Goal: Task Accomplishment & Management: Manage account settings

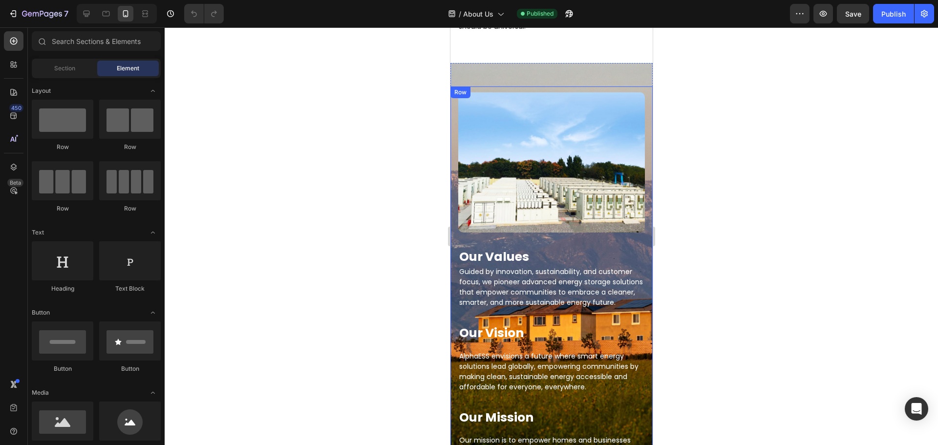
scroll to position [489, 0]
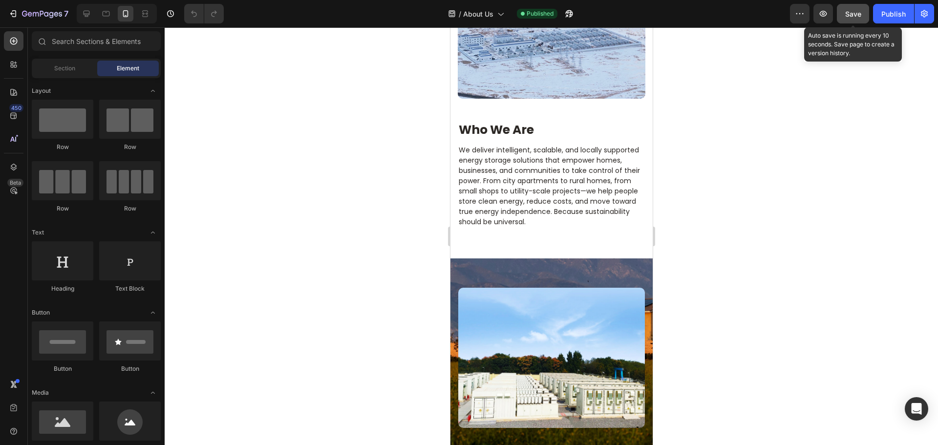
click at [850, 16] on span "Save" at bounding box center [854, 14] width 16 height 8
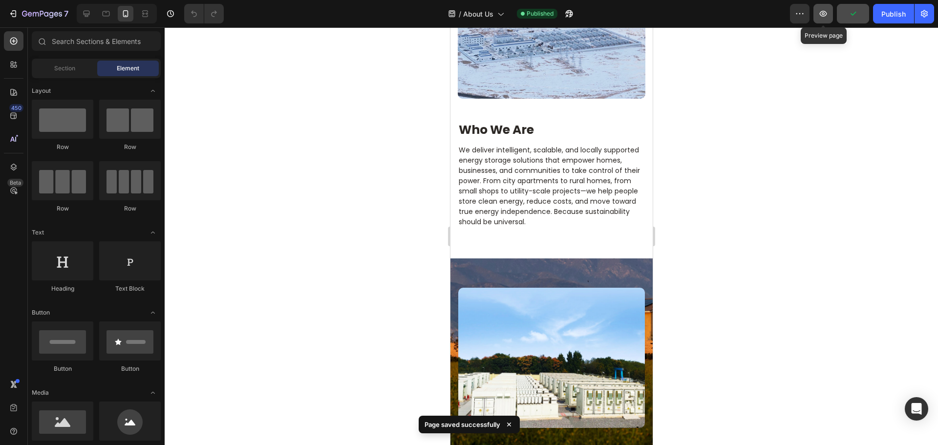
click at [823, 15] on icon "button" at bounding box center [824, 14] width 10 height 10
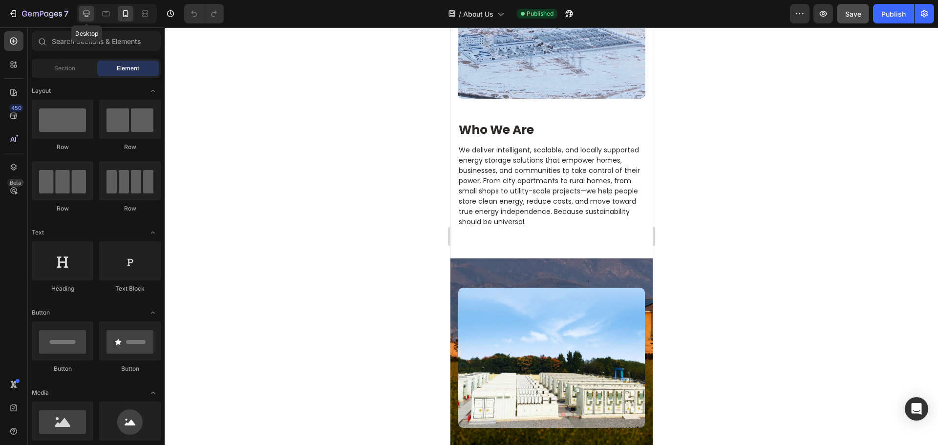
click at [90, 13] on icon at bounding box center [87, 14] width 10 height 10
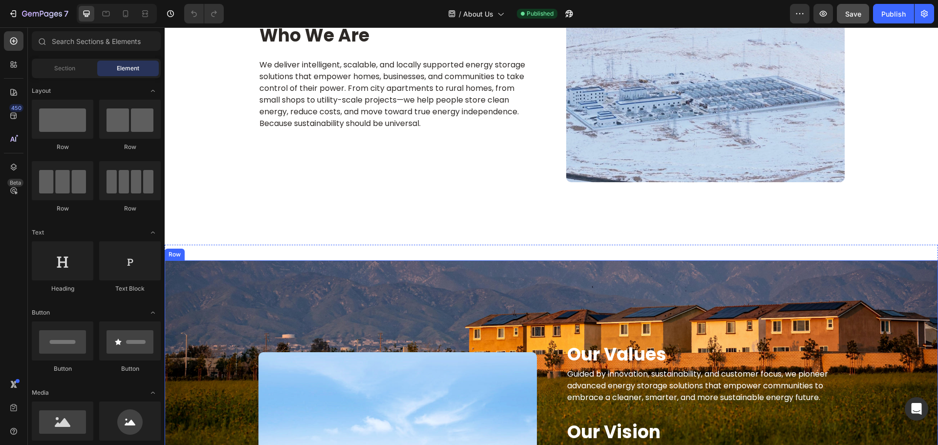
scroll to position [716, 0]
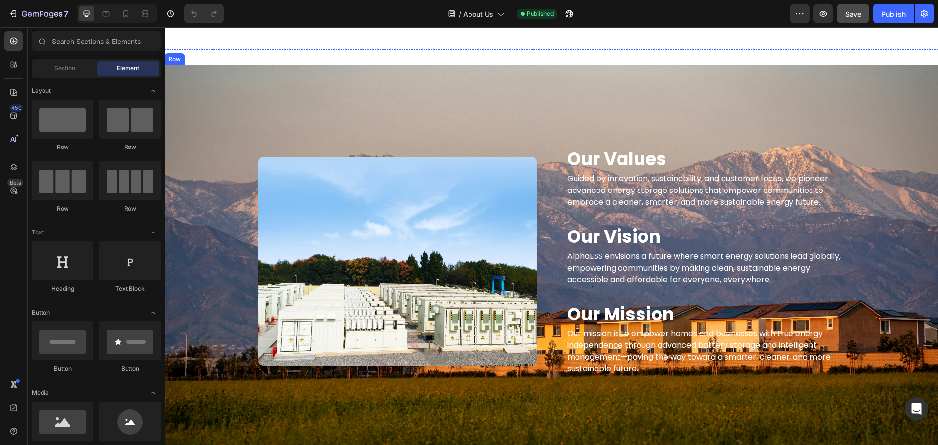
click at [184, 174] on div "Our Values Heading Guided by innovation, sustainability, and customer focus, we…" at bounding box center [552, 262] width 774 height 276
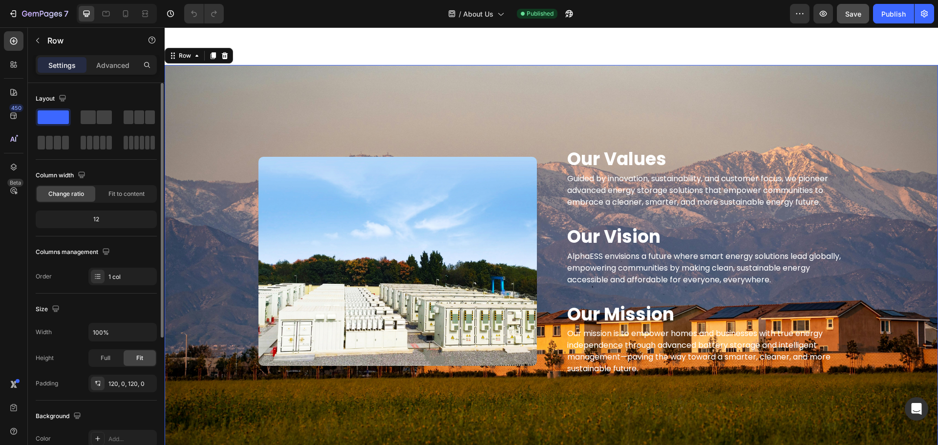
scroll to position [206, 0]
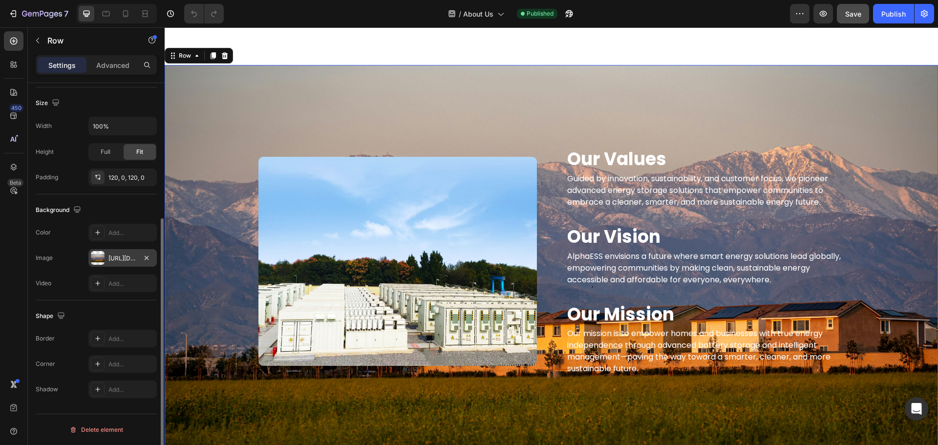
click at [95, 254] on div at bounding box center [98, 258] width 14 height 14
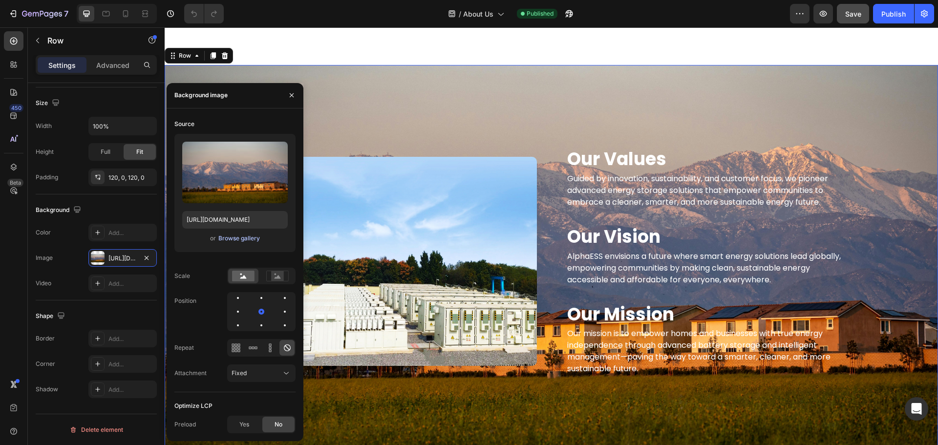
click at [254, 241] on div "Browse gallery" at bounding box center [239, 238] width 42 height 9
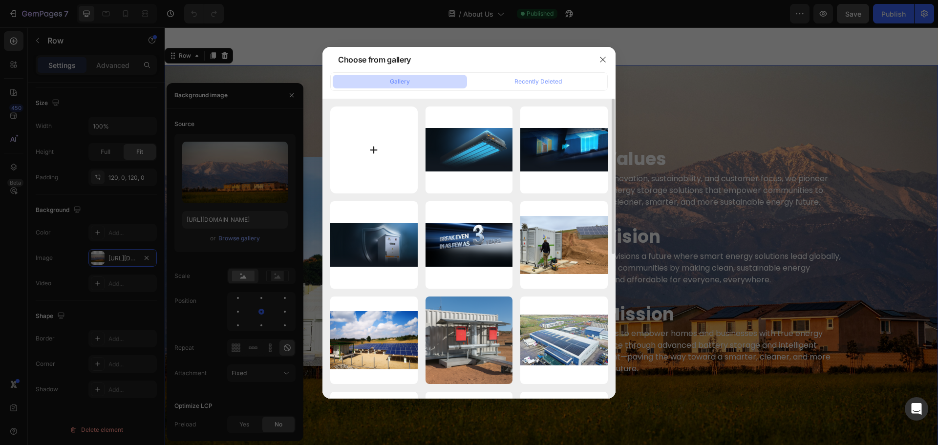
click at [381, 149] on input "file" at bounding box center [373, 150] width 87 height 87
type input "C:\fakepath\pexels-jplenio-1423600.jpg"
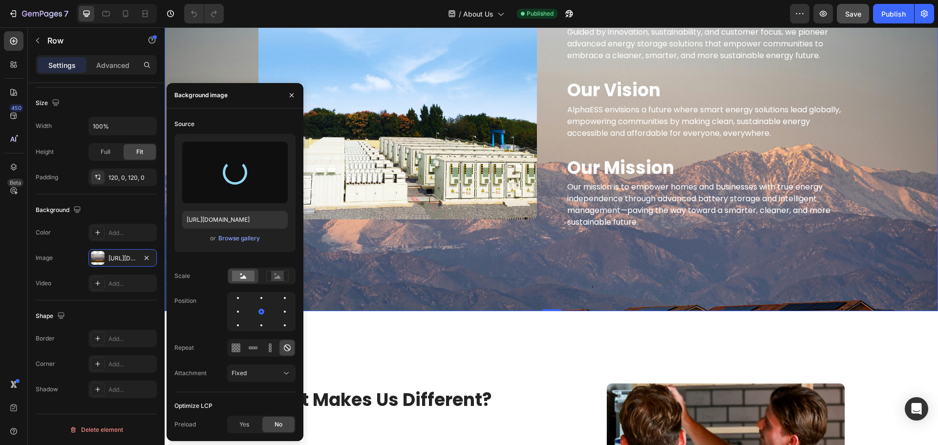
scroll to position [667, 0]
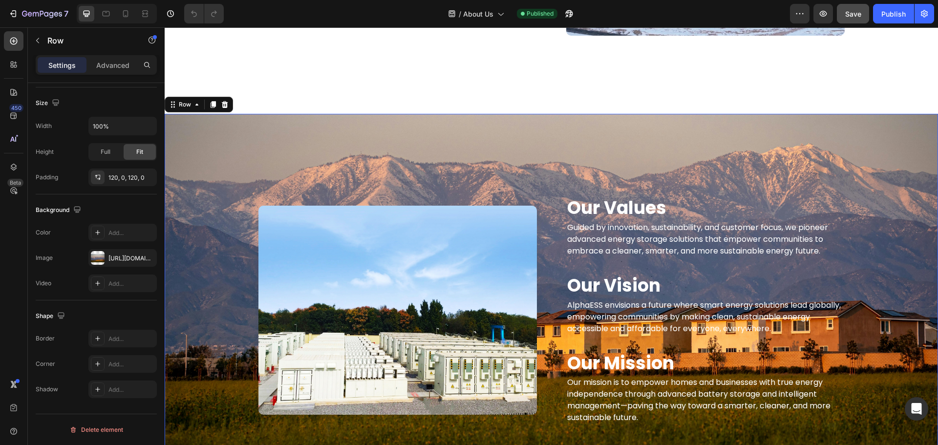
click at [333, 15] on div "/ About Us Published" at bounding box center [511, 14] width 559 height 20
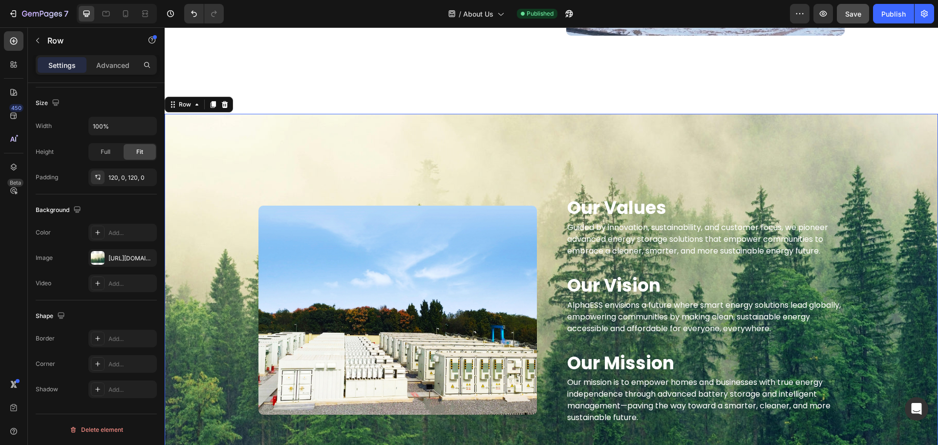
click at [263, 12] on div "/ About Us Published" at bounding box center [511, 14] width 559 height 20
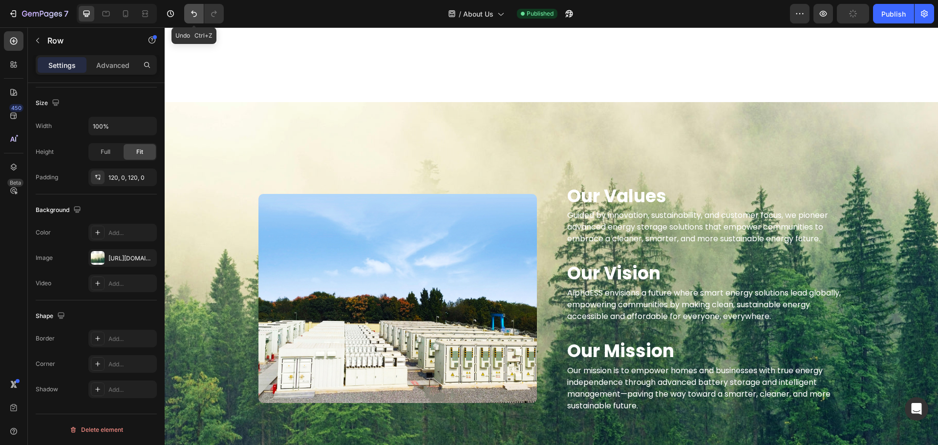
click at [191, 18] on icon "Undo/Redo" at bounding box center [194, 14] width 10 height 10
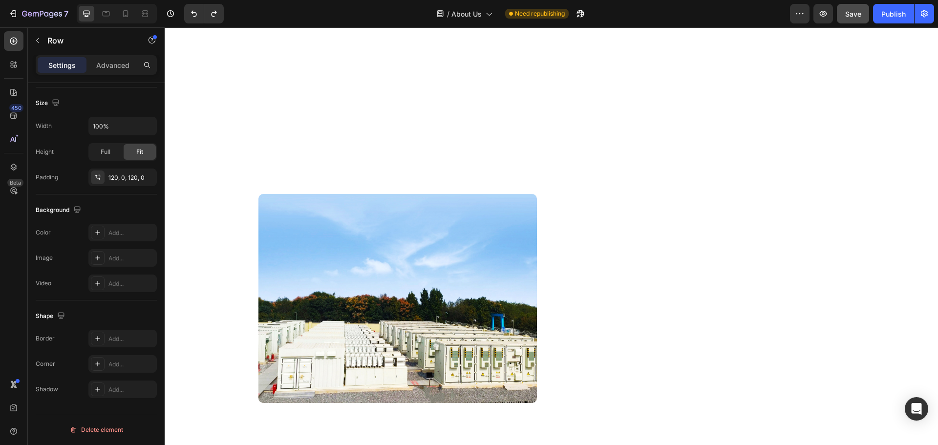
click at [240, 128] on div "Our Values Heading Guided by innovation, sustainability, and customer focus, we…" at bounding box center [552, 298] width 774 height 393
click at [114, 256] on div "Add..." at bounding box center [132, 258] width 46 height 9
type input "[URL][DOMAIN_NAME]"
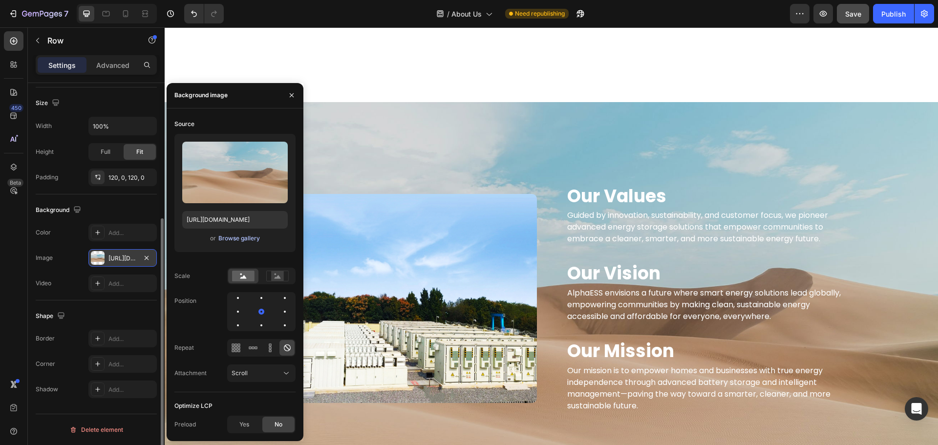
click at [224, 239] on div "Browse gallery" at bounding box center [239, 238] width 42 height 9
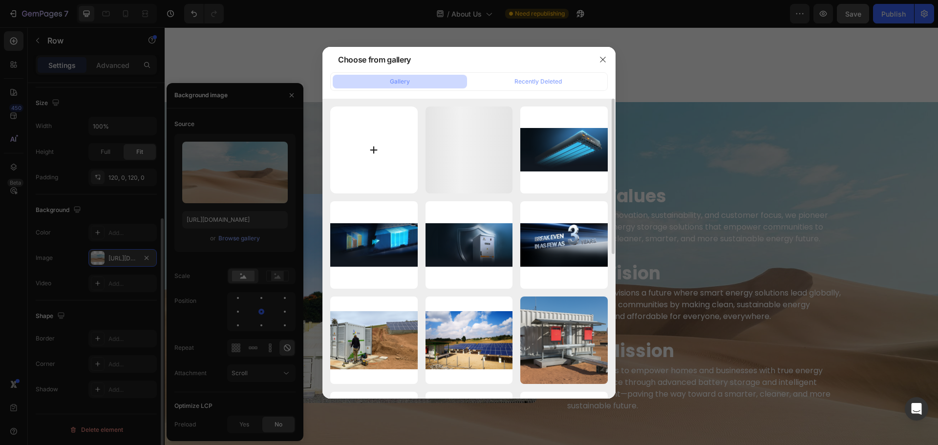
click at [386, 143] on input "file" at bounding box center [373, 150] width 87 height 87
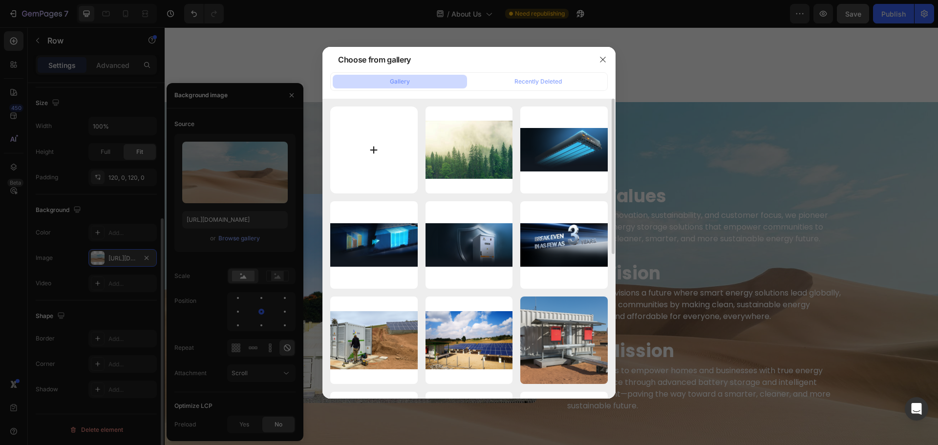
type input "C:\fakepath\pexels-[PERSON_NAME]-7456231.jpg"
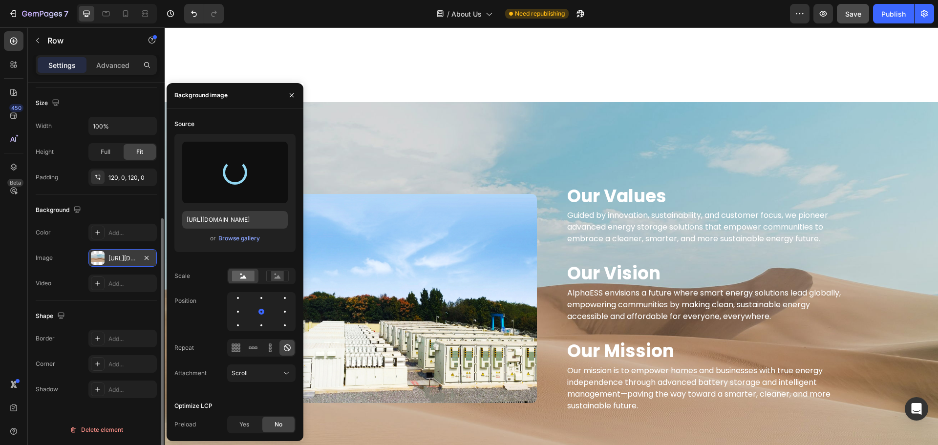
type input "[URL][DOMAIN_NAME]"
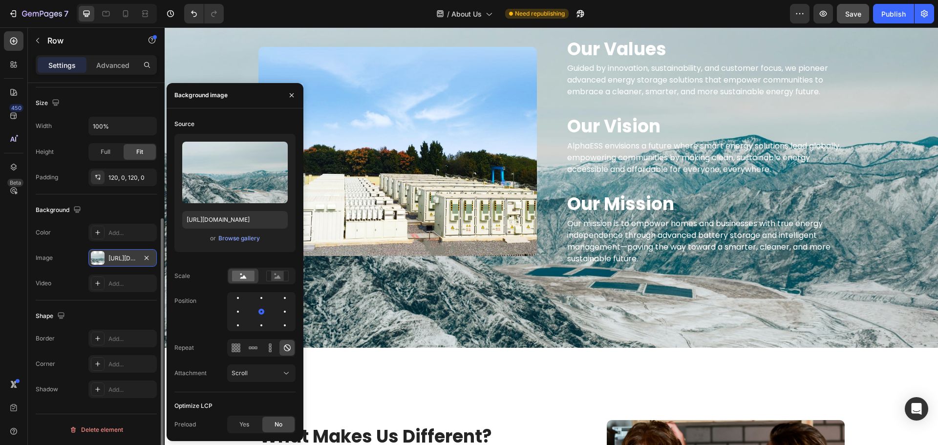
scroll to position [813, 0]
click at [248, 240] on div "Browse gallery" at bounding box center [239, 238] width 42 height 9
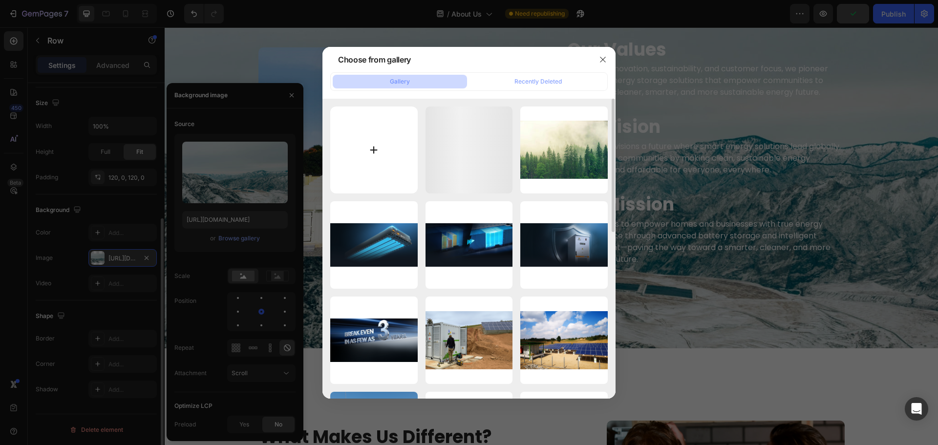
click at [362, 141] on input "file" at bounding box center [373, 150] width 87 height 87
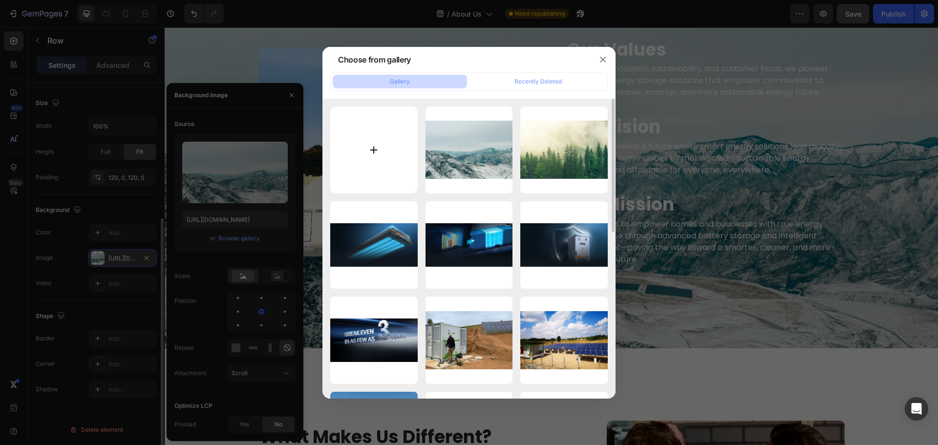
type input "C:\fakepath\pexels-mostafa-ft-shots-98391-11521978.jpg"
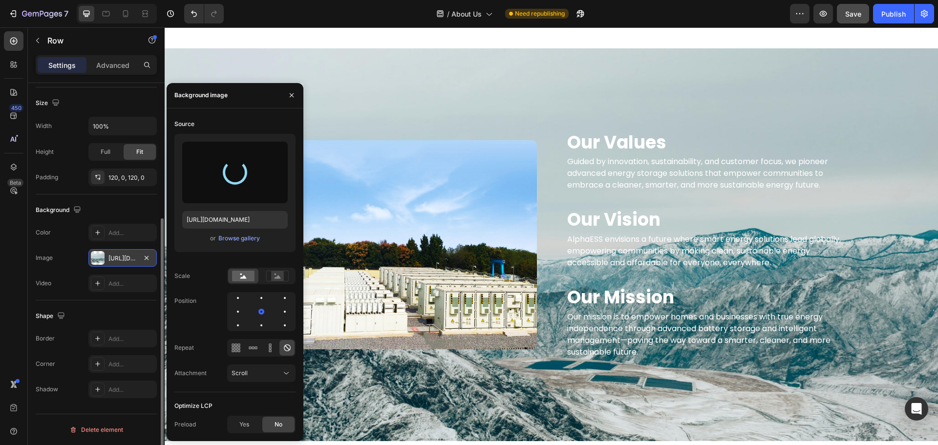
scroll to position [716, 0]
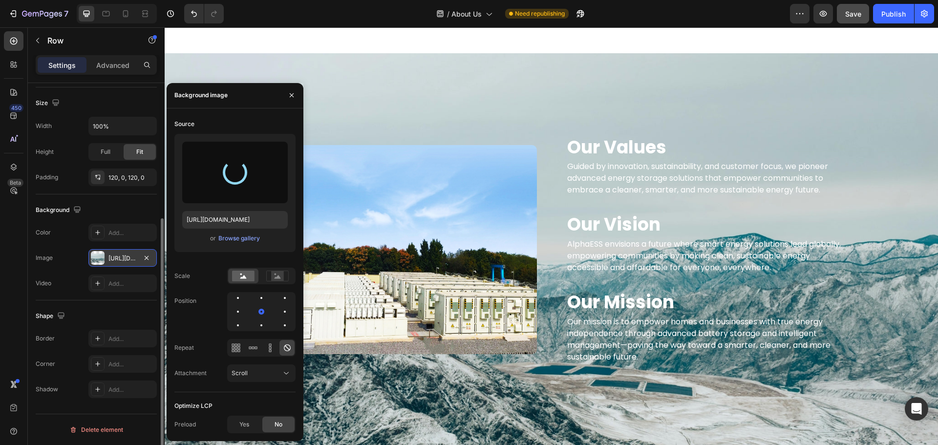
type input "[URL][DOMAIN_NAME]"
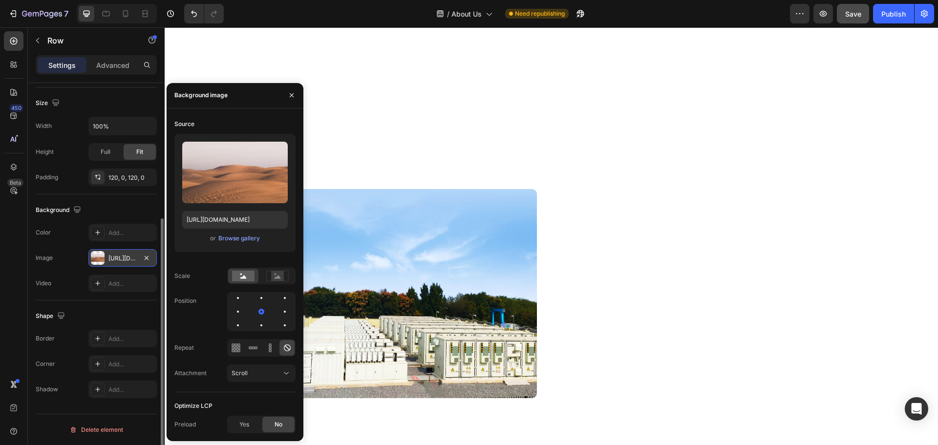
scroll to position [813, 0]
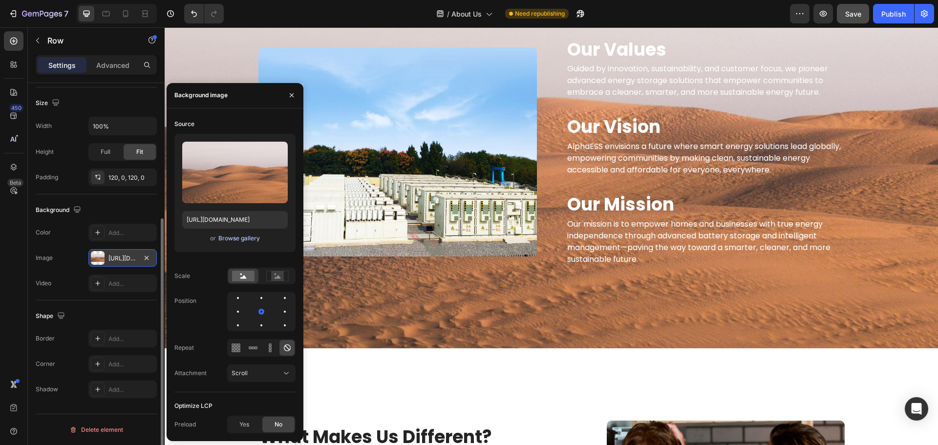
click at [226, 237] on div "Browse gallery" at bounding box center [239, 238] width 42 height 9
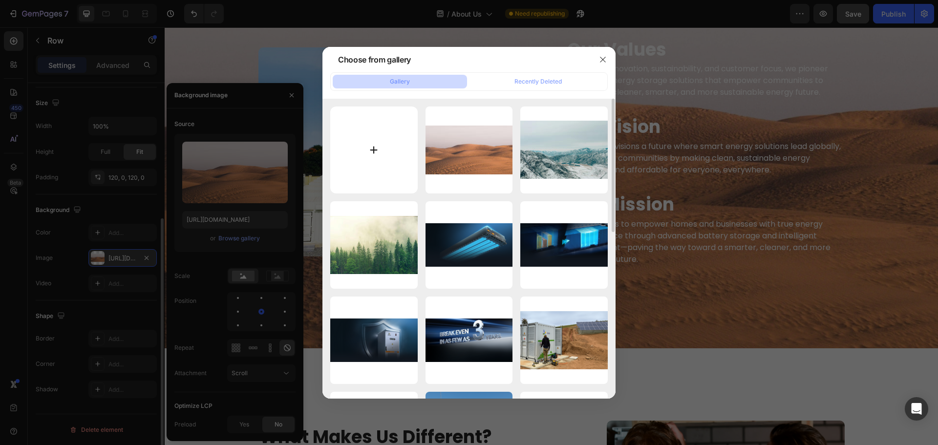
click at [363, 151] on input "file" at bounding box center [373, 150] width 87 height 87
type input "C:\fakepath\pexels-alteredsnaps-14297538.jpg"
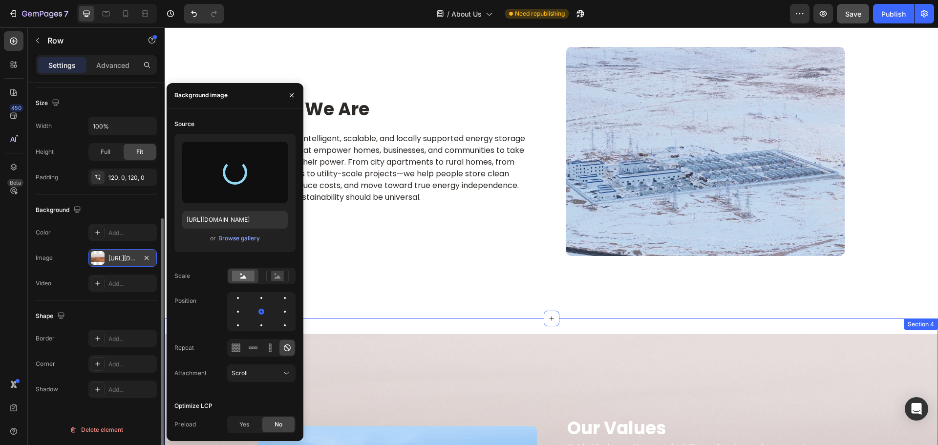
scroll to position [422, 0]
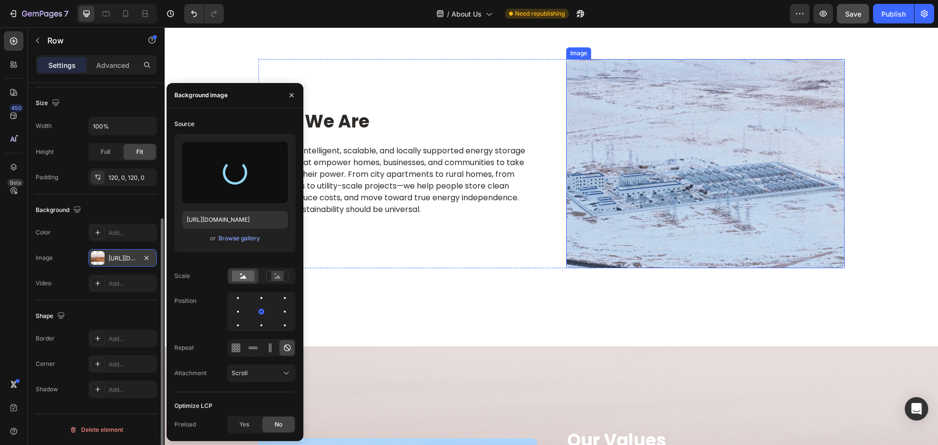
type input "[URL][DOMAIN_NAME]"
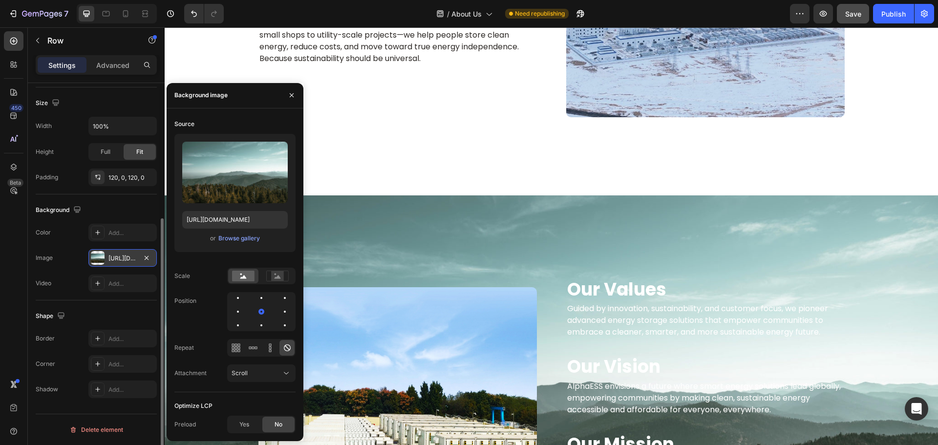
scroll to position [667, 0]
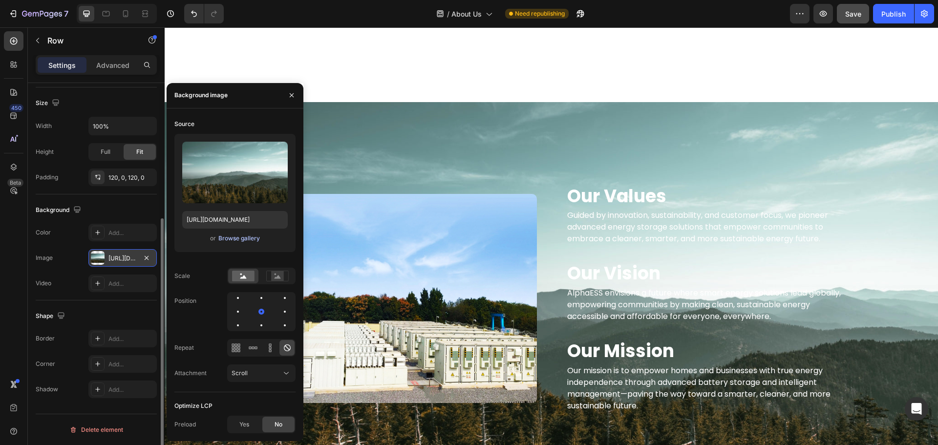
click at [229, 239] on div "Browse gallery" at bounding box center [239, 238] width 42 height 9
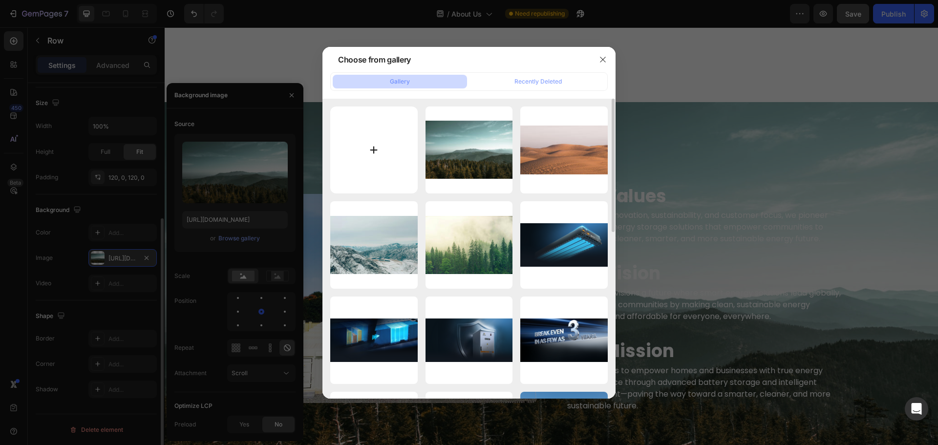
click at [383, 161] on input "file" at bounding box center [373, 150] width 87 height 87
type input "C:\fakepath\pexels-nejc-soklic-7862643-6175117.jpg"
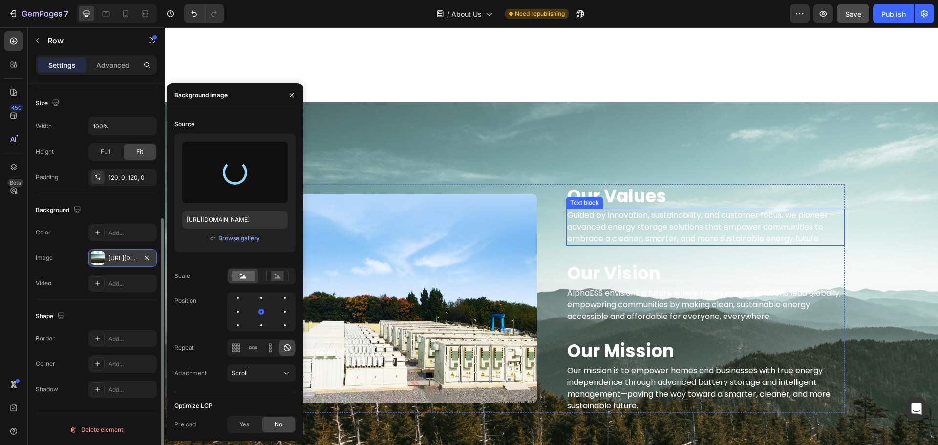
type input "[URL][DOMAIN_NAME]"
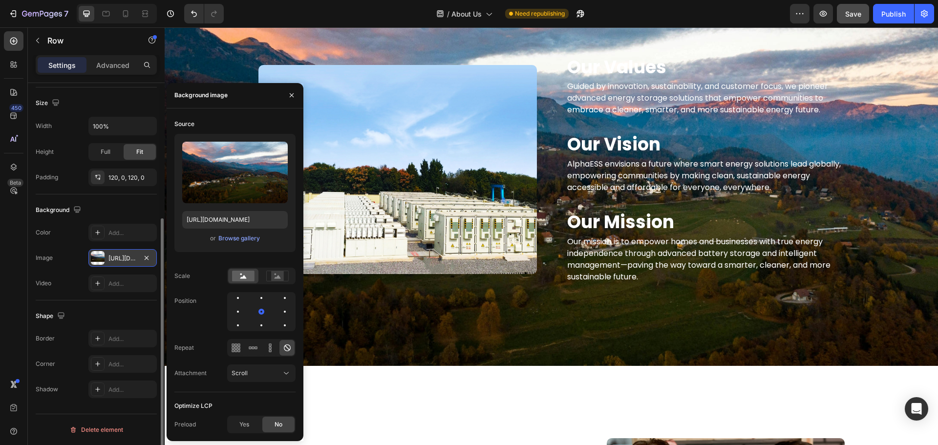
scroll to position [813, 0]
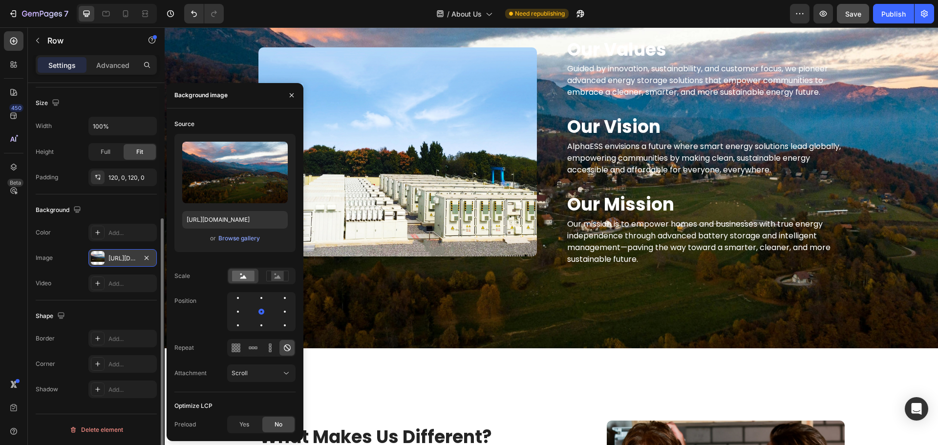
click at [251, 12] on div "/ About Us Need republishing" at bounding box center [511, 14] width 559 height 20
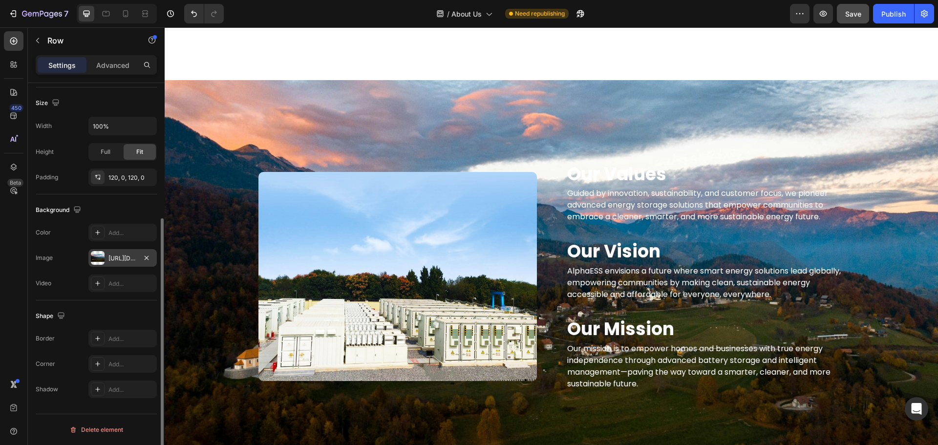
scroll to position [667, 0]
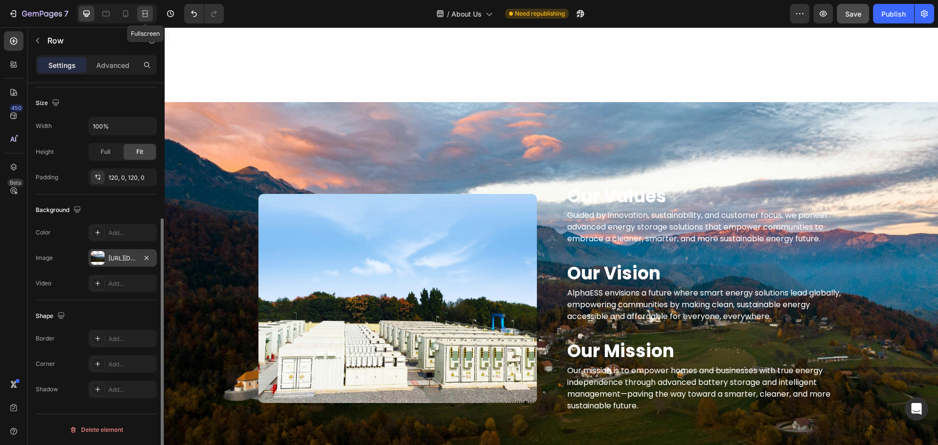
click at [143, 11] on icon at bounding box center [145, 14] width 10 height 10
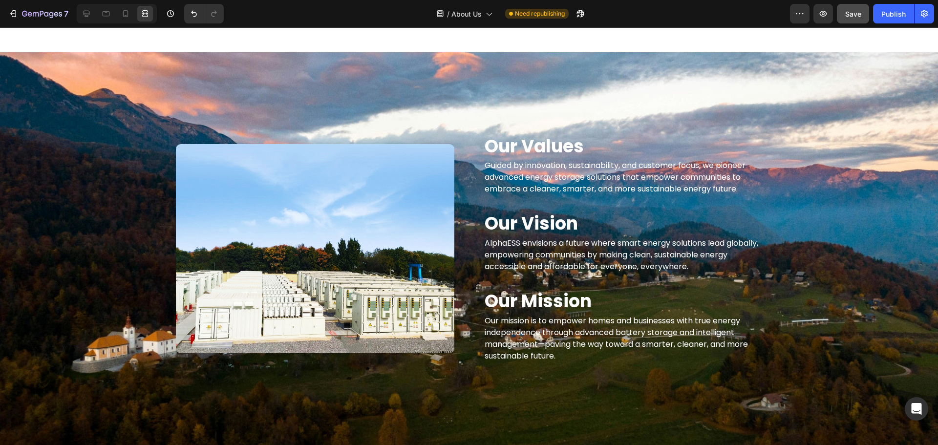
scroll to position [716, 0]
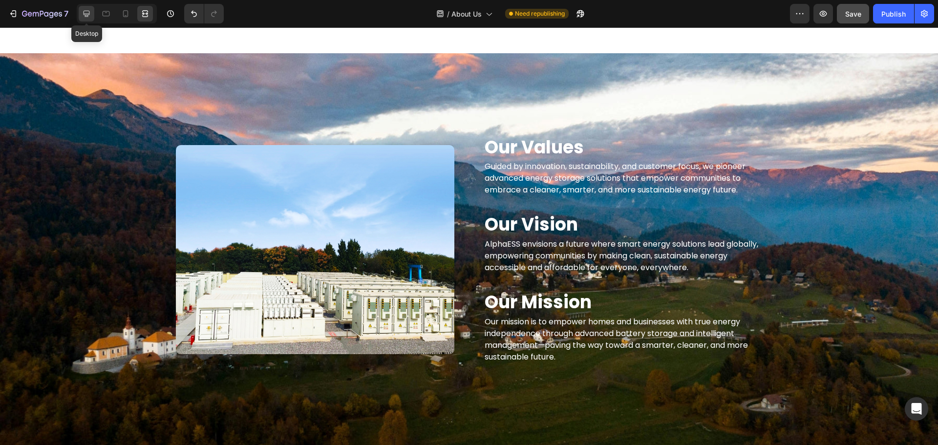
click at [82, 15] on icon at bounding box center [87, 14] width 10 height 10
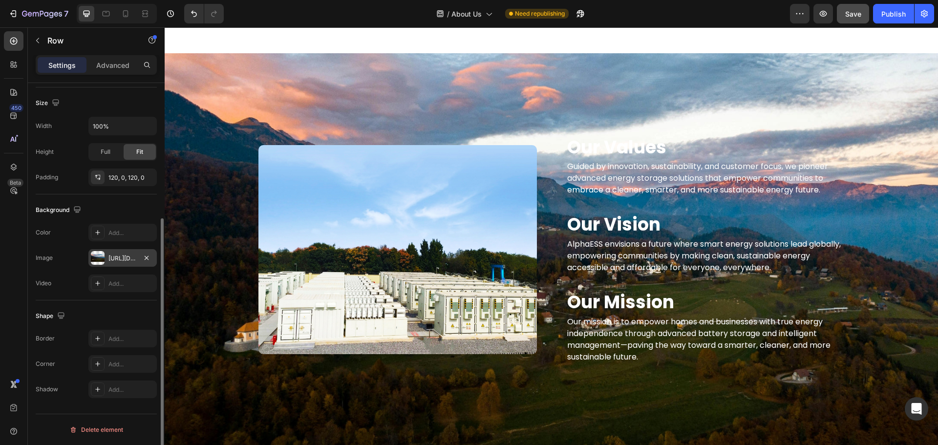
click at [196, 90] on div "Our Values Heading Guided by innovation, sustainability, and customer focus, we…" at bounding box center [552, 249] width 774 height 393
click at [101, 252] on div at bounding box center [98, 258] width 14 height 14
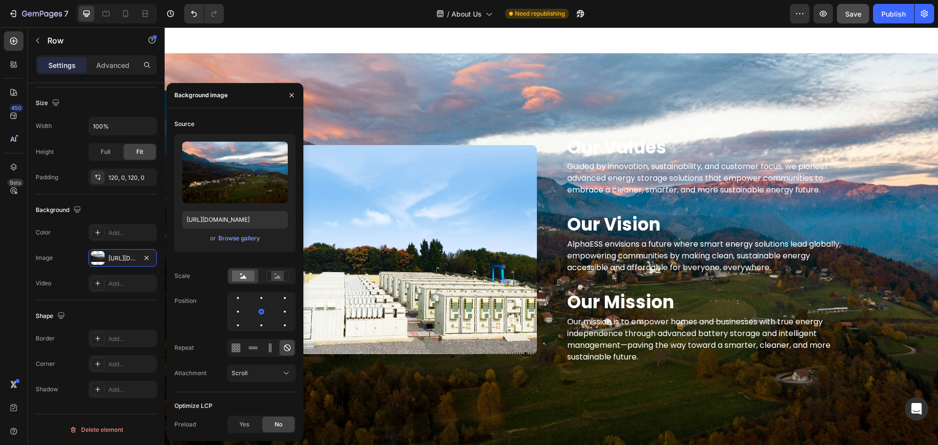
click at [256, 247] on div "Upload Image [URL][DOMAIN_NAME] or Browse gallery" at bounding box center [234, 193] width 121 height 118
click at [243, 236] on div "Browse gallery" at bounding box center [239, 238] width 42 height 9
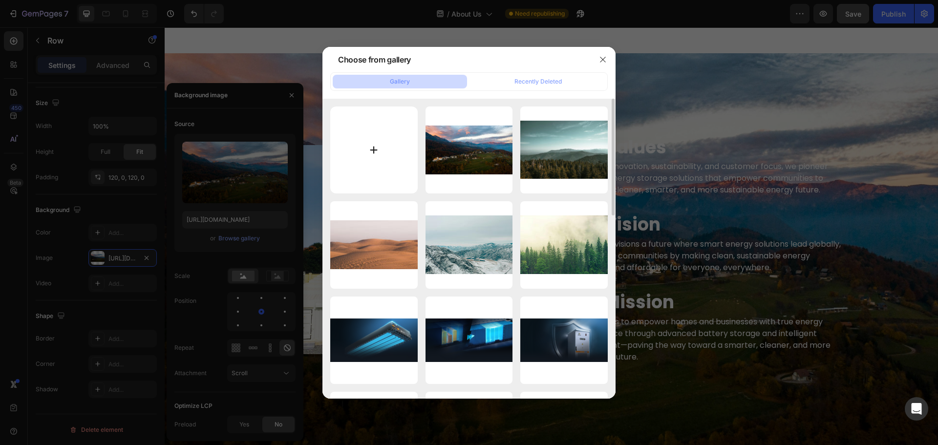
click at [372, 151] on input "file" at bounding box center [373, 150] width 87 height 87
click at [374, 146] on input "file" at bounding box center [373, 150] width 87 height 87
type input "C:\fakepath\pexels-eberhardgross-8051671.jpg"
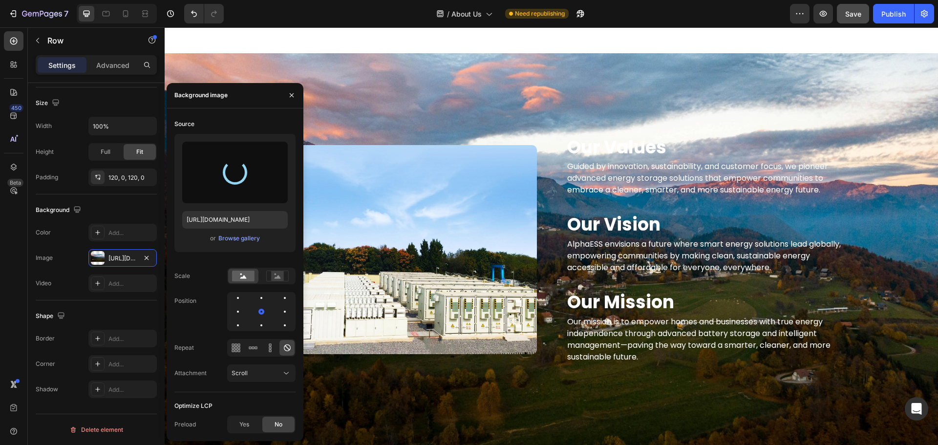
type input "[URL][DOMAIN_NAME]"
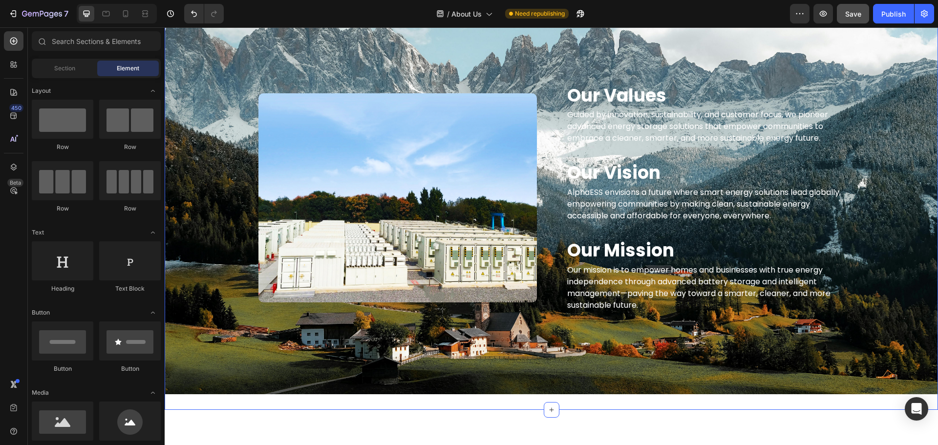
scroll to position [764, 0]
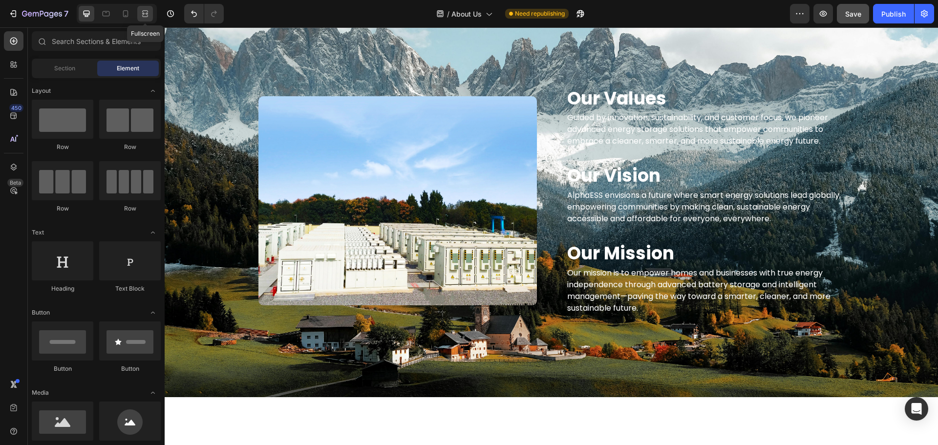
click at [141, 8] on div at bounding box center [145, 14] width 16 height 16
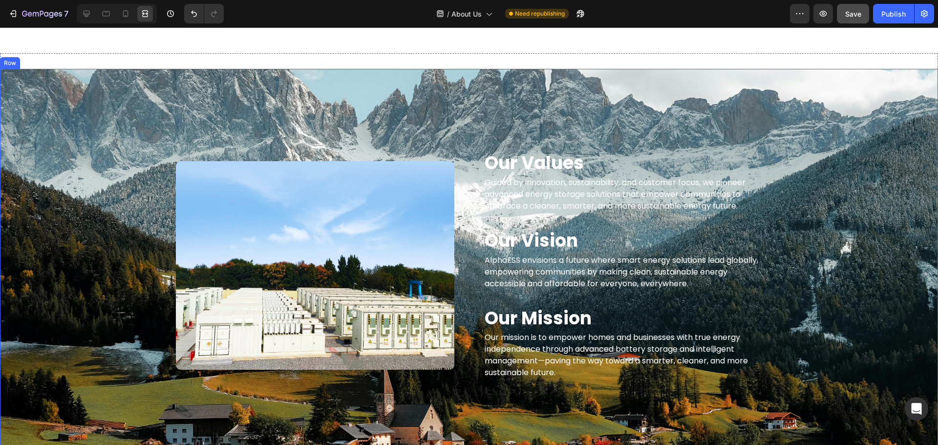
scroll to position [813, 0]
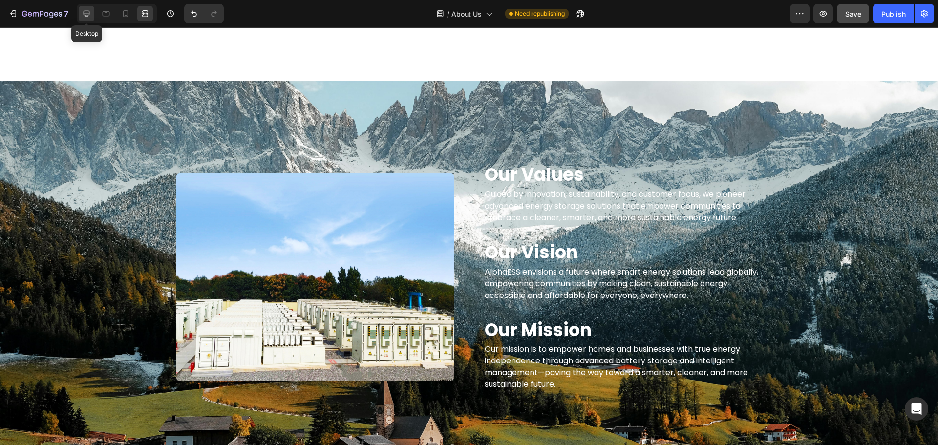
click at [86, 11] on icon at bounding box center [87, 14] width 6 height 6
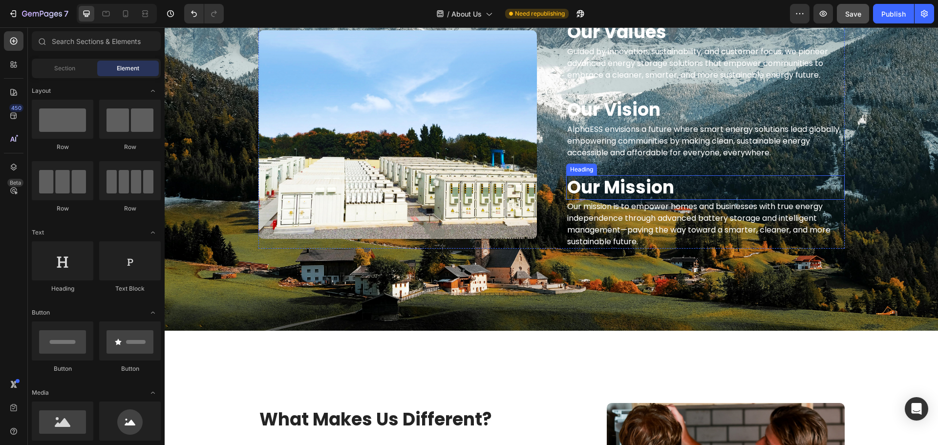
scroll to position [960, 0]
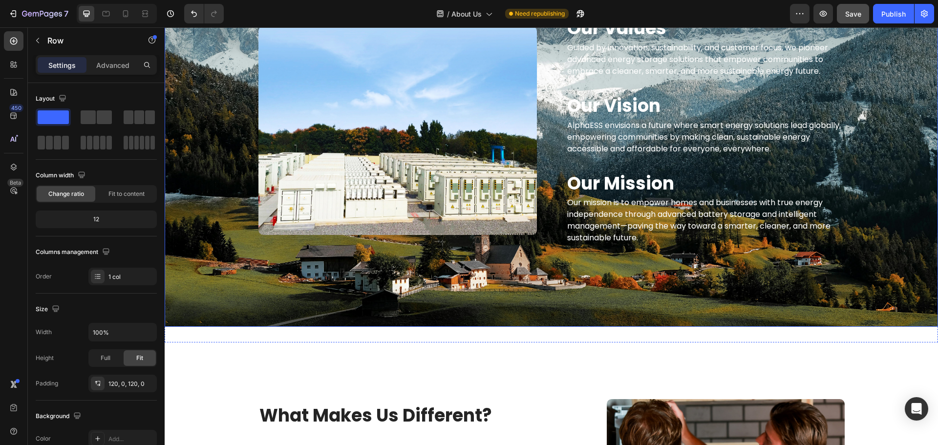
click at [199, 186] on div "Our Values Heading Guided by innovation, sustainability, and customer focus, we…" at bounding box center [552, 131] width 774 height 276
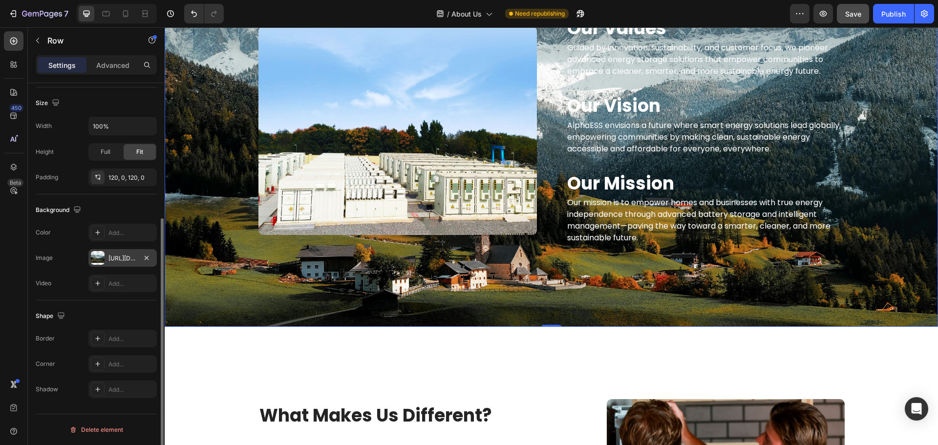
click at [118, 254] on div "[URL][DOMAIN_NAME]" at bounding box center [123, 258] width 28 height 9
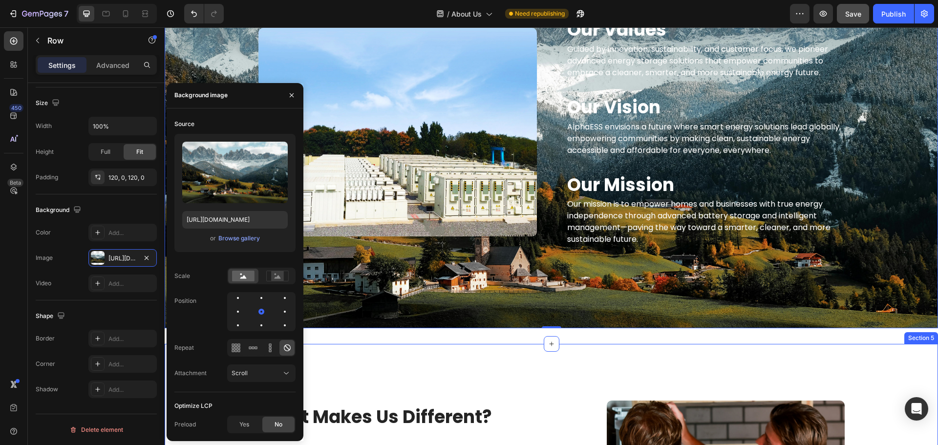
scroll to position [862, 0]
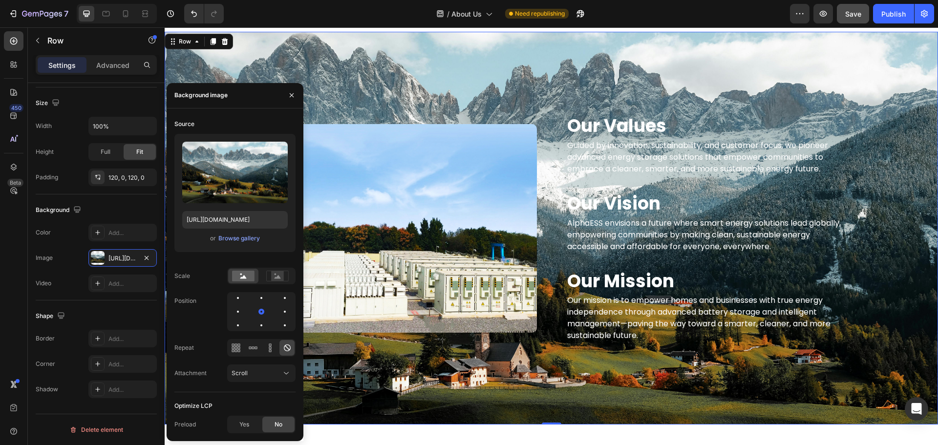
click at [562, 382] on div "Our Values Heading Guided by innovation, sustainability, and customer focus, we…" at bounding box center [552, 228] width 774 height 393
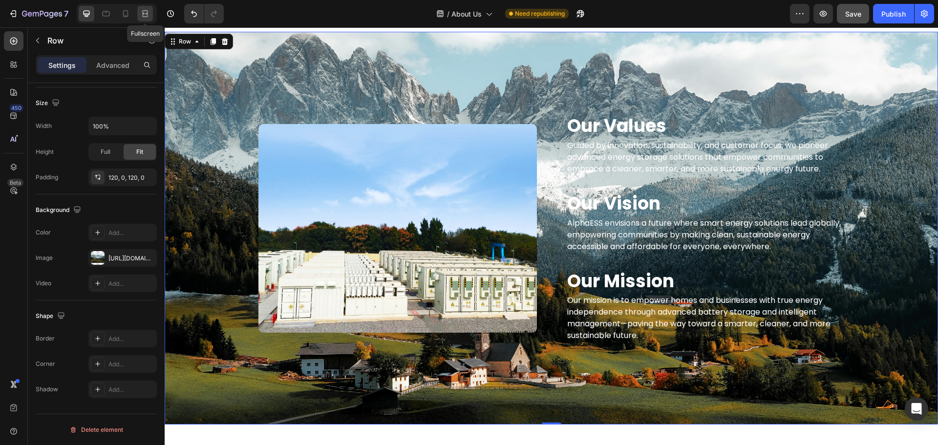
click at [148, 7] on div at bounding box center [145, 14] width 16 height 16
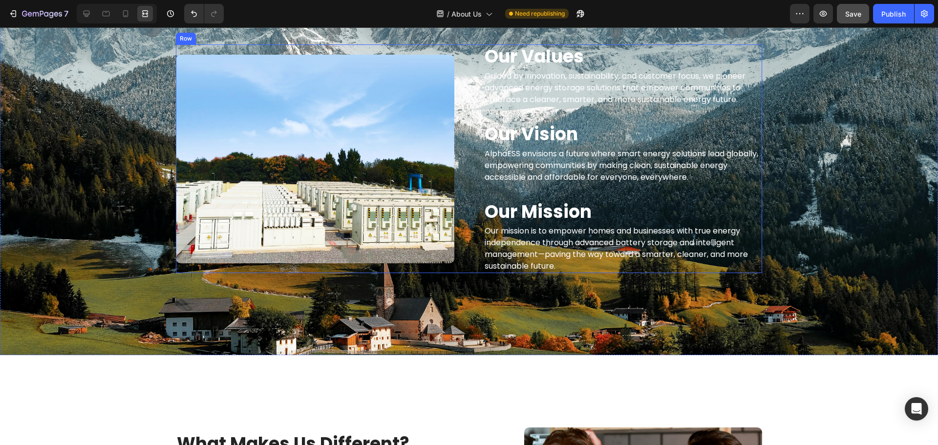
scroll to position [960, 0]
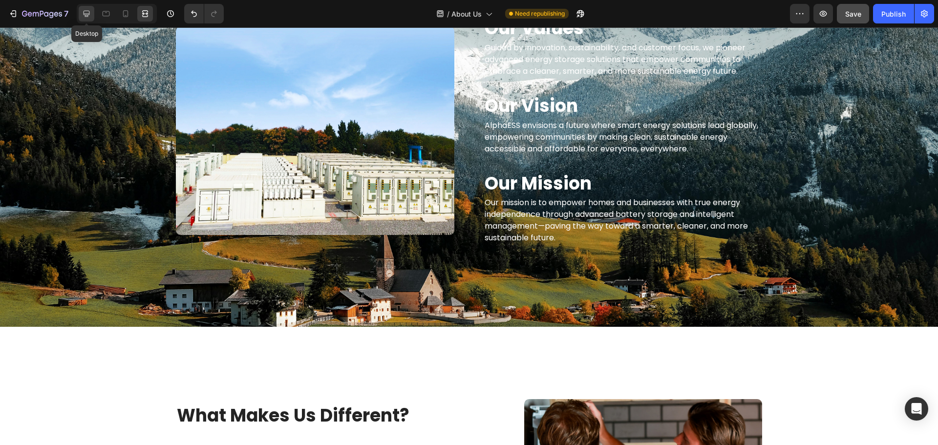
click at [87, 8] on div at bounding box center [87, 14] width 16 height 16
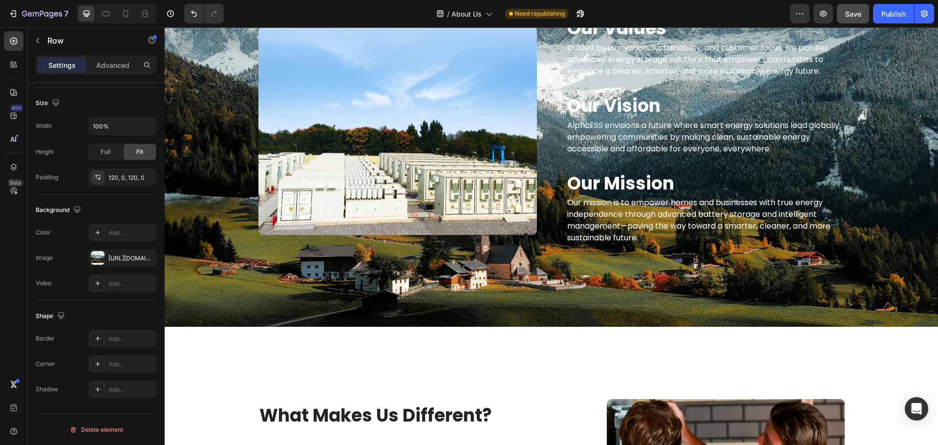
click at [222, 206] on div "Our Values Heading Guided by innovation, sustainability, and customer focus, we…" at bounding box center [552, 131] width 774 height 276
click at [96, 259] on div at bounding box center [98, 258] width 14 height 14
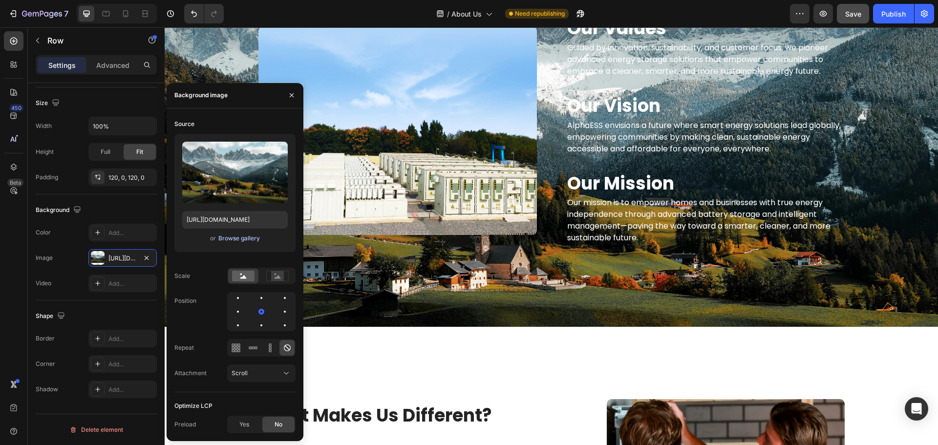
click at [237, 237] on div "Browse gallery" at bounding box center [239, 238] width 42 height 9
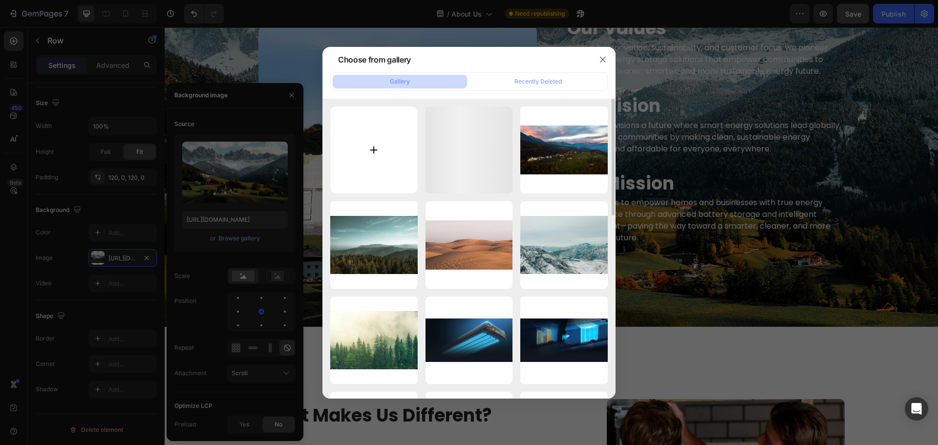
click at [390, 143] on input "file" at bounding box center [373, 150] width 87 height 87
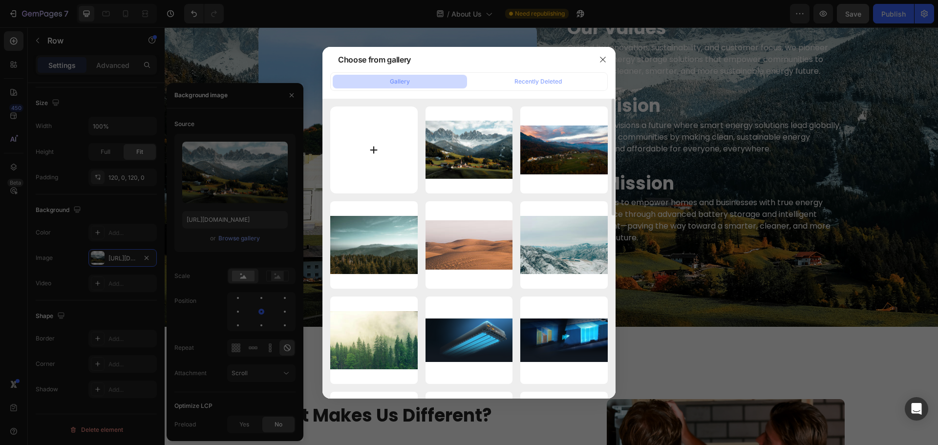
type input "C:\fakepath\pexels-[PERSON_NAME]-406313862-14974644.jpg"
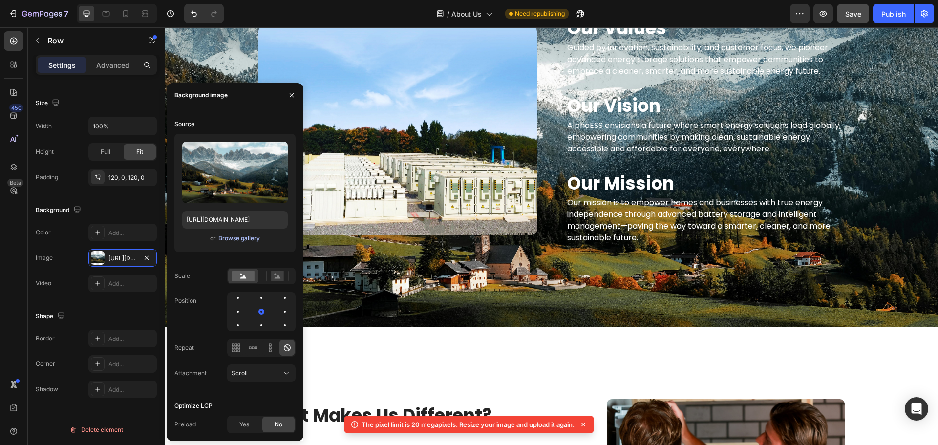
click at [243, 235] on div "Browse gallery" at bounding box center [239, 238] width 42 height 9
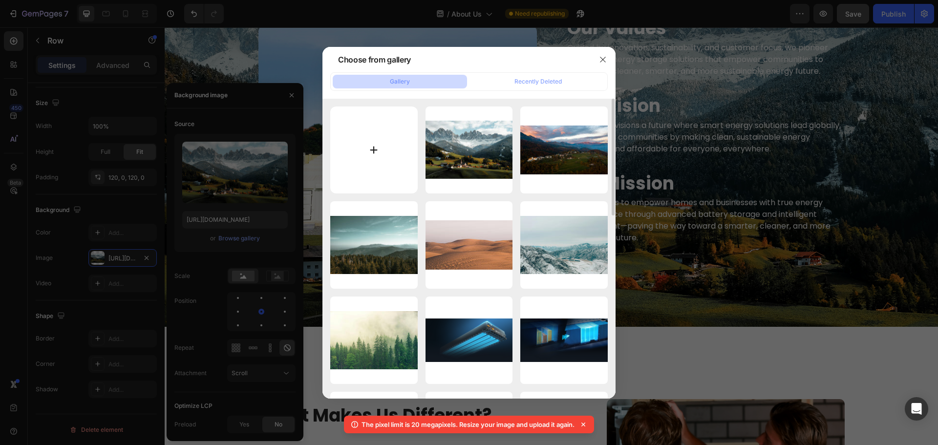
click at [358, 155] on input "file" at bounding box center [373, 150] width 87 height 87
type input "C:\fakepath\pexels-[PERSON_NAME]-406313862-14974644.jpg"
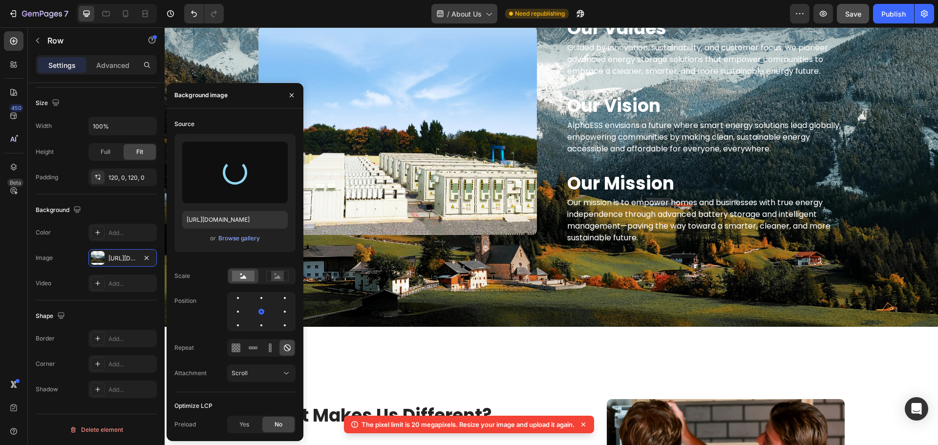
type input "[URL][DOMAIN_NAME]"
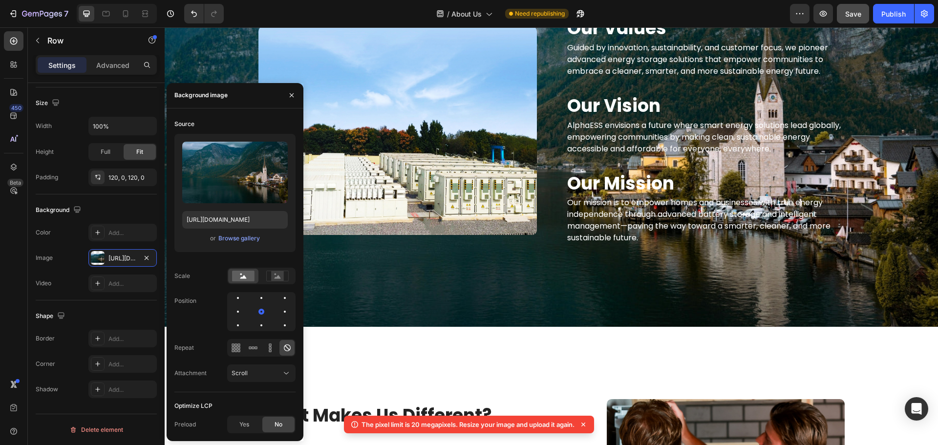
click at [585, 421] on icon at bounding box center [584, 425] width 10 height 10
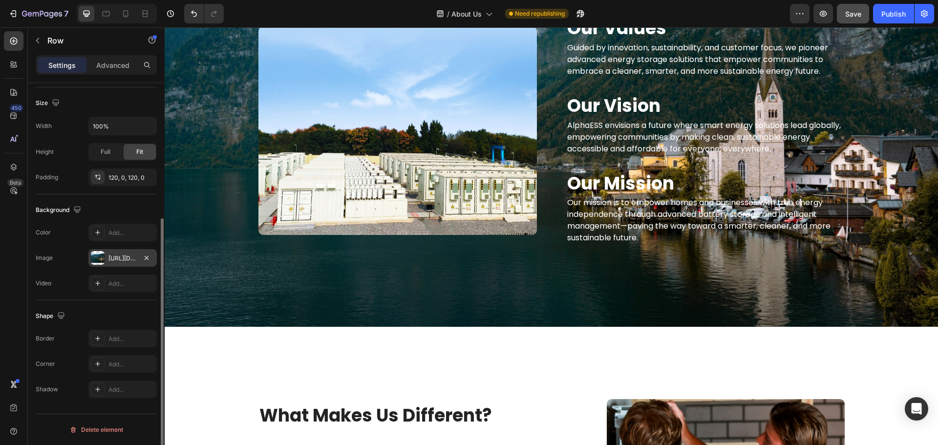
click at [106, 261] on div "[URL][DOMAIN_NAME]" at bounding box center [122, 258] width 68 height 18
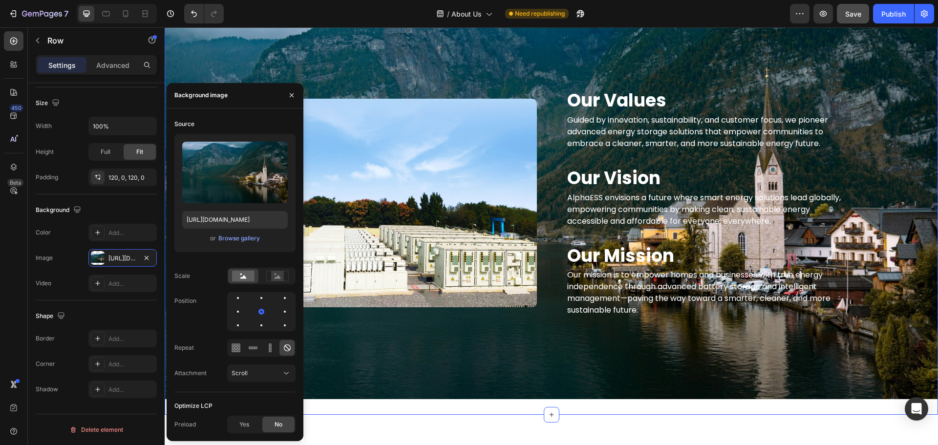
scroll to position [911, 0]
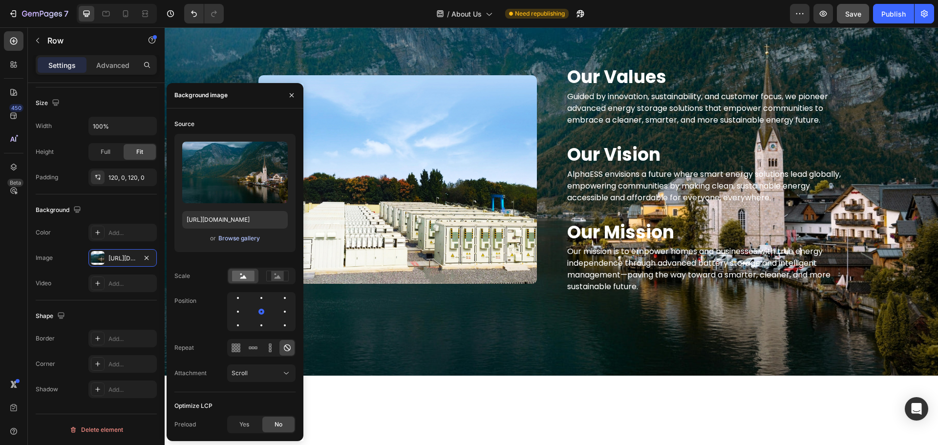
click at [227, 239] on div "Browse gallery" at bounding box center [239, 238] width 42 height 9
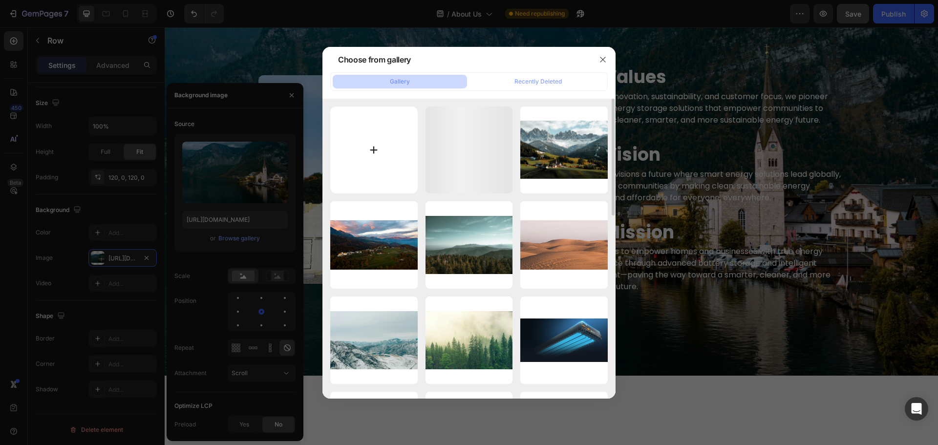
click at [400, 157] on input "file" at bounding box center [373, 150] width 87 height 87
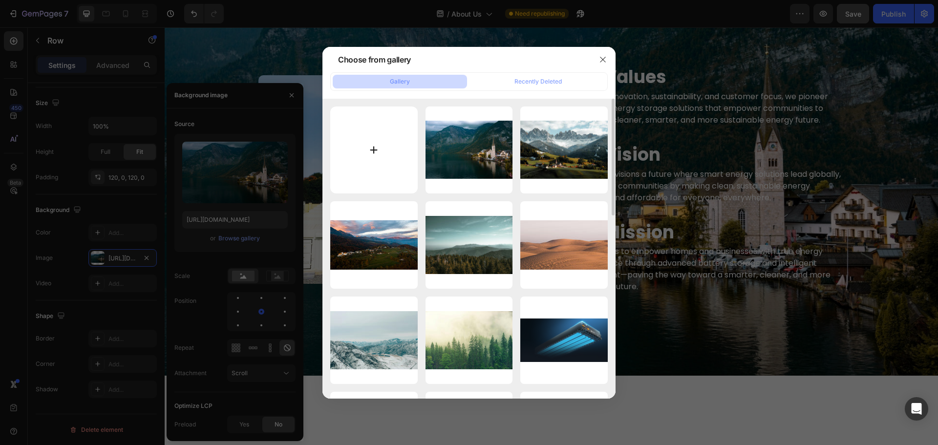
type input "C:\fakepath\pexels-nilsr-26952922.jpg"
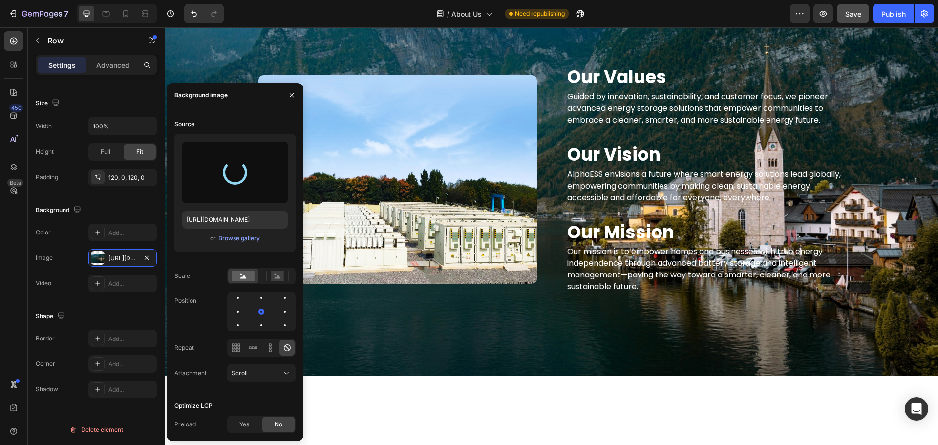
type input "[URL][DOMAIN_NAME]"
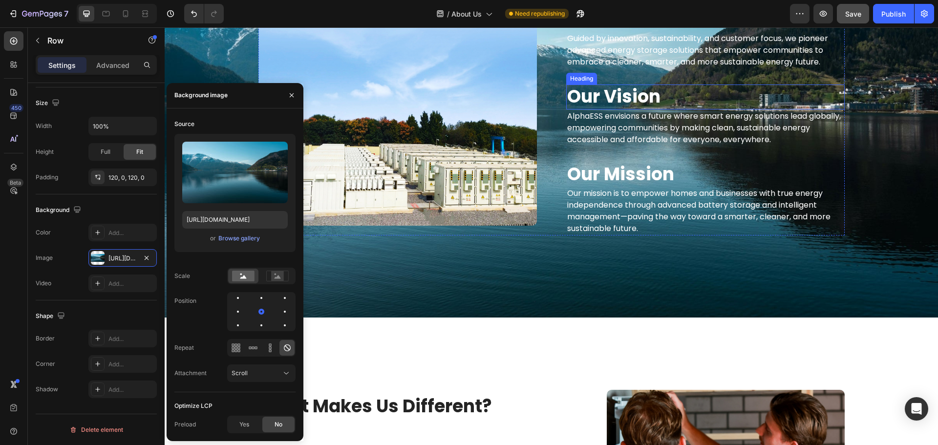
scroll to position [1009, 0]
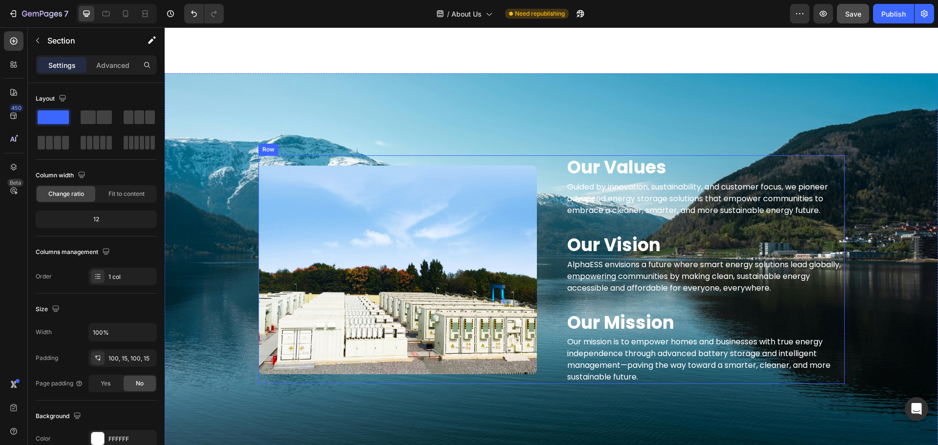
scroll to position [813, 0]
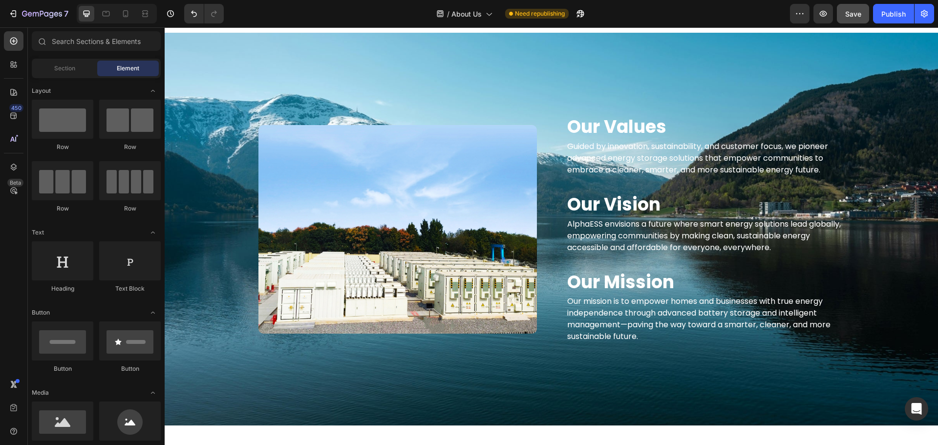
scroll to position [862, 0]
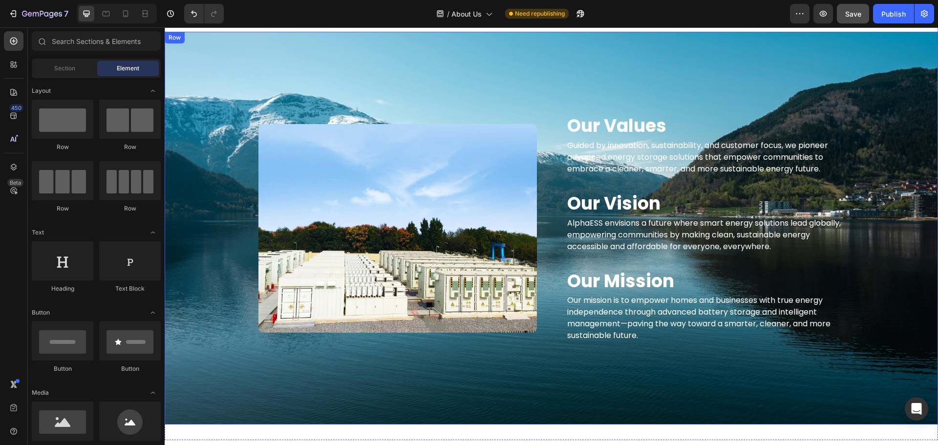
click at [470, 69] on div "Our Values Heading Guided by innovation, sustainability, and customer focus, we…" at bounding box center [552, 228] width 774 height 393
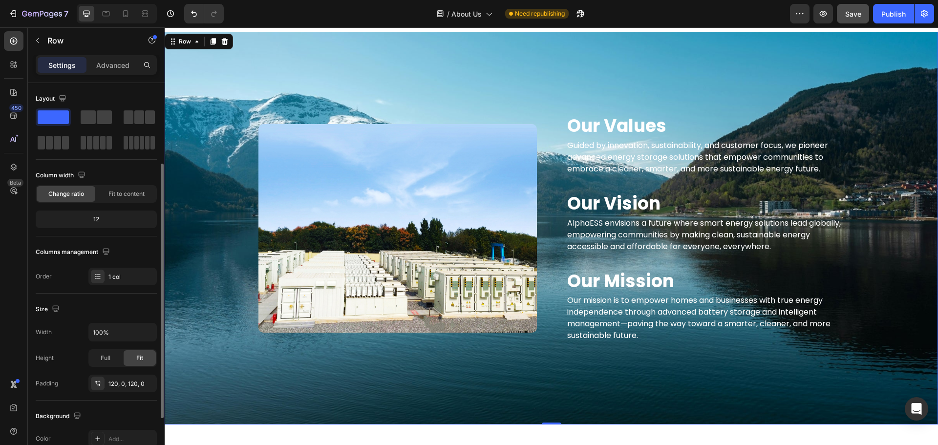
scroll to position [206, 0]
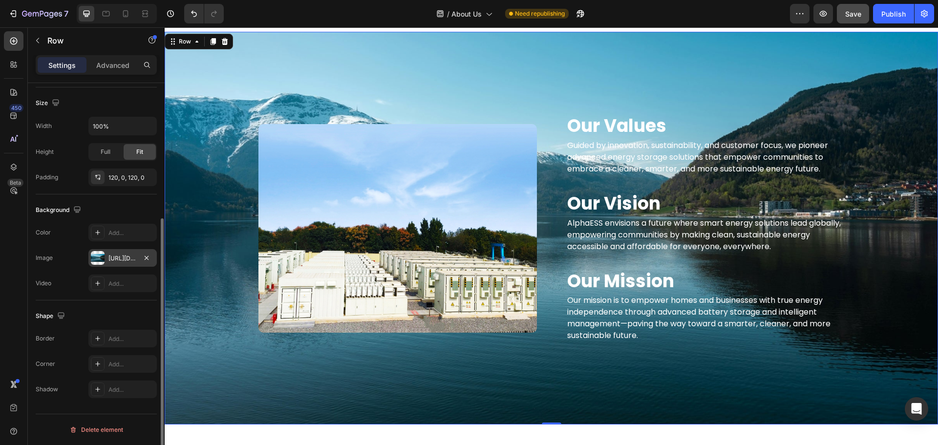
click at [122, 256] on div "[URL][DOMAIN_NAME]" at bounding box center [123, 258] width 28 height 9
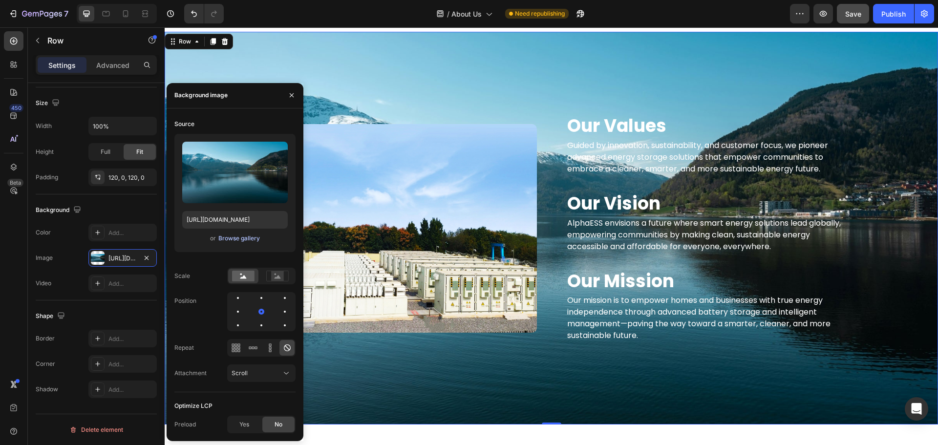
click at [228, 240] on div "Browse gallery" at bounding box center [239, 238] width 42 height 9
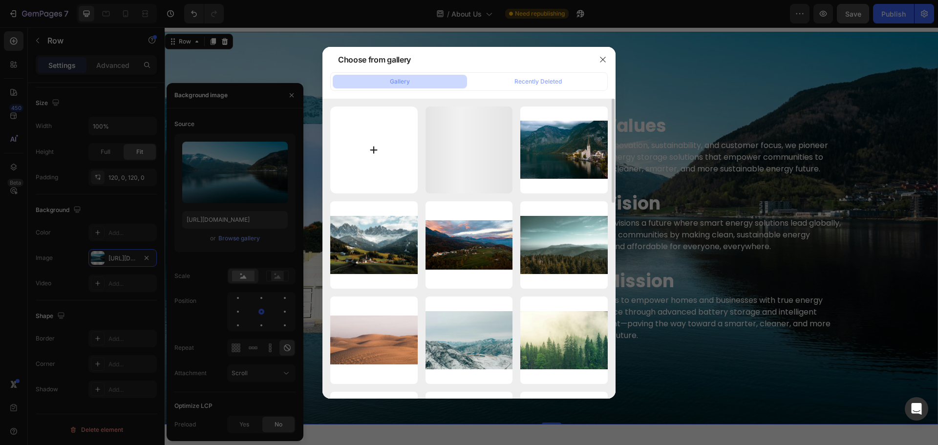
click at [385, 140] on input "file" at bounding box center [373, 150] width 87 height 87
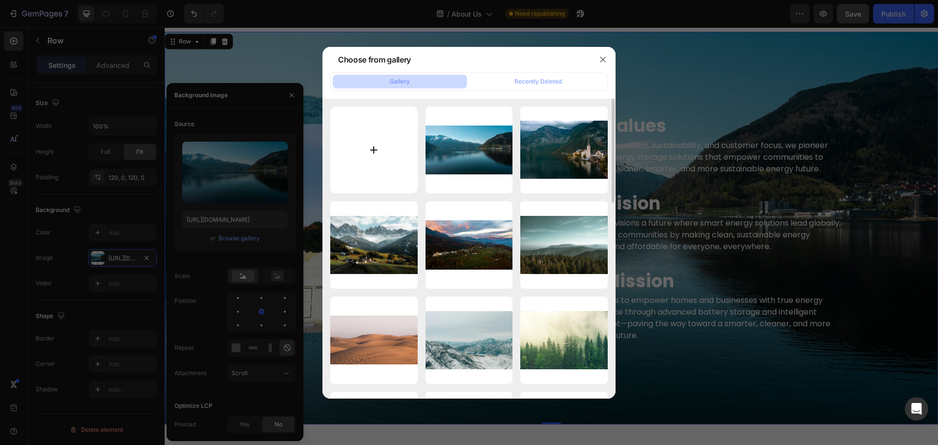
type input "C:\fakepath\pexels-pth686817-19110788.jpg"
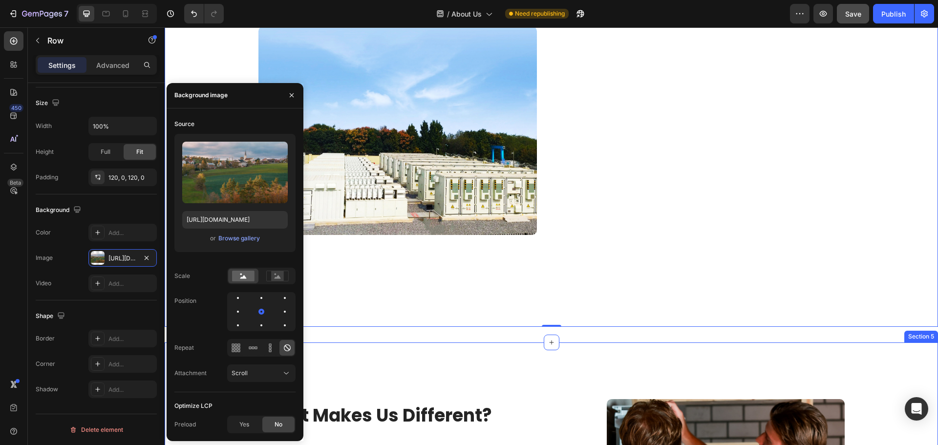
scroll to position [911, 0]
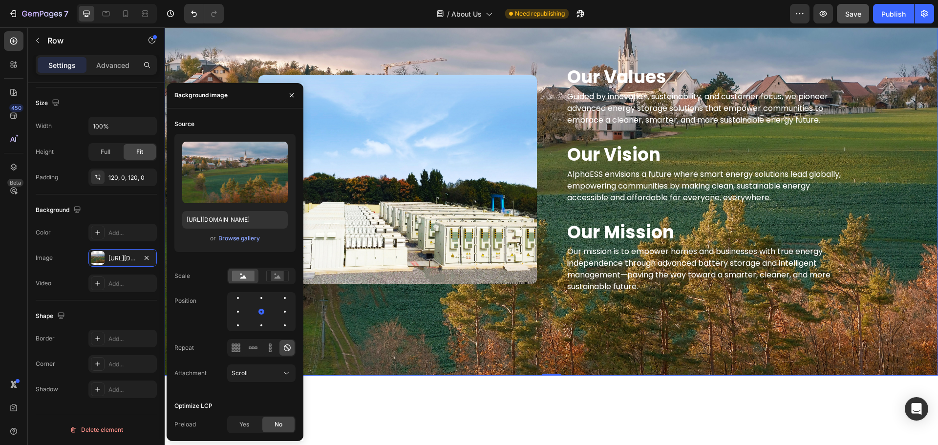
click at [593, 351] on div "Our Values Heading Guided by innovation, sustainability, and customer focus, we…" at bounding box center [552, 179] width 774 height 393
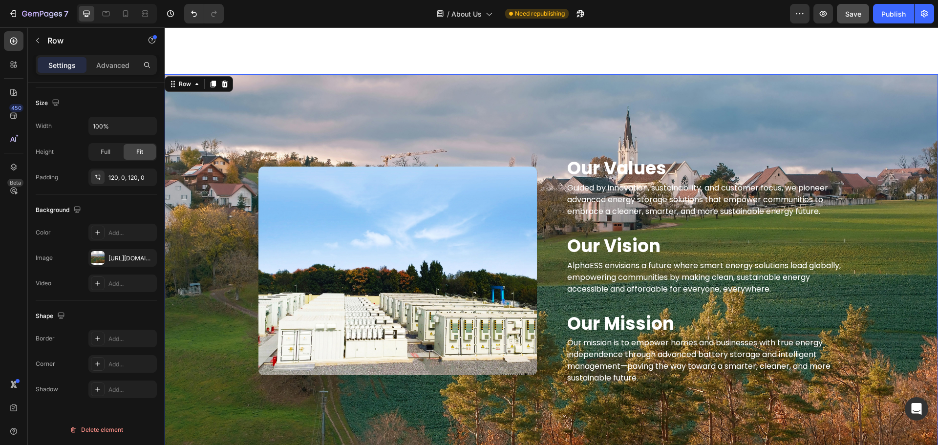
scroll to position [813, 0]
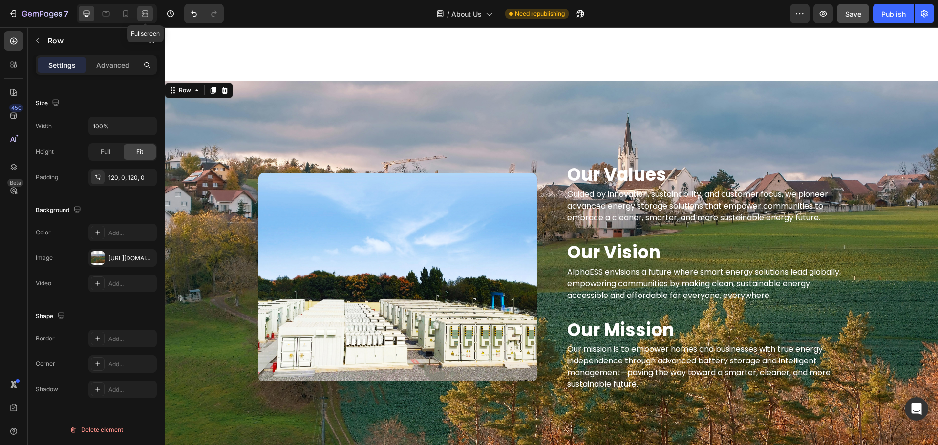
click at [141, 15] on icon at bounding box center [145, 14] width 10 height 10
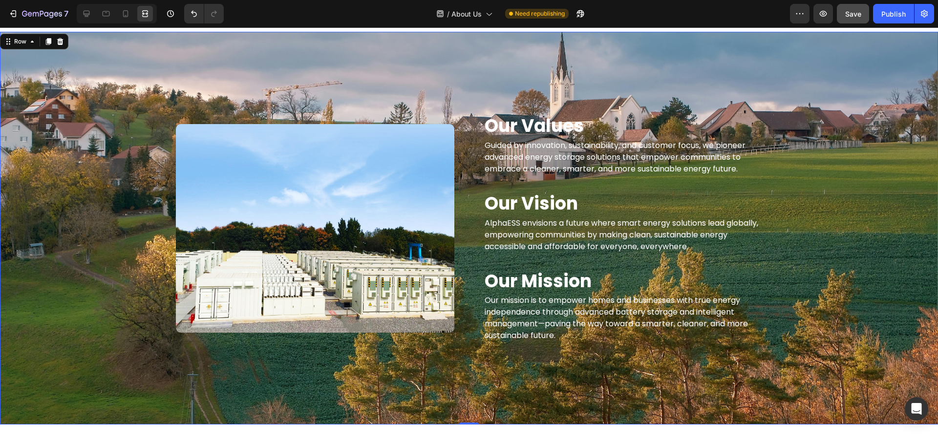
scroll to position [813, 0]
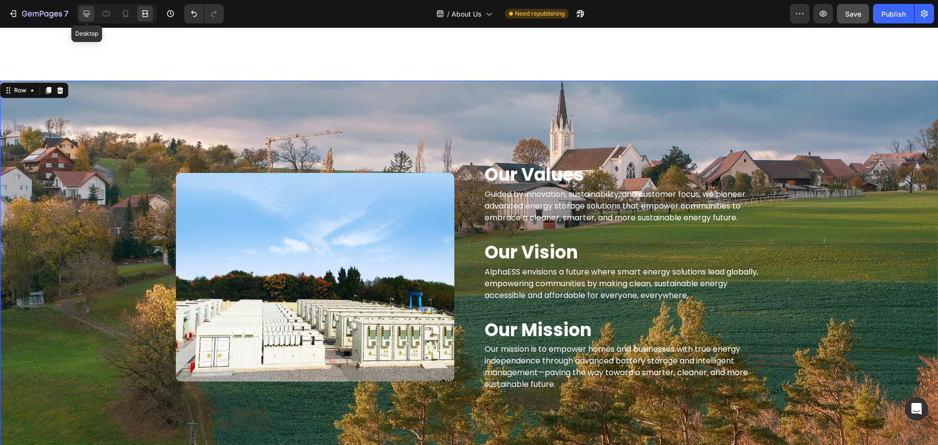
click at [83, 8] on div at bounding box center [87, 14] width 16 height 16
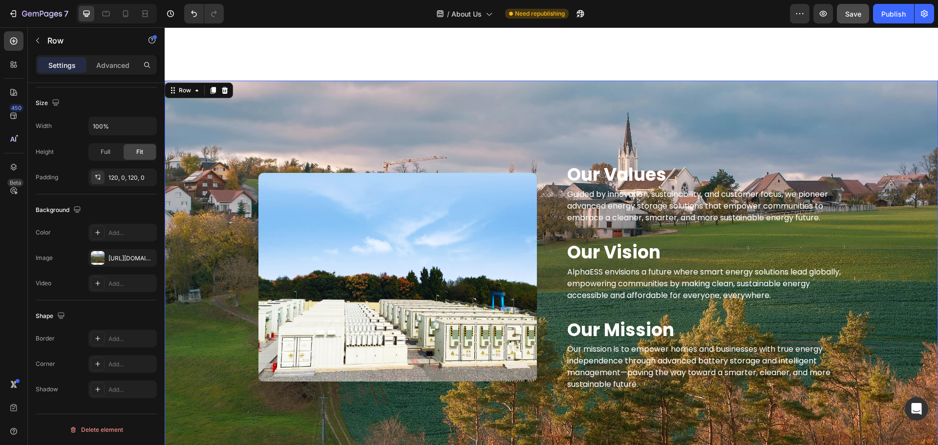
click at [258, 115] on div "Our Values Heading Guided by innovation, sustainability, and customer focus, we…" at bounding box center [552, 277] width 774 height 393
click at [101, 263] on div at bounding box center [98, 258] width 14 height 14
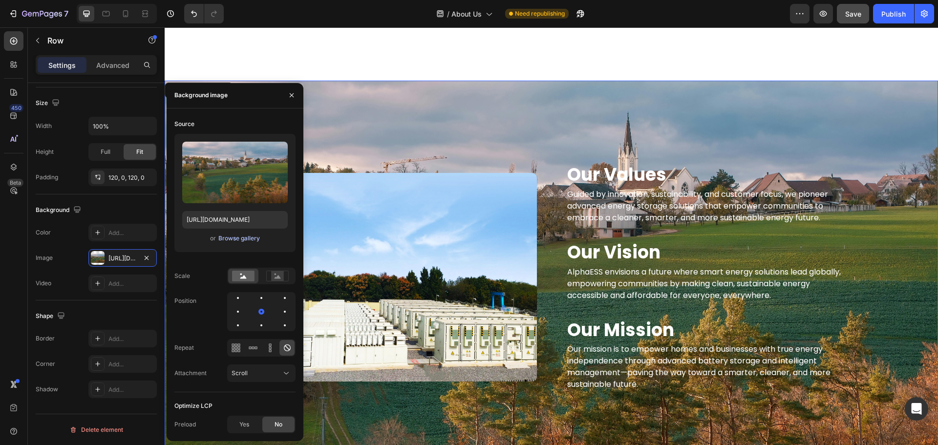
click at [231, 239] on div "Browse gallery" at bounding box center [239, 238] width 42 height 9
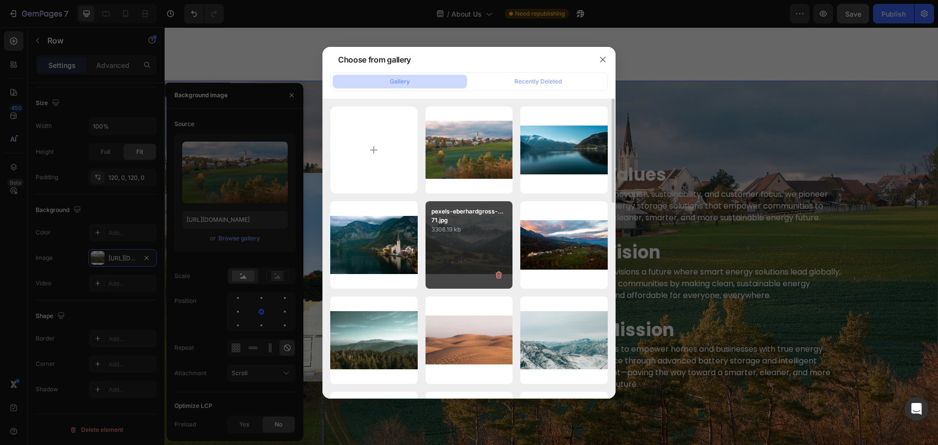
click at [477, 248] on div "pexels-eberhardgross-...71.jpg 3306.19 kb" at bounding box center [469, 244] width 87 height 87
type input "[URL][DOMAIN_NAME]"
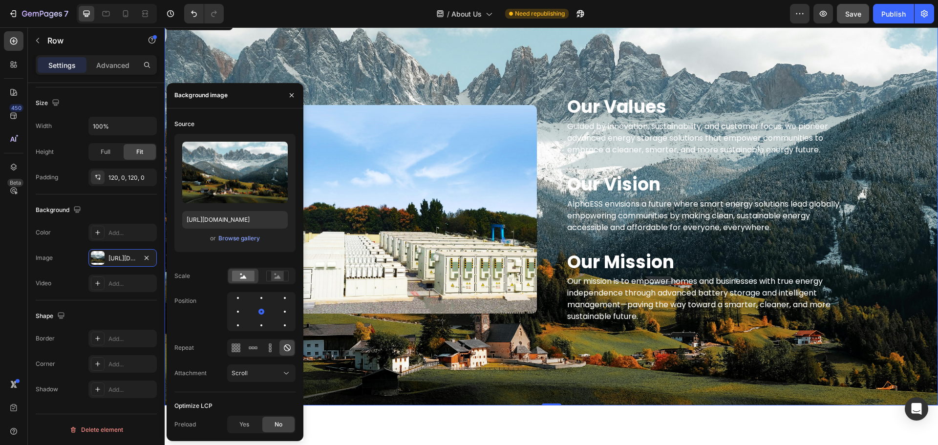
scroll to position [862, 0]
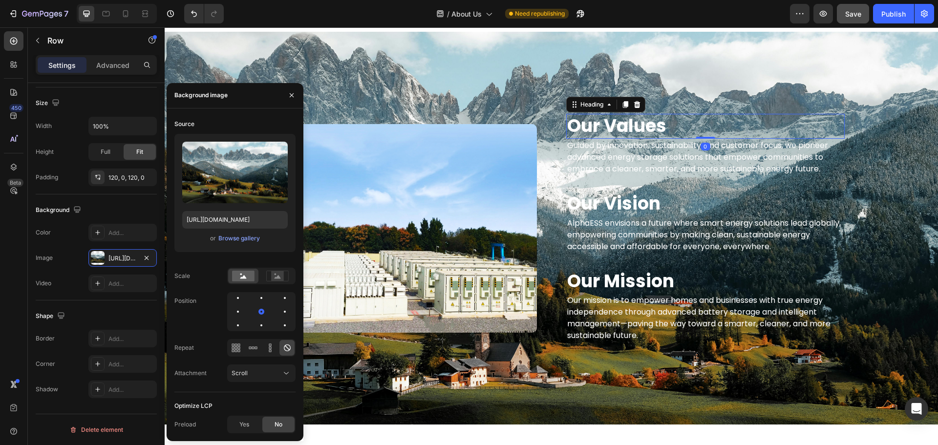
click at [802, 123] on h2 "Our Values" at bounding box center [705, 126] width 279 height 25
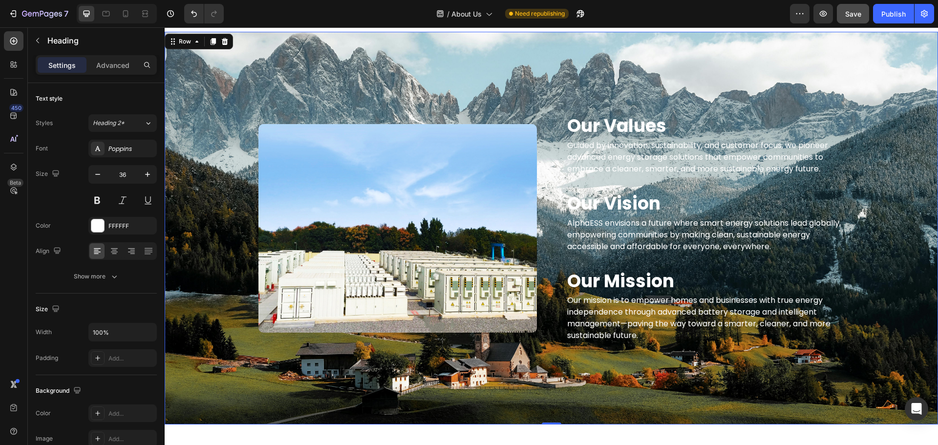
click at [211, 289] on div "Our Values Heading Guided by innovation, sustainability, and customer focus, we…" at bounding box center [552, 228] width 774 height 276
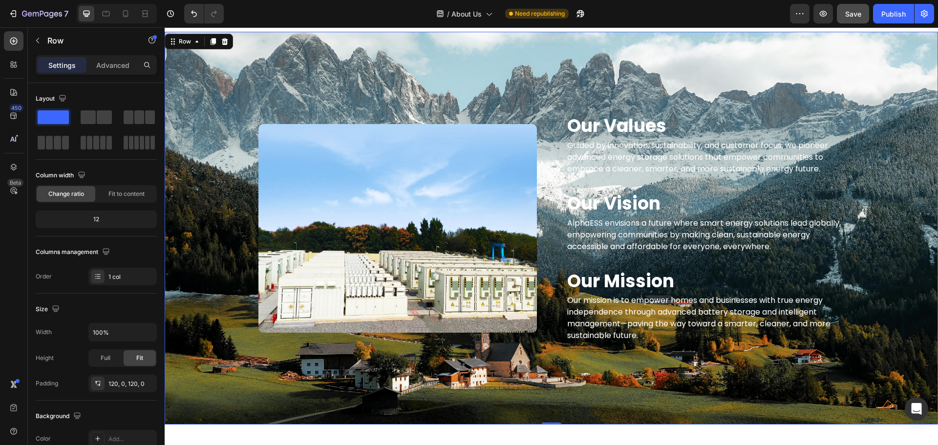
click at [181, 261] on div "Our Values Heading Guided by innovation, sustainability, and customer focus, we…" at bounding box center [552, 228] width 774 height 276
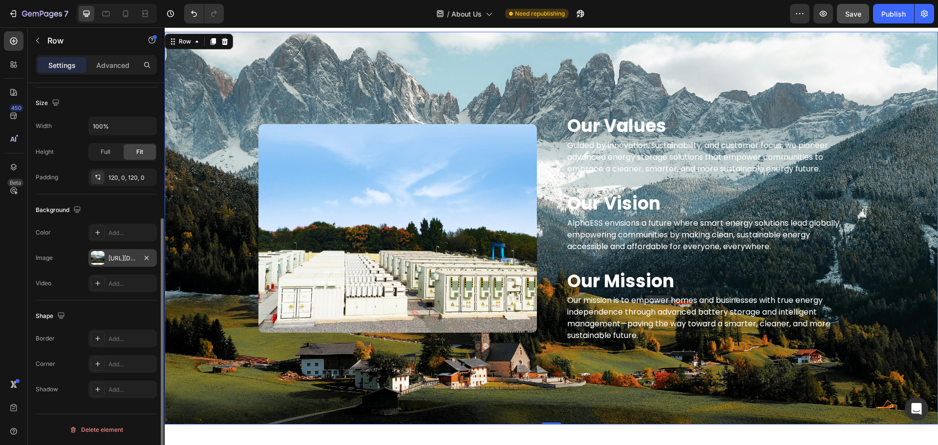
click at [108, 254] on div "[URL][DOMAIN_NAME]" at bounding box center [122, 258] width 68 height 18
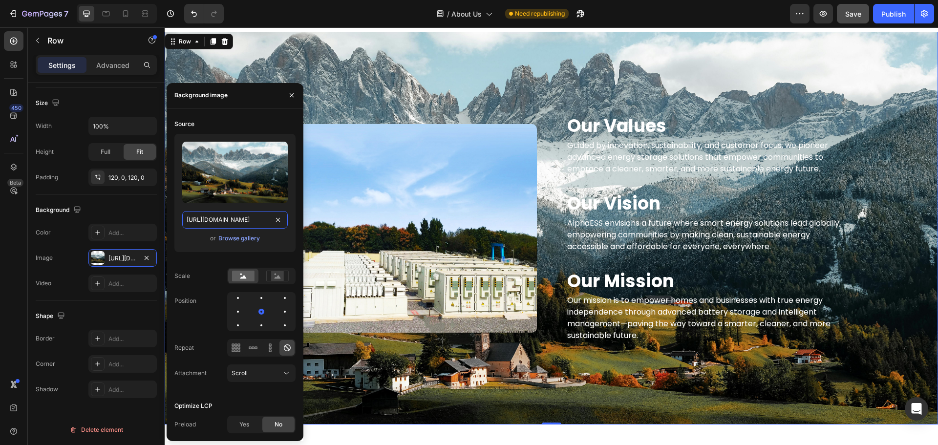
click at [223, 219] on input "[URL][DOMAIN_NAME]" at bounding box center [235, 220] width 106 height 18
click at [228, 240] on div "Browse gallery" at bounding box center [239, 238] width 42 height 9
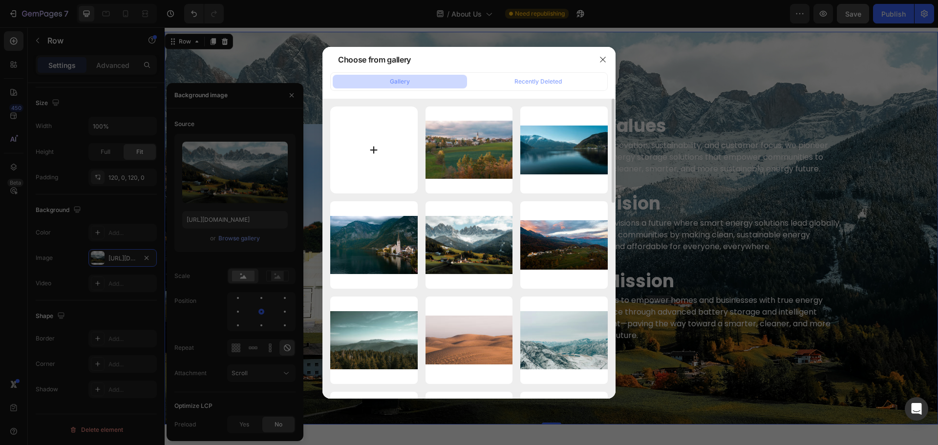
click at [365, 136] on input "file" at bounding box center [373, 150] width 87 height 87
type input "C:\fakepath\20250826-101213.jpg"
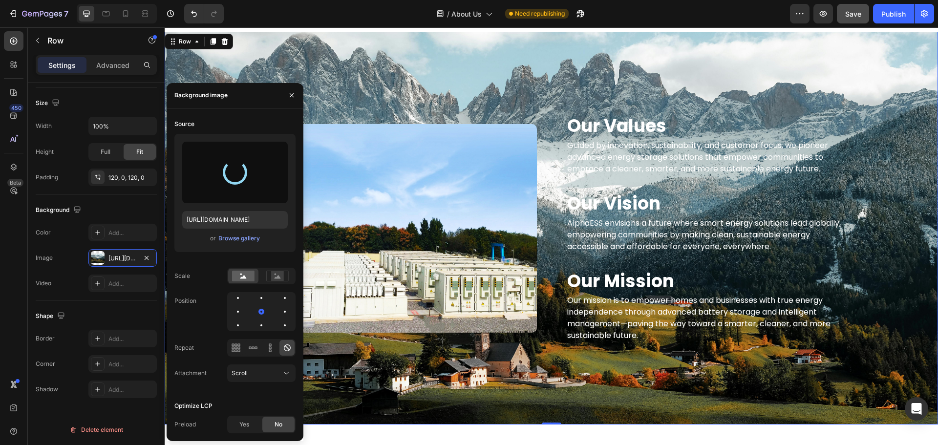
type input "[URL][DOMAIN_NAME]"
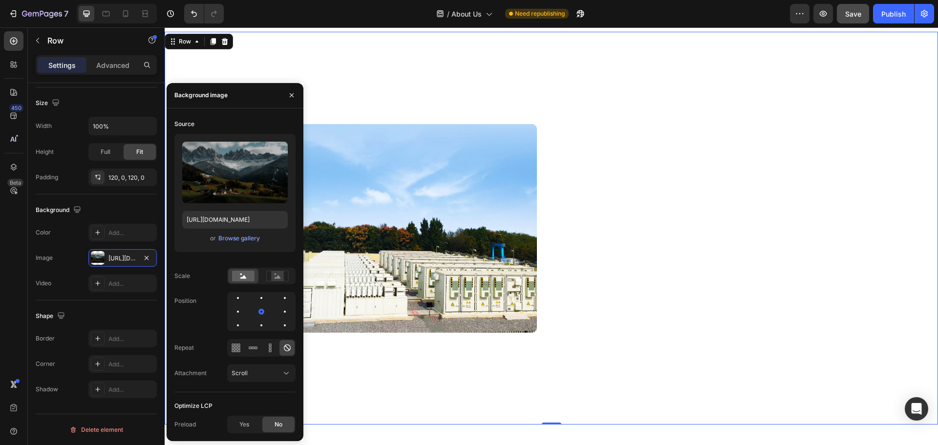
scroll to position [1058, 0]
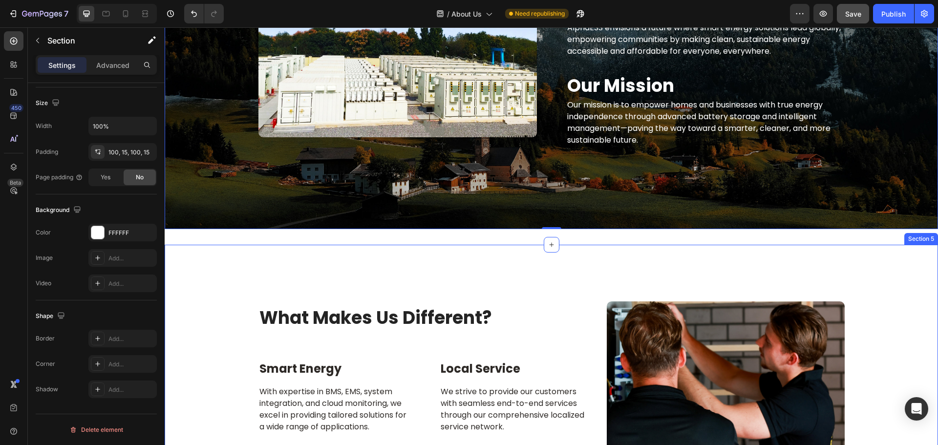
click at [866, 311] on div "What Makes Us Different? Heading Smart Energy Text block With expertise in BMS,…" at bounding box center [551, 430] width 759 height 273
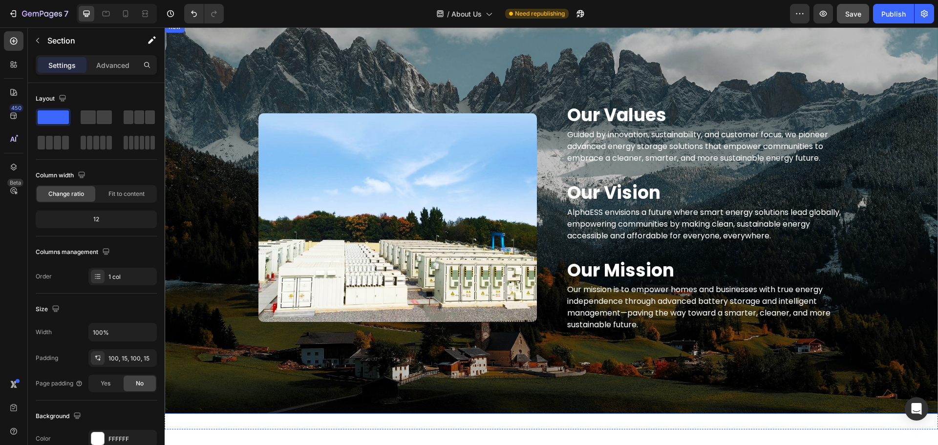
scroll to position [911, 0]
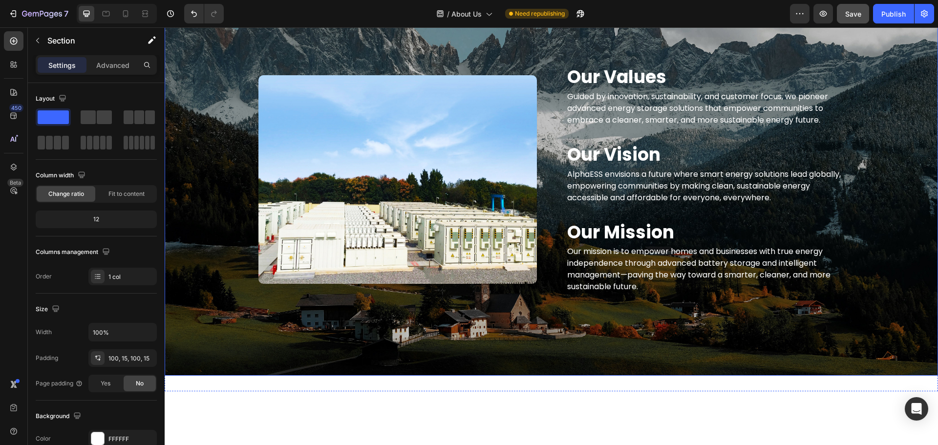
click at [651, 356] on div "Our Values Heading Guided by innovation, sustainability, and customer focus, we…" at bounding box center [552, 179] width 774 height 393
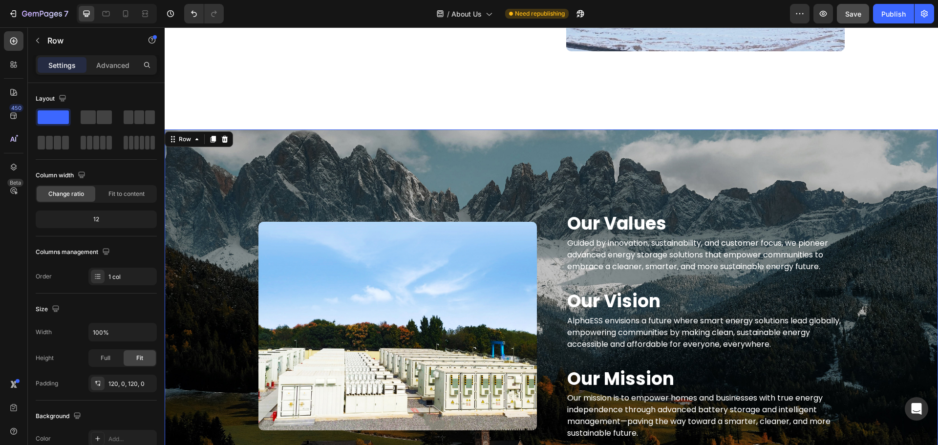
click at [529, 147] on div "Our Values Heading Guided by innovation, sustainability, and customer focus, we…" at bounding box center [552, 326] width 774 height 393
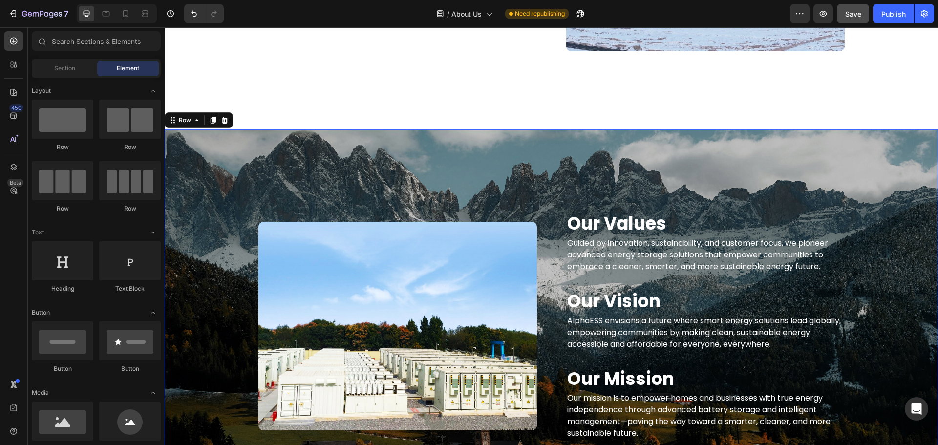
click at [542, 146] on div "Our Values Heading Guided by innovation, sustainability, and customer focus, we…" at bounding box center [552, 326] width 774 height 393
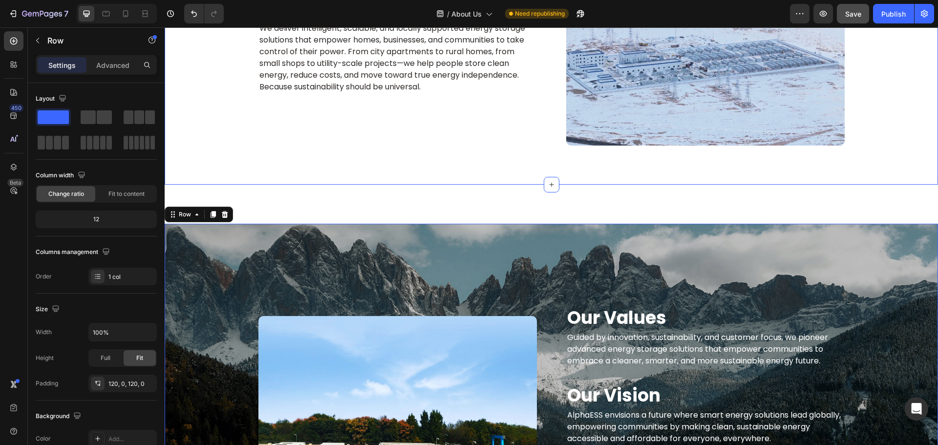
scroll to position [667, 0]
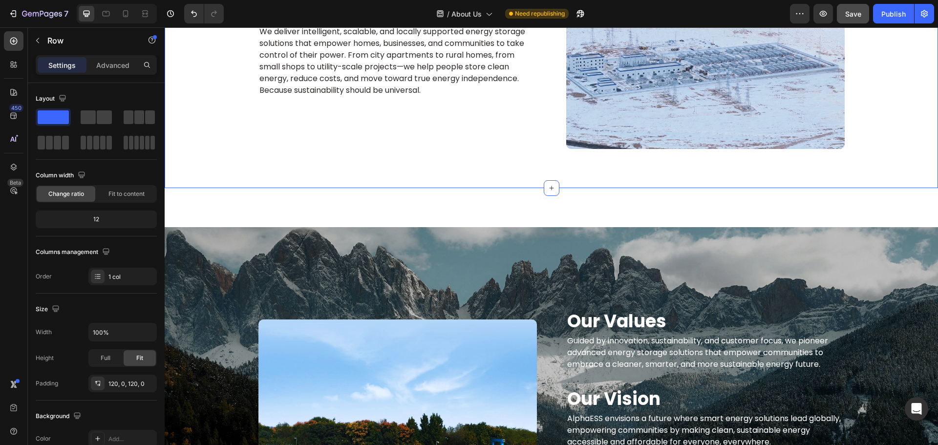
click at [530, 159] on div "Who We Are Heading We deliver intelligent, scalable, and locally supported ener…" at bounding box center [552, 53] width 774 height 272
click at [545, 231] on div "Our Values Heading Guided by innovation, sustainability, and customer focus, we…" at bounding box center [552, 423] width 774 height 393
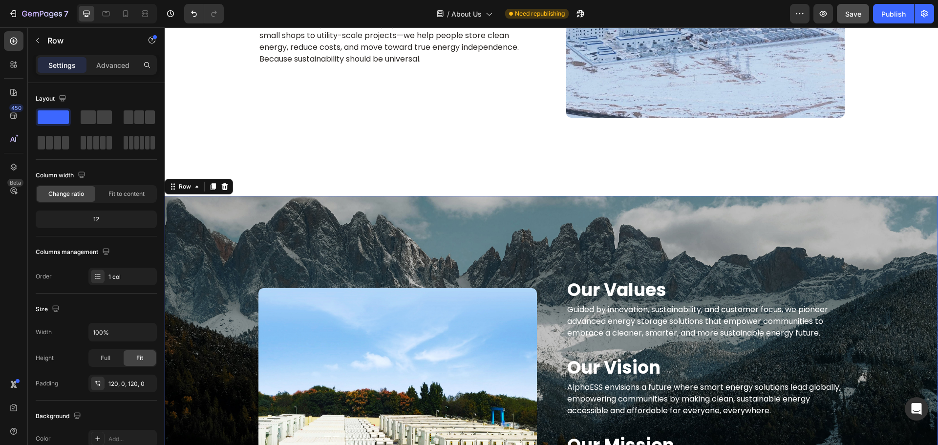
scroll to position [716, 0]
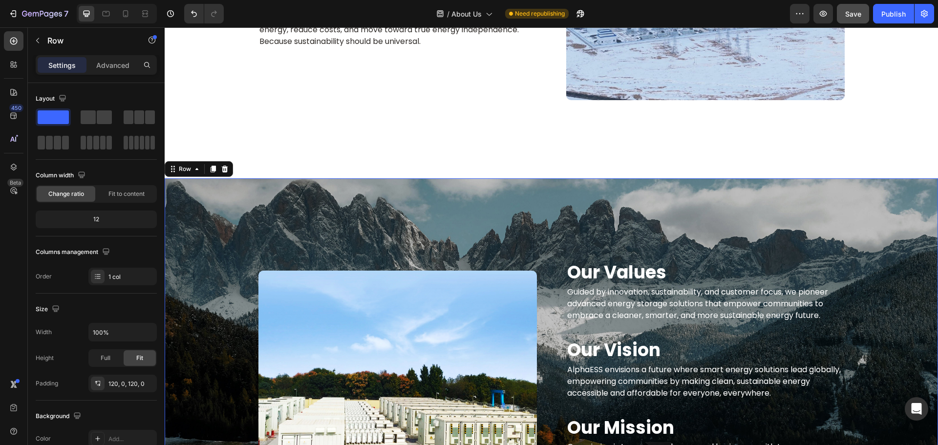
click at [531, 254] on div "Our Values Heading Guided by innovation, sustainability, and customer focus, we…" at bounding box center [552, 375] width 774 height 276
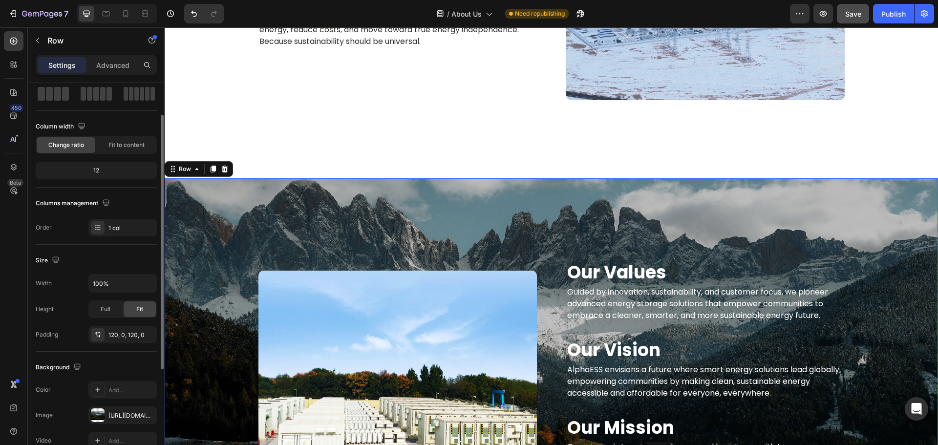
click at [269, 223] on div "Our Values Heading Guided by innovation, sustainability, and customer focus, we…" at bounding box center [552, 374] width 774 height 393
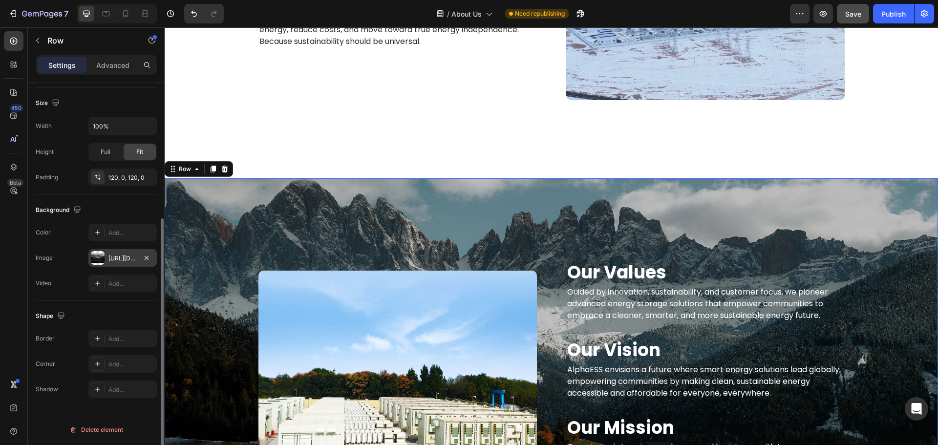
click at [90, 258] on div "[URL][DOMAIN_NAME]" at bounding box center [122, 258] width 68 height 18
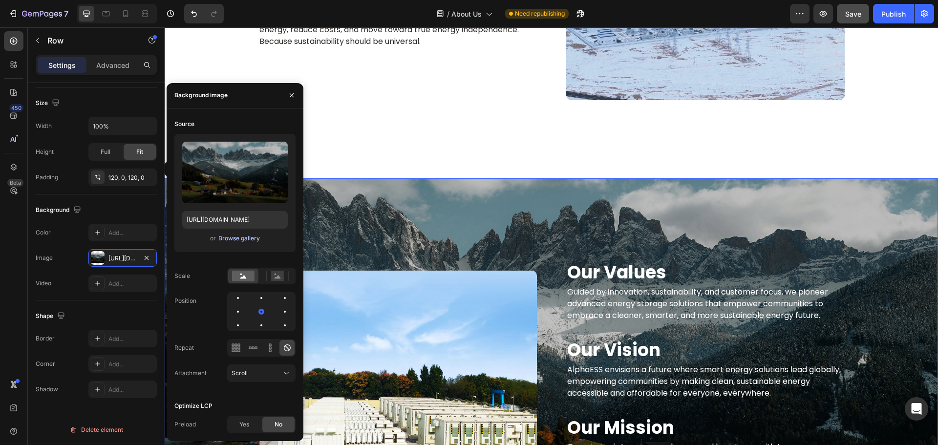
click at [241, 240] on div "Browse gallery" at bounding box center [239, 238] width 42 height 9
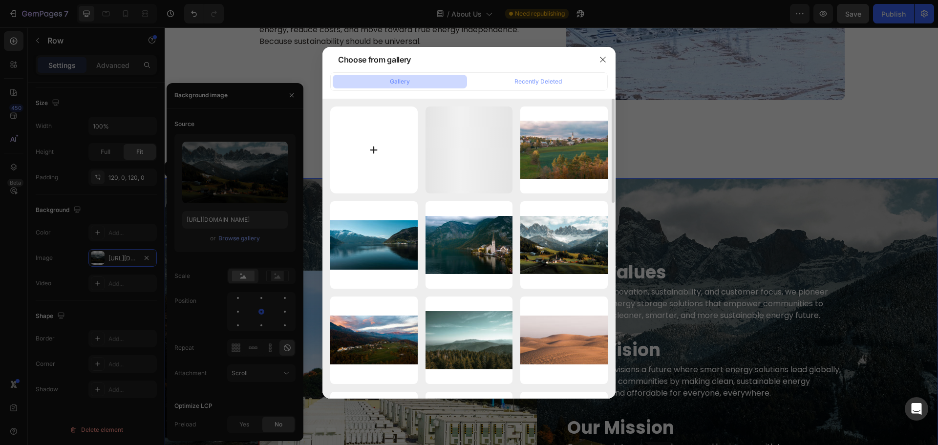
click at [373, 152] on input "file" at bounding box center [373, 150] width 87 height 87
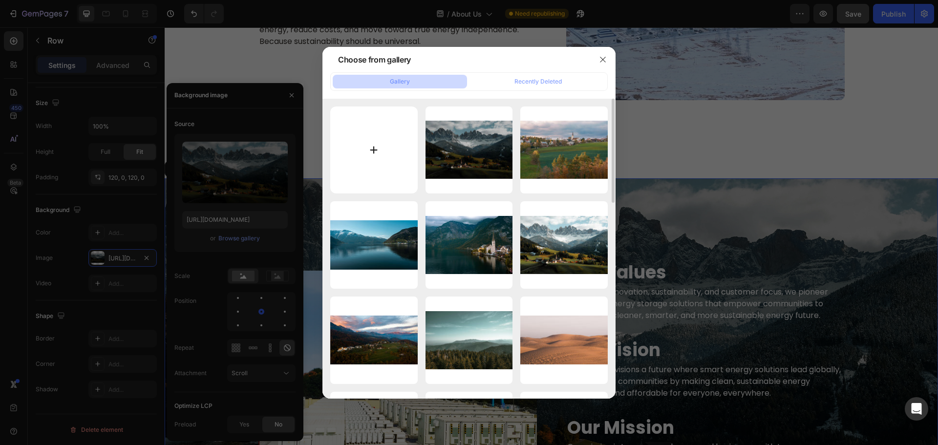
click at [371, 143] on input "file" at bounding box center [373, 150] width 87 height 87
type input "C:\fakepath\20250826-101448.jpg"
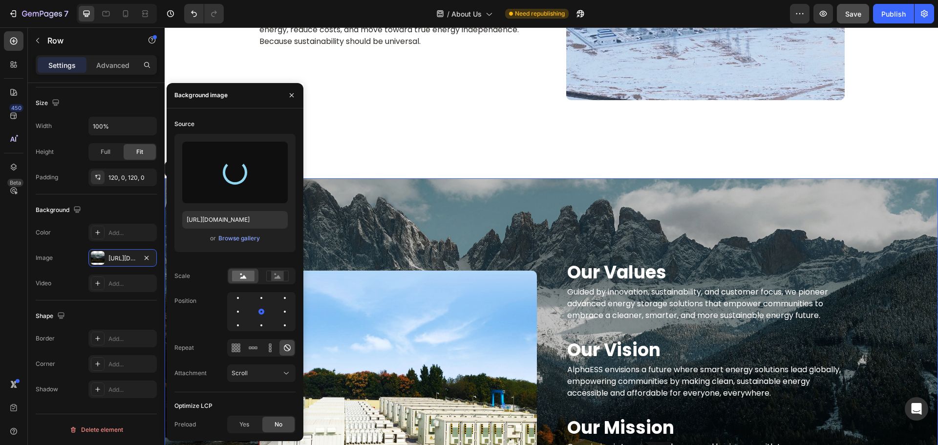
type input "[URL][DOMAIN_NAME]"
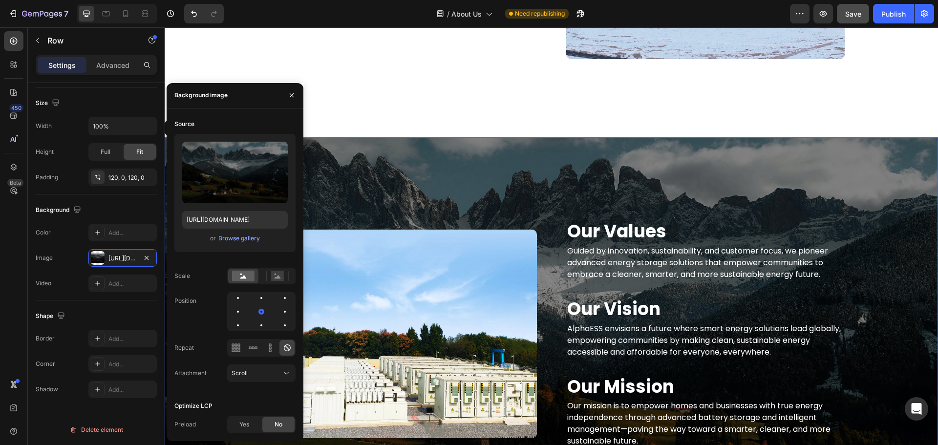
scroll to position [911, 0]
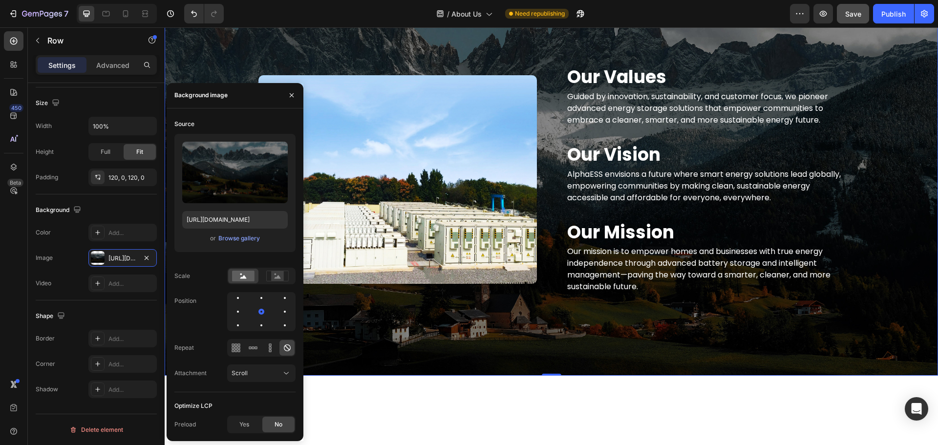
click at [749, 348] on div "Our Values Heading Guided by innovation, sustainability, and customer focus, we…" at bounding box center [552, 179] width 774 height 393
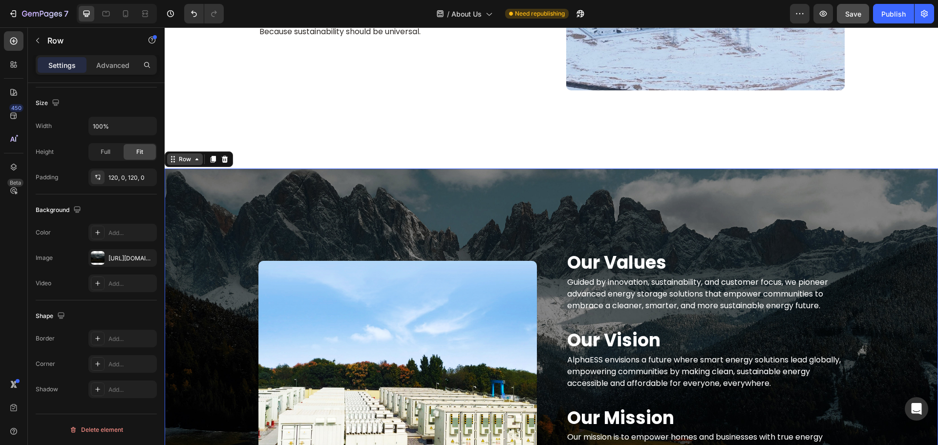
scroll to position [716, 0]
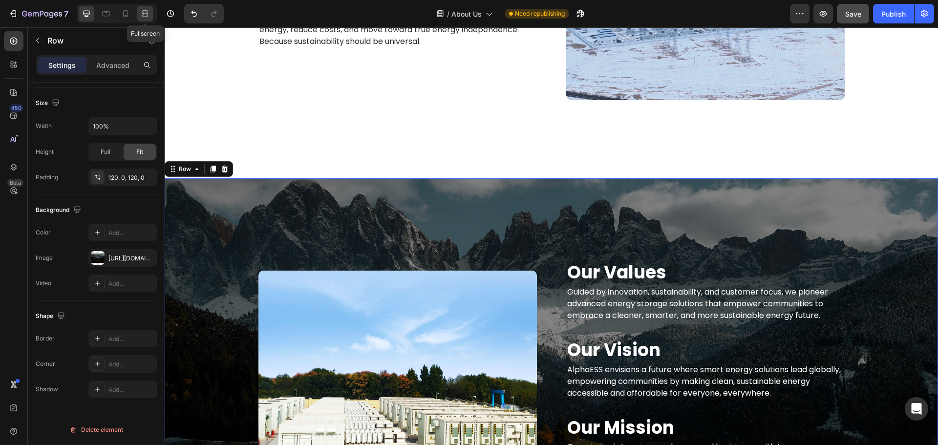
click at [145, 13] on icon at bounding box center [145, 14] width 10 height 10
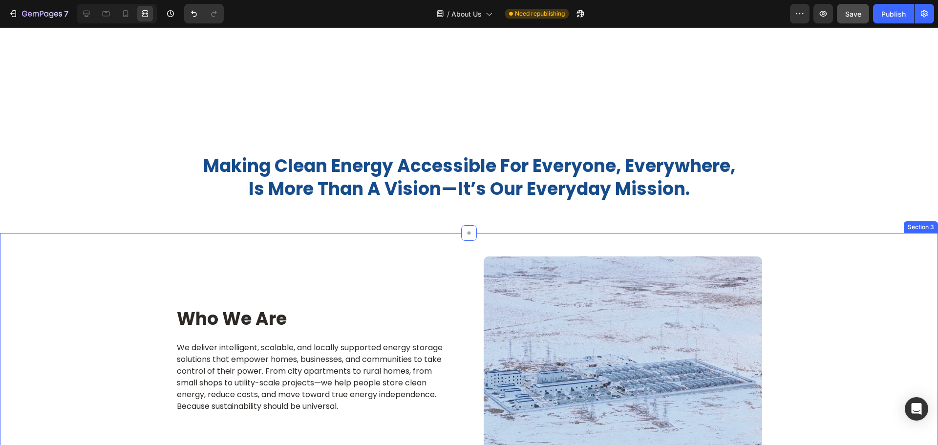
scroll to position [520, 0]
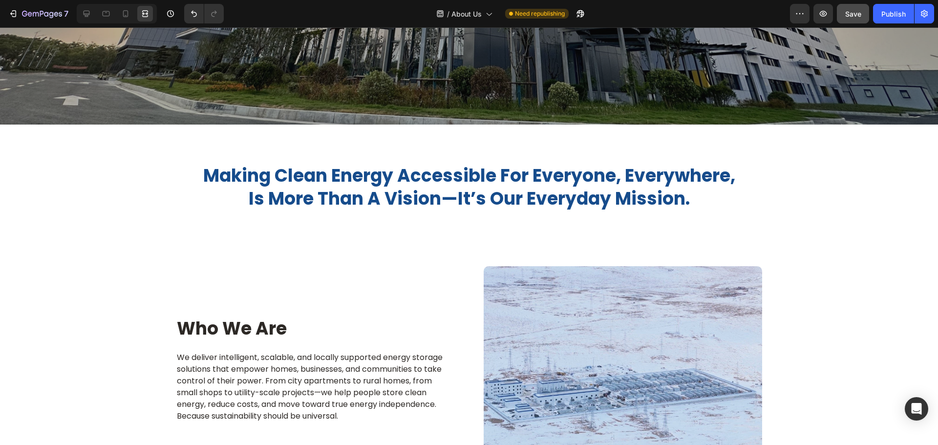
scroll to position [325, 0]
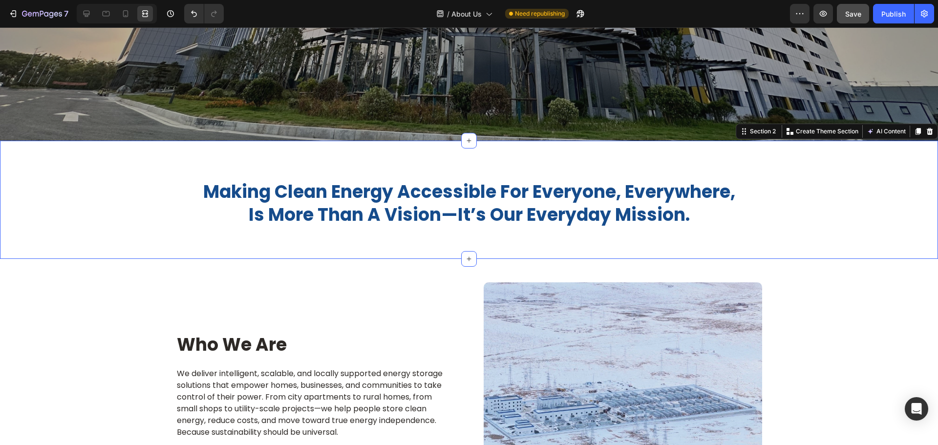
click at [218, 153] on div "making clean energy accessible for everyone, everywhere, is more than a vision—…" at bounding box center [469, 200] width 938 height 118
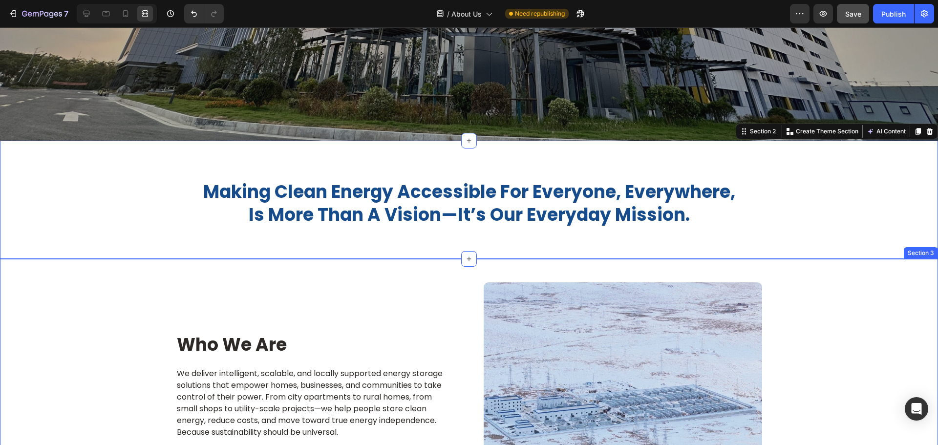
click at [57, 310] on div "Who We Are Heading We deliver intelligent, scalable, and locally supported ener…" at bounding box center [469, 387] width 924 height 209
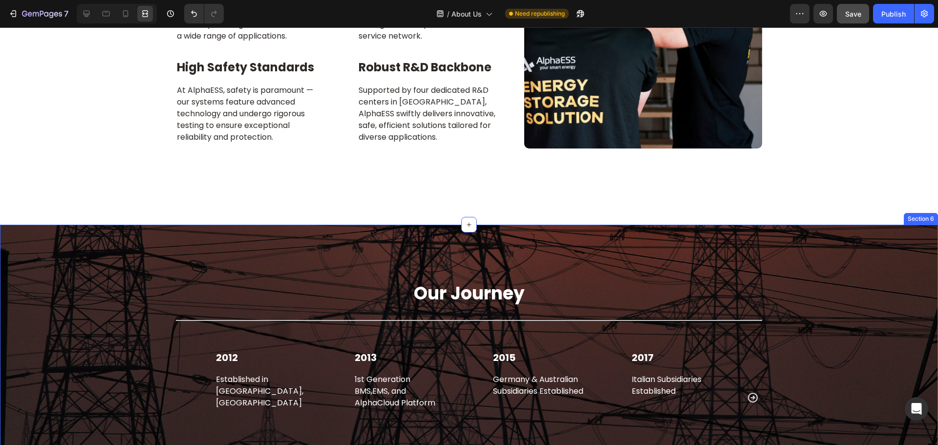
scroll to position [1742, 0]
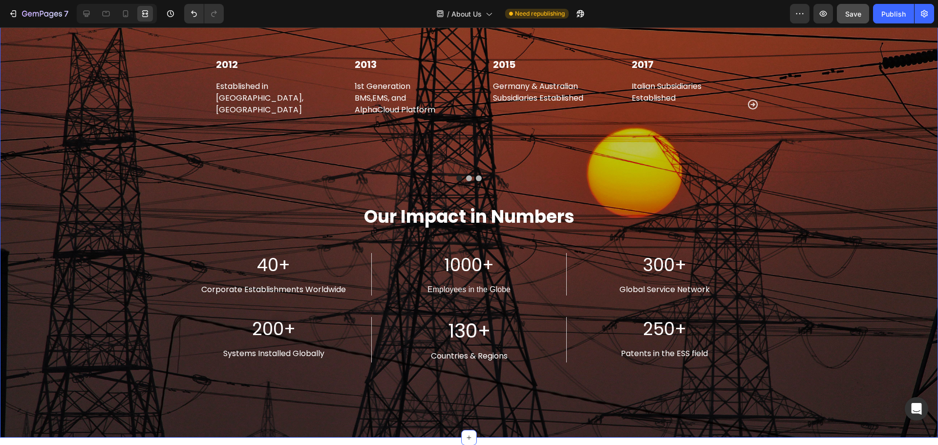
click at [99, 135] on div "Our Journey Heading Title Line 2012 Text block Established in [GEOGRAPHIC_DATA]…" at bounding box center [469, 189] width 924 height 418
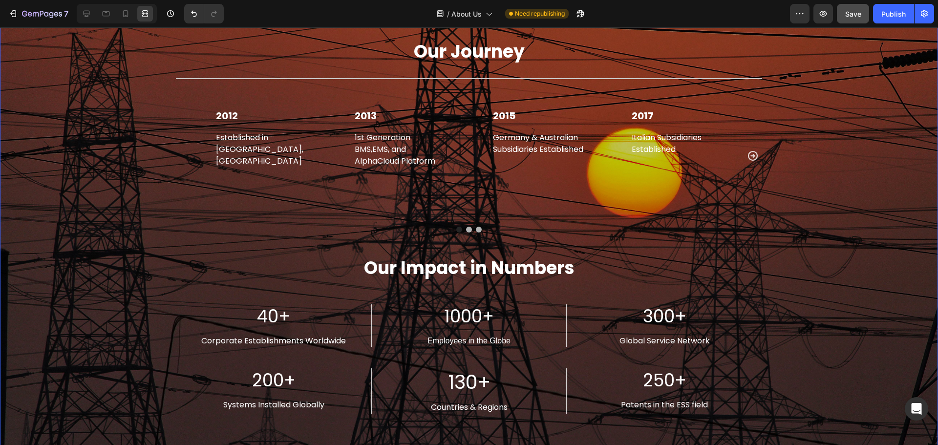
scroll to position [1595, 0]
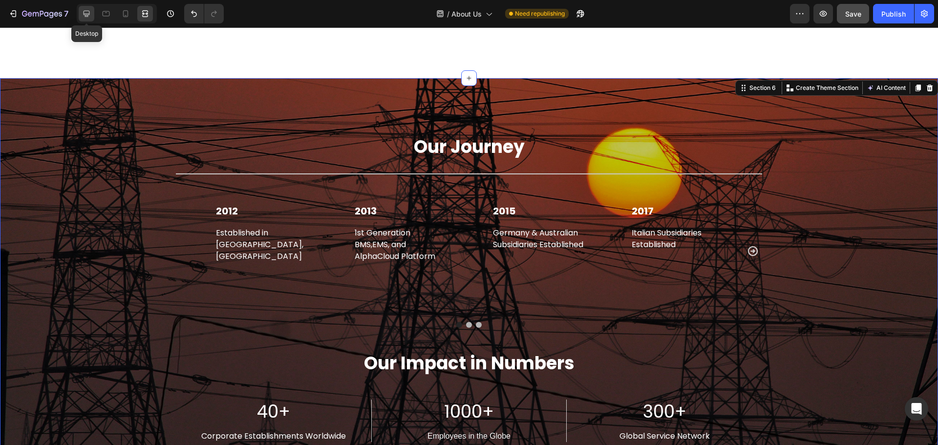
click at [86, 14] on icon at bounding box center [87, 14] width 6 height 6
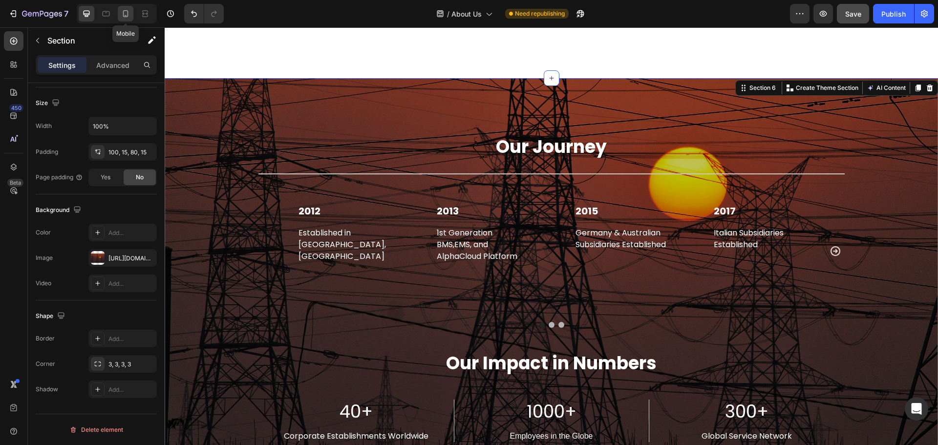
click at [122, 12] on icon at bounding box center [126, 14] width 10 height 10
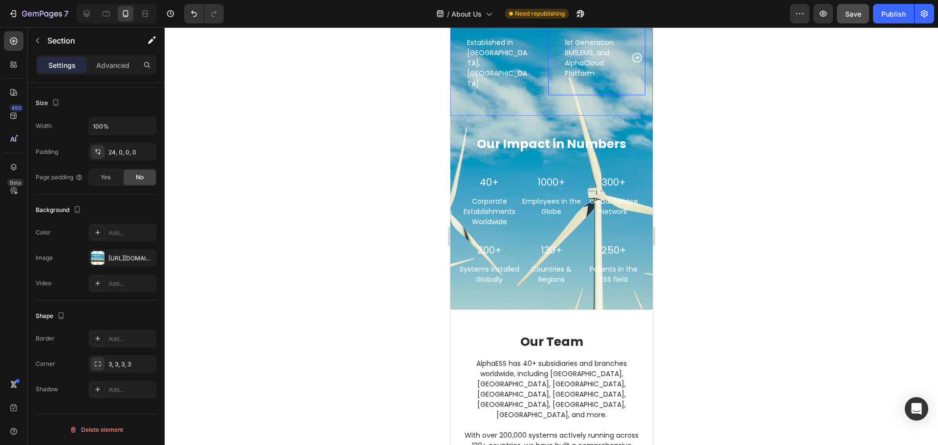
scroll to position [1670, 0]
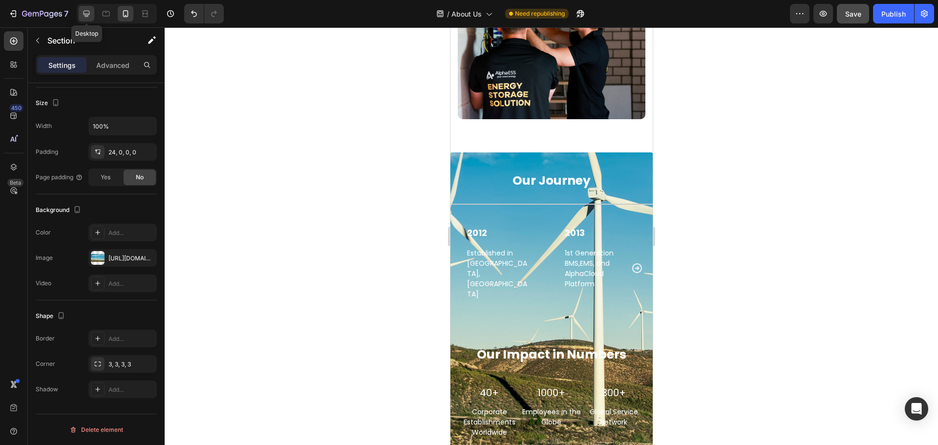
click at [86, 8] on div at bounding box center [87, 14] width 16 height 16
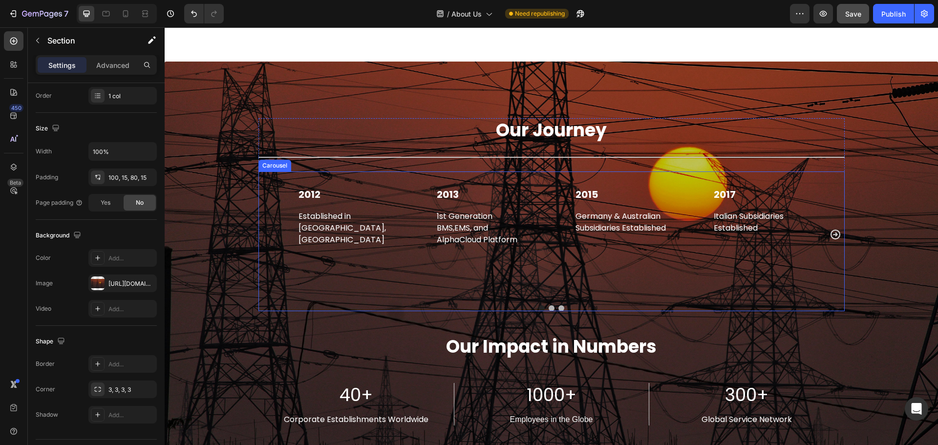
scroll to position [1979, 0]
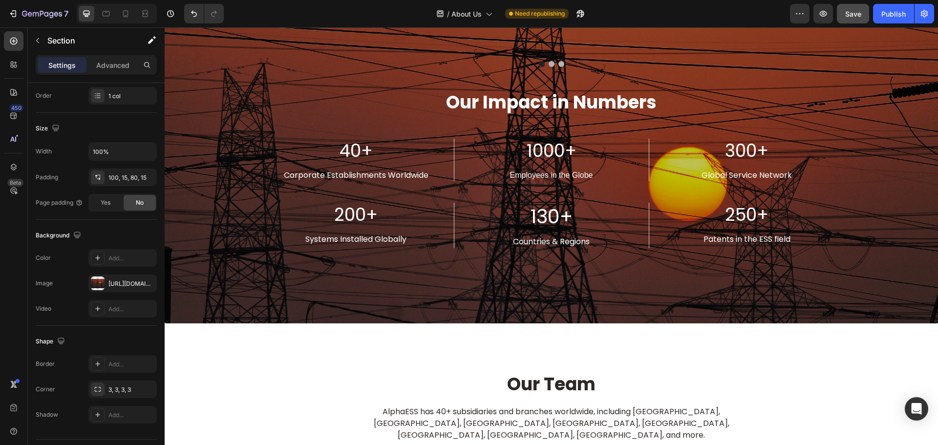
click at [209, 207] on div "Our Journey Heading Title Line 2012 Text block Established in [GEOGRAPHIC_DATA]…" at bounding box center [551, 75] width 759 height 418
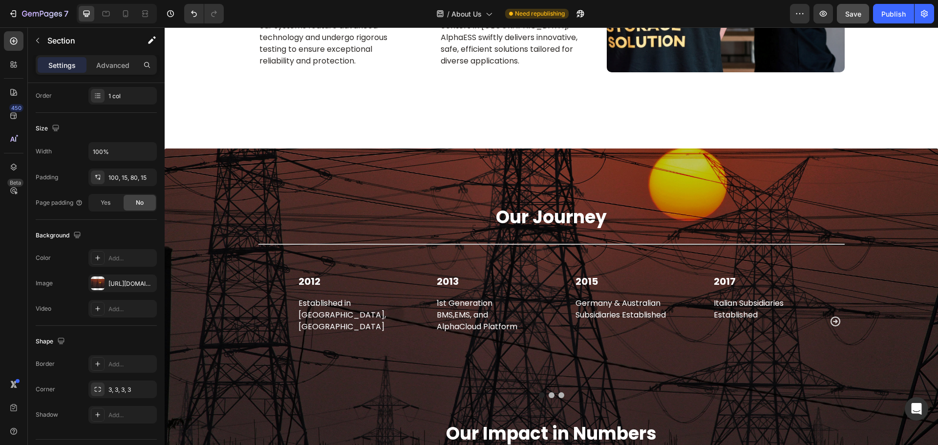
scroll to position [1881, 0]
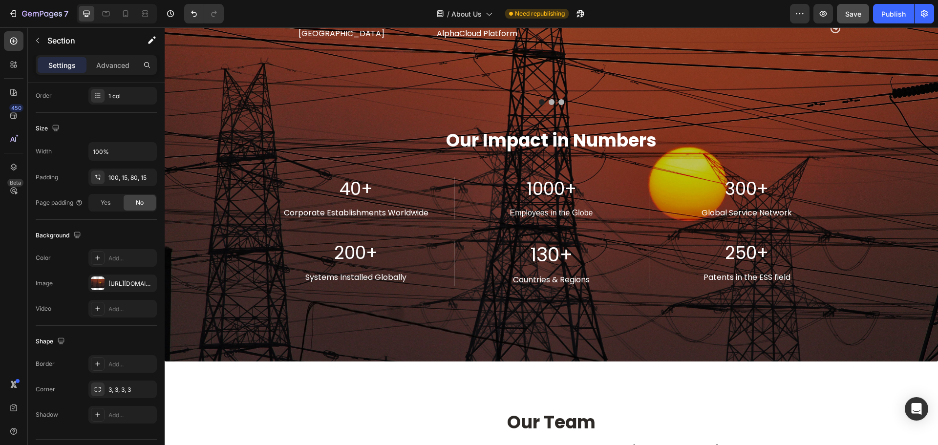
click at [235, 271] on div "Our Journey Heading Title Line 2012 Text block Established in [GEOGRAPHIC_DATA]…" at bounding box center [551, 113] width 759 height 418
click at [100, 284] on div at bounding box center [98, 284] width 14 height 14
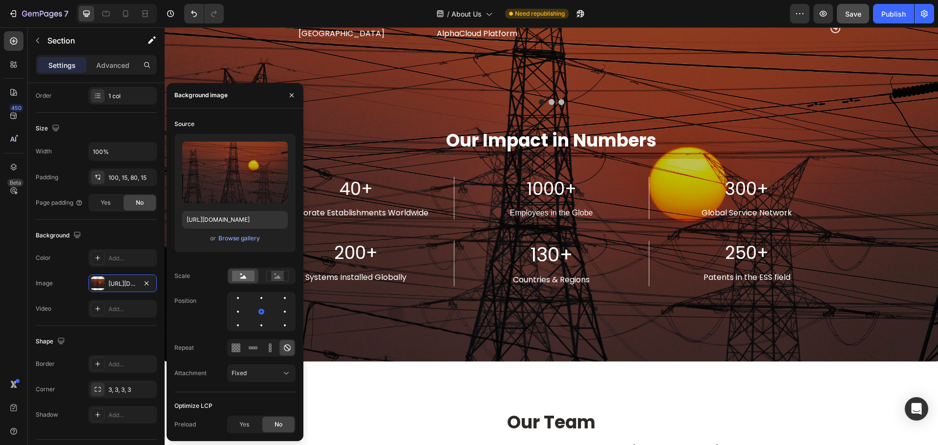
scroll to position [1686, 0]
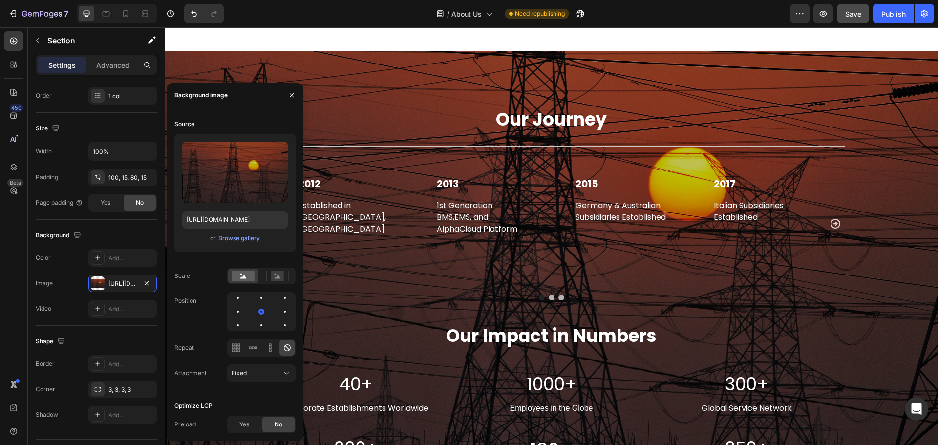
click at [421, 84] on div "Our Journey Heading Title Line 2012 Text block Established in [GEOGRAPHIC_DATA]…" at bounding box center [552, 304] width 774 height 506
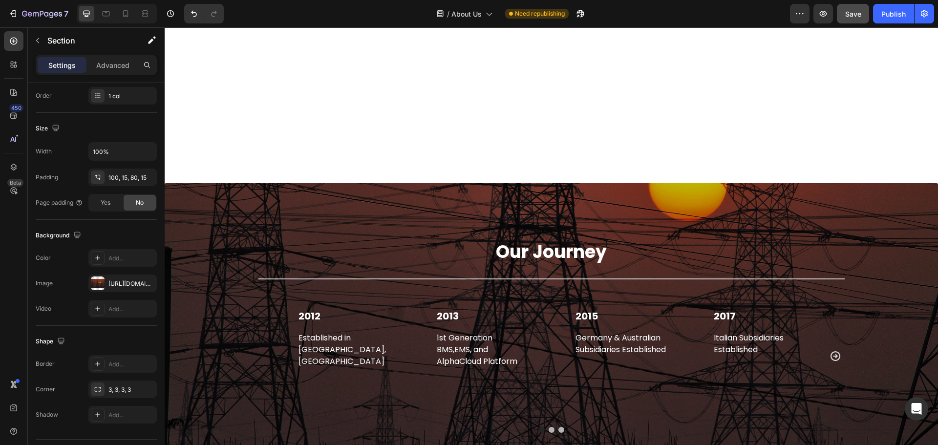
scroll to position [1784, 0]
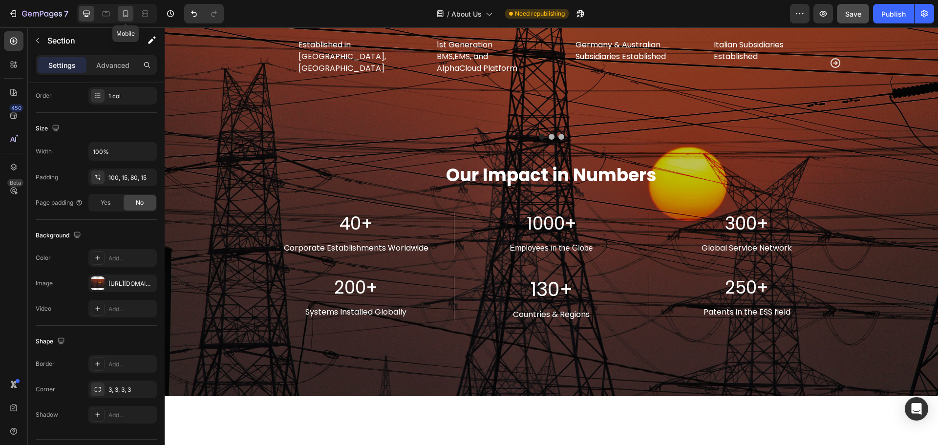
click at [126, 11] on icon at bounding box center [126, 14] width 10 height 10
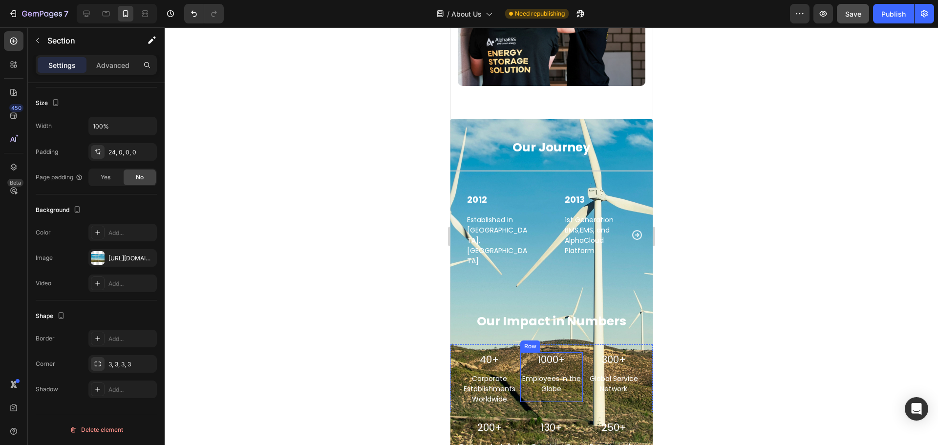
scroll to position [1565, 0]
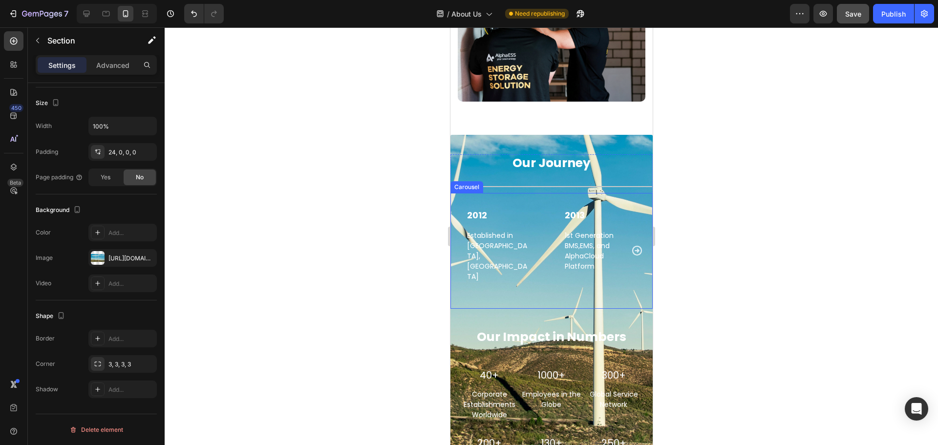
click at [469, 270] on div "2012 Text block Established in [GEOGRAPHIC_DATA], [GEOGRAPHIC_DATA] Text block …" at bounding box center [499, 251] width 98 height 116
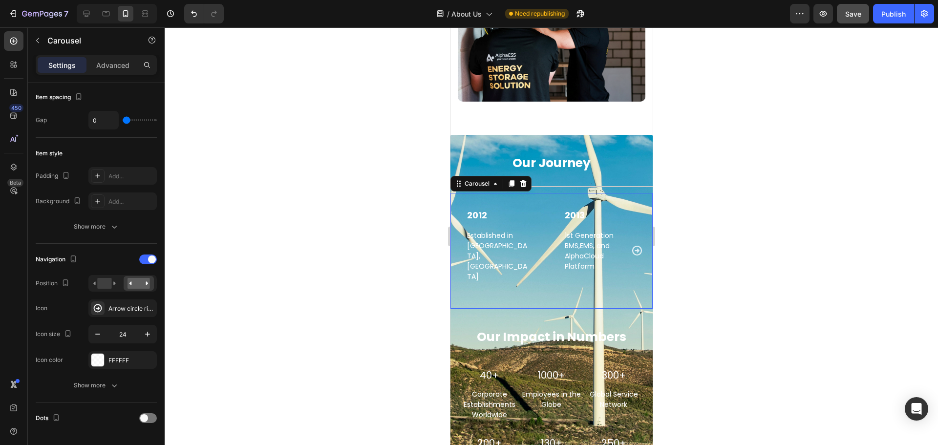
scroll to position [0, 0]
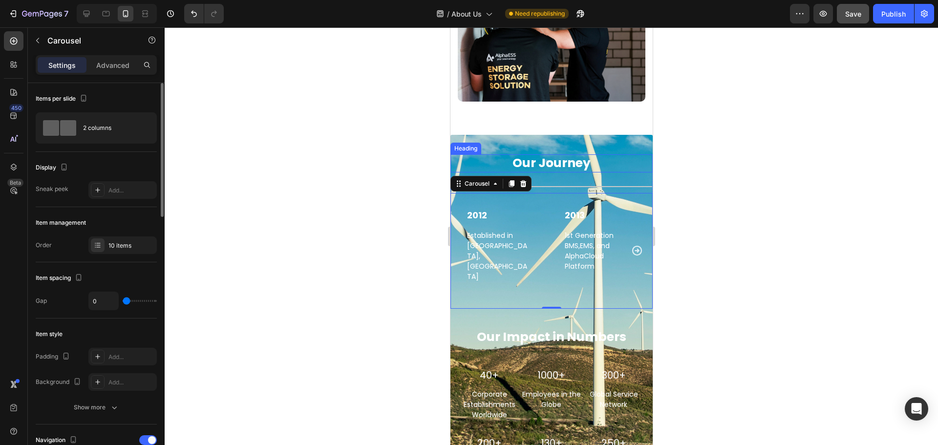
click at [479, 144] on div "Heading" at bounding box center [465, 148] width 27 height 9
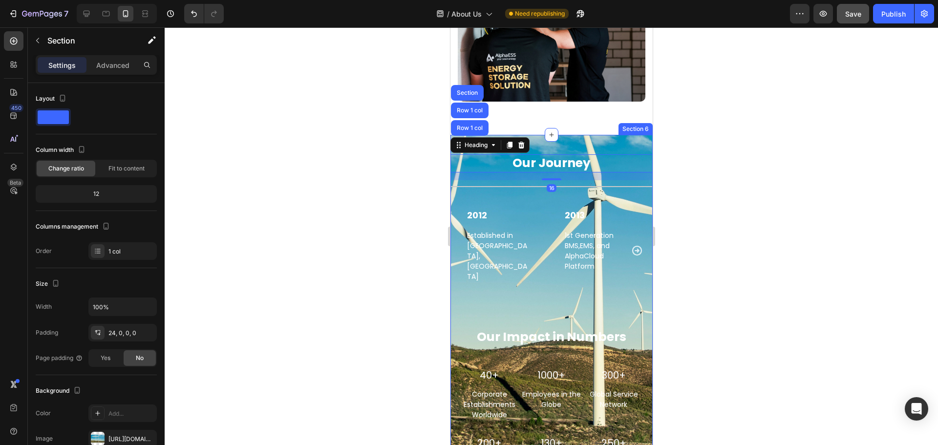
click at [617, 135] on div "Our Journey Heading Row 1 col Row 1 col Section 16 Title Line 2012 Text block E…" at bounding box center [551, 319] width 202 height 368
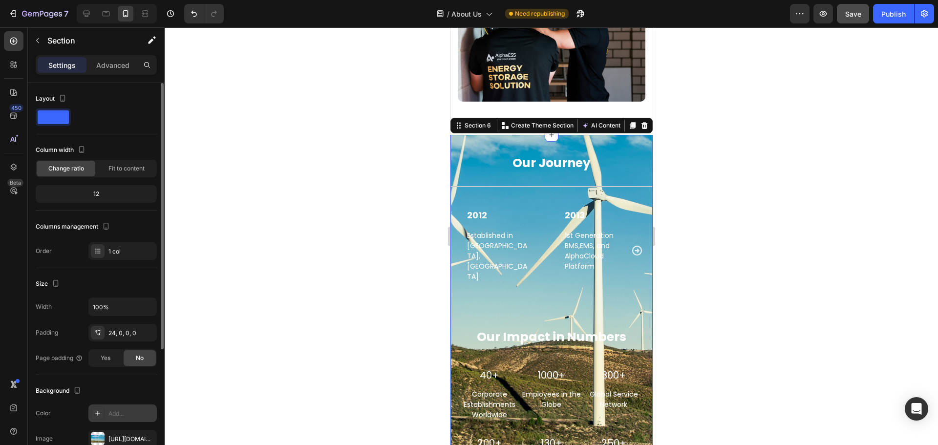
scroll to position [147, 0]
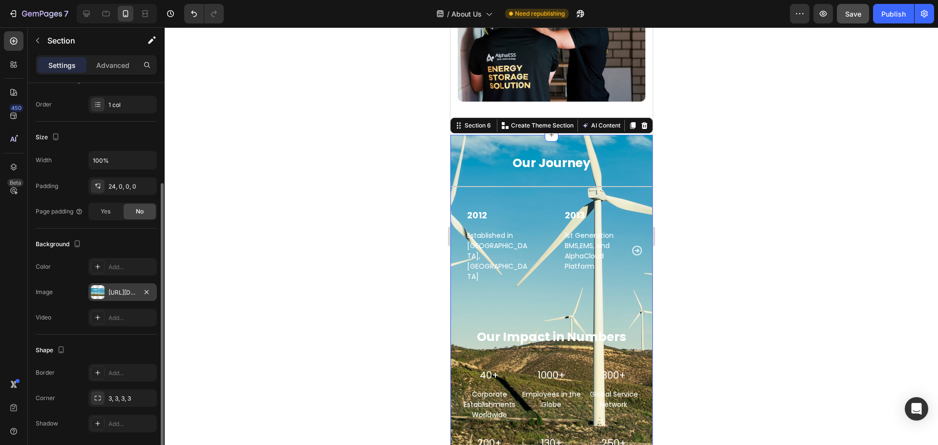
click at [101, 290] on div at bounding box center [98, 292] width 14 height 14
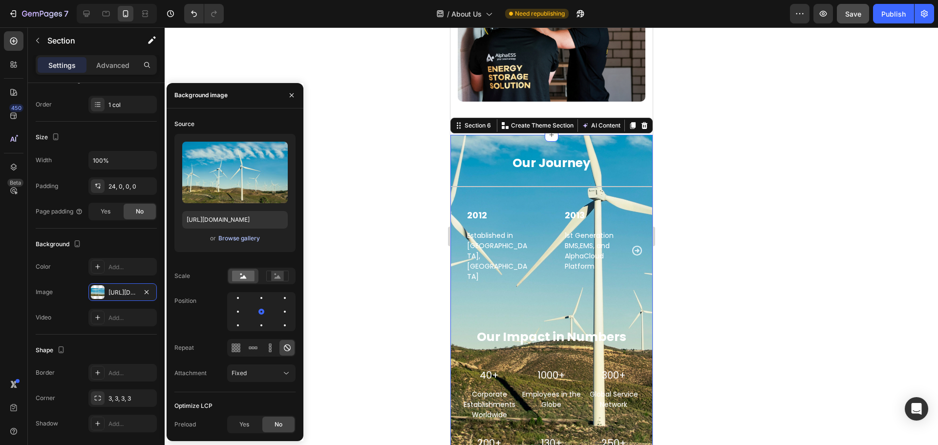
click at [235, 237] on div "Browse gallery" at bounding box center [239, 238] width 42 height 9
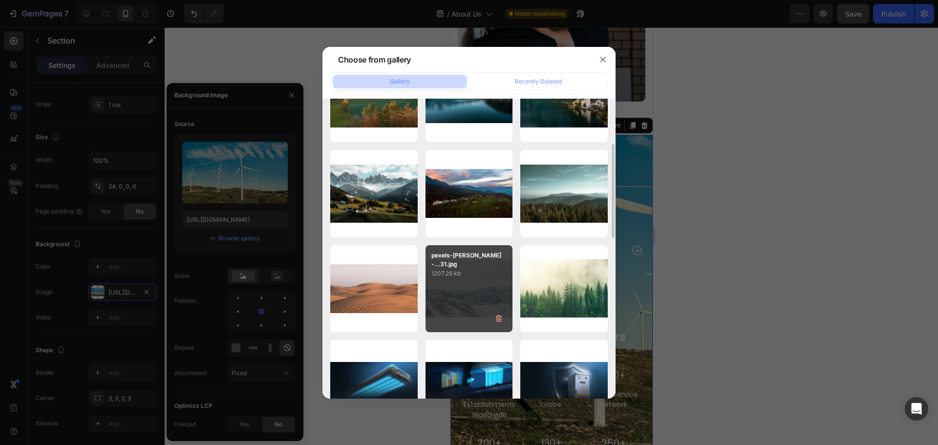
scroll to position [244, 0]
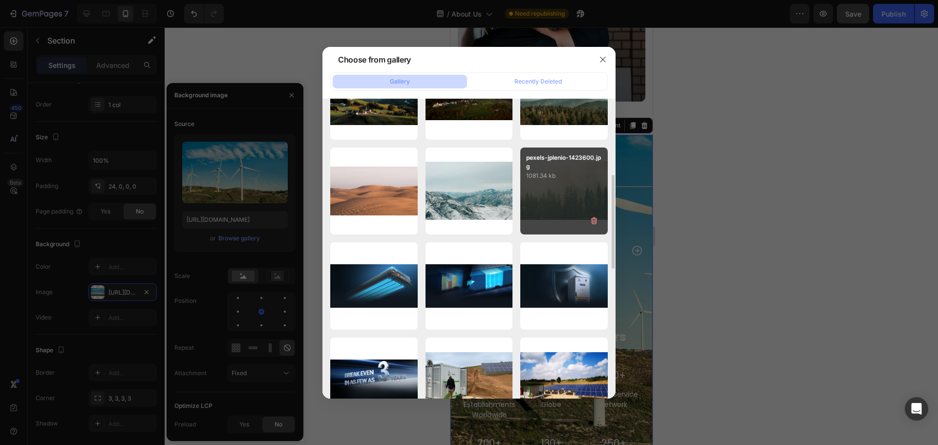
click at [551, 196] on div "pexels-jplenio-1423600.jpg 1081.34 kb" at bounding box center [564, 191] width 87 height 87
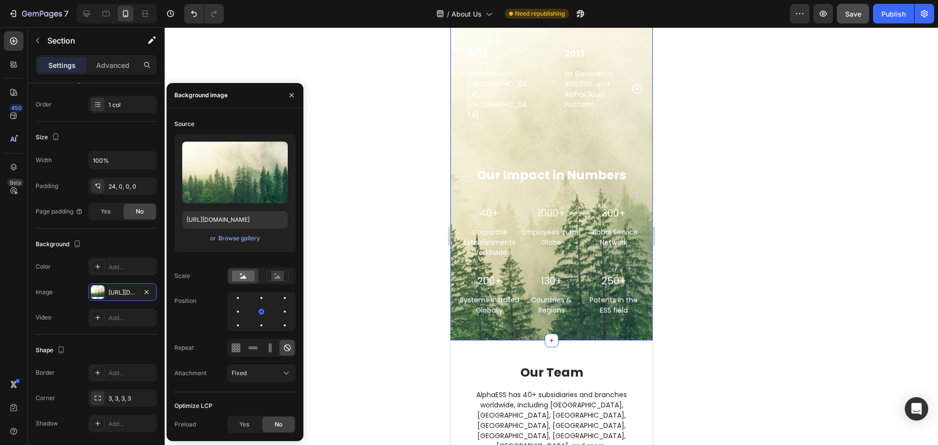
scroll to position [1565, 0]
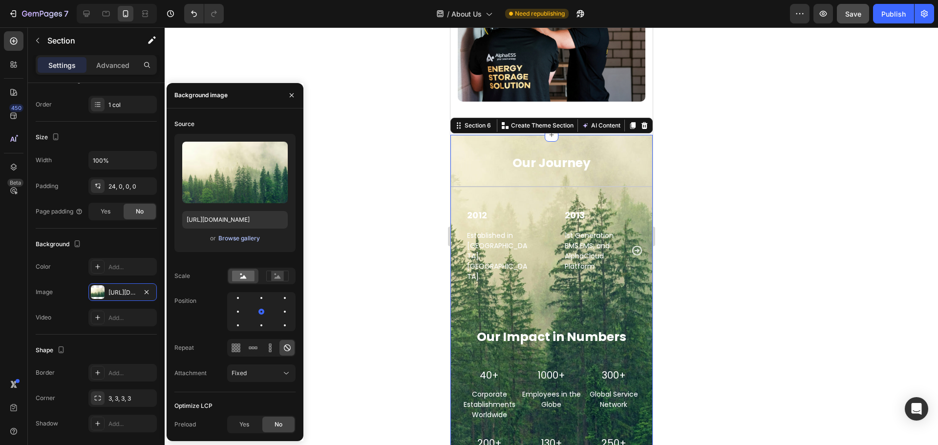
click at [237, 236] on div "Browse gallery" at bounding box center [239, 238] width 42 height 9
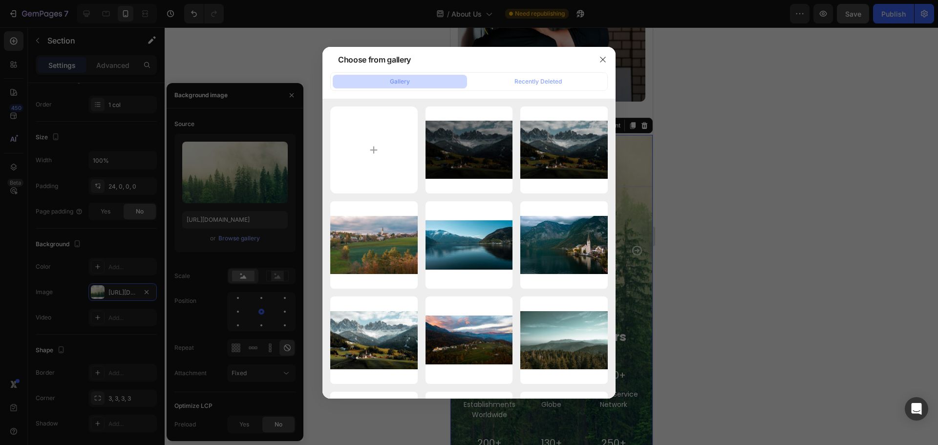
click at [0, 0] on div "pexels-[PERSON_NAME]...44.jpg 1229.89 kb" at bounding box center [0, 0] width 0 height 0
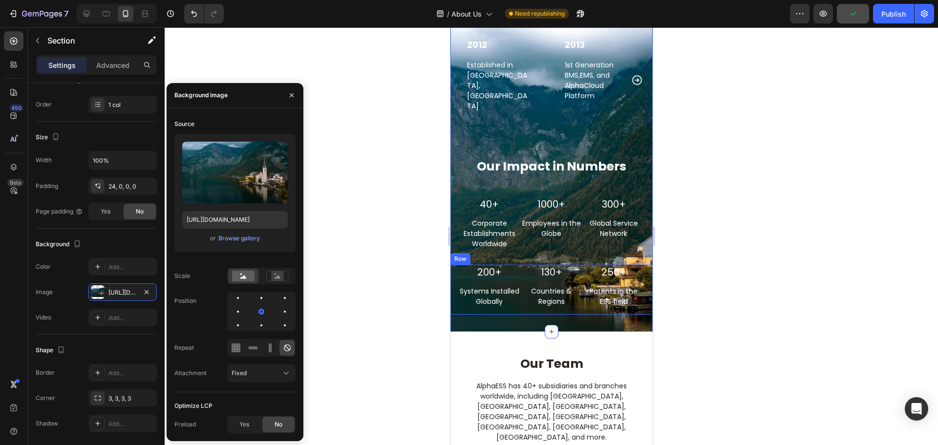
scroll to position [1712, 0]
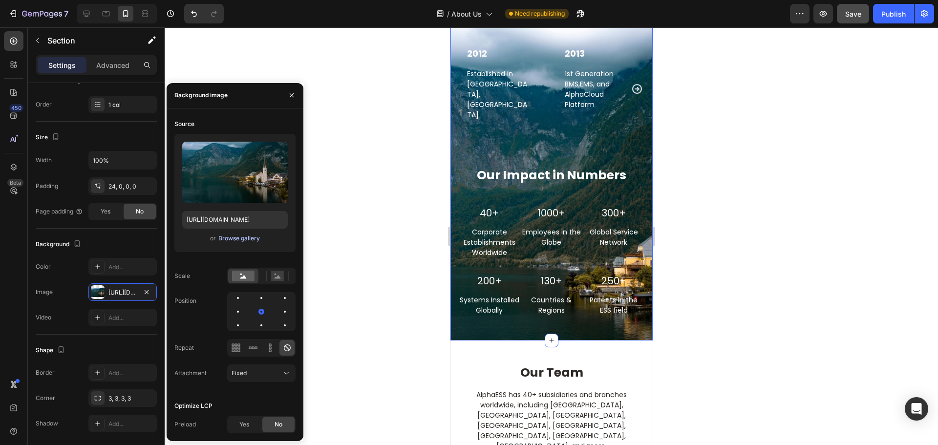
click at [242, 236] on div "Browse gallery" at bounding box center [239, 238] width 42 height 9
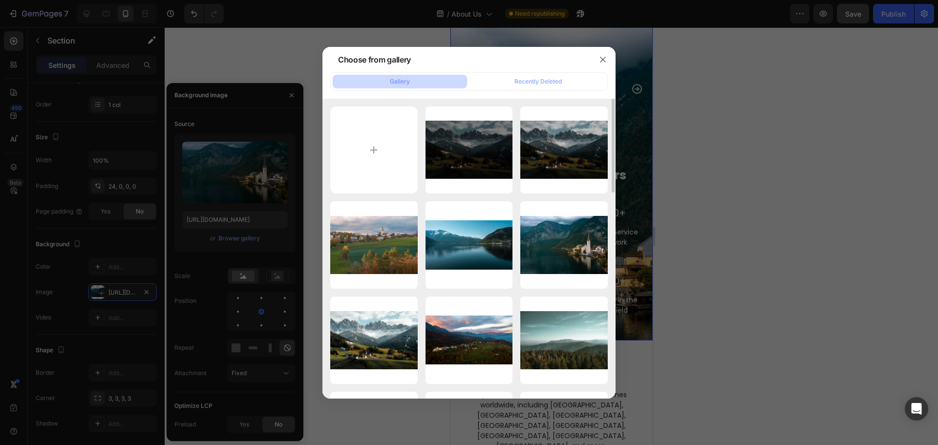
scroll to position [293, 0]
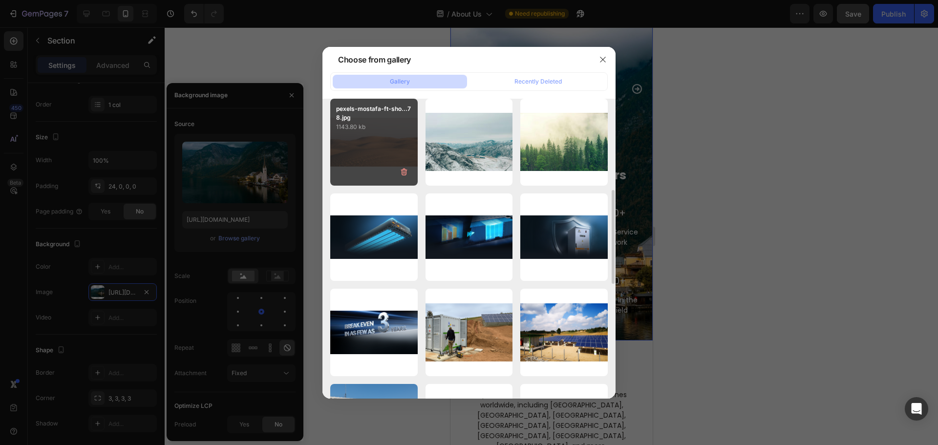
click at [373, 137] on div "pexels-mostafa-ft-sho...78.jpg 1143.80 kb" at bounding box center [373, 142] width 87 height 87
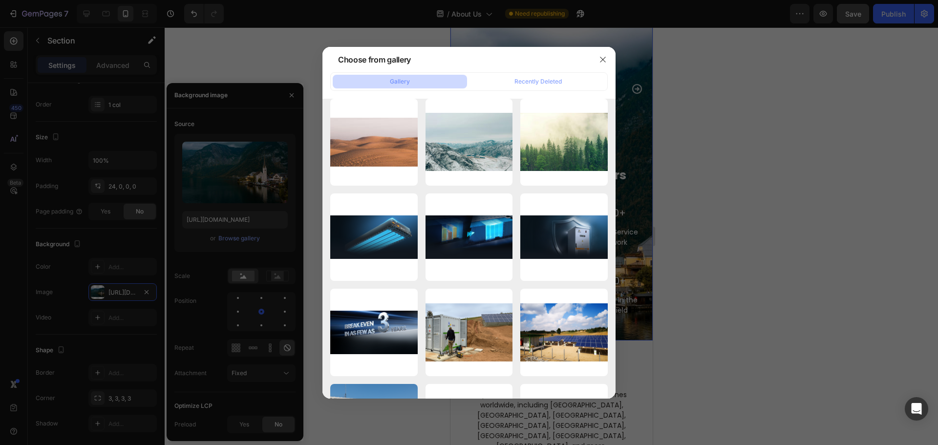
type input "[URL][DOMAIN_NAME]"
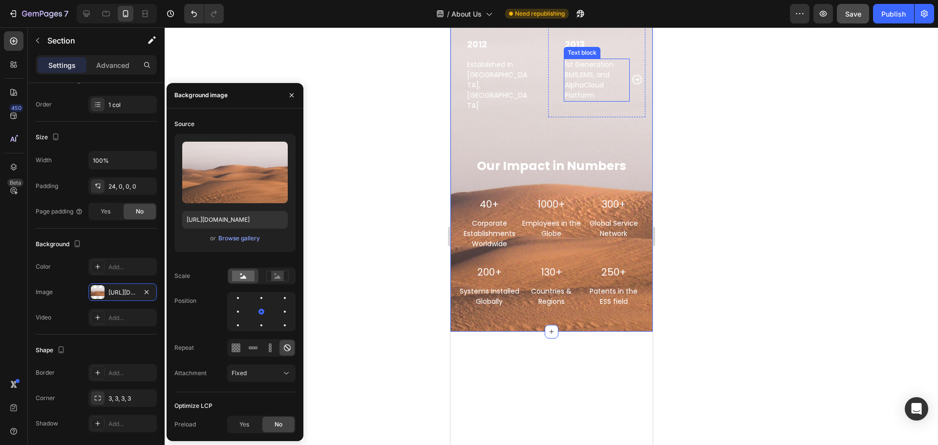
scroll to position [1809, 0]
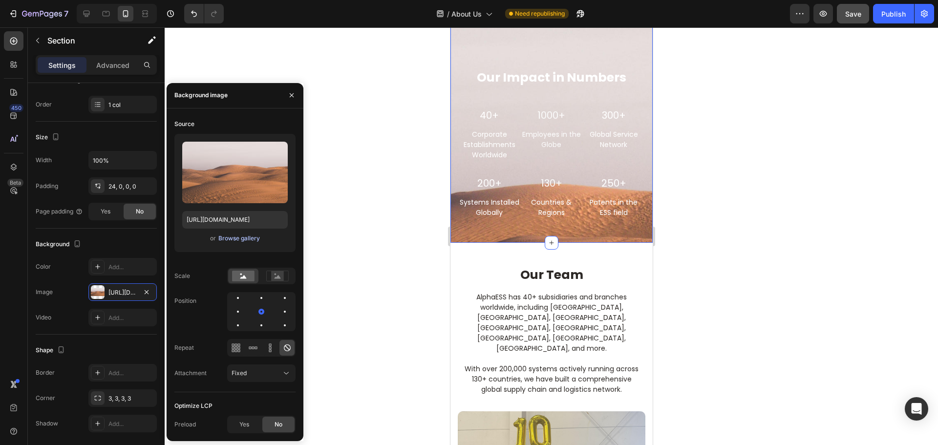
click at [225, 242] on div "Browse gallery" at bounding box center [239, 238] width 42 height 9
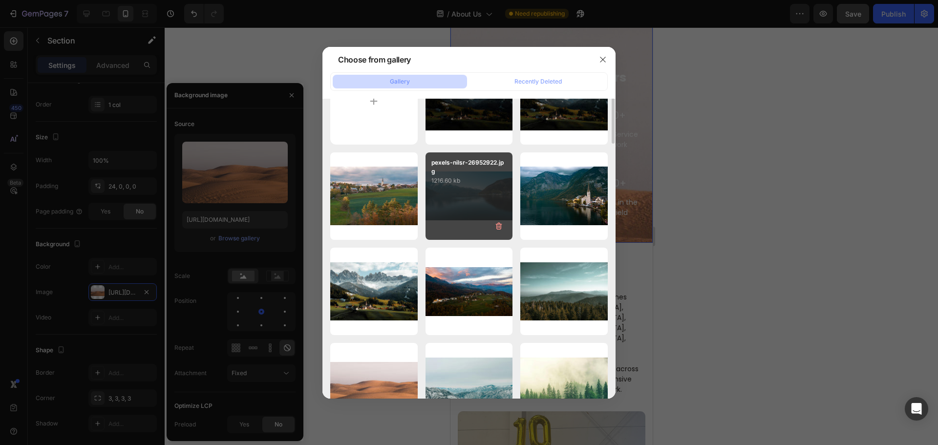
scroll to position [0, 0]
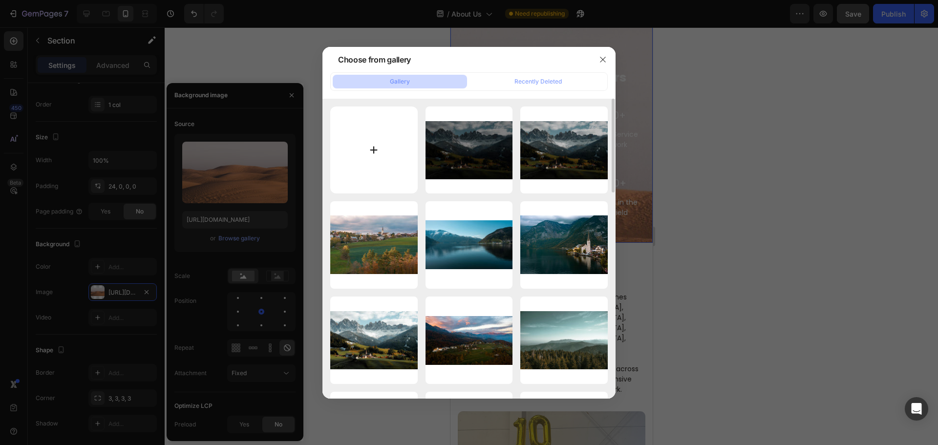
click at [378, 155] on input "file" at bounding box center [373, 150] width 87 height 87
type input "C:\fakepath\20250825-141239.jpg"
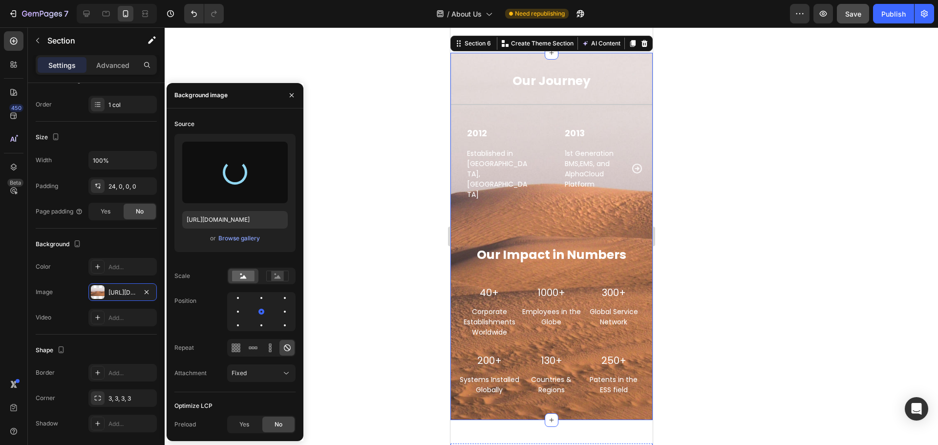
scroll to position [1614, 0]
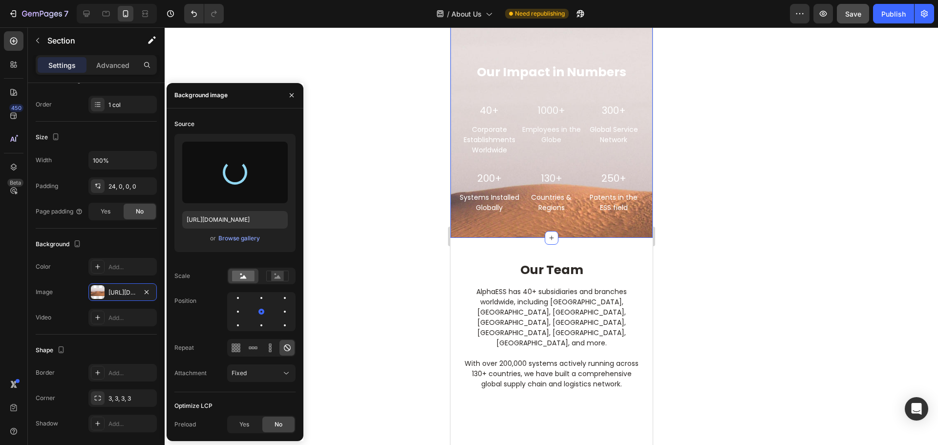
type input "[URL][DOMAIN_NAME]"
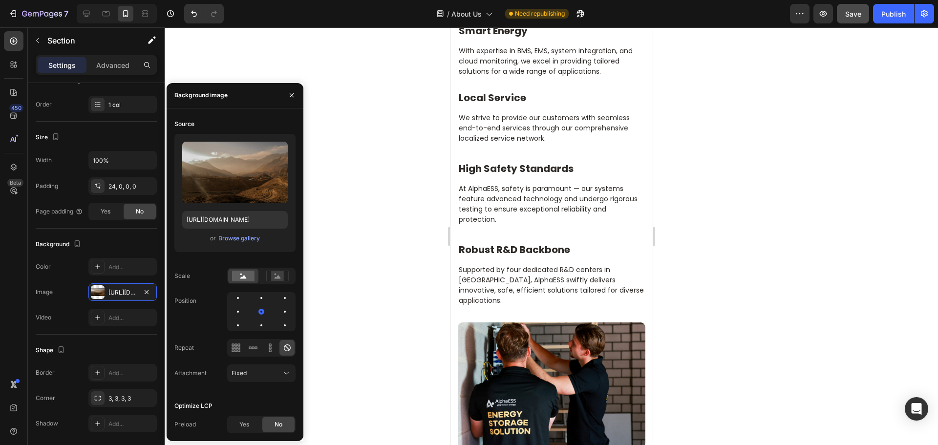
scroll to position [1467, 0]
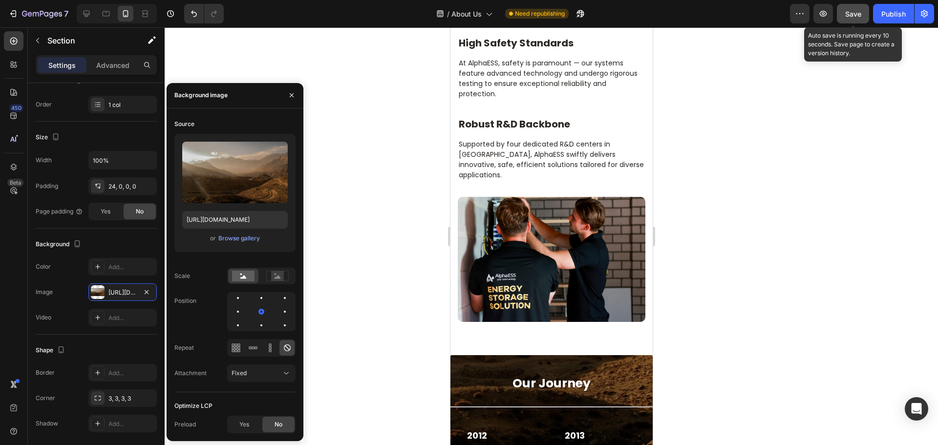
click at [853, 16] on span "Save" at bounding box center [854, 14] width 16 height 8
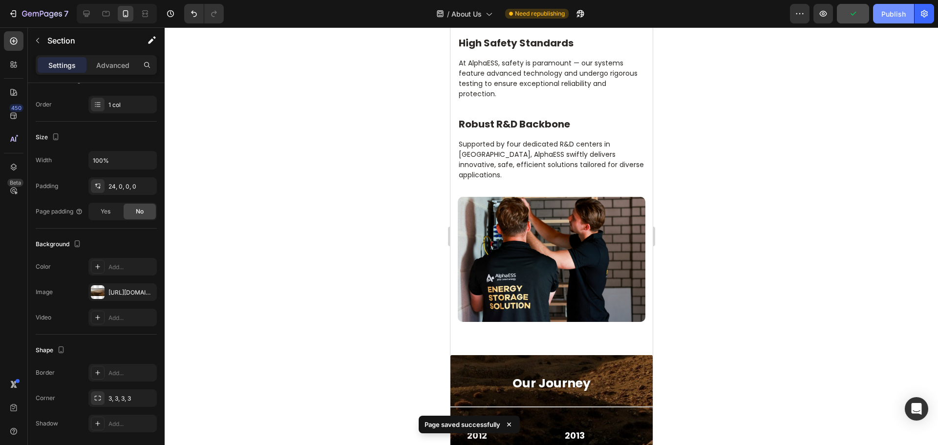
click at [900, 10] on div "Publish" at bounding box center [894, 14] width 24 height 10
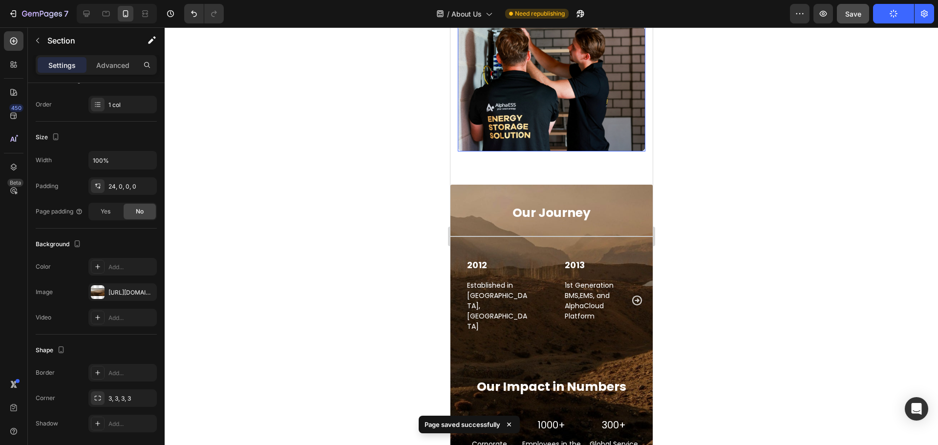
scroll to position [1761, 0]
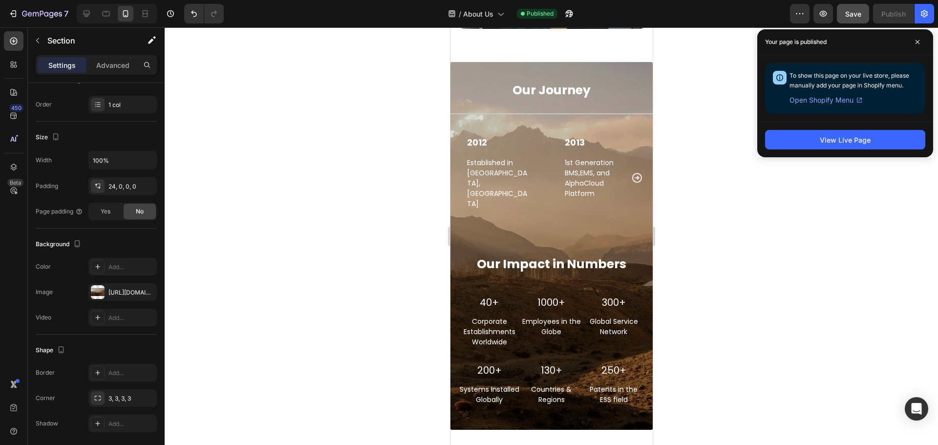
click at [638, 62] on div "Our Journey Heading Title Line 2012 Text block Established in [GEOGRAPHIC_DATA]…" at bounding box center [551, 246] width 202 height 368
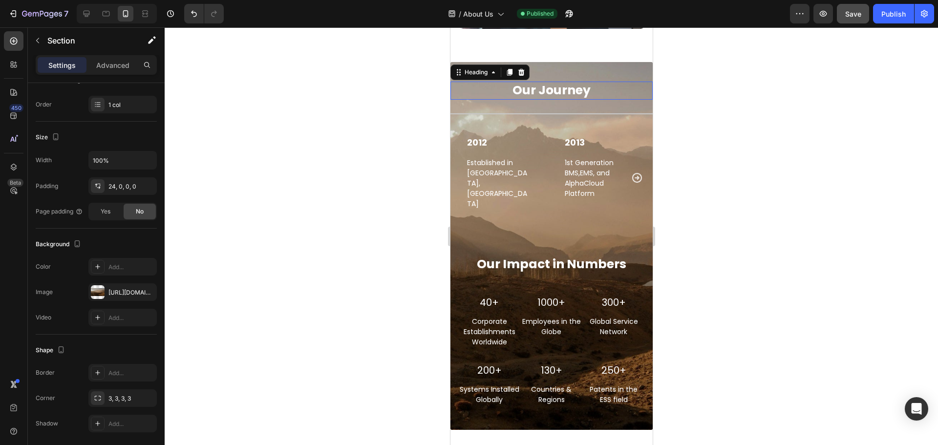
click at [644, 82] on h2 "Our Journey" at bounding box center [551, 91] width 202 height 18
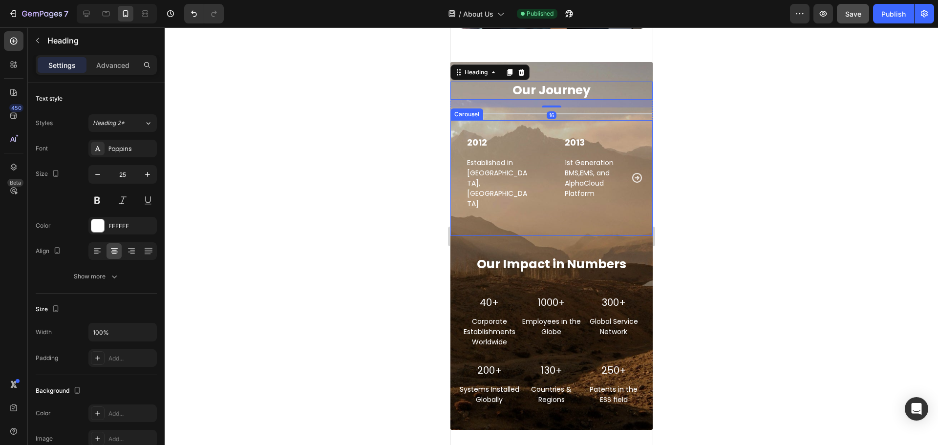
click at [460, 200] on div "2012 Text block Established in [GEOGRAPHIC_DATA], [GEOGRAPHIC_DATA] Text block …" at bounding box center [499, 178] width 98 height 116
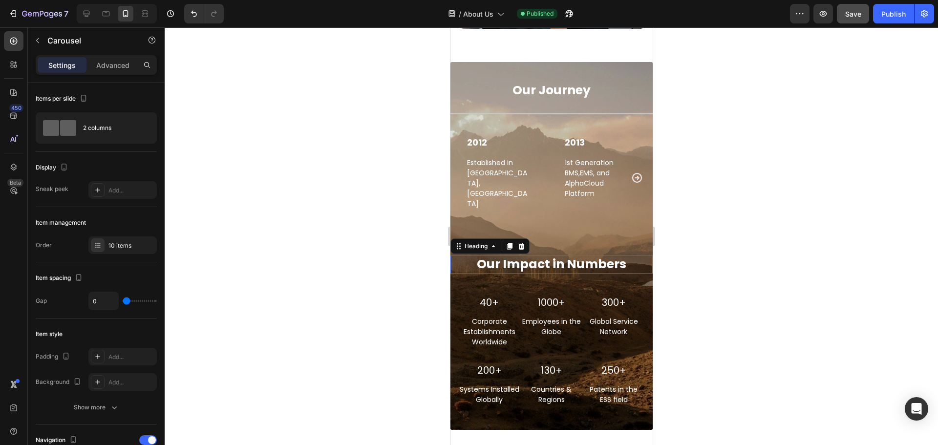
click at [458, 256] on h2 "Our Impact in Numbers" at bounding box center [551, 265] width 202 height 18
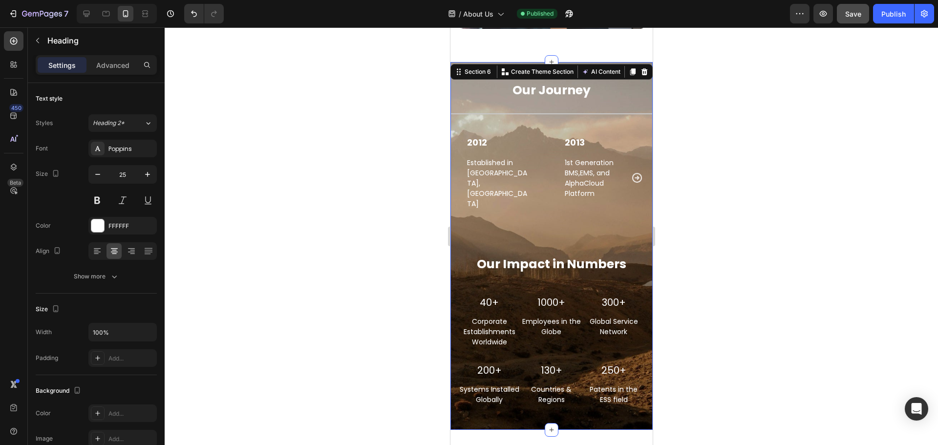
click at [472, 62] on div "Our Journey Heading Title Line 2012 Text block Established in [GEOGRAPHIC_DATA]…" at bounding box center [551, 246] width 202 height 368
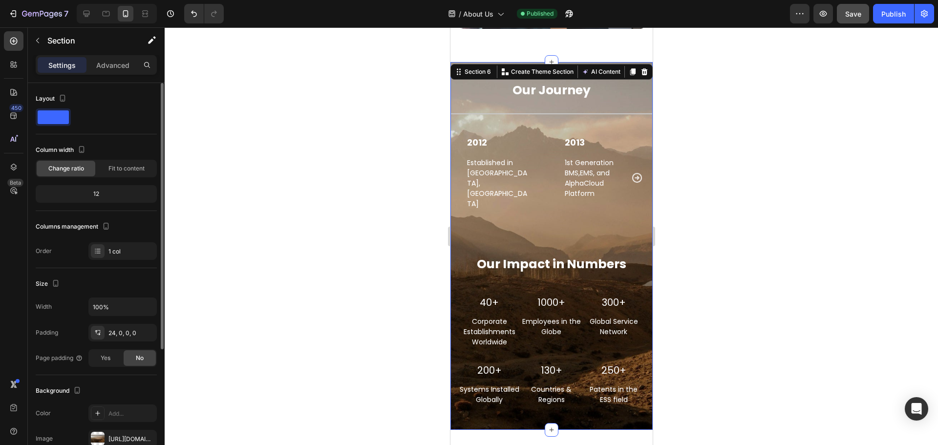
scroll to position [98, 0]
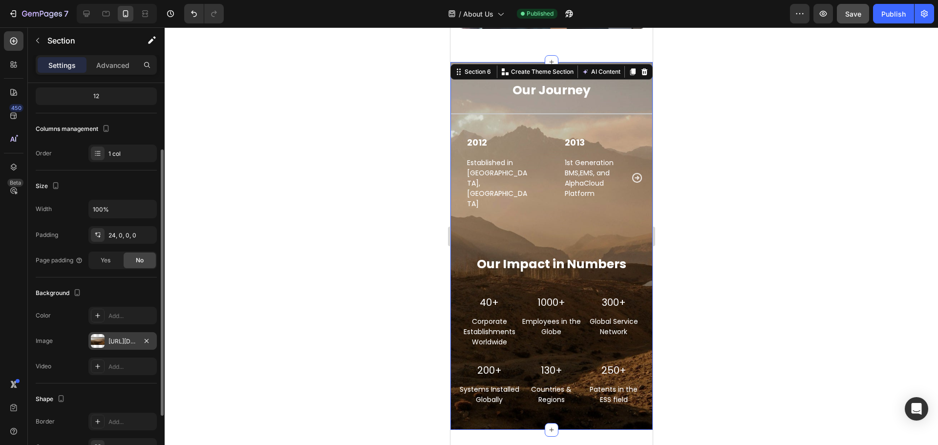
click at [100, 344] on div at bounding box center [98, 341] width 14 height 14
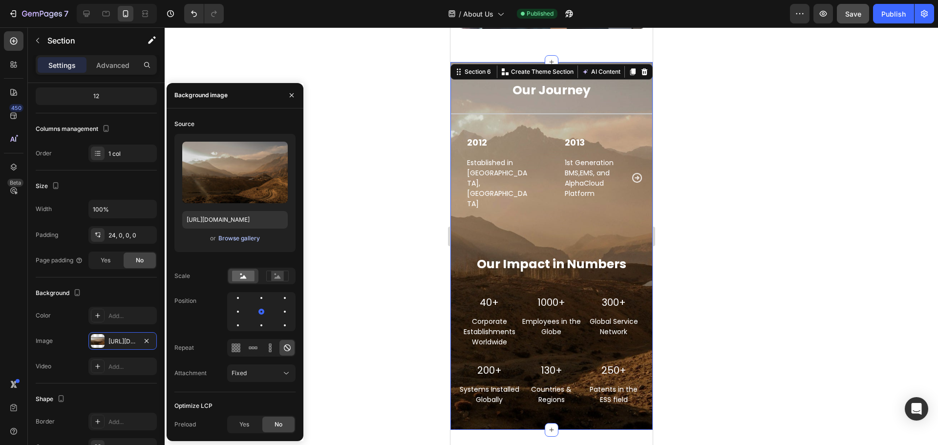
click at [232, 240] on div "Browse gallery" at bounding box center [239, 238] width 42 height 9
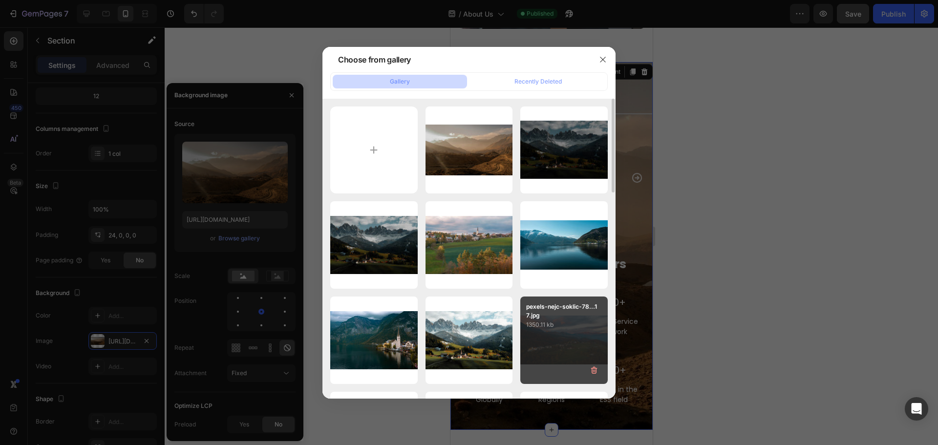
scroll to position [49, 0]
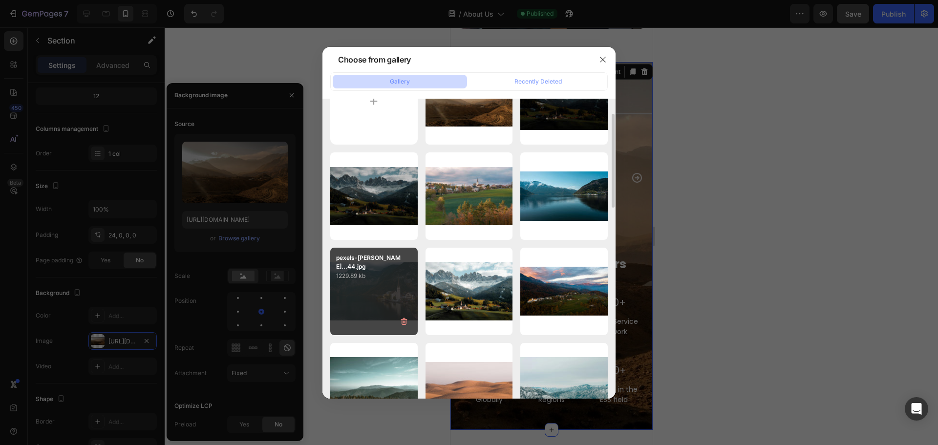
click at [372, 290] on div "pexels-[PERSON_NAME]...44.jpg 1229.89 kb" at bounding box center [373, 291] width 87 height 87
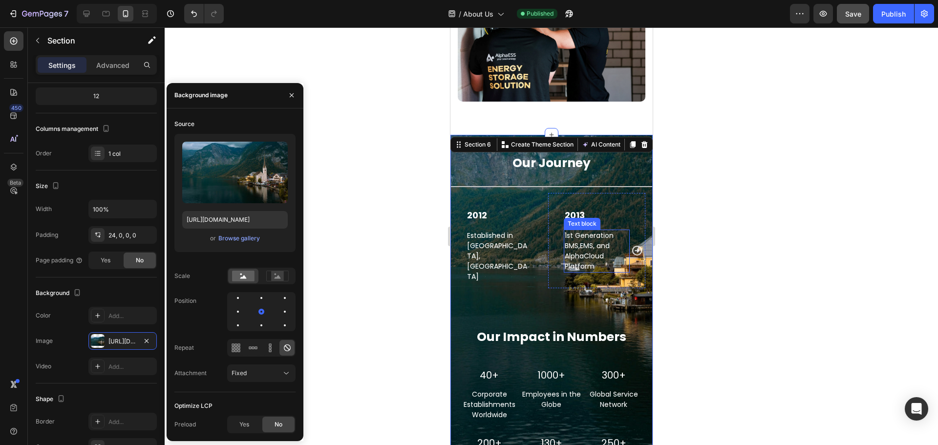
scroll to position [1761, 0]
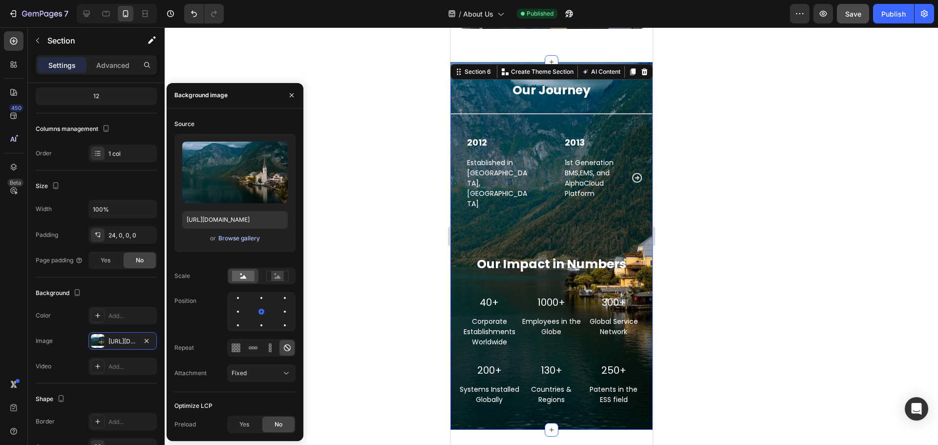
click at [236, 238] on div "Browse gallery" at bounding box center [239, 238] width 42 height 9
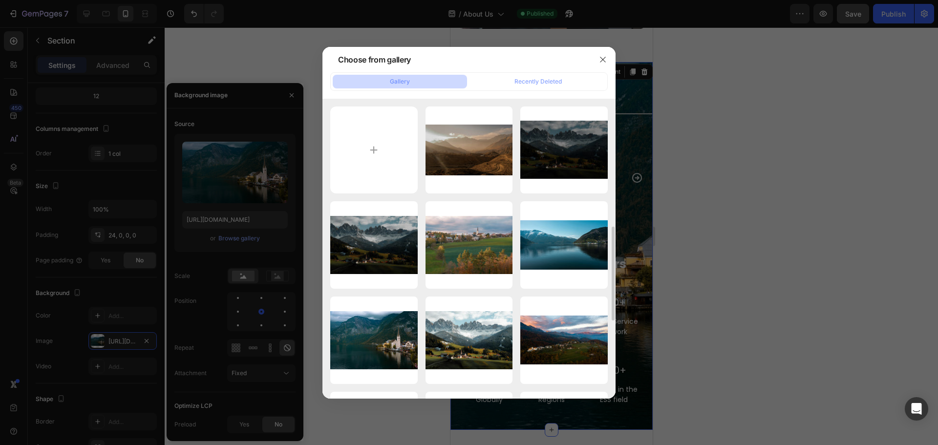
scroll to position [244, 0]
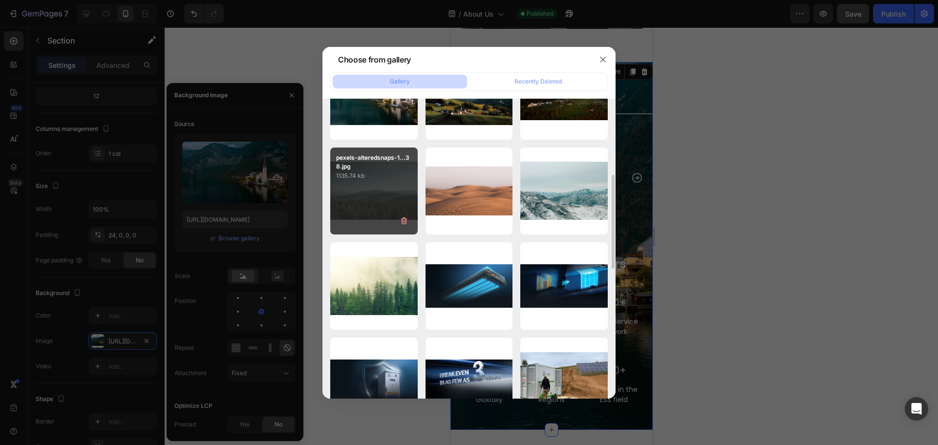
click at [380, 203] on div "pexels-alteredsnaps-1...38.jpg 1135.74 kb" at bounding box center [373, 191] width 87 height 87
type input "[URL][DOMAIN_NAME]"
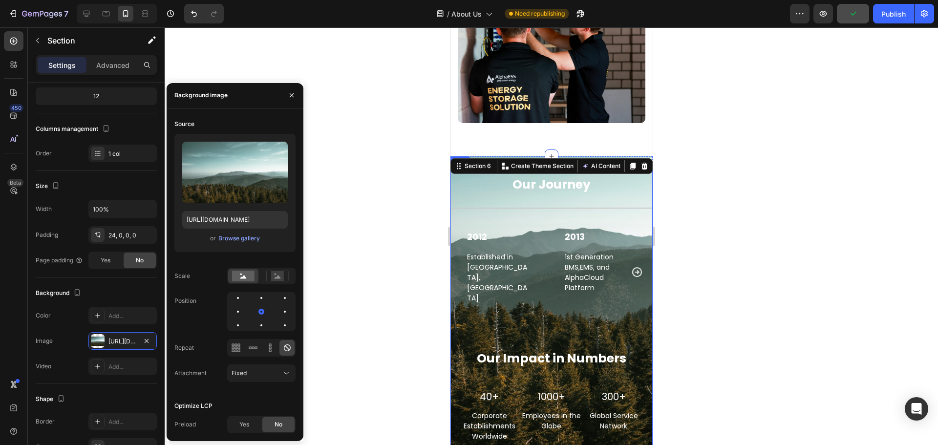
scroll to position [1663, 0]
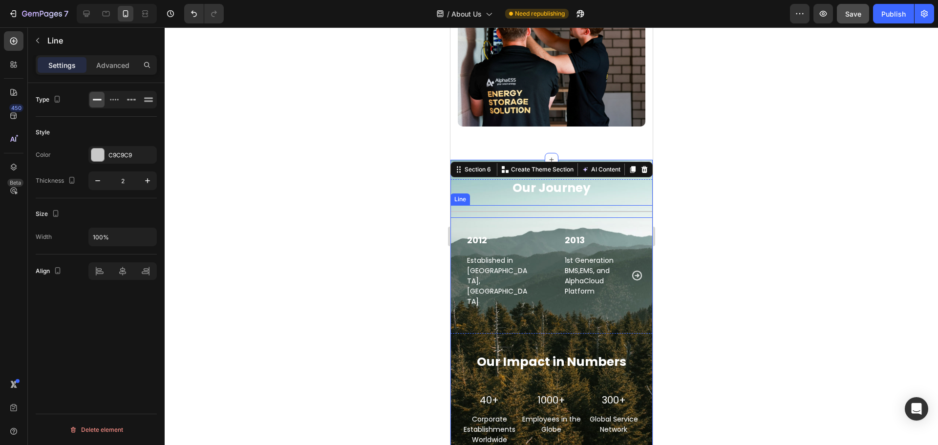
click at [612, 205] on div "Title Line" at bounding box center [551, 211] width 202 height 13
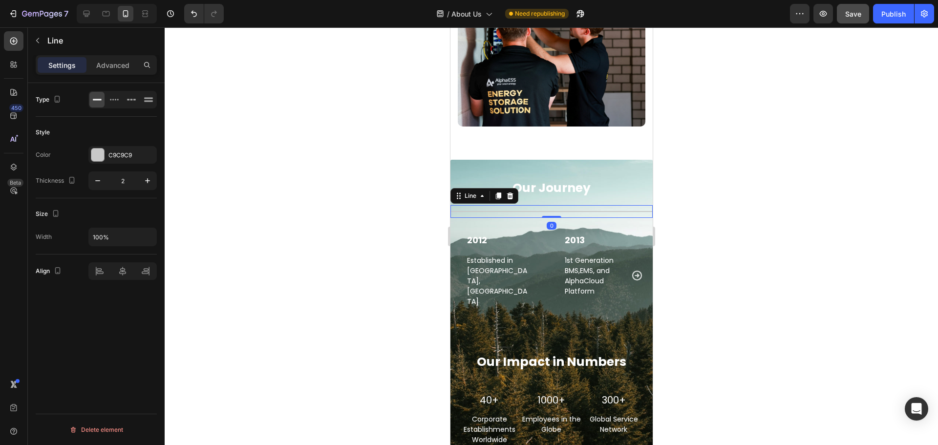
scroll to position [0, 0]
click at [97, 158] on div at bounding box center [97, 155] width 13 height 13
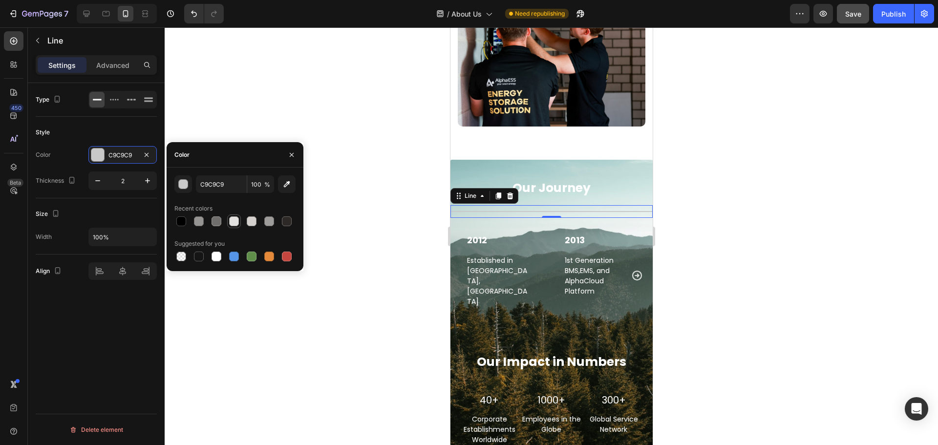
click at [230, 220] on div at bounding box center [234, 222] width 10 height 10
click at [214, 258] on div at bounding box center [217, 257] width 10 height 10
type input "FFFFFF"
click at [288, 350] on div at bounding box center [552, 236] width 774 height 418
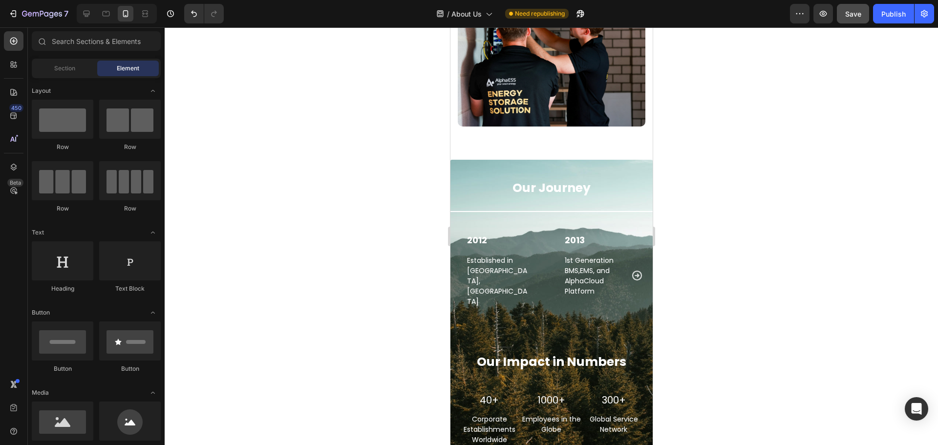
click at [852, 243] on div at bounding box center [552, 236] width 774 height 418
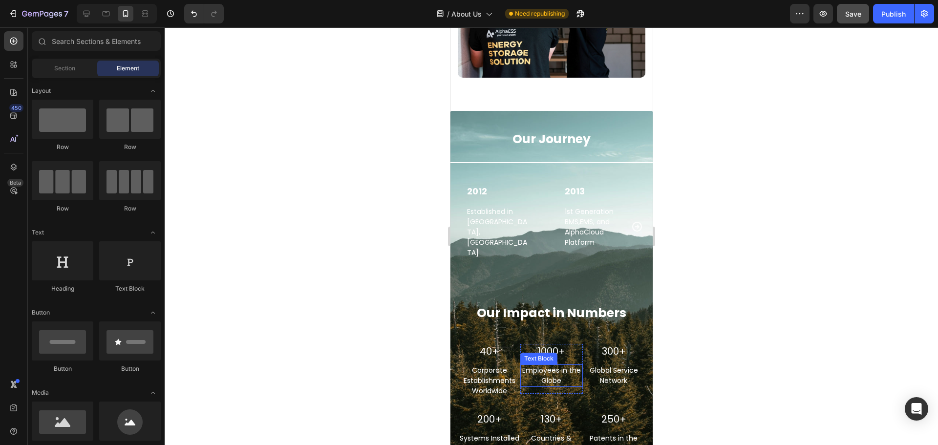
click at [934, 320] on div at bounding box center [552, 236] width 774 height 418
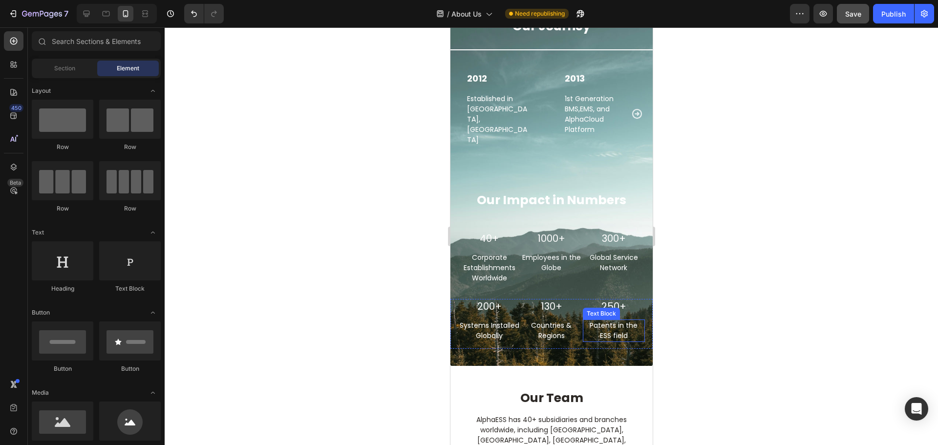
click at [825, 324] on div at bounding box center [552, 236] width 774 height 418
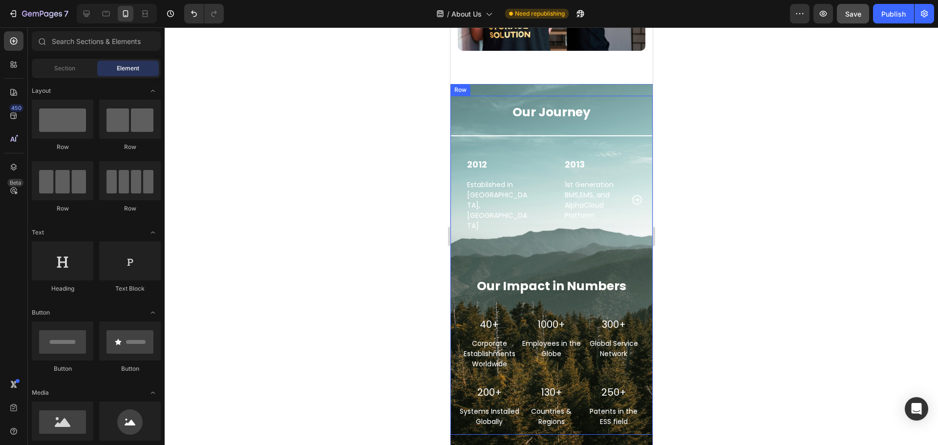
scroll to position [1761, 0]
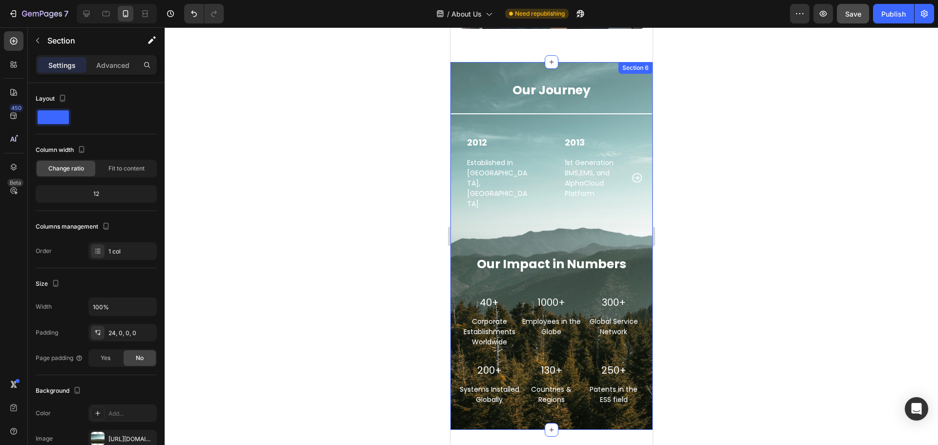
click at [459, 406] on div "Our Journey Heading Title Line 2012 Text block Established in [GEOGRAPHIC_DATA]…" at bounding box center [551, 252] width 202 height 356
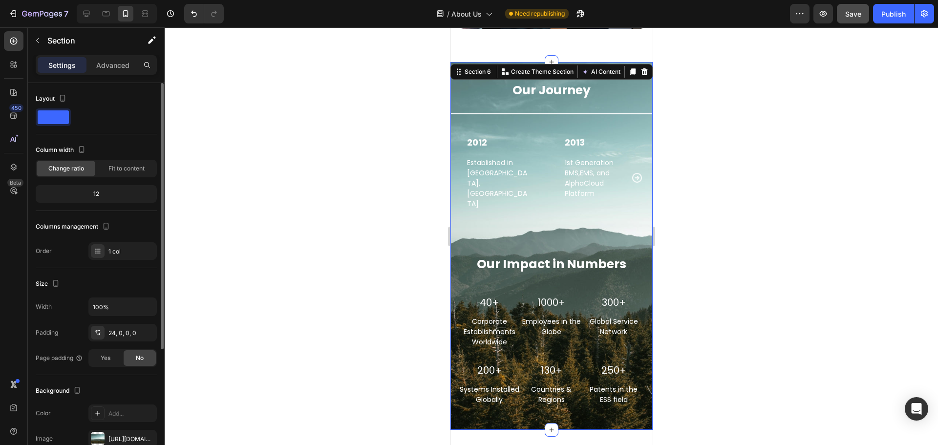
scroll to position [181, 0]
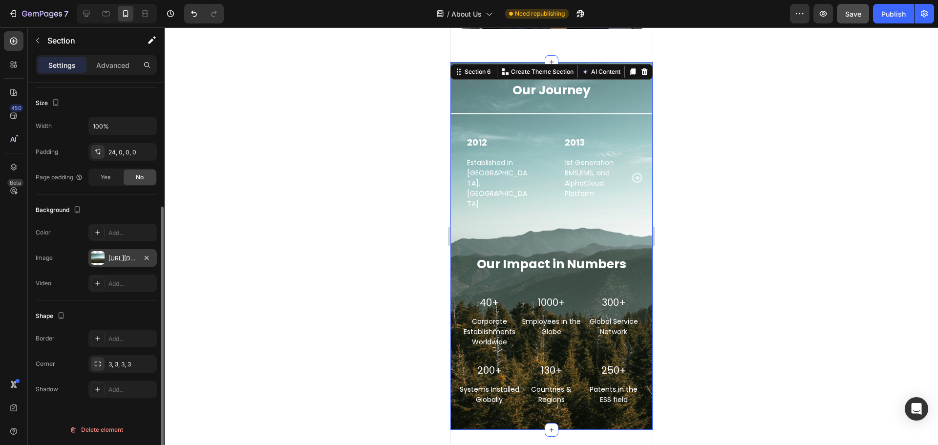
click at [98, 260] on div at bounding box center [98, 258] width 14 height 14
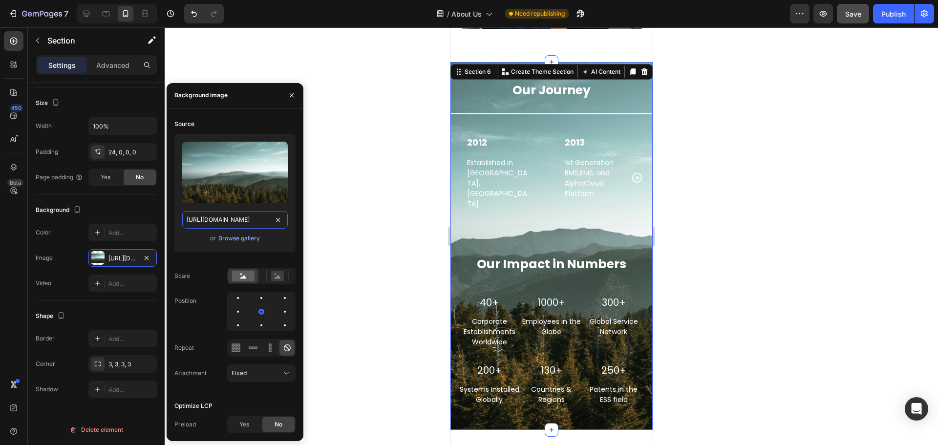
click at [253, 215] on input "[URL][DOMAIN_NAME]" at bounding box center [235, 220] width 106 height 18
click at [239, 243] on button "Browse gallery" at bounding box center [239, 239] width 43 height 10
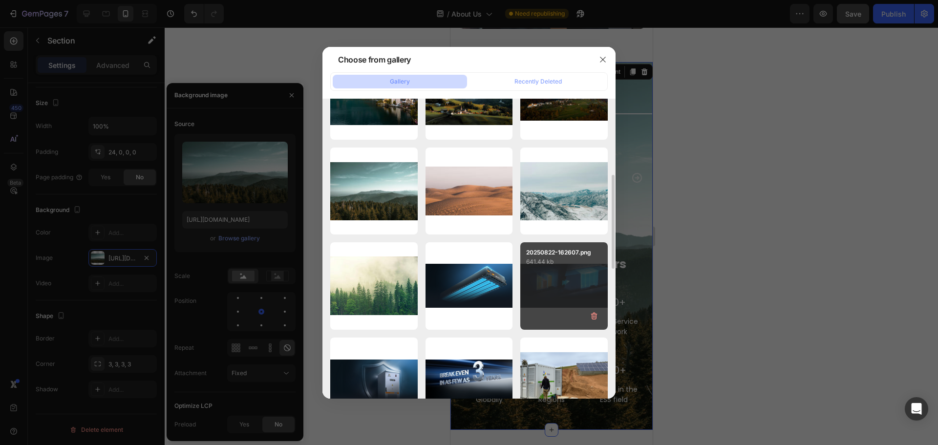
scroll to position [0, 0]
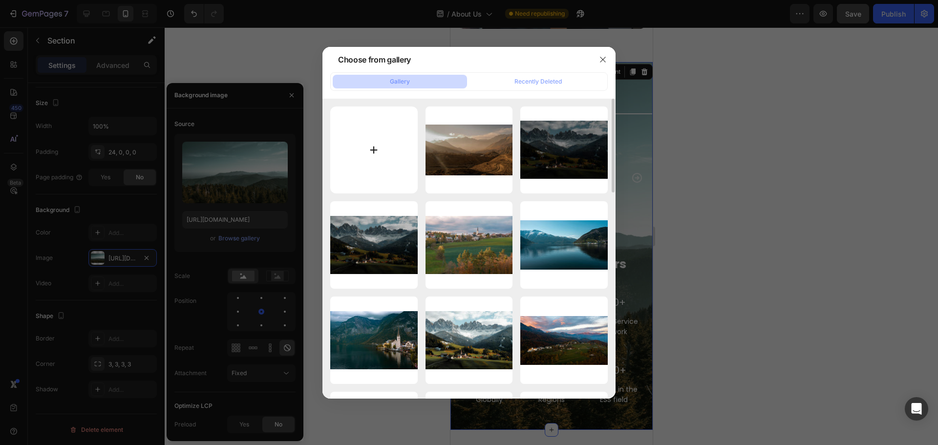
click at [405, 163] on input "file" at bounding box center [373, 150] width 87 height 87
click at [600, 58] on icon "button" at bounding box center [603, 60] width 8 height 8
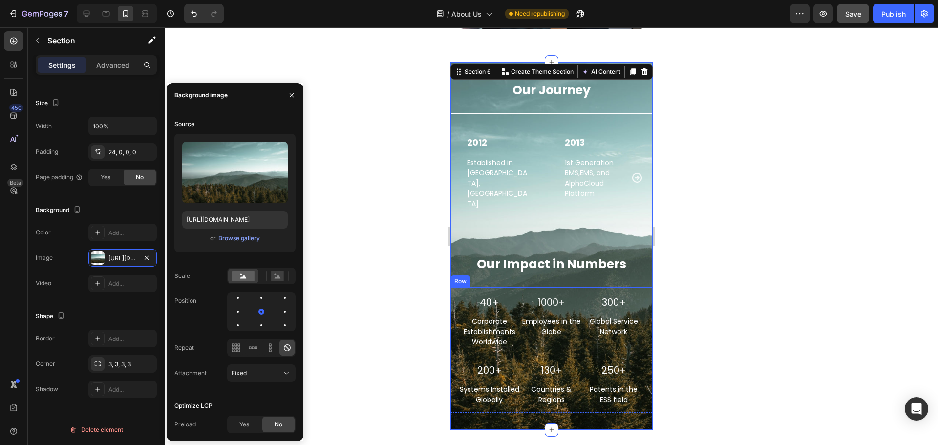
click at [723, 275] on div at bounding box center [552, 236] width 774 height 418
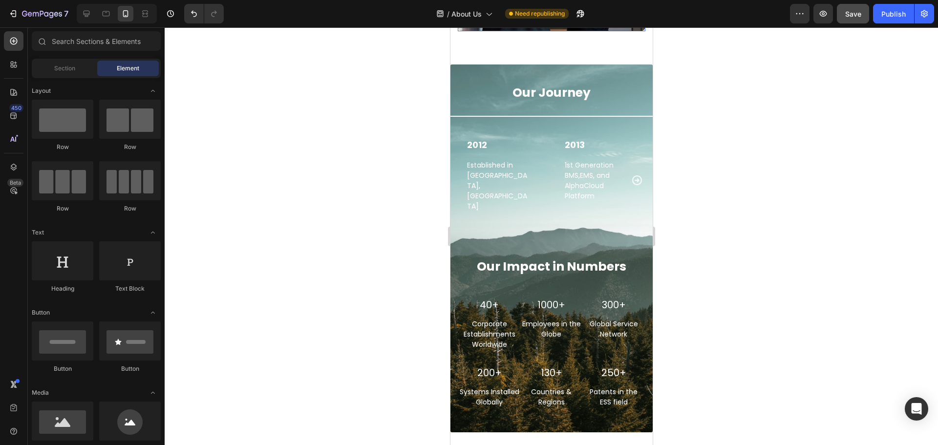
scroll to position [1761, 0]
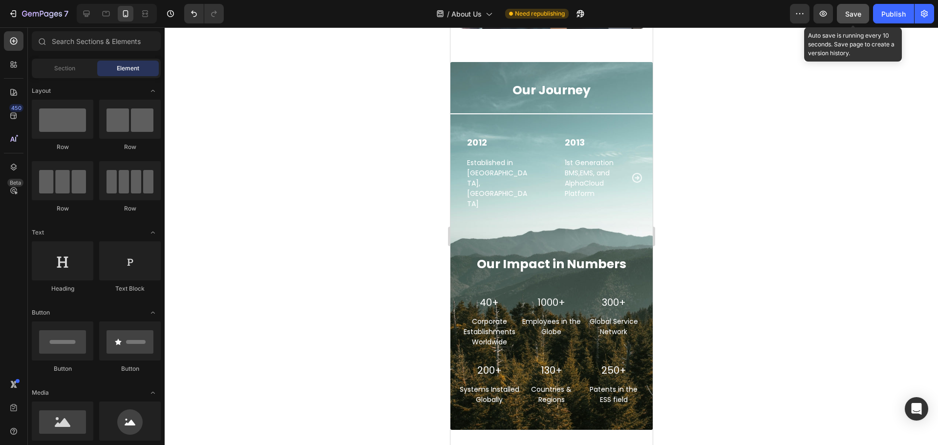
click at [858, 13] on span "Save" at bounding box center [854, 14] width 16 height 8
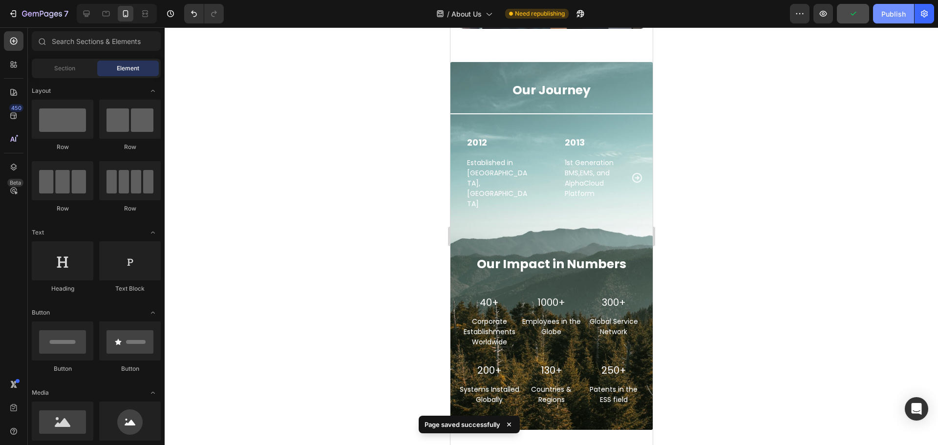
click at [899, 18] on div "Publish" at bounding box center [894, 14] width 24 height 10
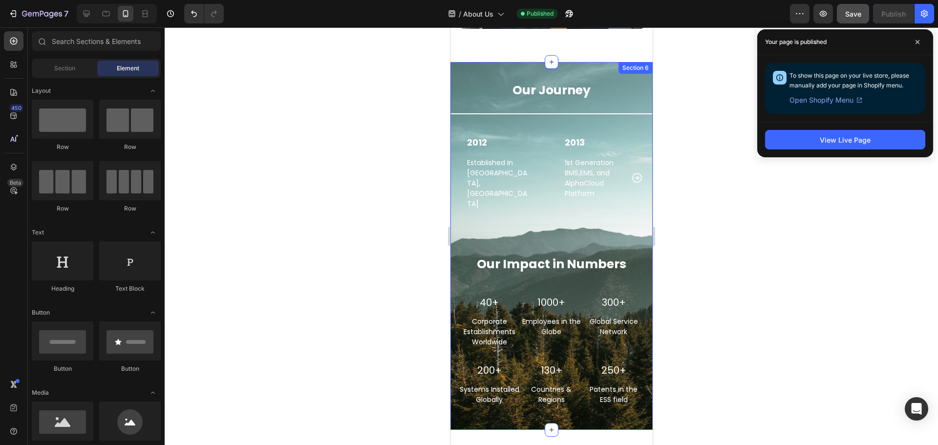
click at [486, 62] on div "Our Journey Heading Title Line 2012 Text block Established in [GEOGRAPHIC_DATA]…" at bounding box center [551, 246] width 202 height 368
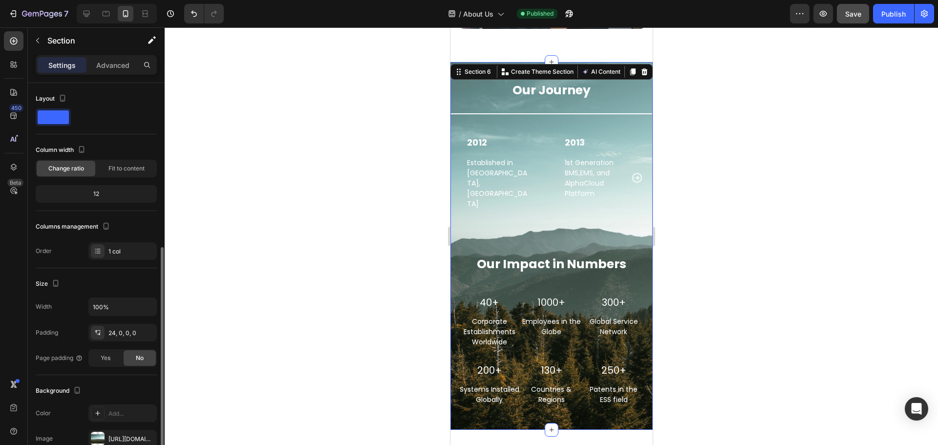
scroll to position [147, 0]
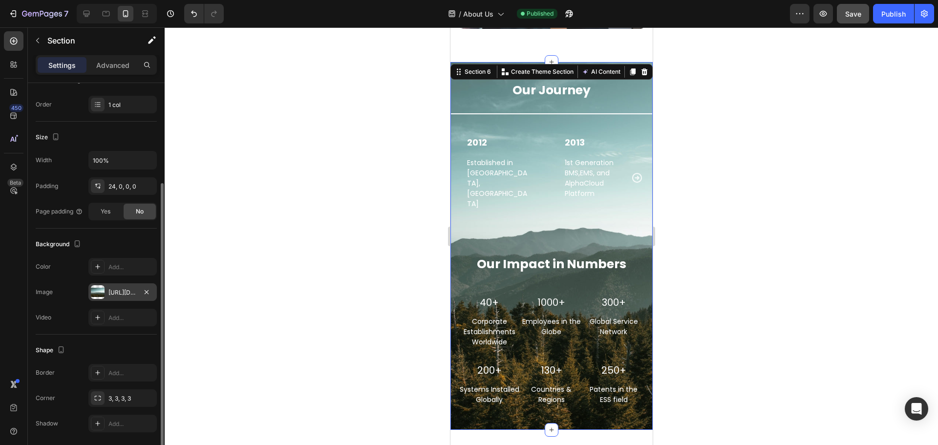
click at [97, 285] on div at bounding box center [98, 292] width 14 height 14
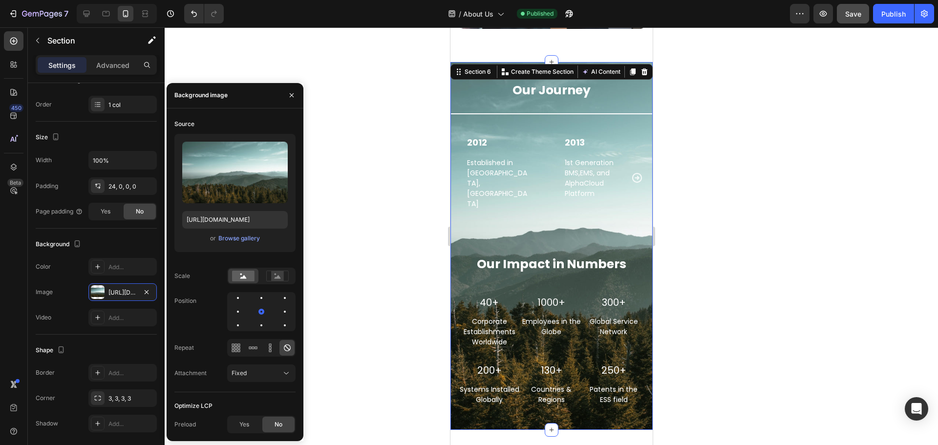
click at [245, 244] on div "or Browse gallery" at bounding box center [235, 239] width 106 height 12
click at [245, 238] on div "Browse gallery" at bounding box center [239, 238] width 42 height 9
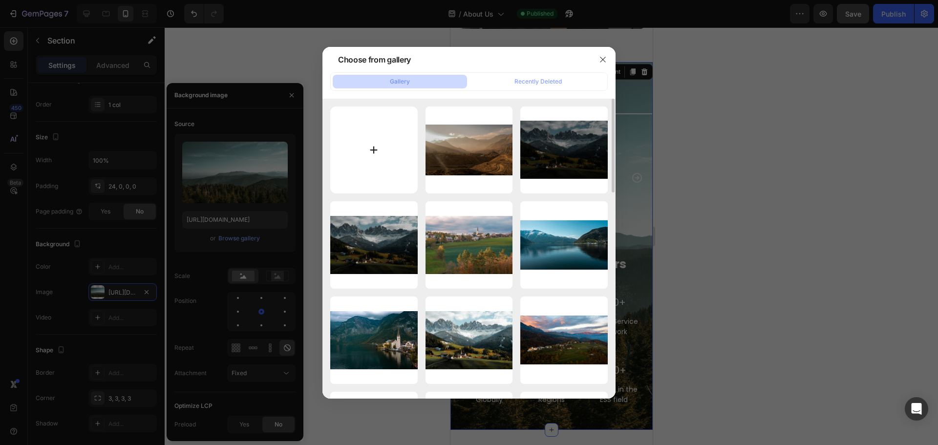
click at [383, 161] on input "file" at bounding box center [373, 150] width 87 height 87
type input "C:\fakepath\20250825-141239-1.jpg"
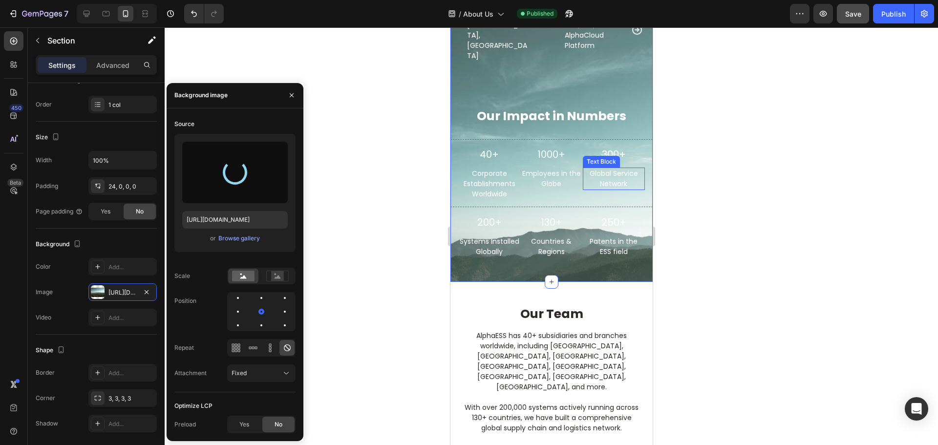
scroll to position [1907, 0]
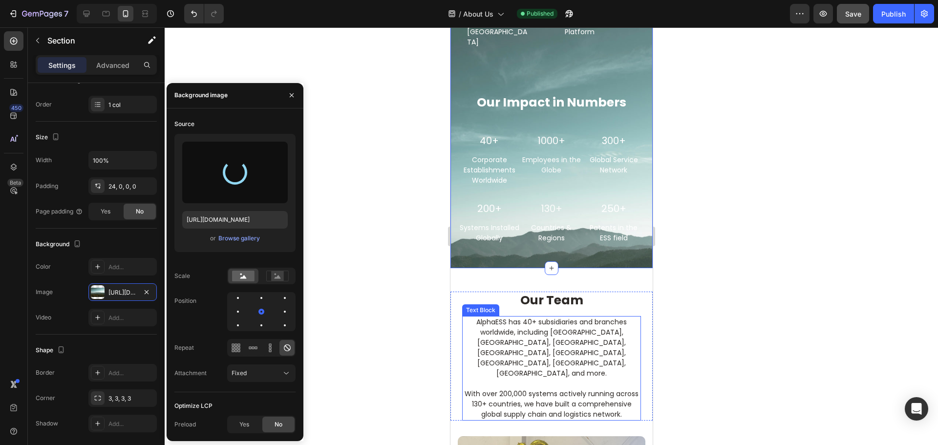
type input "[URL][DOMAIN_NAME]"
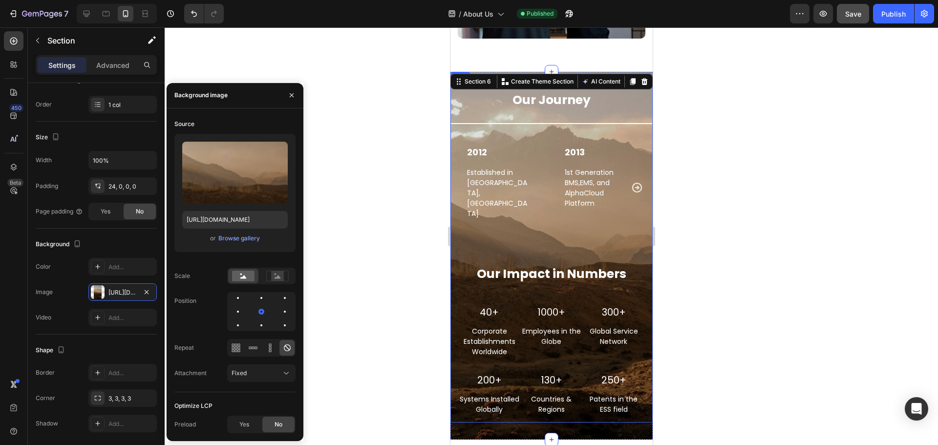
scroll to position [1761, 0]
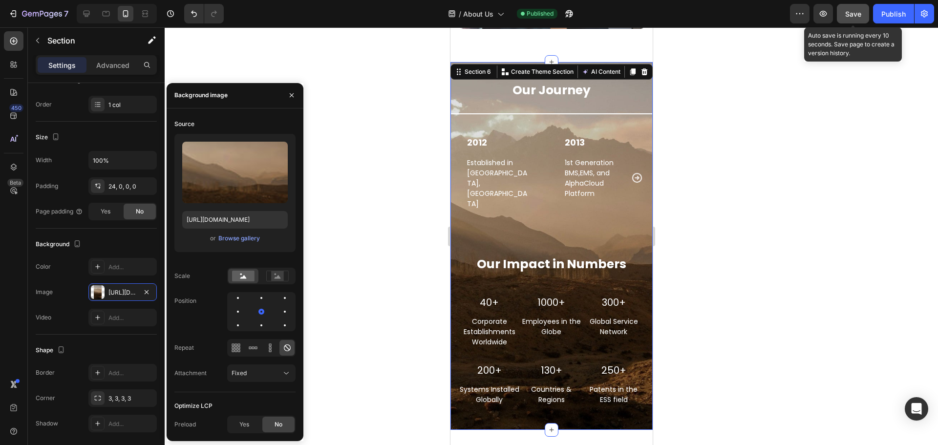
click at [855, 9] on div "Save" at bounding box center [854, 14] width 16 height 10
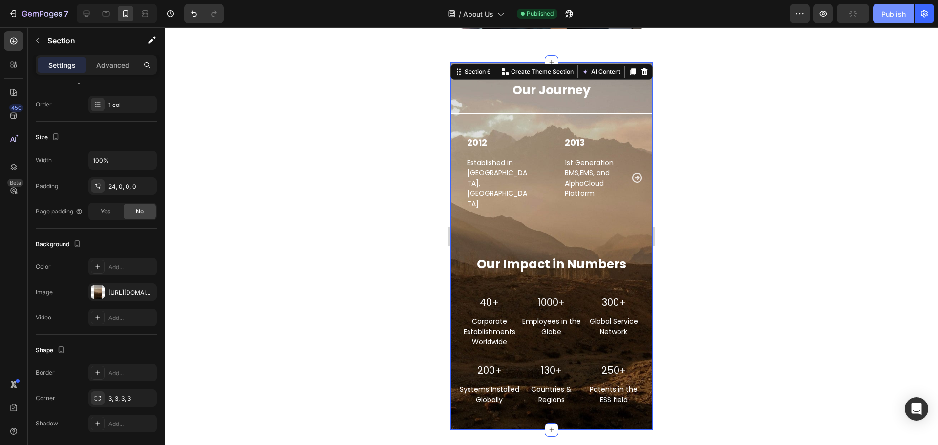
click at [905, 17] on div "Publish" at bounding box center [894, 14] width 24 height 10
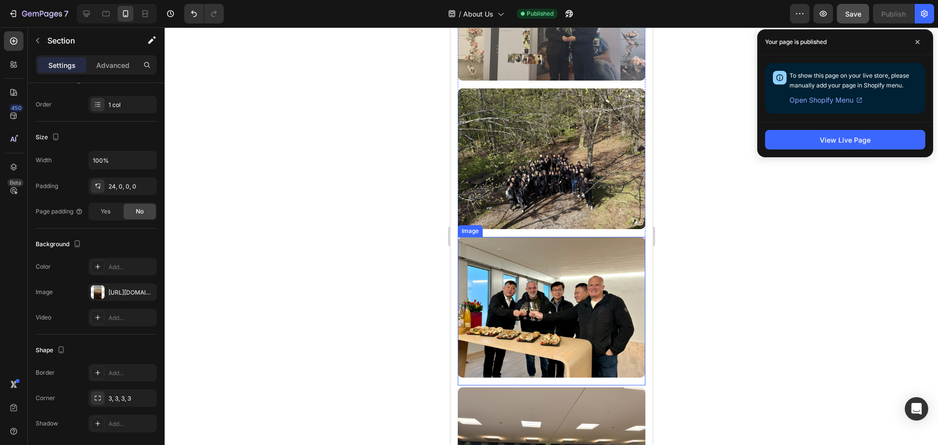
scroll to position [2689, 0]
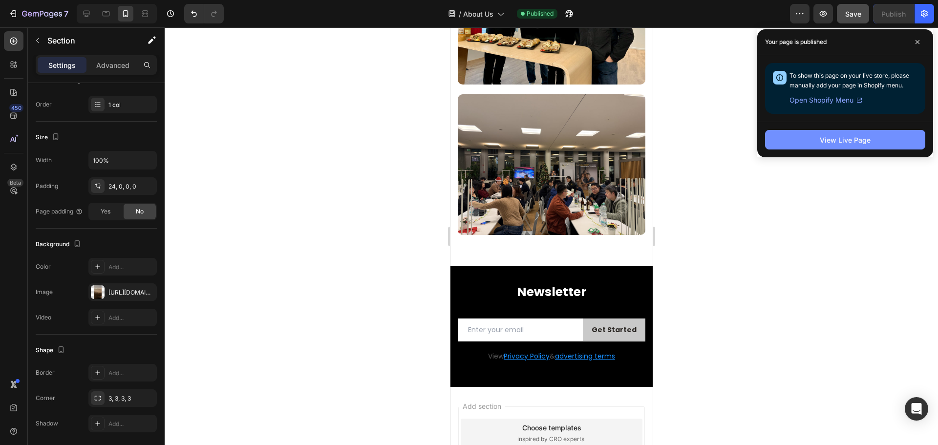
click at [855, 140] on div "View Live Page" at bounding box center [845, 140] width 51 height 10
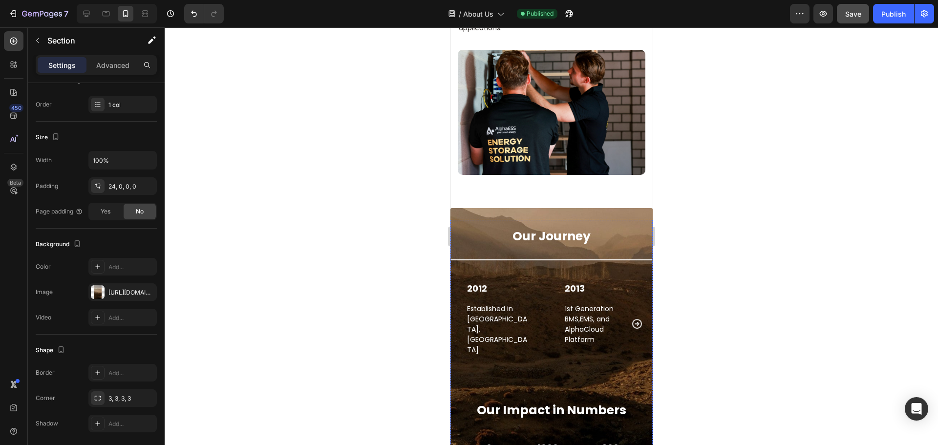
scroll to position [1614, 0]
click at [521, 209] on div "Our Journey Heading Title Line 2012 Text block Established in [GEOGRAPHIC_DATA]…" at bounding box center [551, 393] width 202 height 368
click at [577, 209] on div "Our Journey Heading Title Line 2012 Text block Established in [GEOGRAPHIC_DATA]…" at bounding box center [551, 393] width 202 height 368
click at [97, 290] on div at bounding box center [98, 292] width 14 height 14
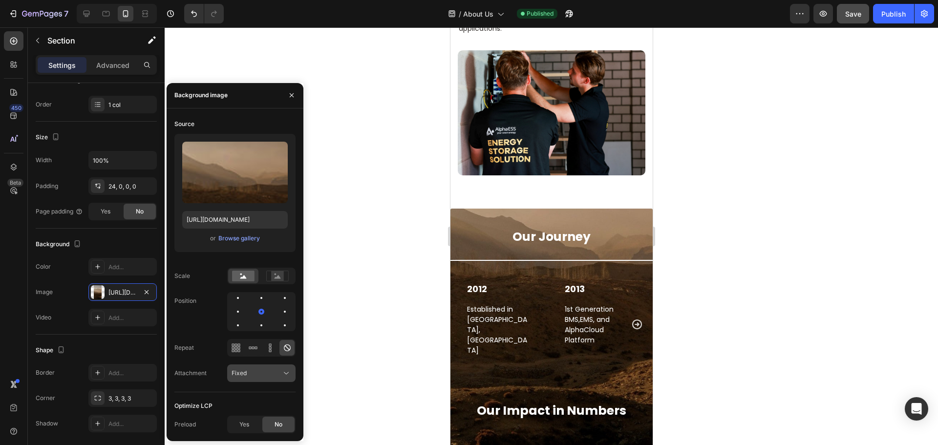
click at [288, 375] on icon at bounding box center [287, 374] width 10 height 10
click at [256, 314] on p "Scroll" at bounding box center [260, 312] width 56 height 9
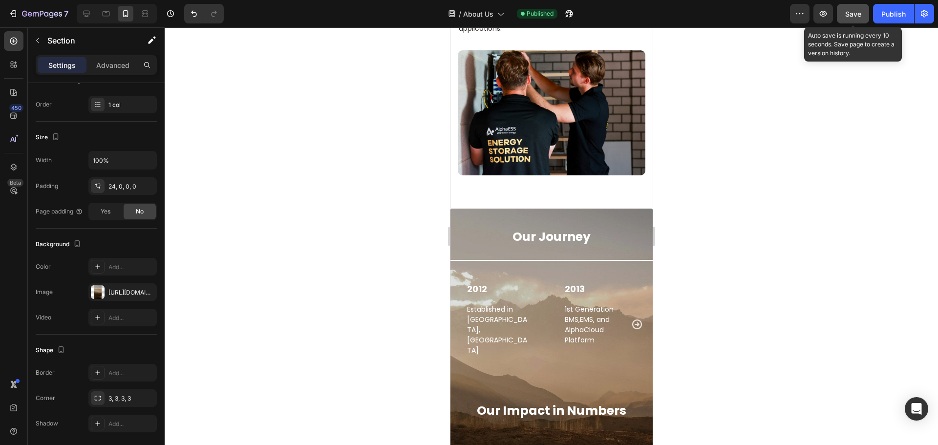
click at [848, 16] on span "Save" at bounding box center [854, 14] width 16 height 8
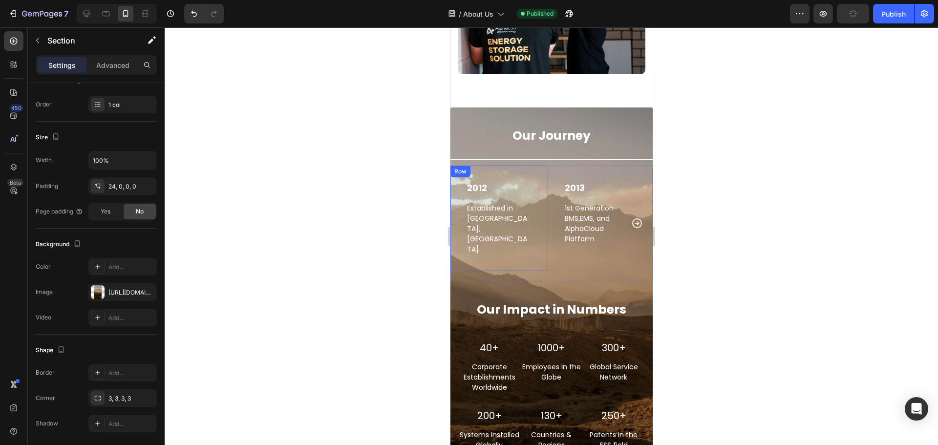
scroll to position [1761, 0]
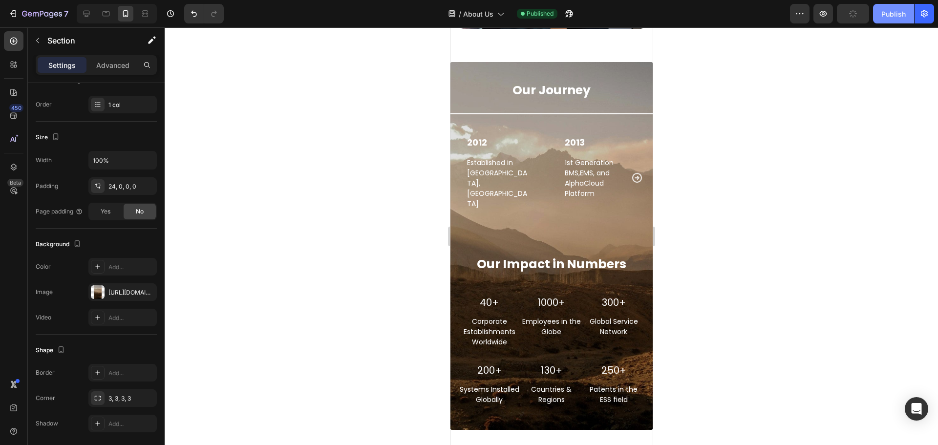
click at [890, 19] on div "Publish" at bounding box center [894, 14] width 24 height 10
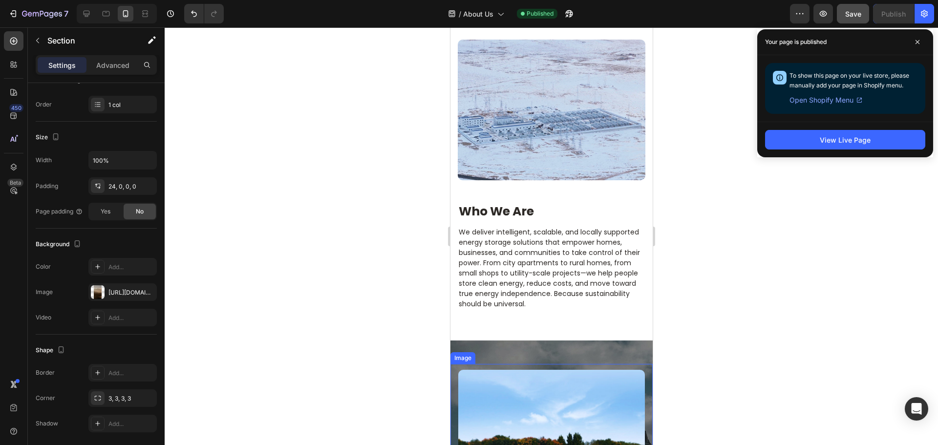
scroll to position [441, 0]
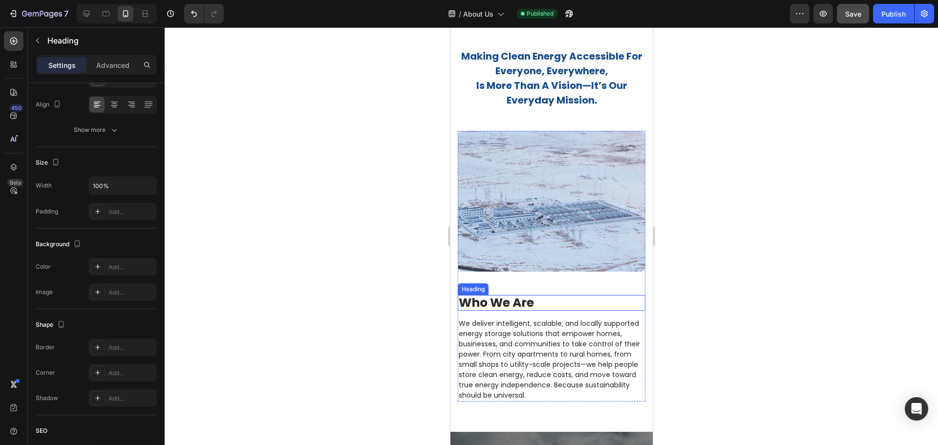
click at [527, 302] on h2 "Who We Are" at bounding box center [551, 303] width 188 height 16
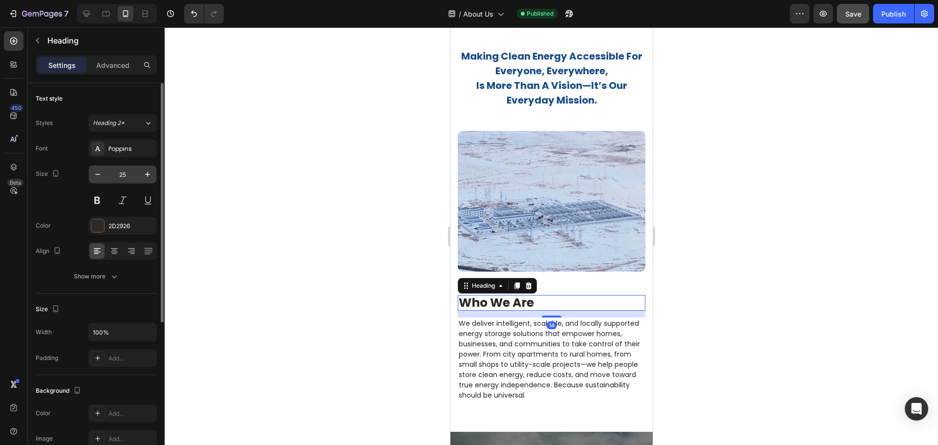
click at [127, 174] on input "25" at bounding box center [123, 175] width 32 height 18
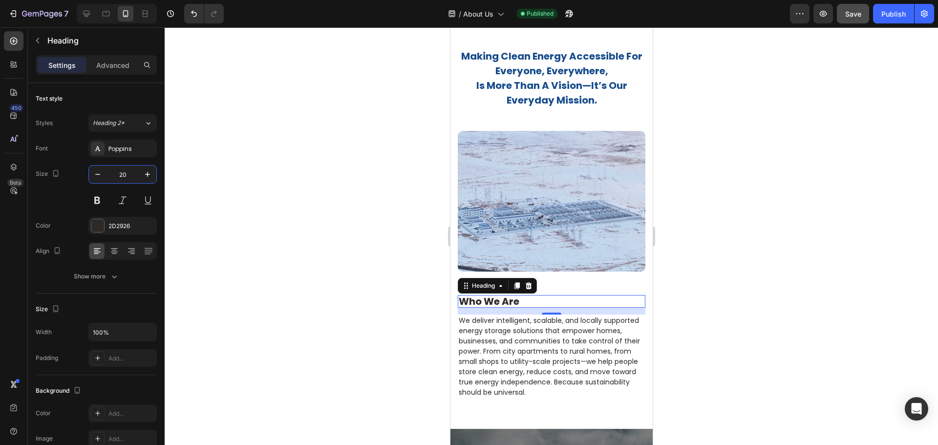
type input "20"
click at [287, 204] on div at bounding box center [552, 236] width 774 height 418
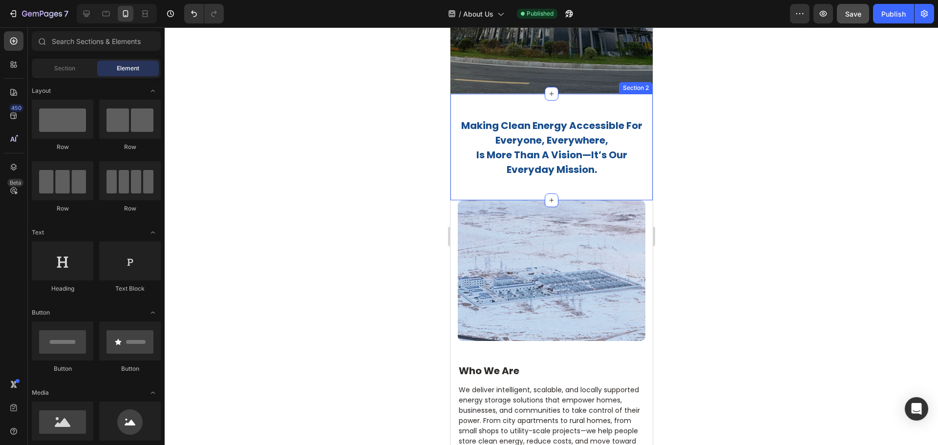
scroll to position [245, 0]
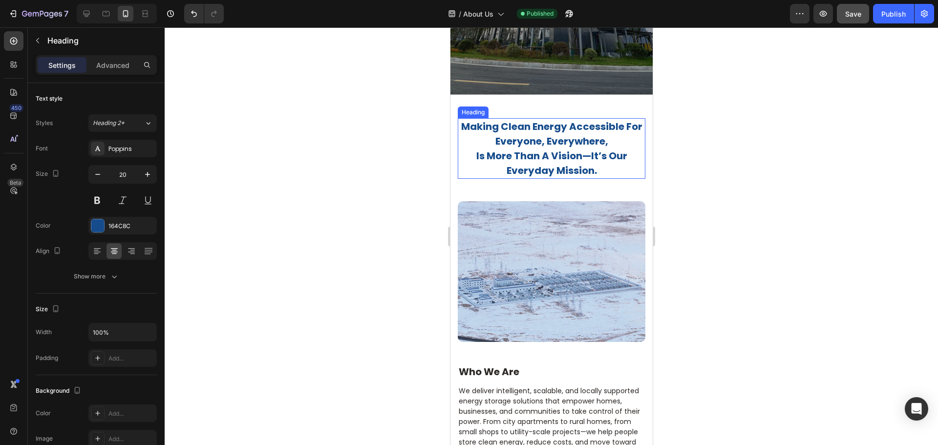
click at [570, 153] on h2 "making clean energy accessible for everyone, everywhere, is more than a vision—…" at bounding box center [551, 148] width 188 height 61
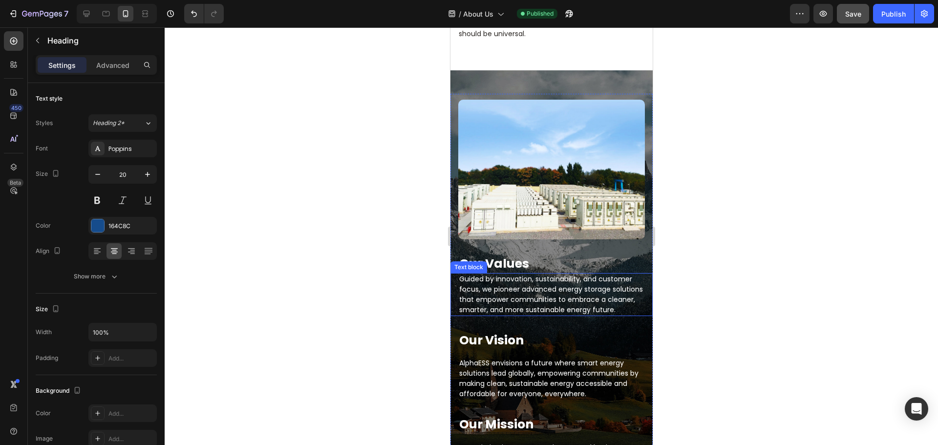
scroll to position [734, 0]
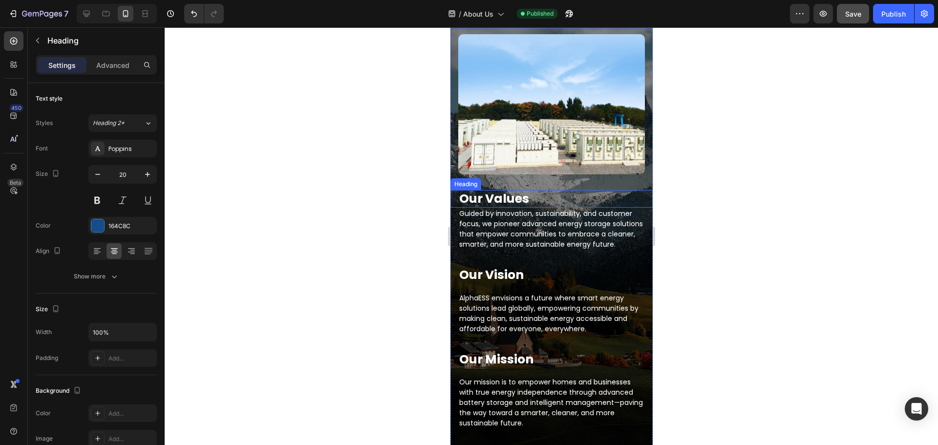
click at [519, 195] on h2 "Our Values" at bounding box center [551, 199] width 187 height 18
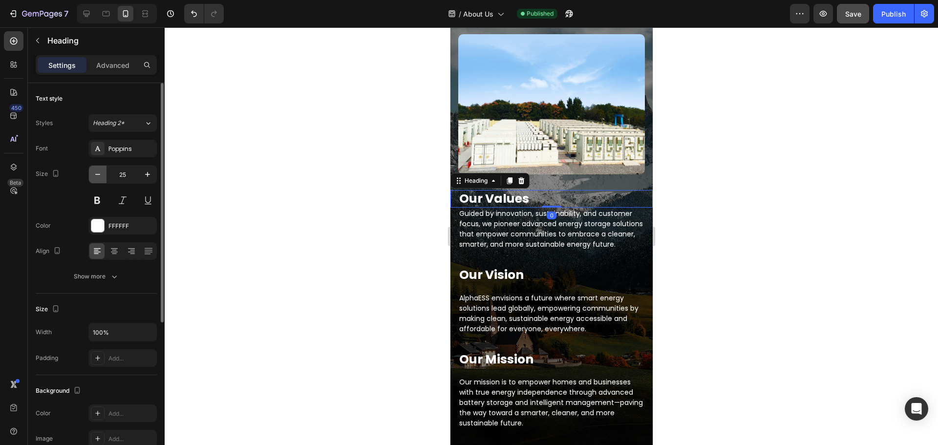
click at [95, 175] on icon "button" at bounding box center [98, 175] width 10 height 10
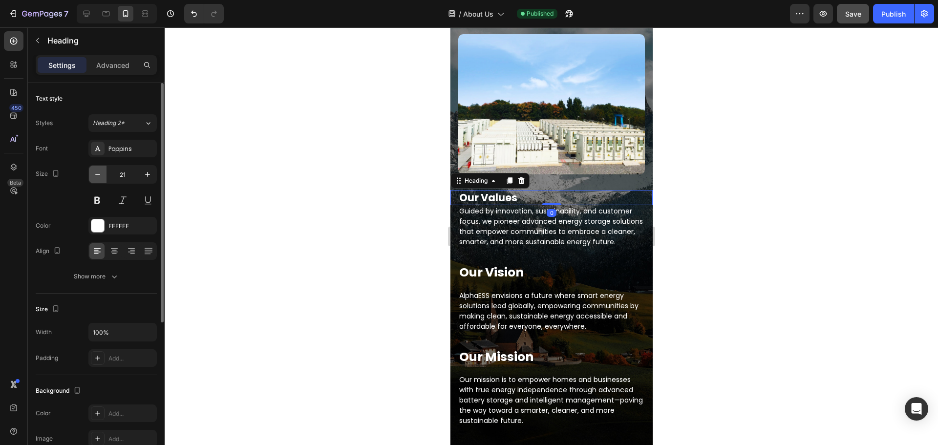
click at [95, 175] on icon "button" at bounding box center [98, 175] width 10 height 10
click at [151, 175] on icon "button" at bounding box center [148, 175] width 10 height 10
type input "20"
click at [513, 273] on h3 "Our Vision" at bounding box center [551, 272] width 187 height 18
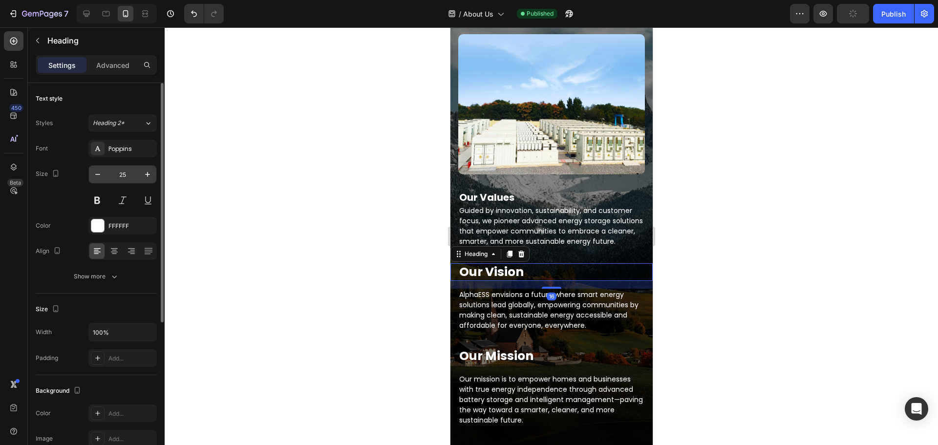
click at [123, 178] on input "25" at bounding box center [123, 175] width 32 height 18
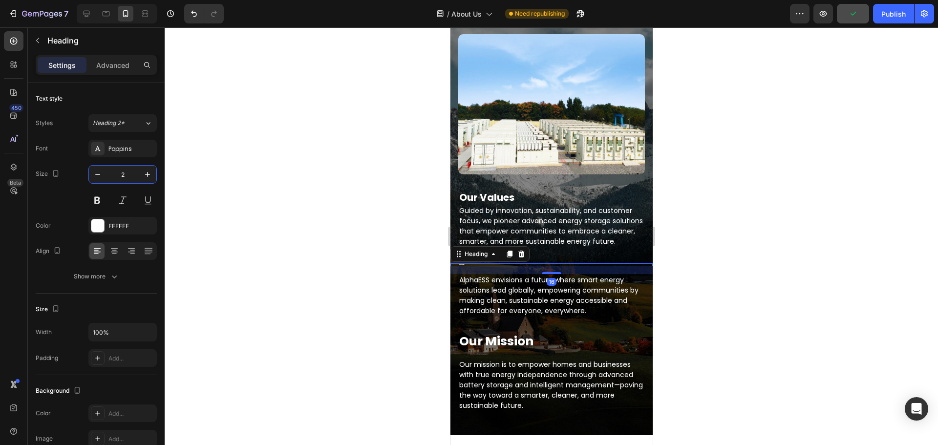
type input "20"
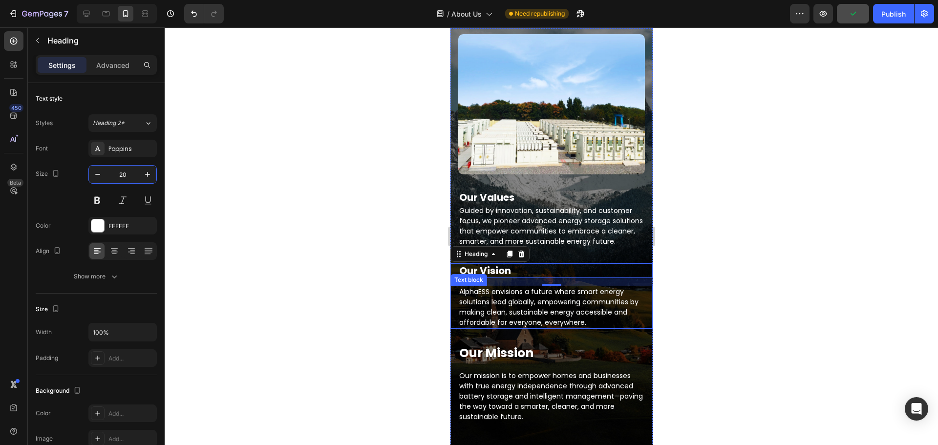
scroll to position [930, 0]
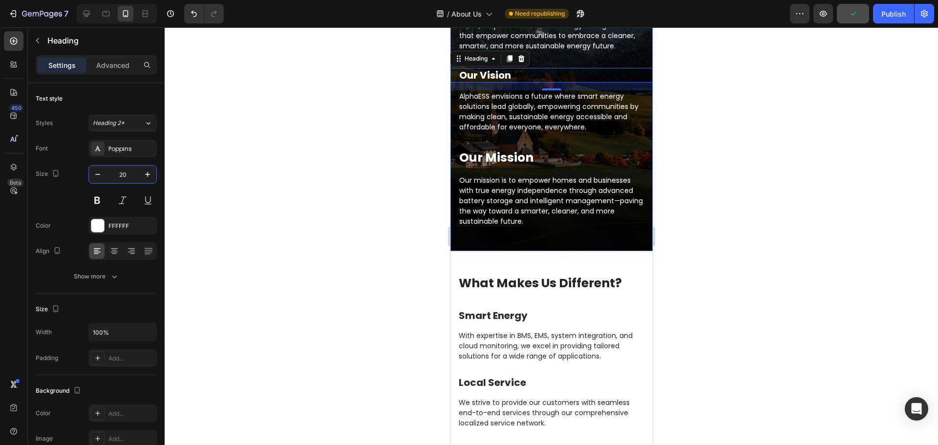
click at [516, 157] on h3 "Our Mission" at bounding box center [551, 158] width 187 height 18
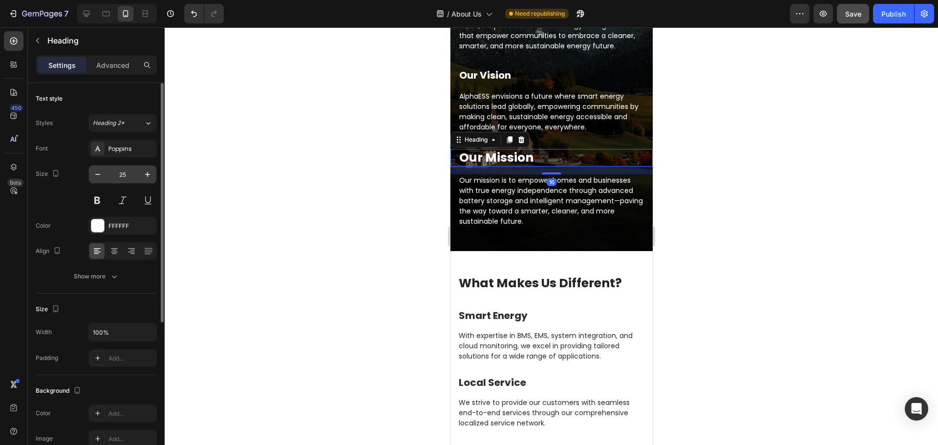
click at [132, 171] on input "25" at bounding box center [123, 175] width 32 height 18
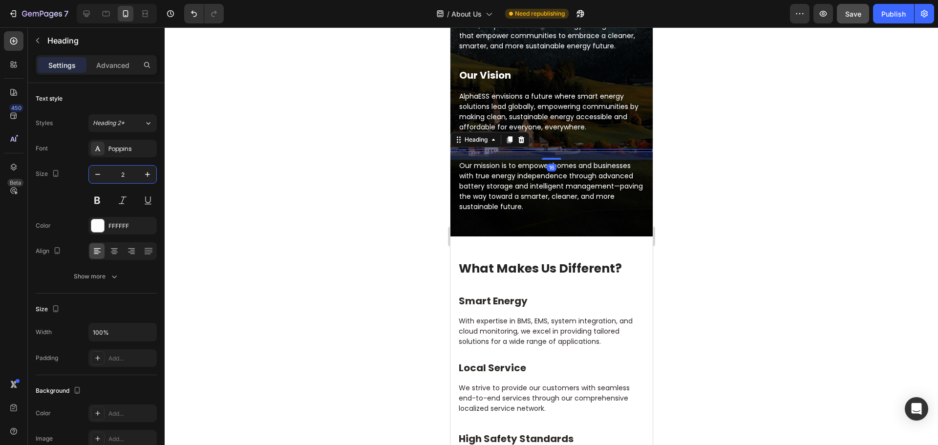
type input "20"
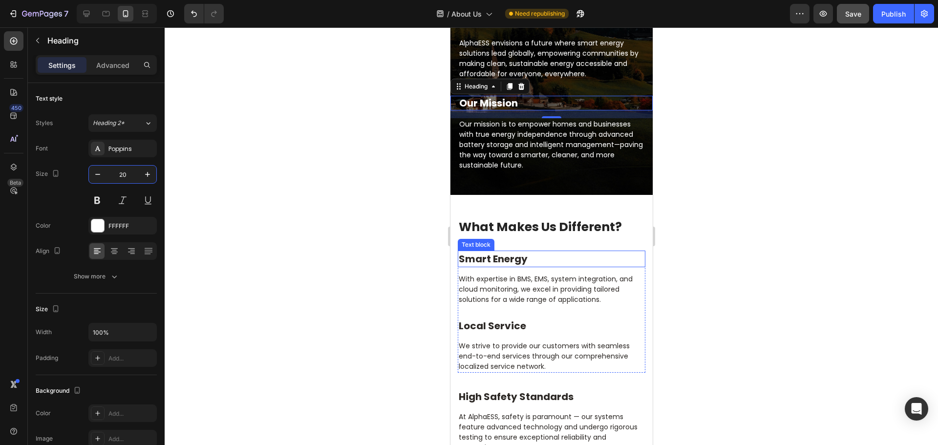
scroll to position [1027, 0]
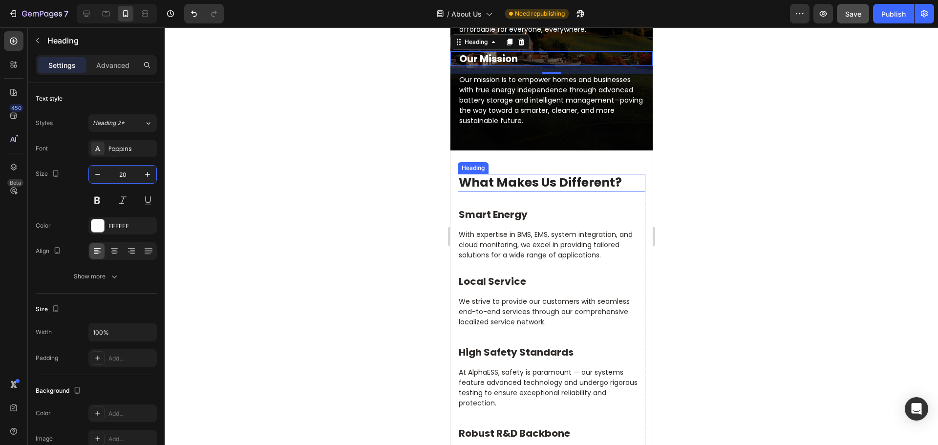
click at [535, 185] on h2 "What Makes Us Different?" at bounding box center [551, 183] width 188 height 18
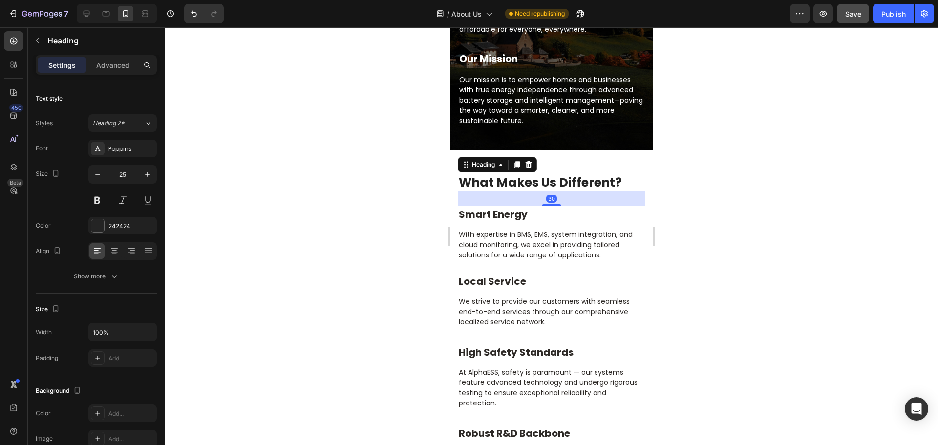
click at [786, 187] on div at bounding box center [552, 236] width 774 height 418
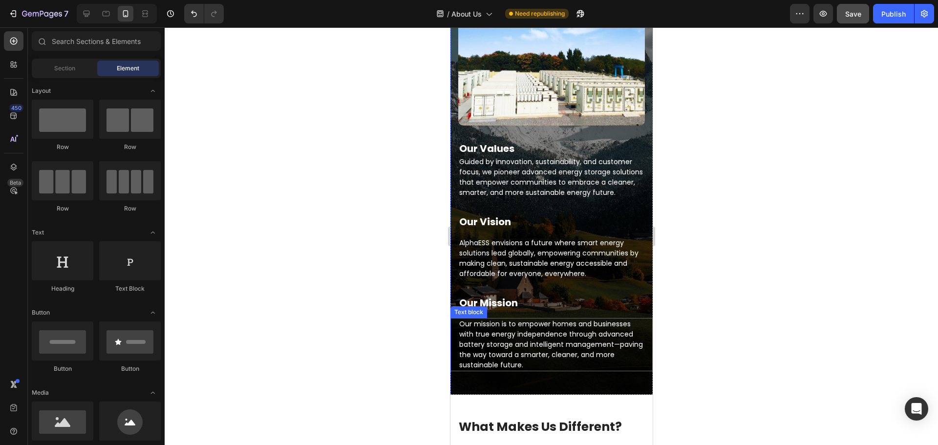
scroll to position [979, 0]
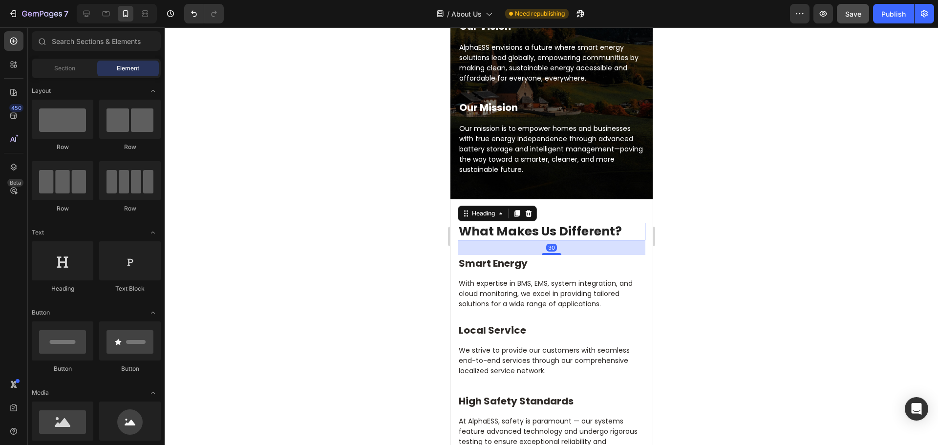
click at [598, 232] on h2 "What Makes Us Different?" at bounding box center [551, 232] width 188 height 18
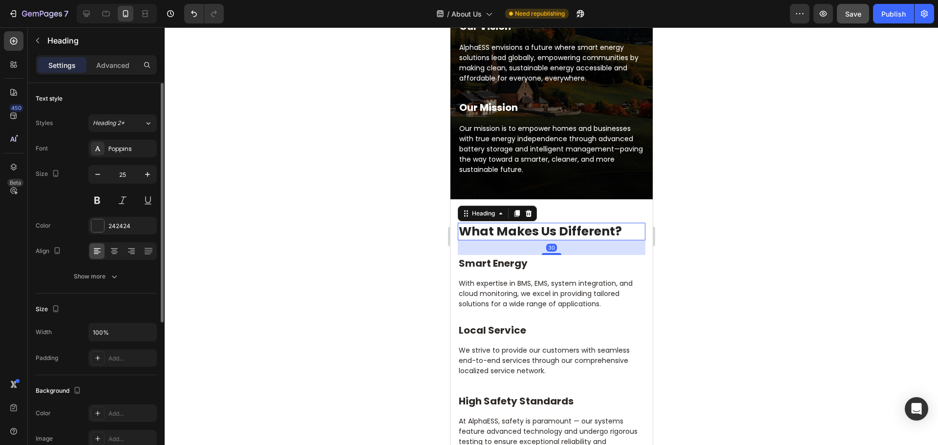
click at [137, 157] on div "Font Poppins Size 25 Color 242424 Align Show more" at bounding box center [96, 213] width 121 height 146
click at [128, 175] on input "25" at bounding box center [123, 175] width 32 height 18
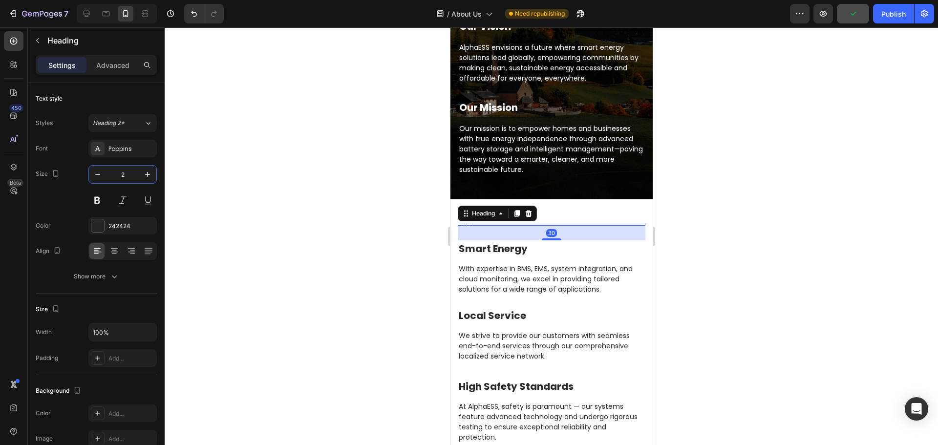
type input "20"
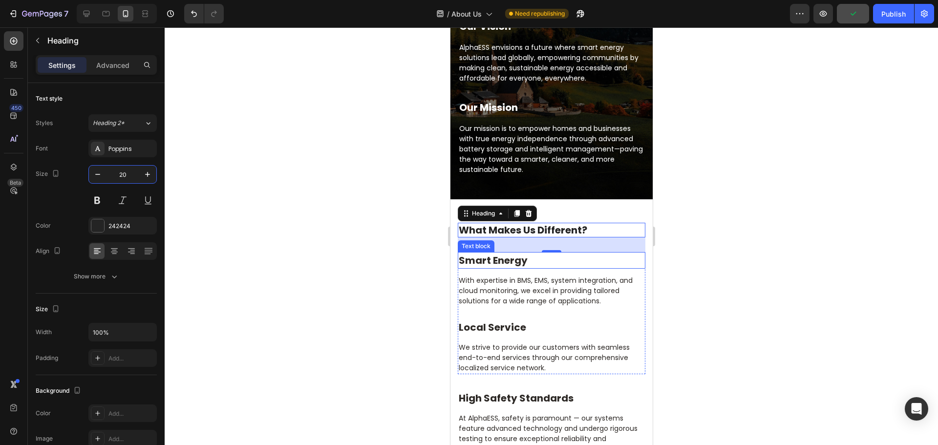
click at [511, 265] on p "Smart Energy" at bounding box center [551, 260] width 186 height 15
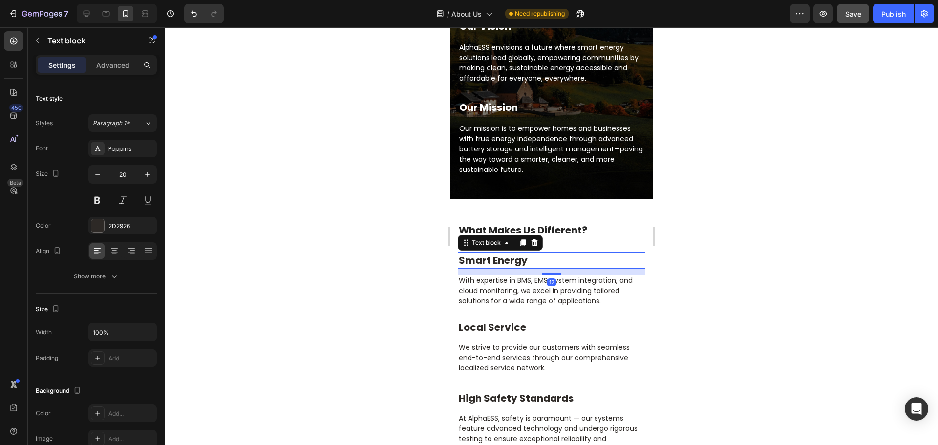
click at [775, 232] on div at bounding box center [552, 236] width 774 height 418
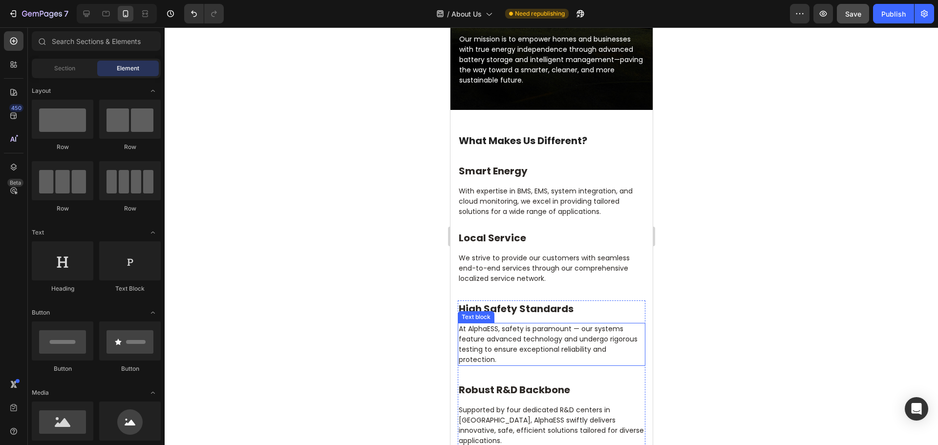
scroll to position [1076, 0]
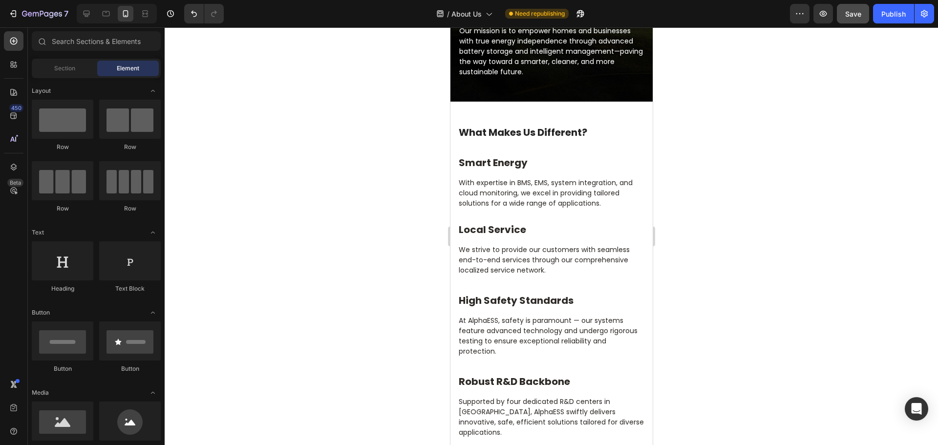
click at [351, 242] on div at bounding box center [552, 236] width 774 height 418
click at [547, 231] on p "Local Service" at bounding box center [551, 229] width 186 height 15
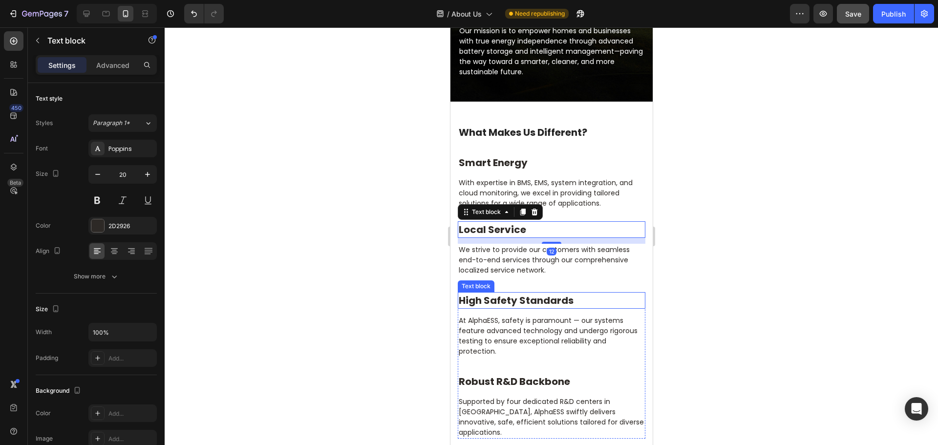
click at [543, 303] on p "High Safety Standards" at bounding box center [551, 300] width 186 height 15
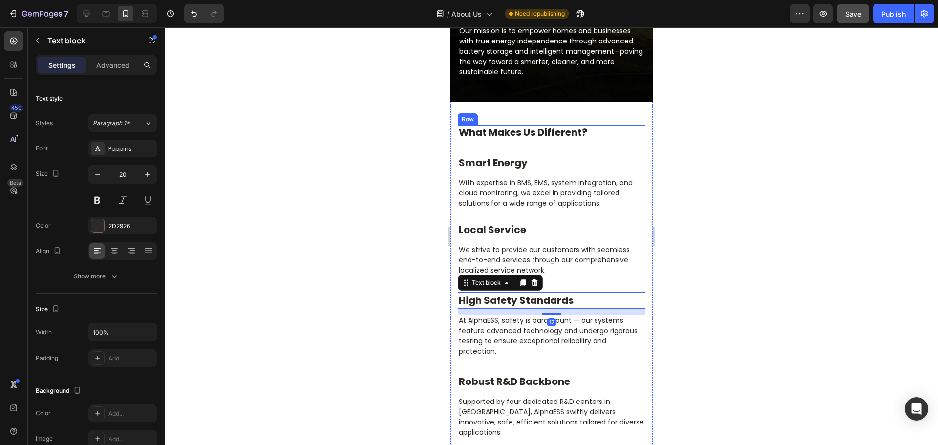
click at [727, 291] on div at bounding box center [552, 236] width 774 height 418
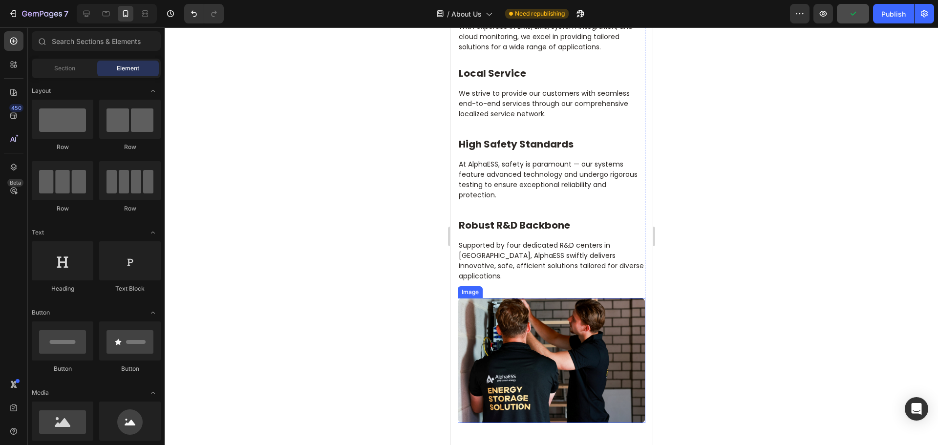
scroll to position [1565, 0]
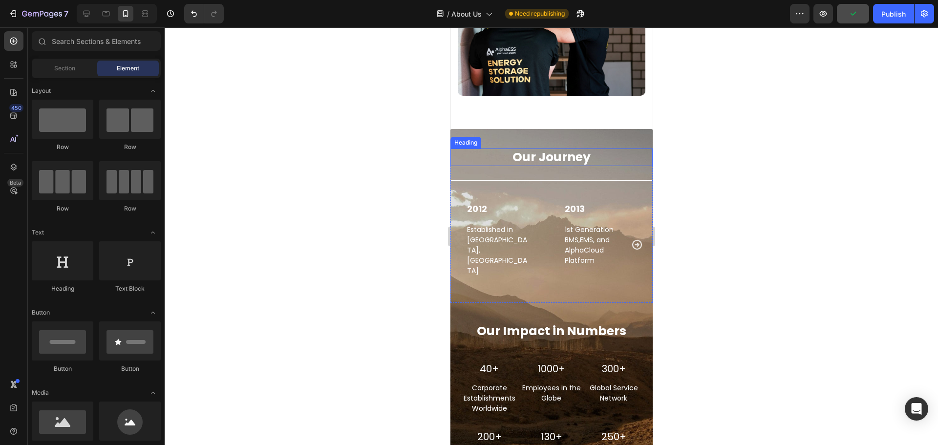
click at [551, 149] on h2 "Our Journey" at bounding box center [551, 158] width 202 height 18
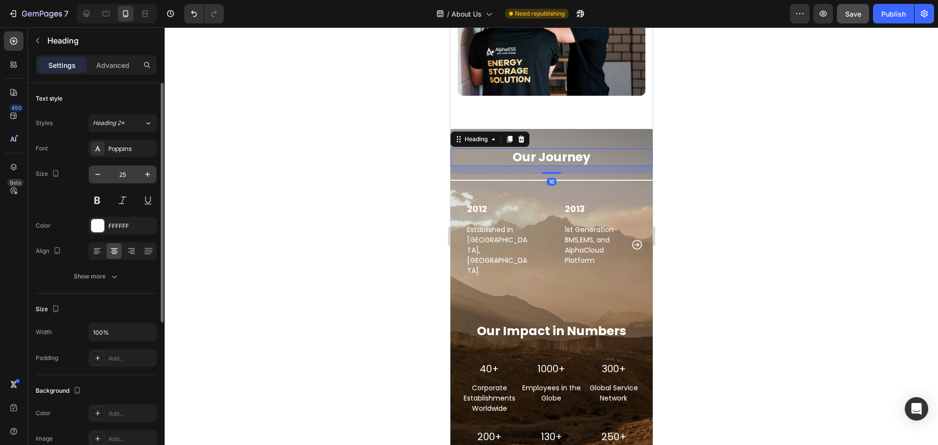
click at [136, 174] on input "25" at bounding box center [123, 175] width 32 height 18
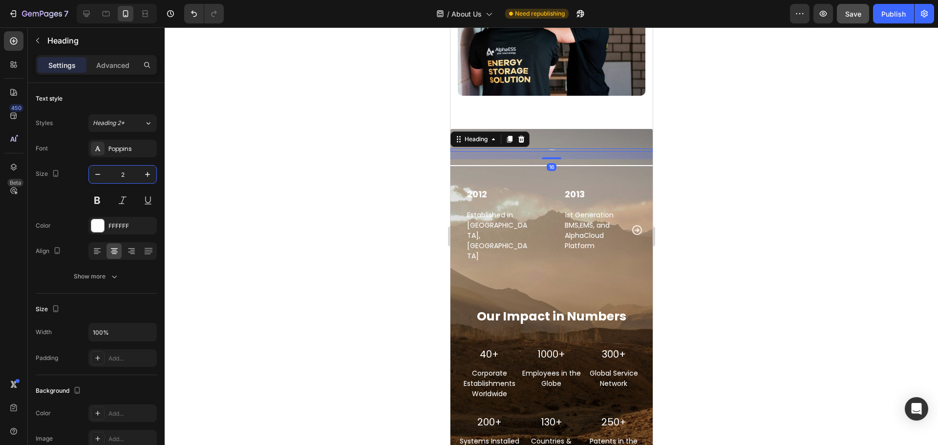
type input "20"
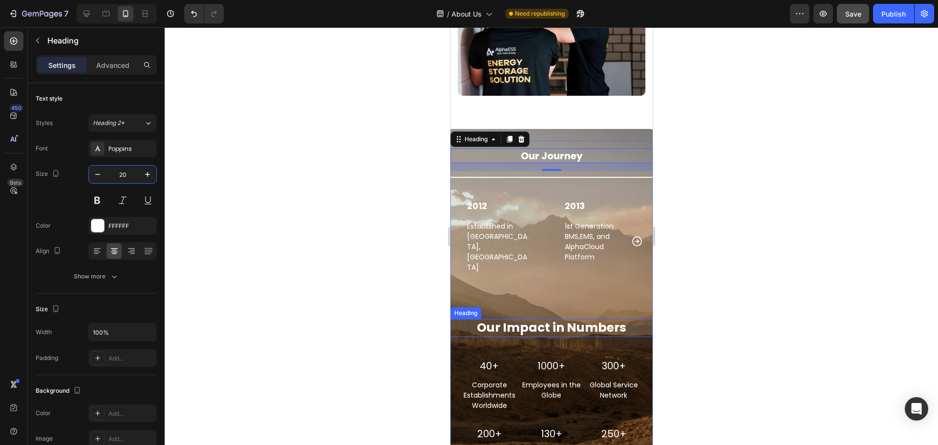
click at [509, 319] on h2 "Our Impact in Numbers" at bounding box center [551, 328] width 202 height 18
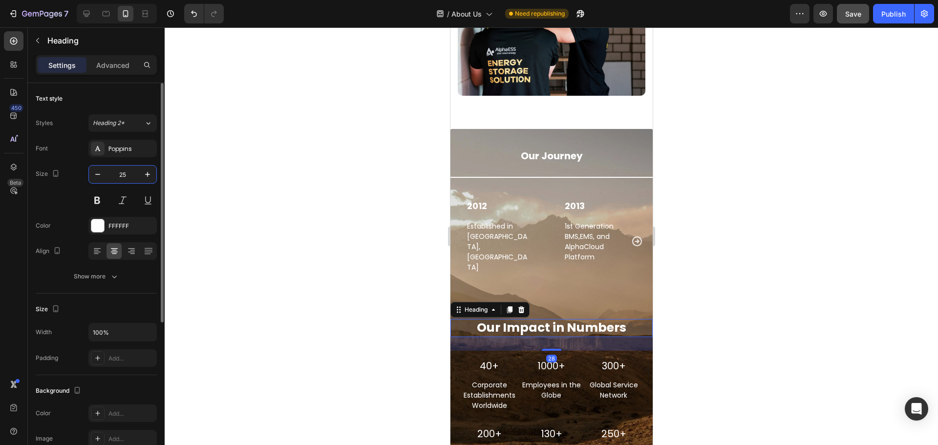
click at [137, 176] on input "25" at bounding box center [123, 175] width 32 height 18
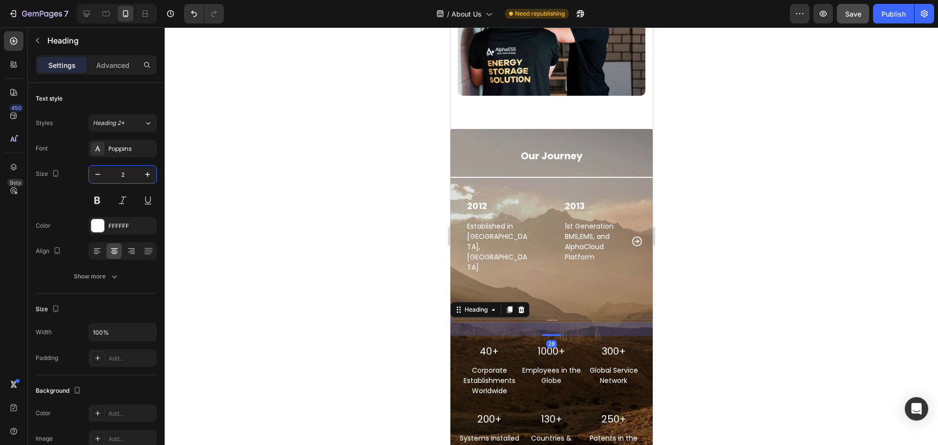
type input "20"
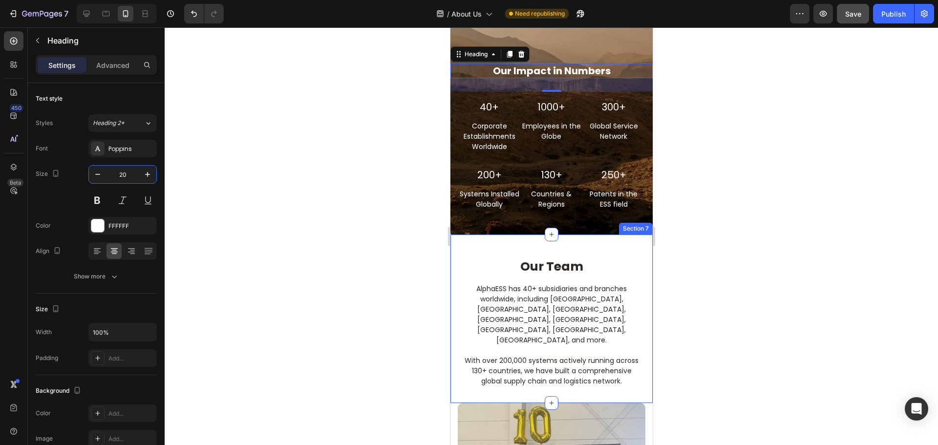
scroll to position [1858, 0]
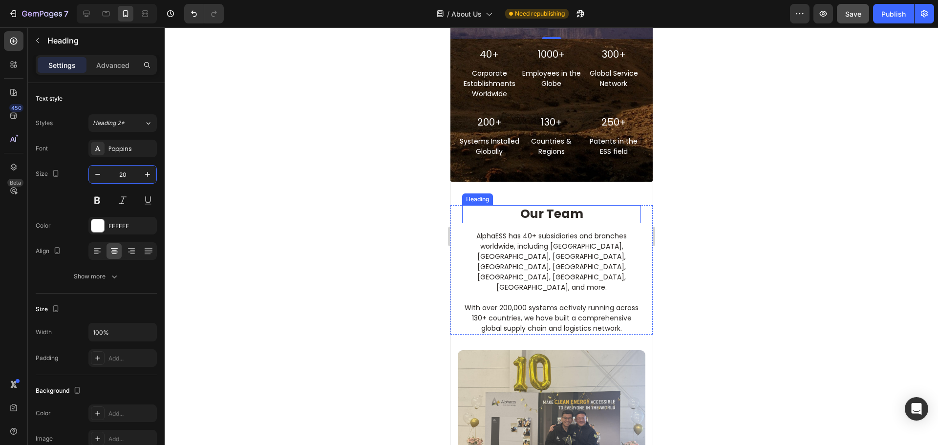
click at [553, 206] on div "Our Team Heading AlphaESS has 40+ subsidiaries and branches worldwide, includin…" at bounding box center [551, 266] width 202 height 169
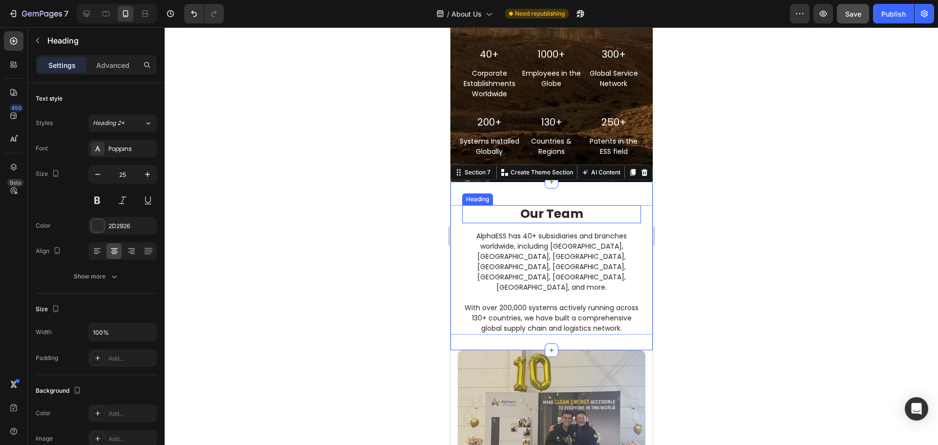
click at [553, 214] on h2 "Our Team" at bounding box center [551, 214] width 179 height 18
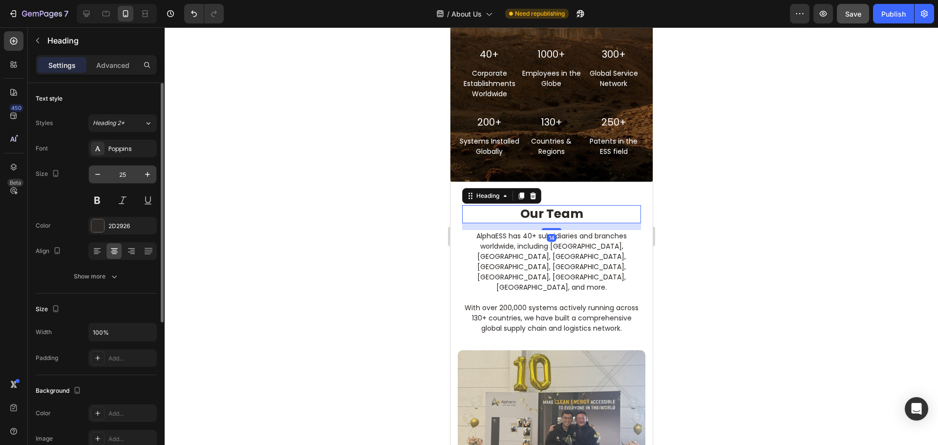
click at [129, 176] on input "25" at bounding box center [123, 175] width 32 height 18
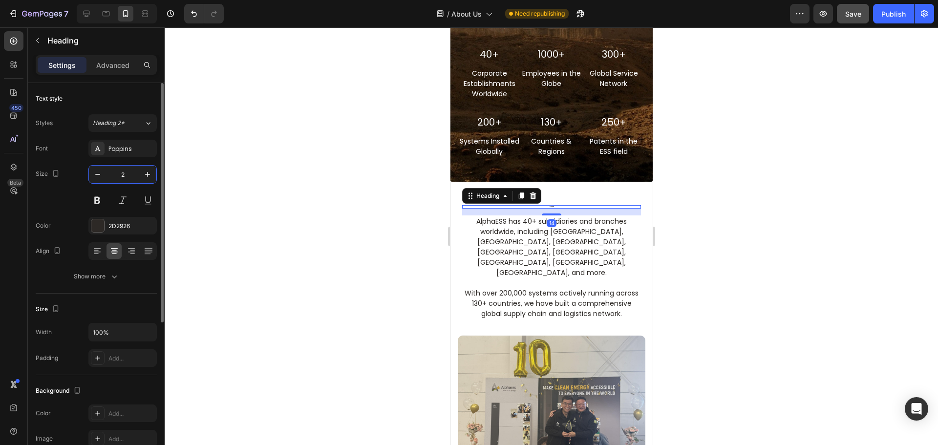
type input "20"
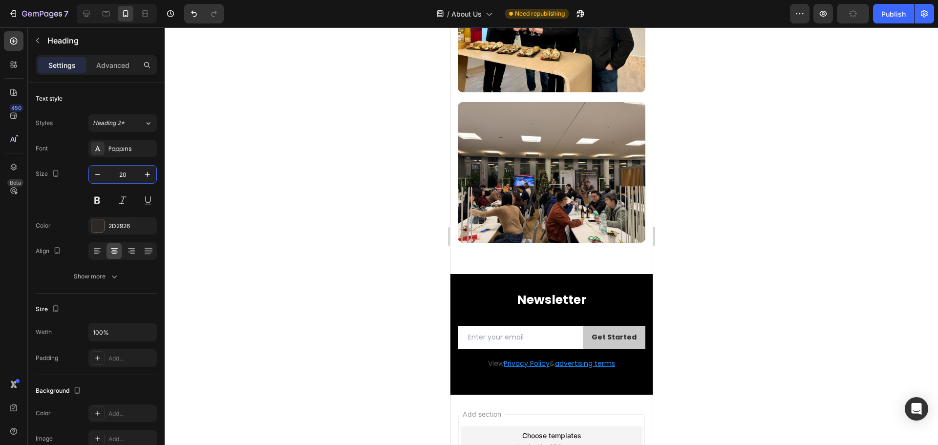
scroll to position [2678, 0]
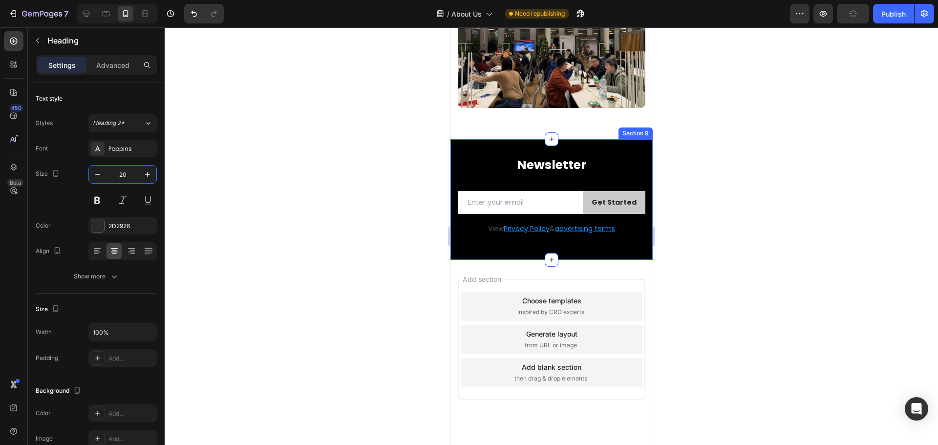
click at [563, 139] on div "Newsletter Heading Row Email Field Get Started Submit Button Row Newsletter Row…" at bounding box center [551, 199] width 202 height 121
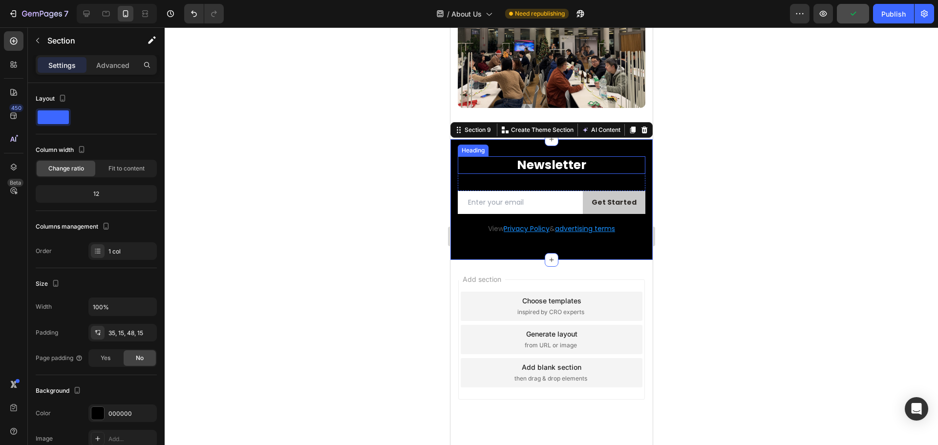
click at [563, 156] on h2 "Newsletter" at bounding box center [551, 165] width 188 height 18
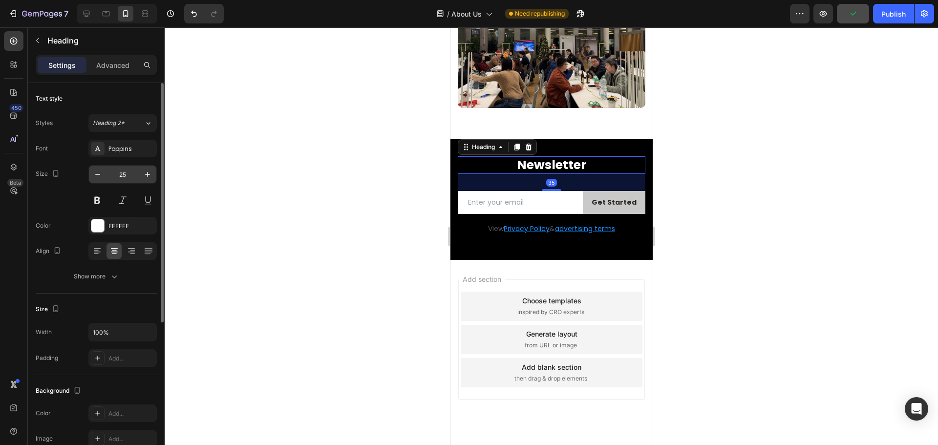
click at [120, 175] on input "25" at bounding box center [123, 175] width 32 height 18
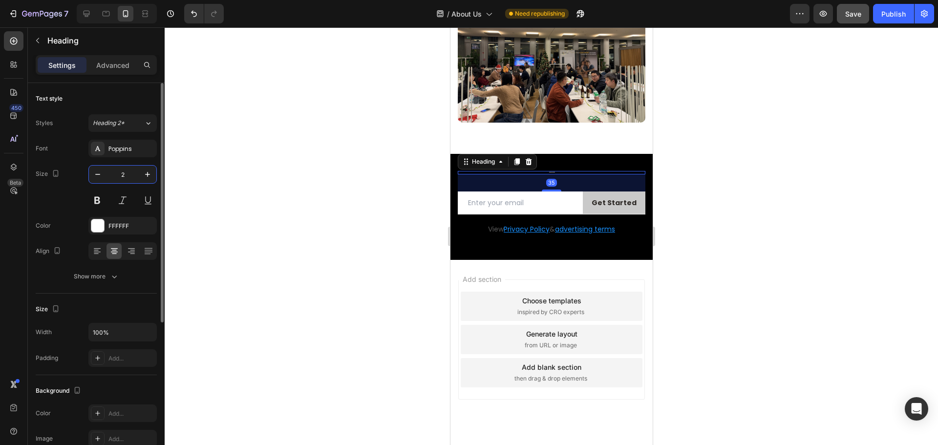
type input "20"
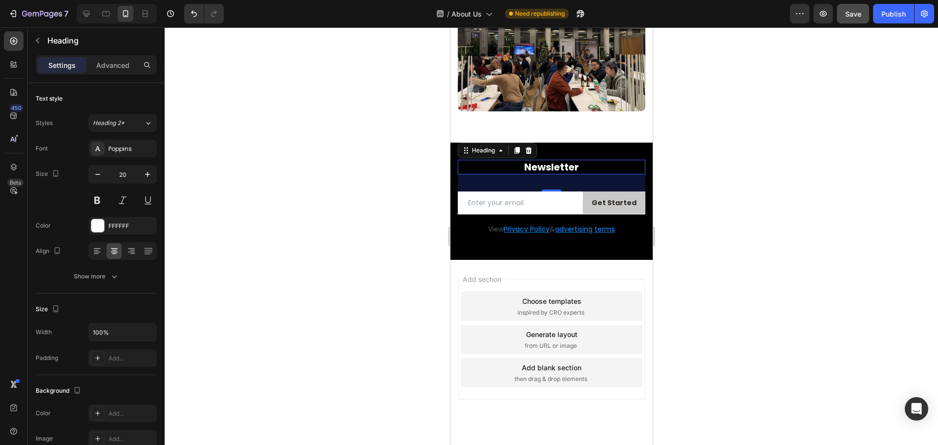
click at [811, 215] on div at bounding box center [552, 236] width 774 height 418
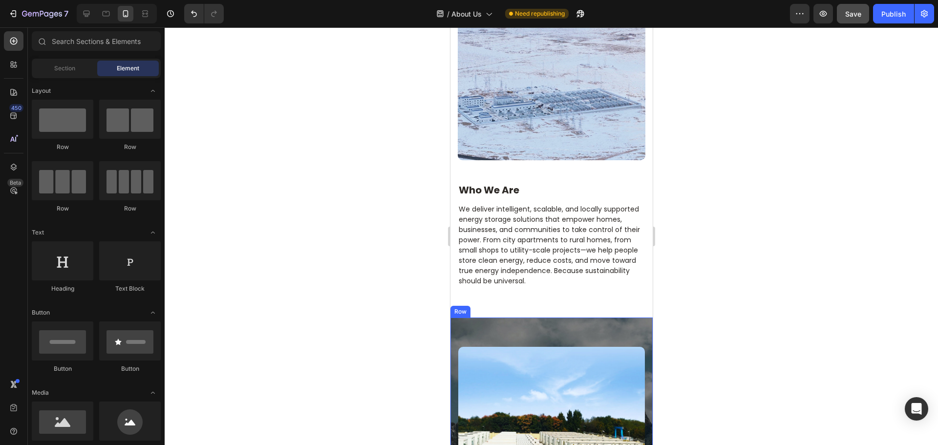
scroll to position [182, 0]
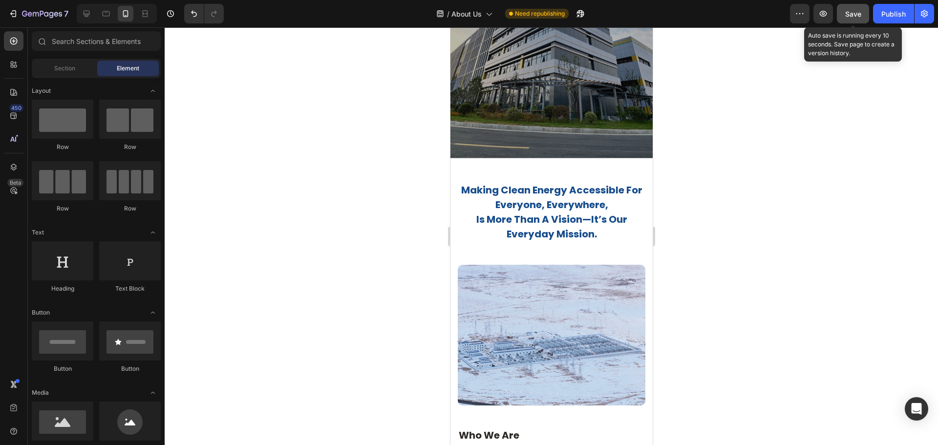
click at [855, 10] on span "Save" at bounding box center [854, 14] width 16 height 8
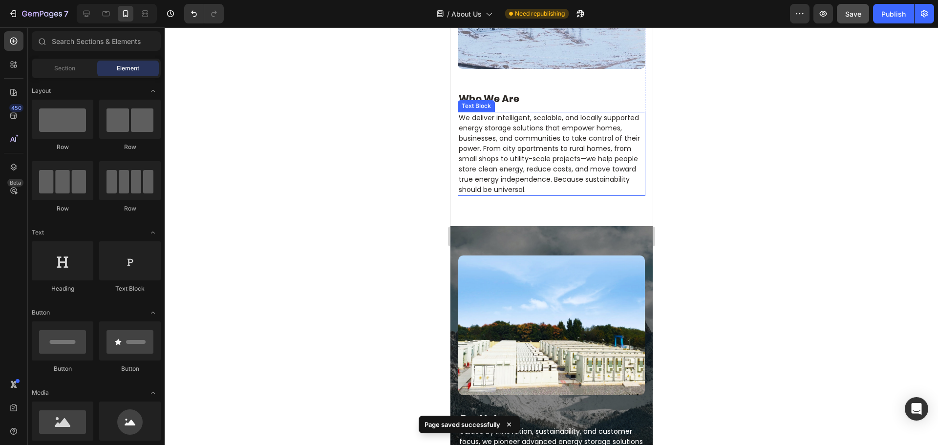
scroll to position [524, 0]
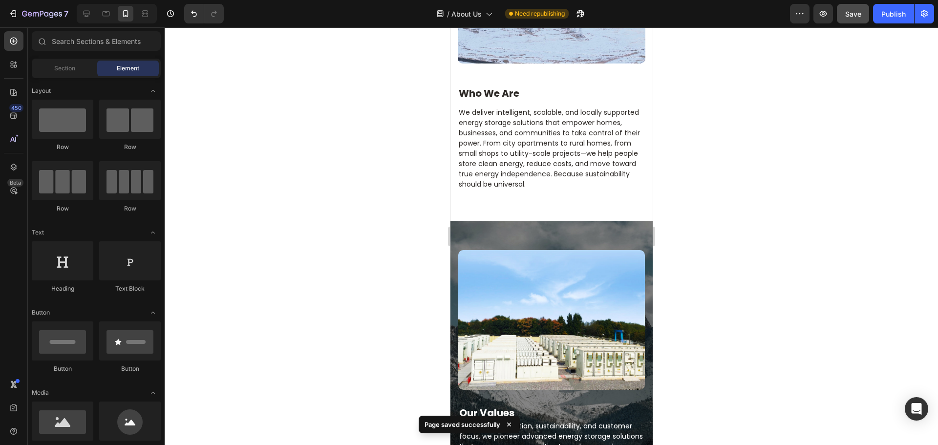
click at [403, 288] on div at bounding box center [552, 236] width 774 height 418
click at [889, 20] on button "Publish" at bounding box center [893, 14] width 41 height 20
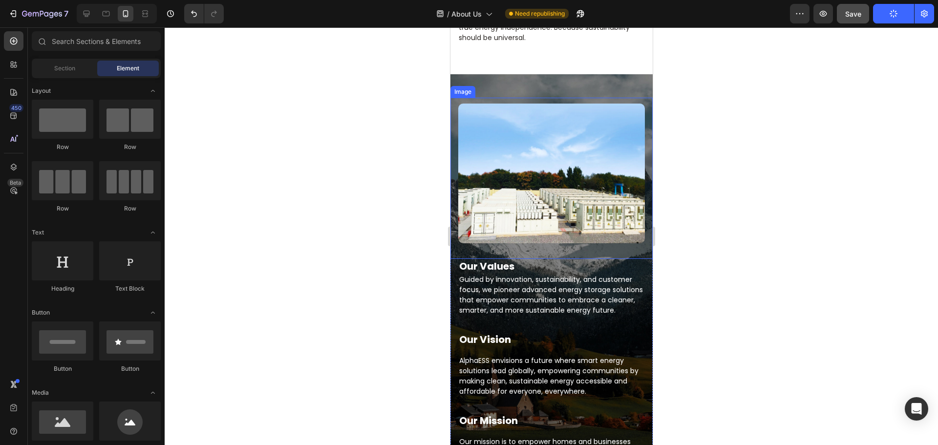
scroll to position [377, 0]
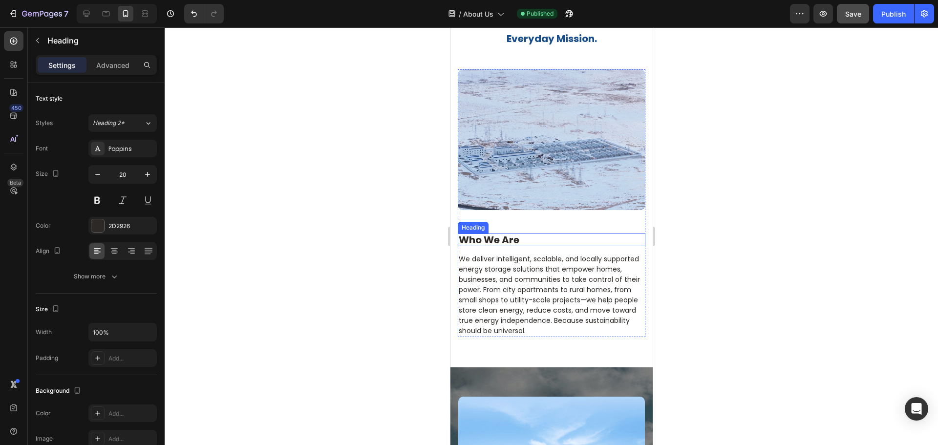
click at [516, 234] on h2 "Who We Are" at bounding box center [551, 240] width 188 height 13
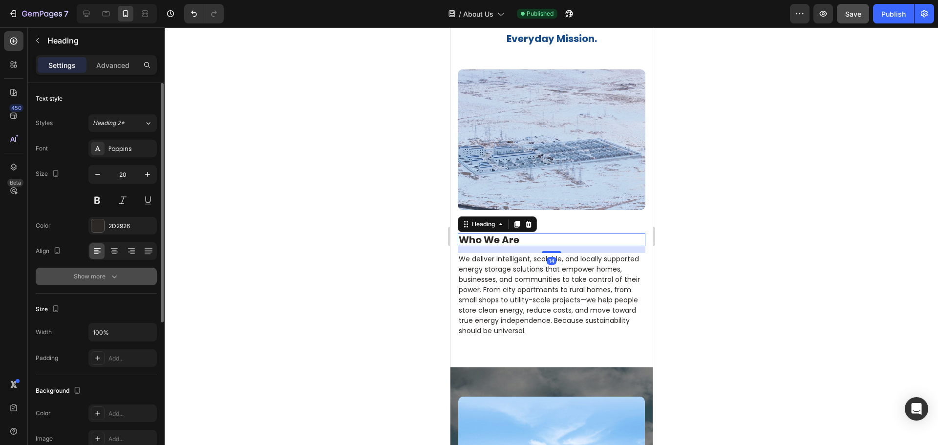
click at [109, 277] on icon "button" at bounding box center [114, 277] width 10 height 10
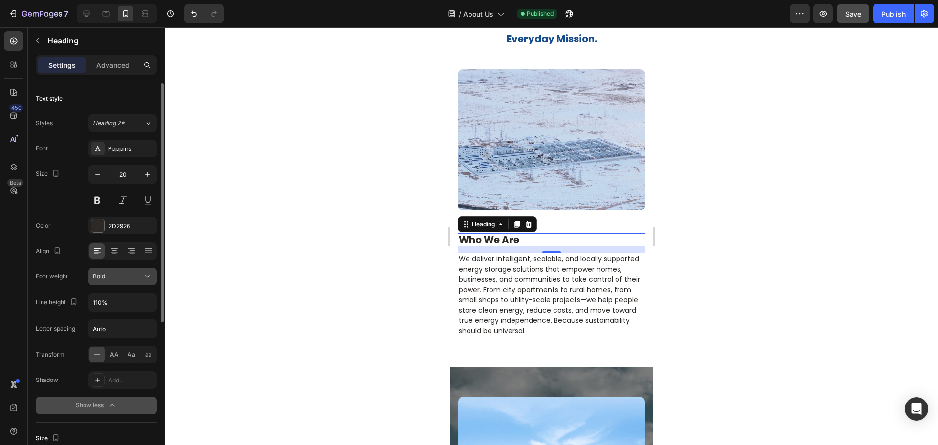
click at [148, 276] on icon at bounding box center [148, 277] width 10 height 10
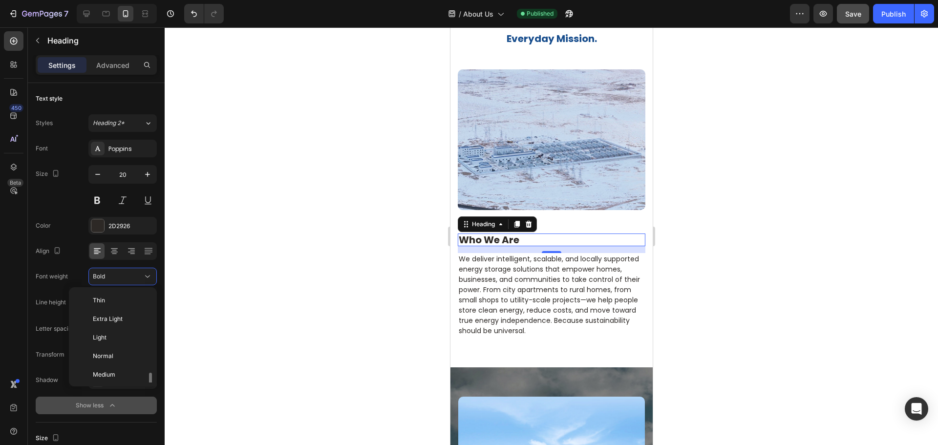
scroll to position [53, 0]
click at [118, 378] on span "Extra Bold" at bounding box center [107, 377] width 28 height 9
click at [437, 232] on div at bounding box center [552, 236] width 774 height 418
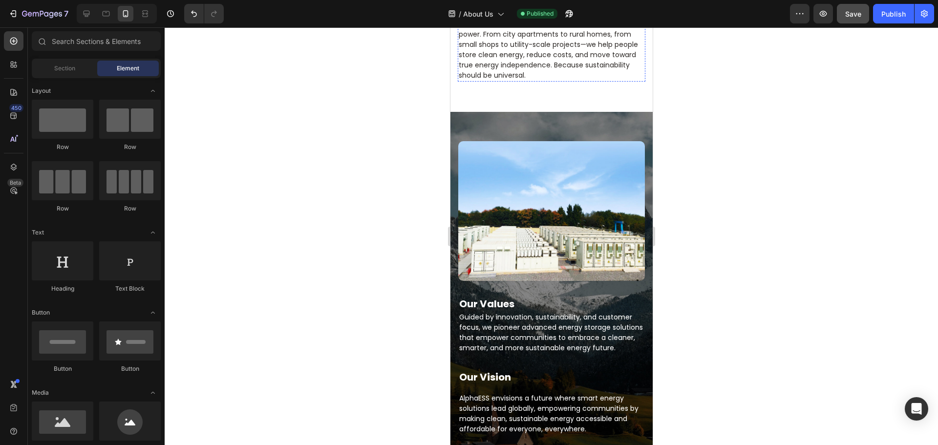
scroll to position [719, 0]
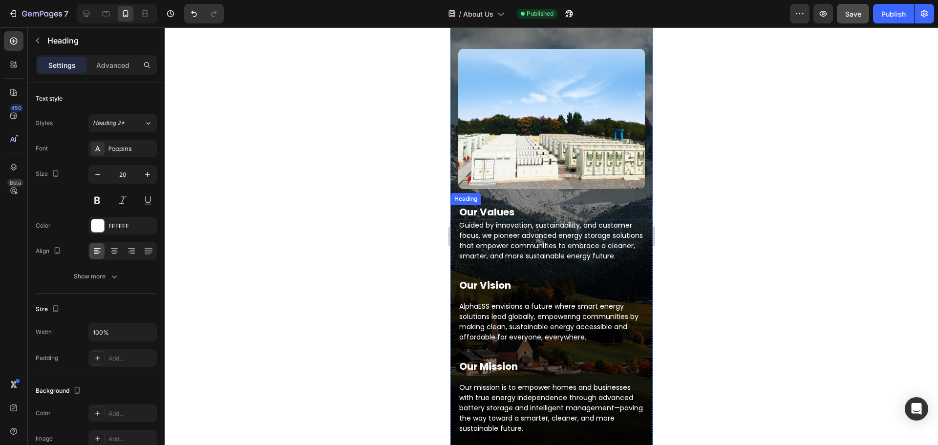
click at [500, 206] on h2 "Our Values" at bounding box center [551, 212] width 187 height 15
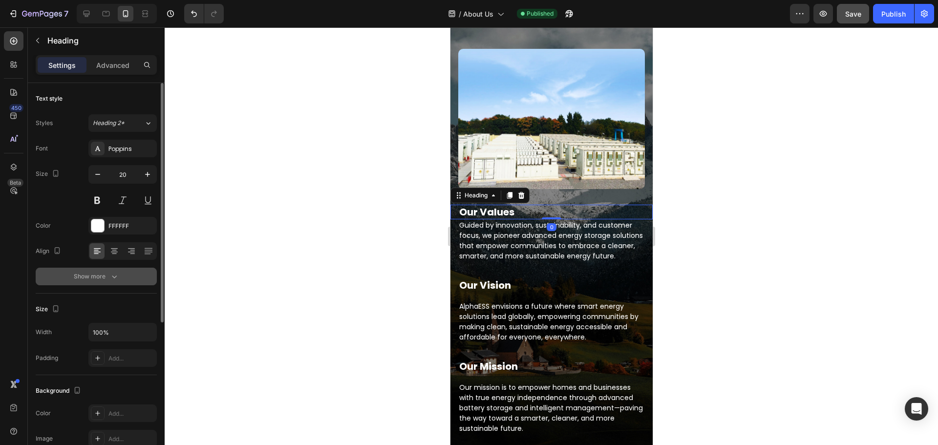
click at [113, 274] on icon "button" at bounding box center [114, 277] width 10 height 10
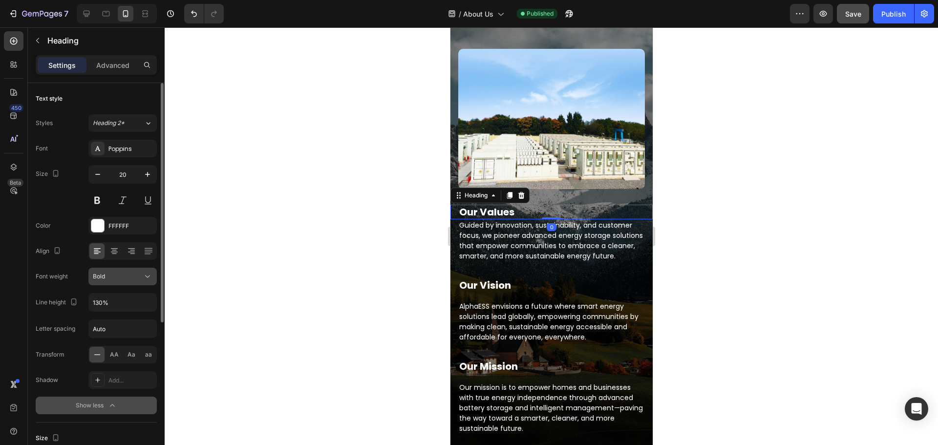
click at [148, 277] on icon at bounding box center [148, 277] width 10 height 10
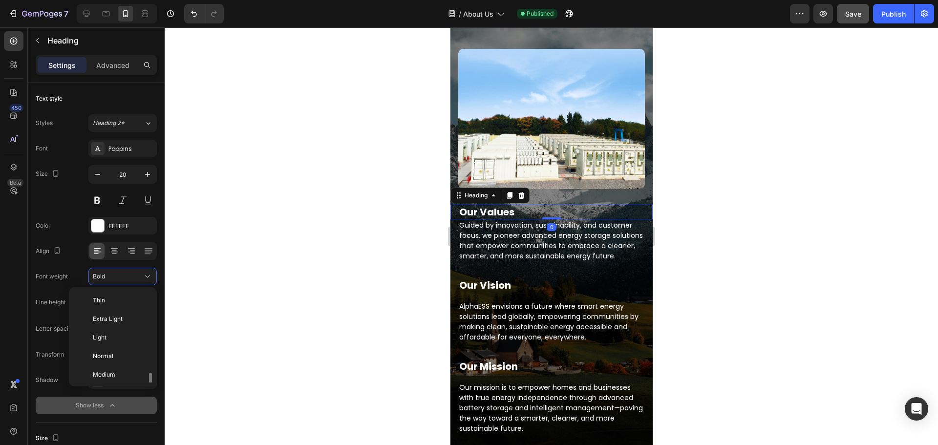
scroll to position [53, 0]
click at [123, 379] on p "Extra Bold" at bounding box center [119, 377] width 52 height 9
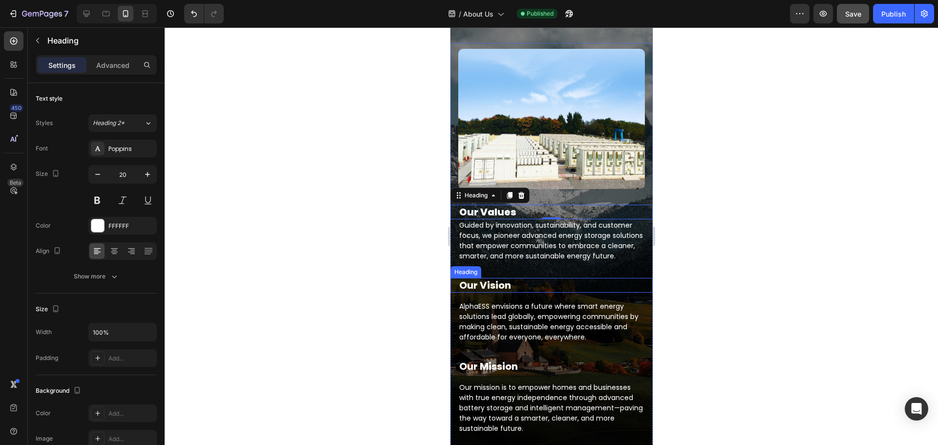
click at [511, 293] on h3 "Our Vision" at bounding box center [551, 285] width 187 height 15
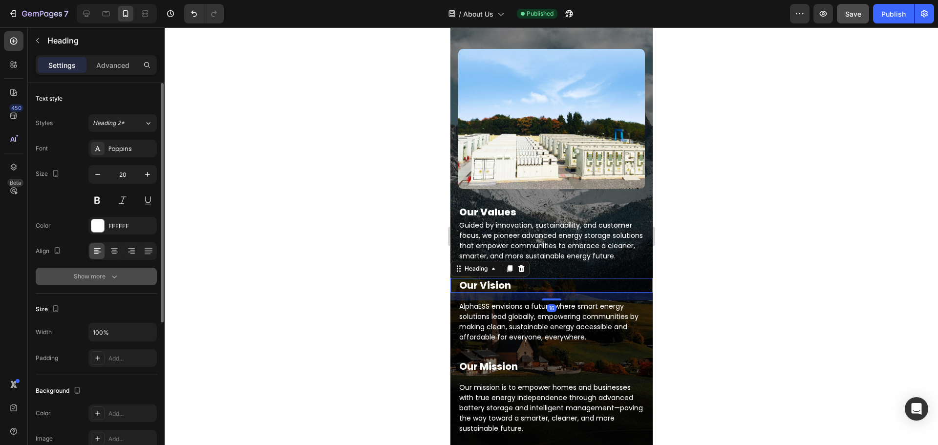
click at [116, 269] on button "Show more" at bounding box center [96, 277] width 121 height 18
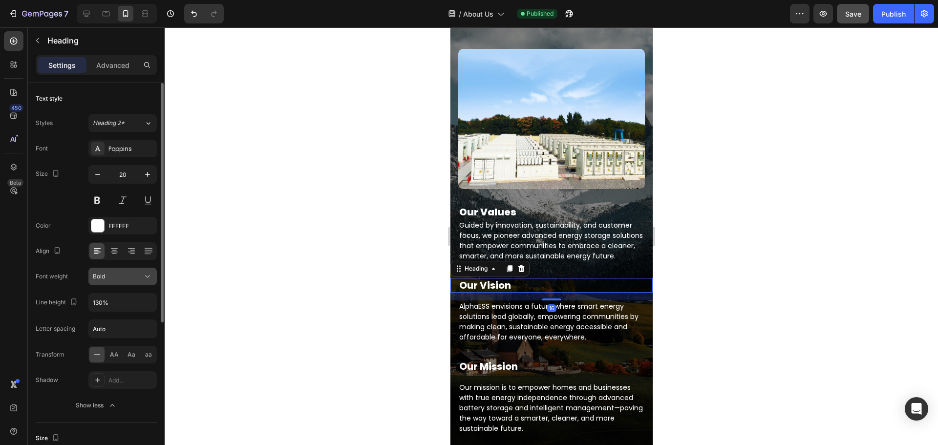
click at [152, 275] on button "Bold" at bounding box center [122, 277] width 68 height 18
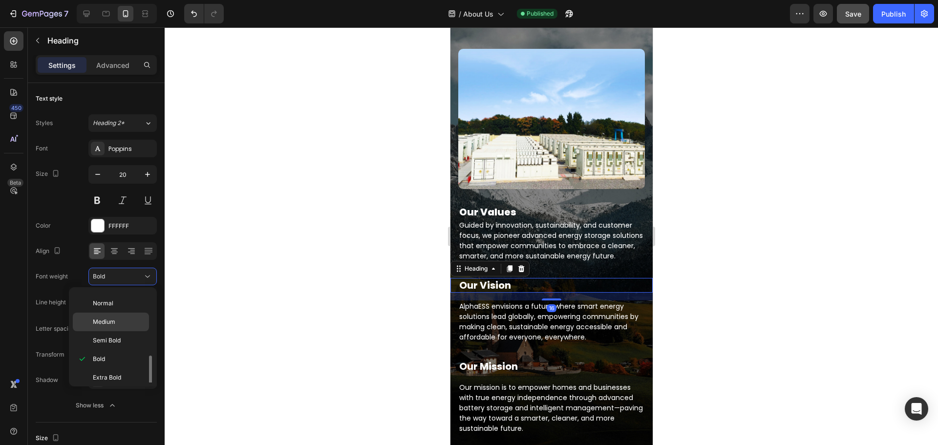
scroll to position [76, 0]
click at [114, 354] on span "Extra Bold" at bounding box center [107, 354] width 28 height 9
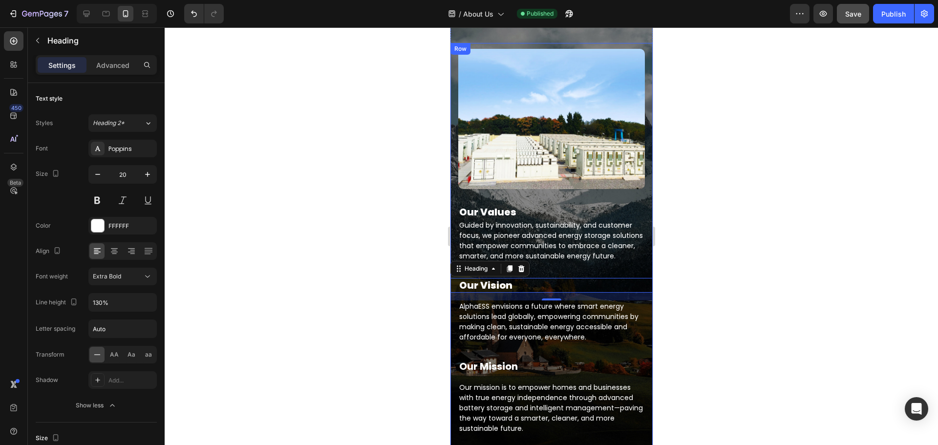
scroll to position [768, 0]
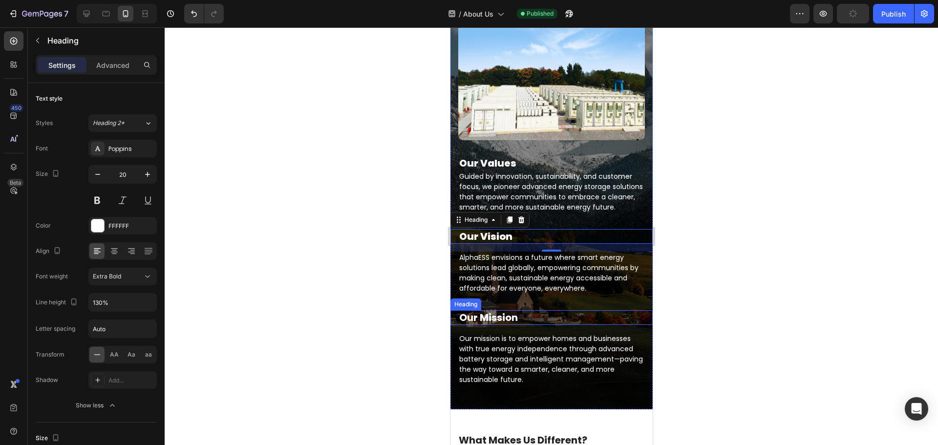
click at [525, 322] on h3 "Our Mission" at bounding box center [551, 317] width 187 height 15
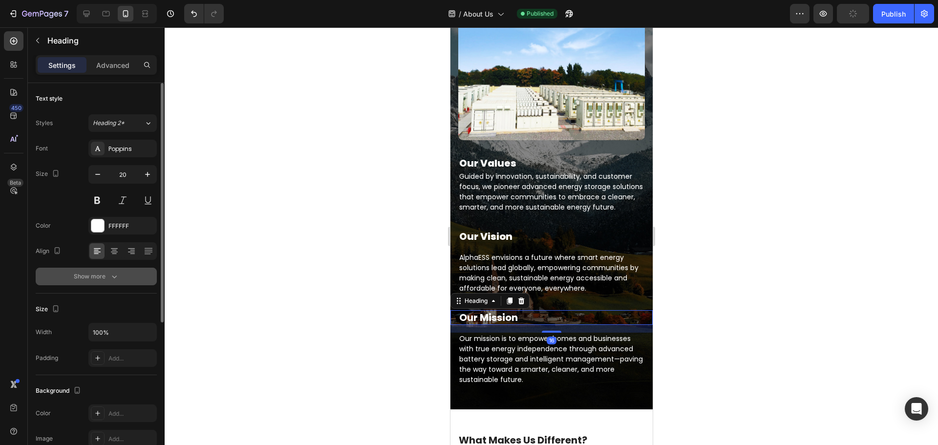
click at [115, 281] on icon "button" at bounding box center [114, 277] width 10 height 10
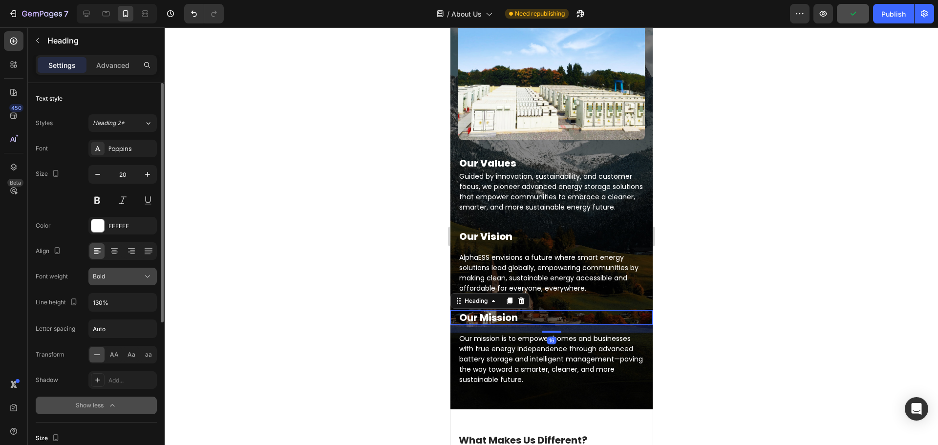
click at [152, 279] on icon at bounding box center [148, 277] width 10 height 10
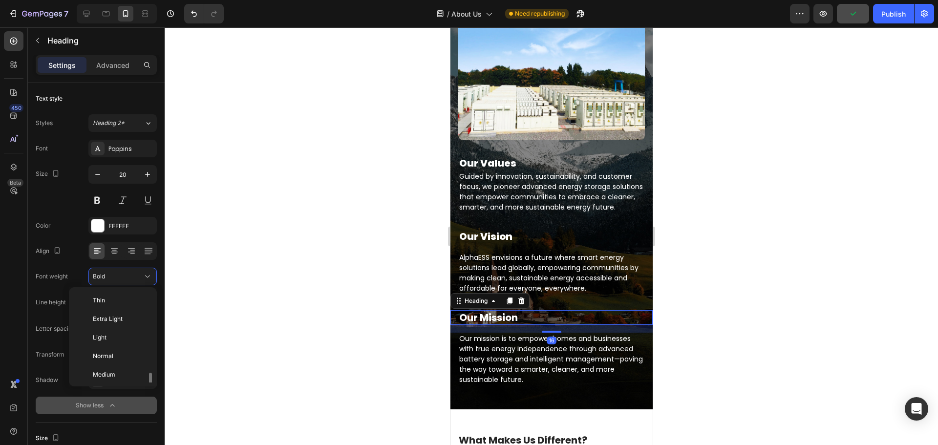
scroll to position [53, 0]
click at [111, 378] on span "Extra Bold" at bounding box center [107, 377] width 28 height 9
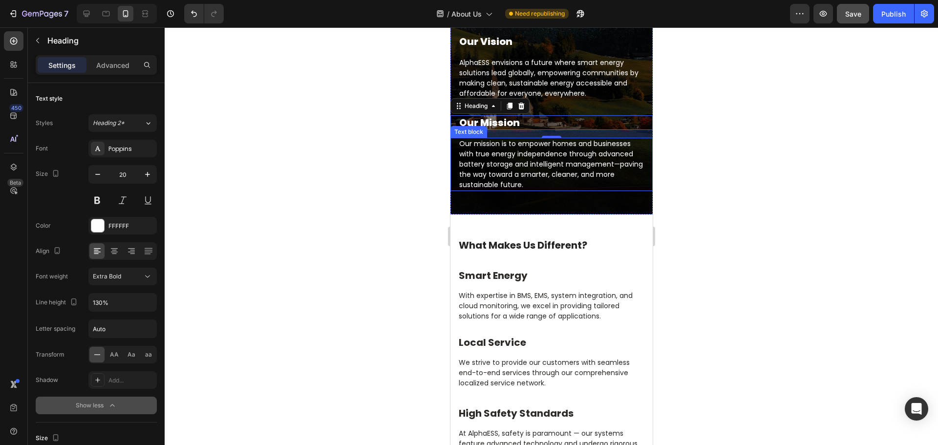
scroll to position [964, 0]
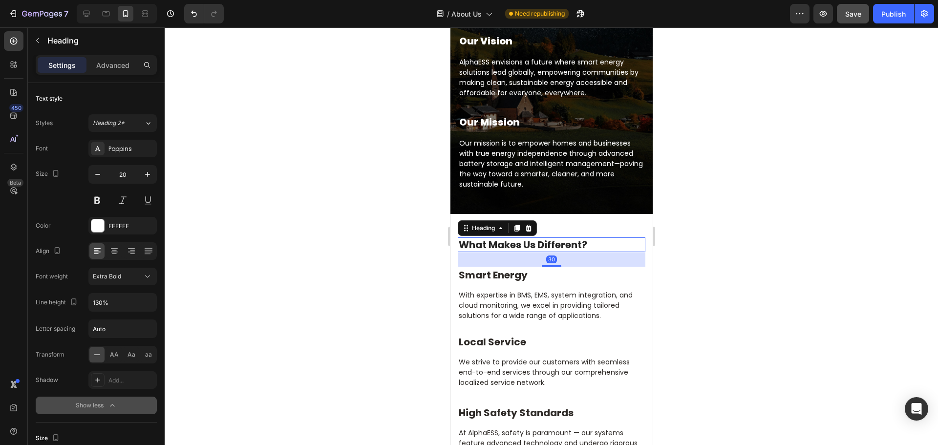
click at [538, 247] on h2 "What Makes Us Different?" at bounding box center [551, 245] width 188 height 15
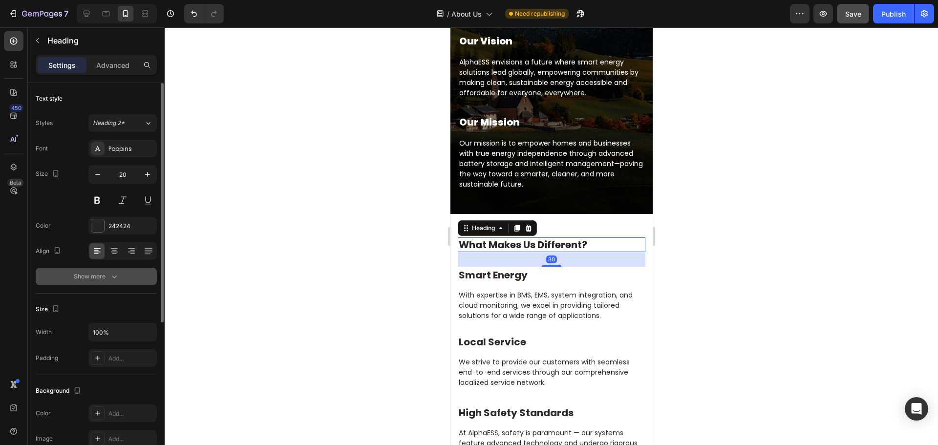
click at [95, 270] on button "Show more" at bounding box center [96, 277] width 121 height 18
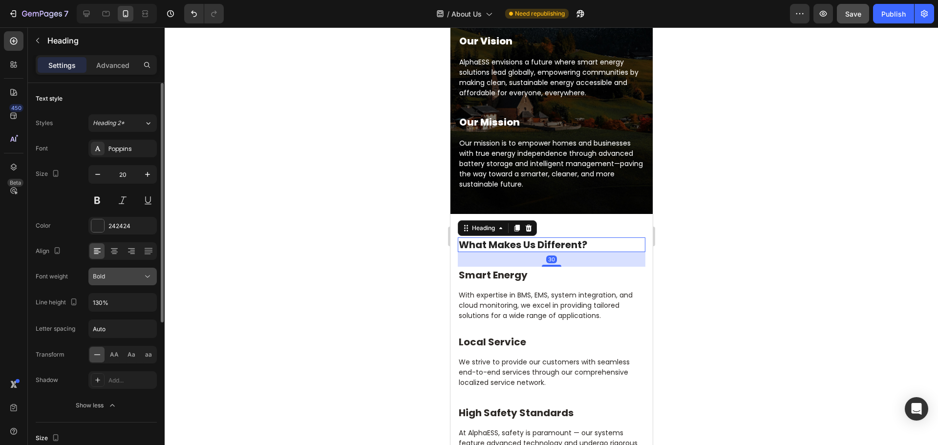
click at [152, 276] on icon at bounding box center [148, 277] width 10 height 10
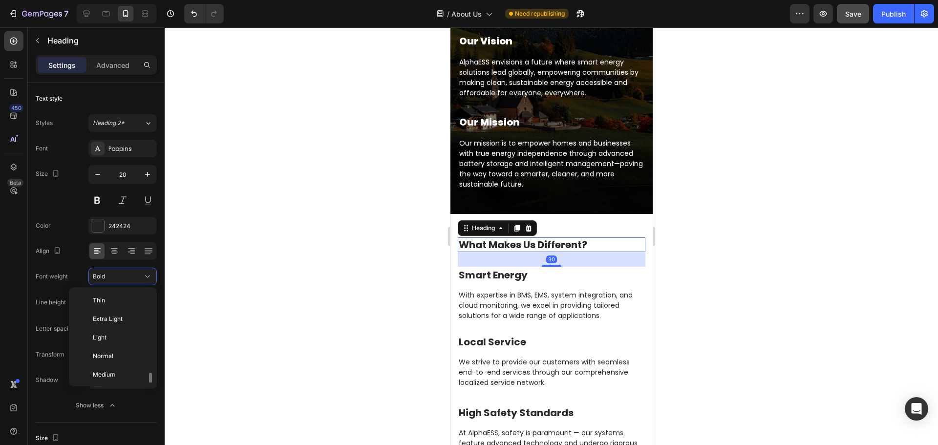
scroll to position [53, 0]
click at [118, 376] on span "Extra Bold" at bounding box center [107, 377] width 28 height 9
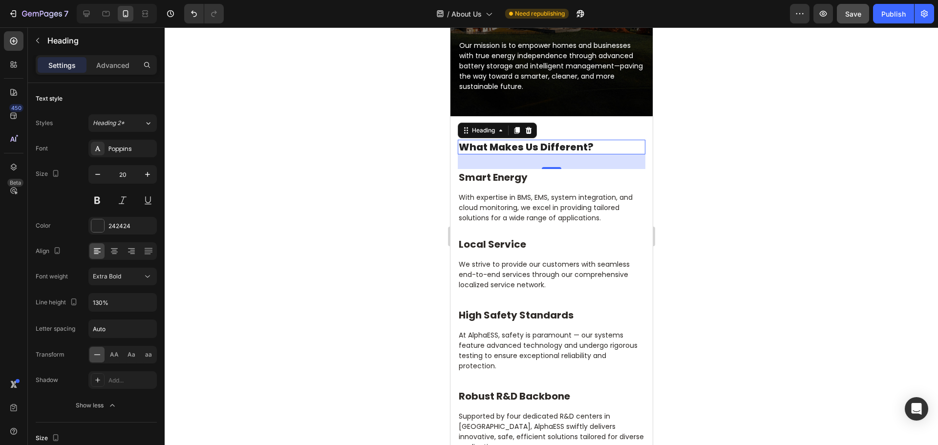
click at [375, 295] on div at bounding box center [552, 236] width 774 height 418
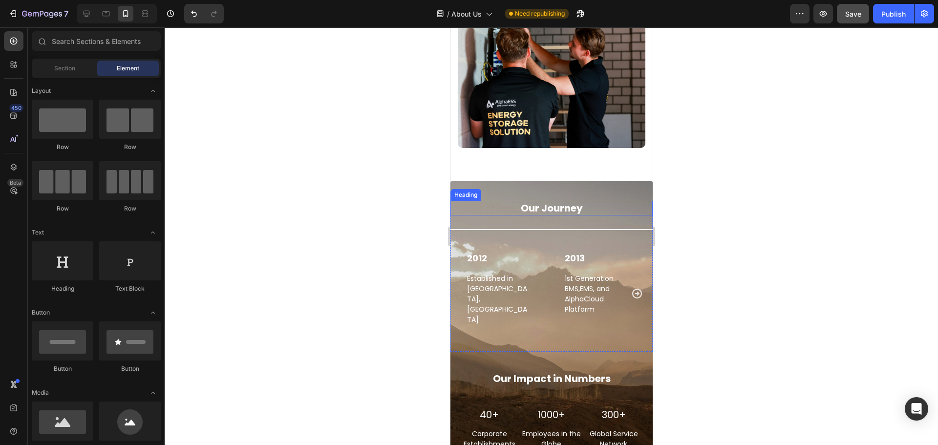
scroll to position [1502, 0]
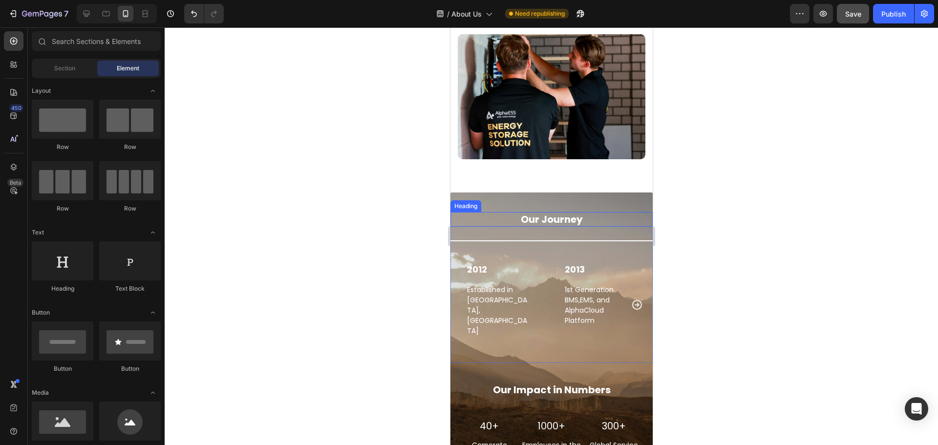
click at [576, 212] on h2 "Our Journey" at bounding box center [551, 219] width 202 height 15
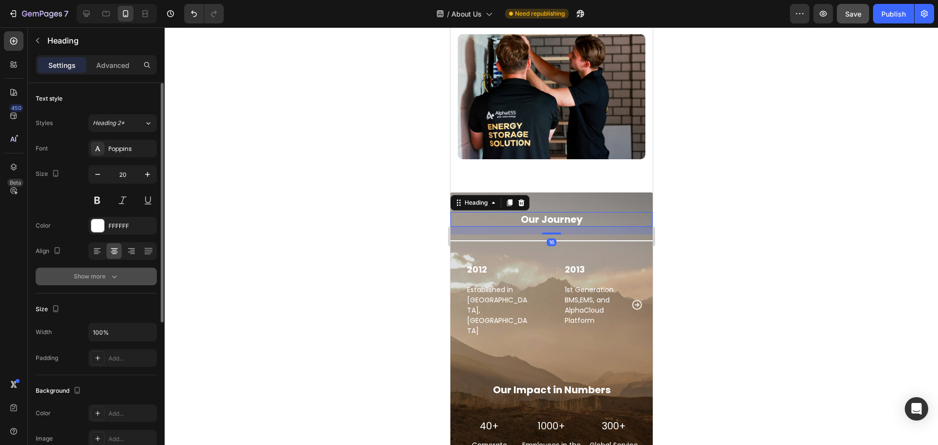
click at [113, 279] on icon "button" at bounding box center [114, 277] width 10 height 10
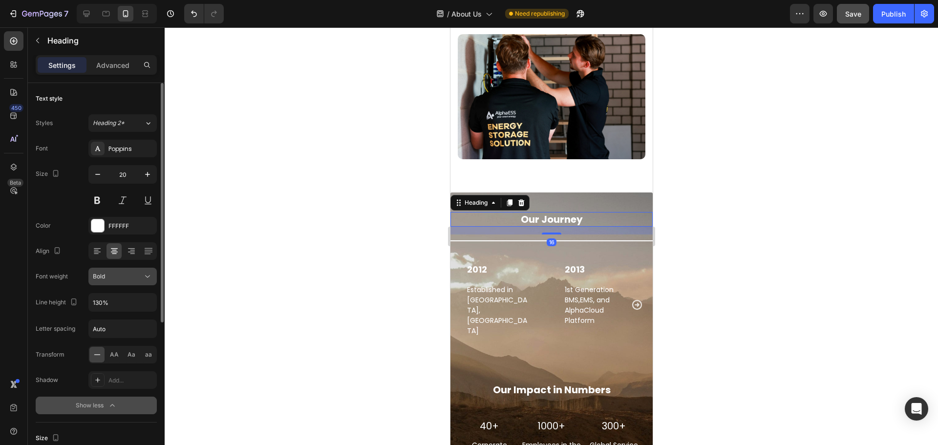
click at [151, 275] on icon at bounding box center [148, 277] width 10 height 10
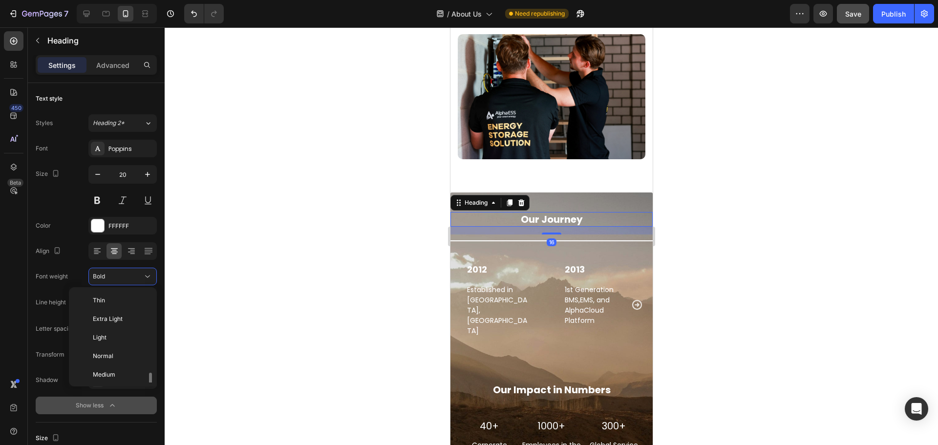
scroll to position [53, 0]
drag, startPoint x: 112, startPoint y: 376, endPoint x: 209, endPoint y: 342, distance: 102.9
click at [111, 376] on span "Extra Bold" at bounding box center [107, 377] width 28 height 9
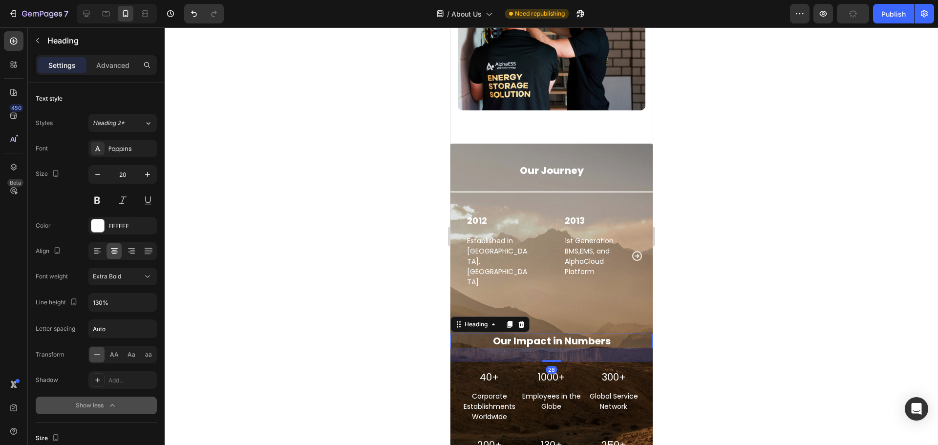
click at [603, 334] on h2 "Our Impact in Numbers" at bounding box center [551, 341] width 202 height 15
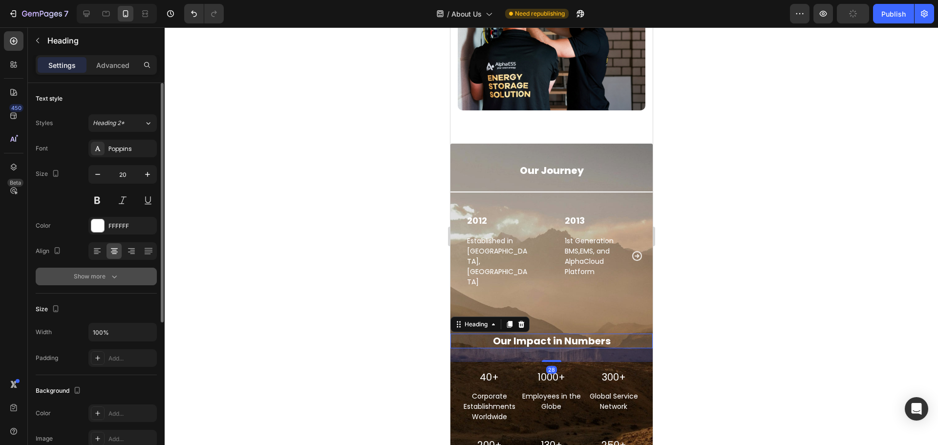
click at [106, 282] on button "Show more" at bounding box center [96, 277] width 121 height 18
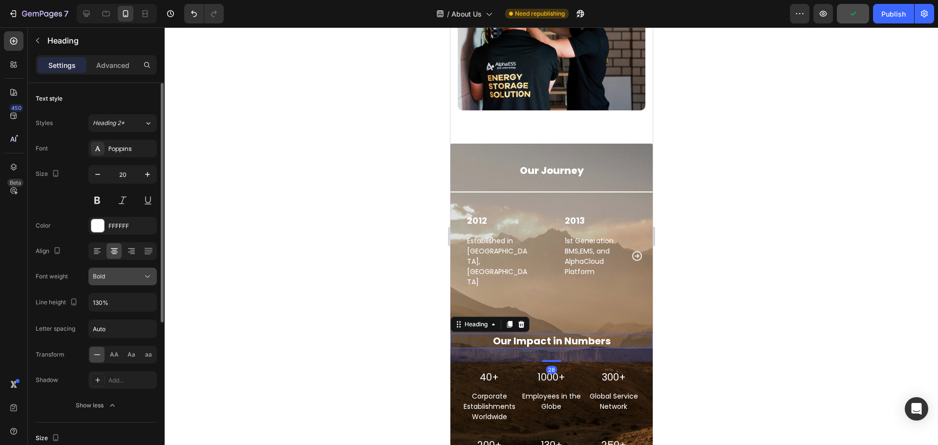
click at [145, 277] on icon at bounding box center [148, 277] width 10 height 10
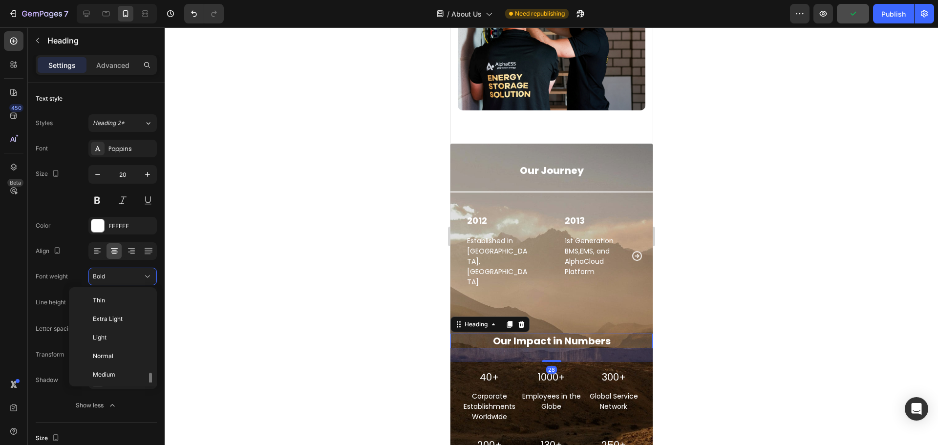
scroll to position [53, 0]
click at [120, 383] on div "Thin Extra Light Light Normal Medium Semi Bold Bold Extra Bold Black" at bounding box center [113, 336] width 88 height 99
click at [131, 375] on p "Extra Bold" at bounding box center [119, 377] width 52 height 9
click at [351, 271] on div at bounding box center [552, 236] width 774 height 418
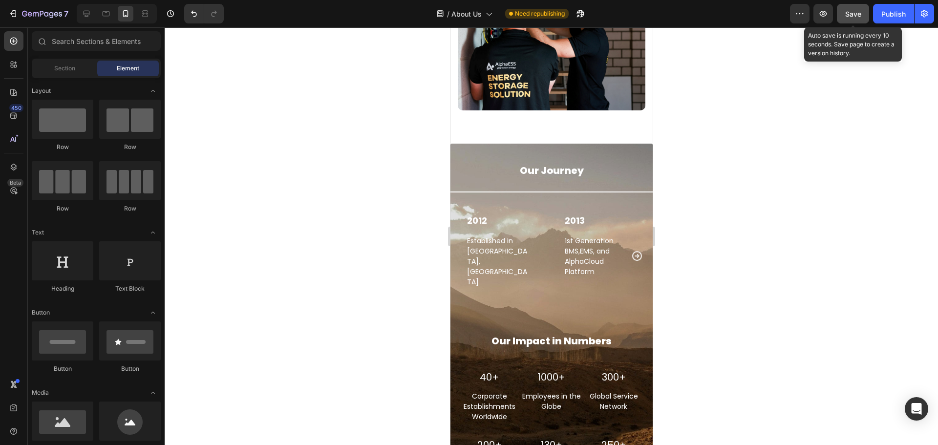
drag, startPoint x: 865, startPoint y: 9, endPoint x: 860, endPoint y: 12, distance: 5.0
click at [864, 9] on button "Save" at bounding box center [853, 14] width 32 height 20
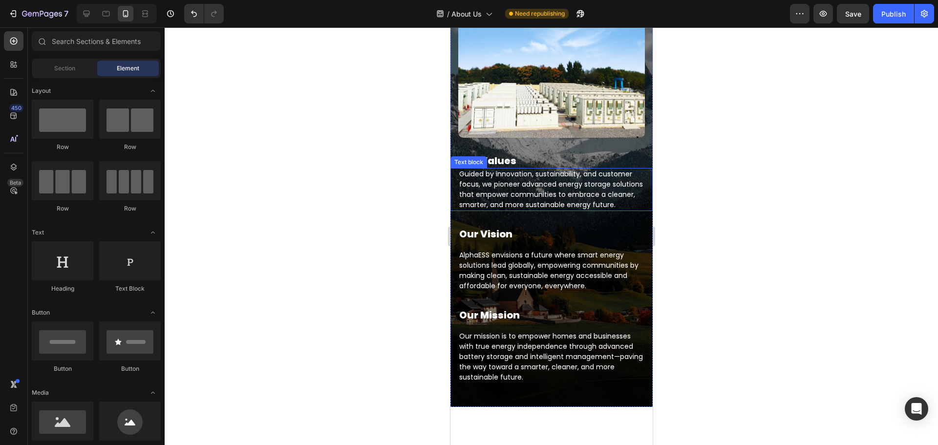
scroll to position [622, 0]
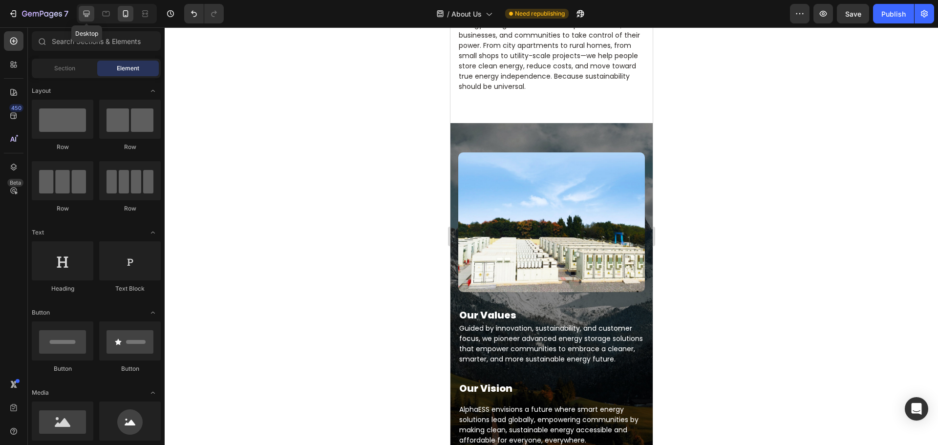
click at [88, 15] on icon at bounding box center [87, 14] width 6 height 6
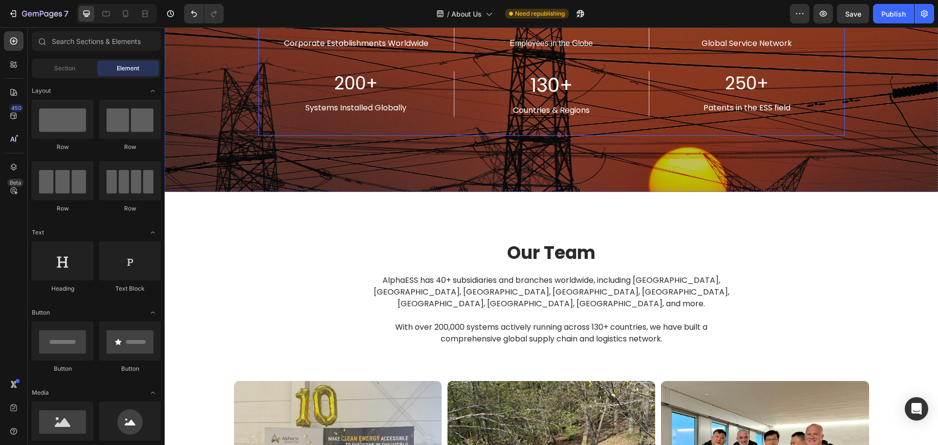
scroll to position [1679, 0]
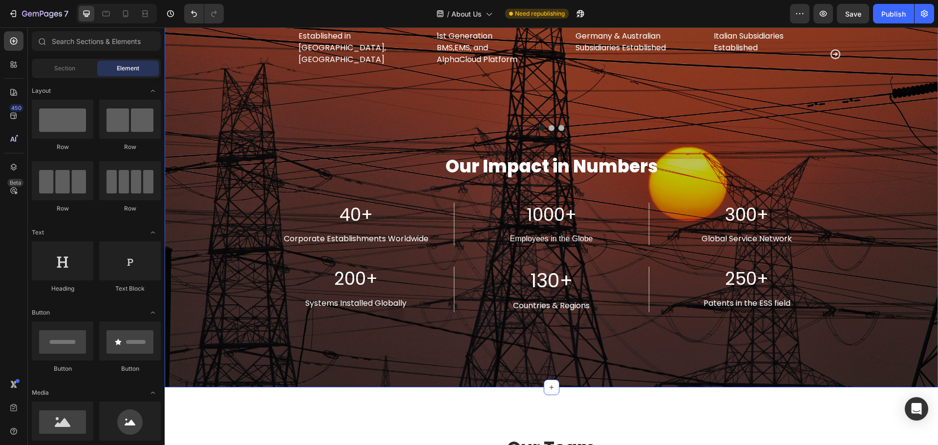
click at [229, 204] on div "Our Journey Heading Title Line 2012 Text block Established in [GEOGRAPHIC_DATA]…" at bounding box center [551, 139] width 759 height 418
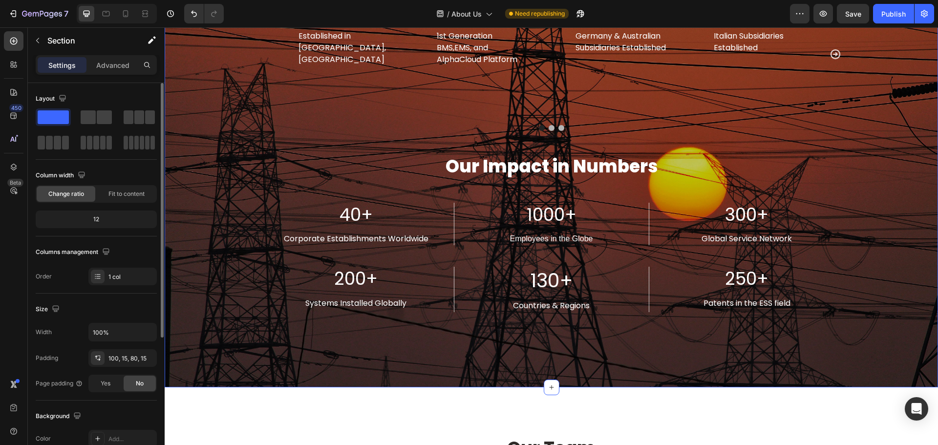
scroll to position [206, 0]
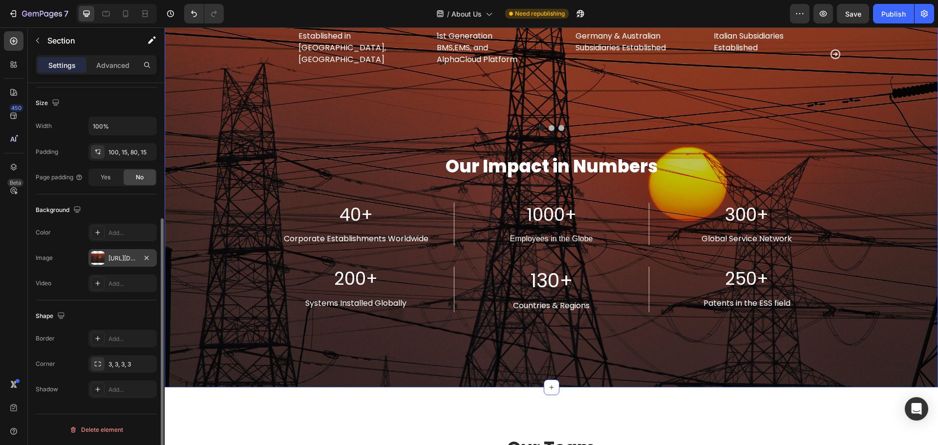
click at [97, 264] on div at bounding box center [98, 258] width 14 height 14
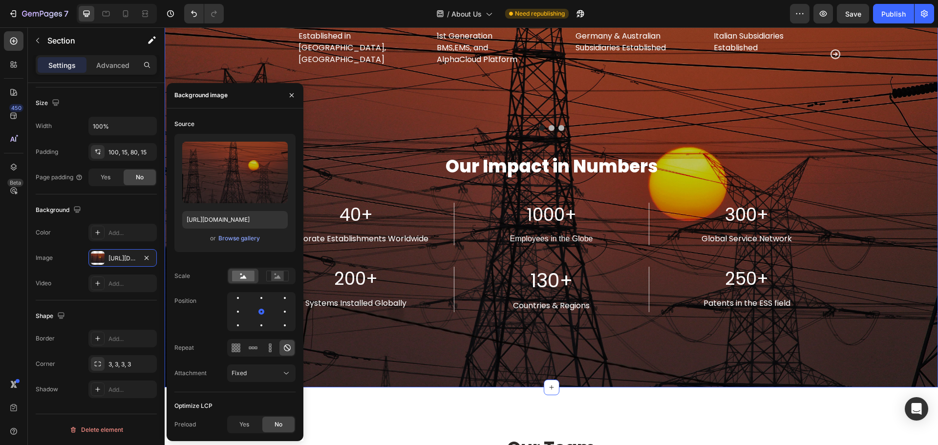
click at [241, 230] on div "Upload Image [URL][DOMAIN_NAME] or Browse gallery" at bounding box center [234, 193] width 121 height 118
click at [238, 237] on div "Browse gallery" at bounding box center [239, 238] width 42 height 9
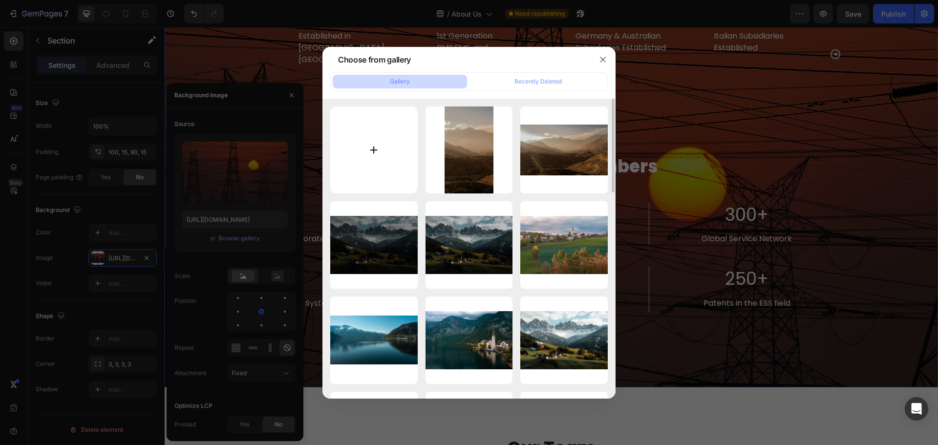
click at [374, 140] on input "file" at bounding box center [373, 150] width 87 height 87
type input "C:\fakepath\pexels-cacito-7507447.jpg"
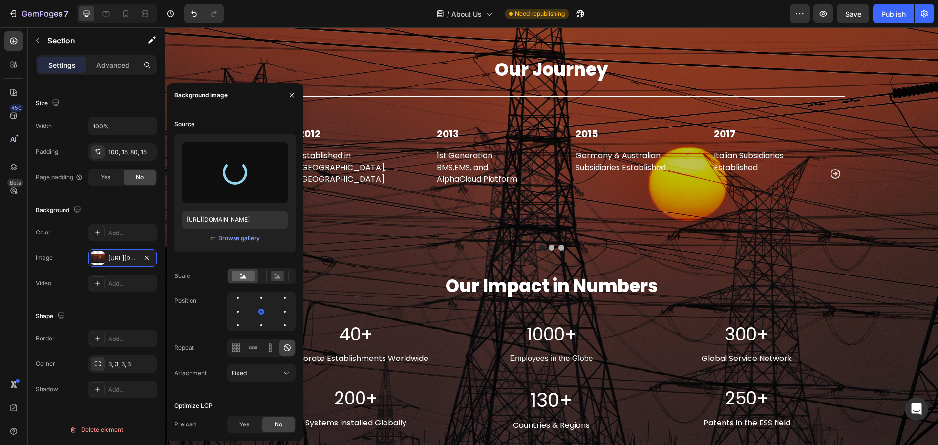
scroll to position [1630, 0]
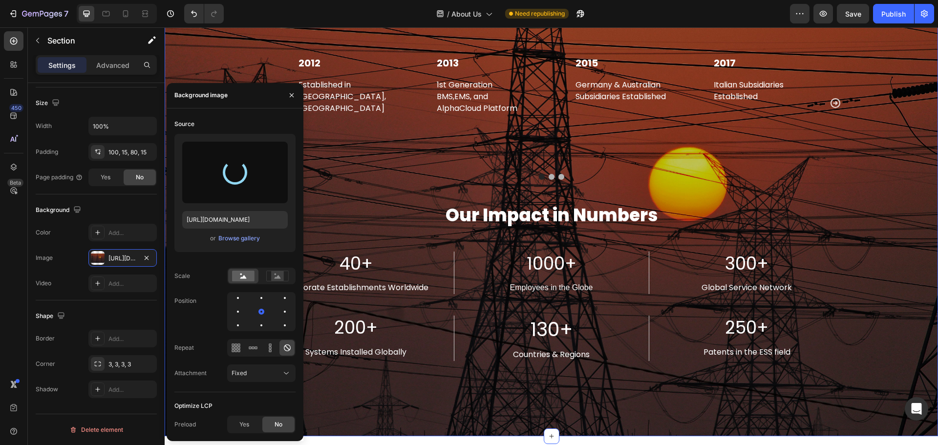
type input "[URL][DOMAIN_NAME]"
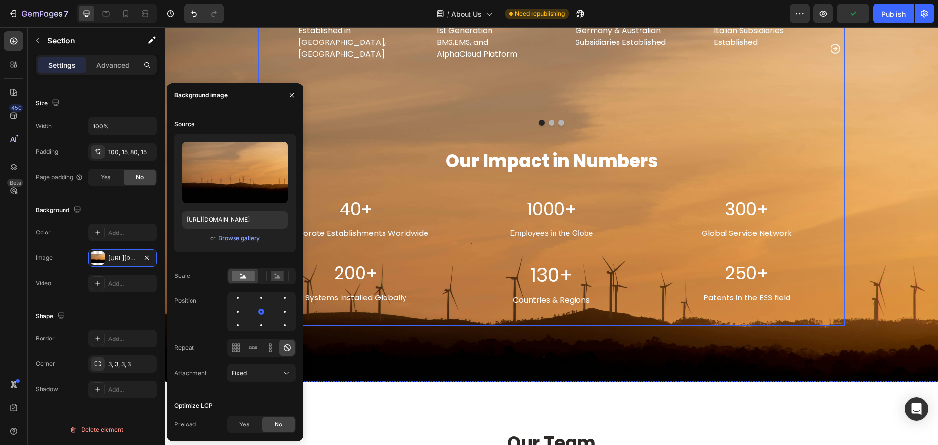
scroll to position [1693, 0]
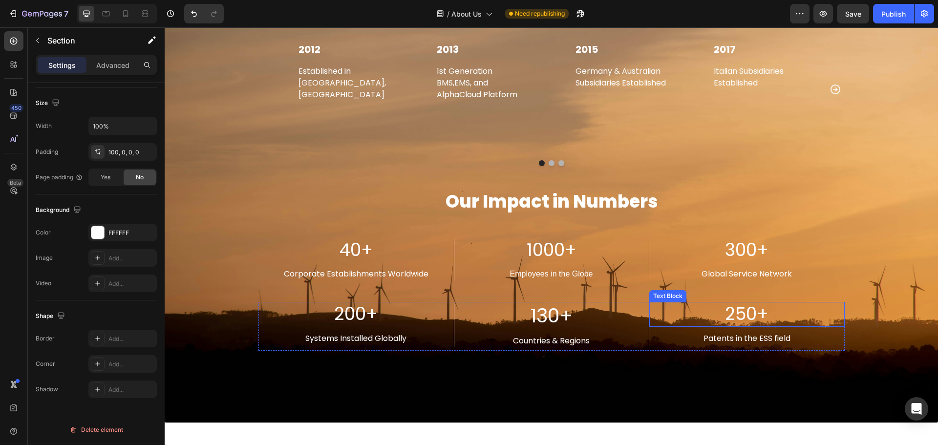
scroll to position [1546, 0]
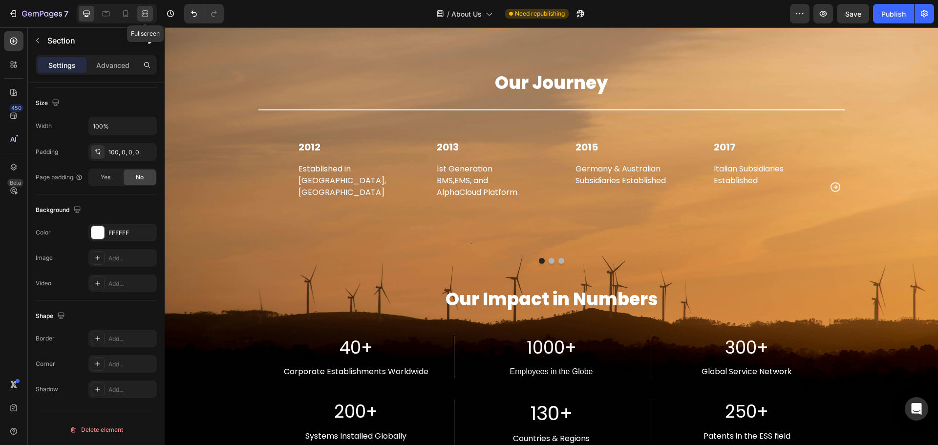
click at [149, 14] on icon at bounding box center [145, 14] width 10 height 10
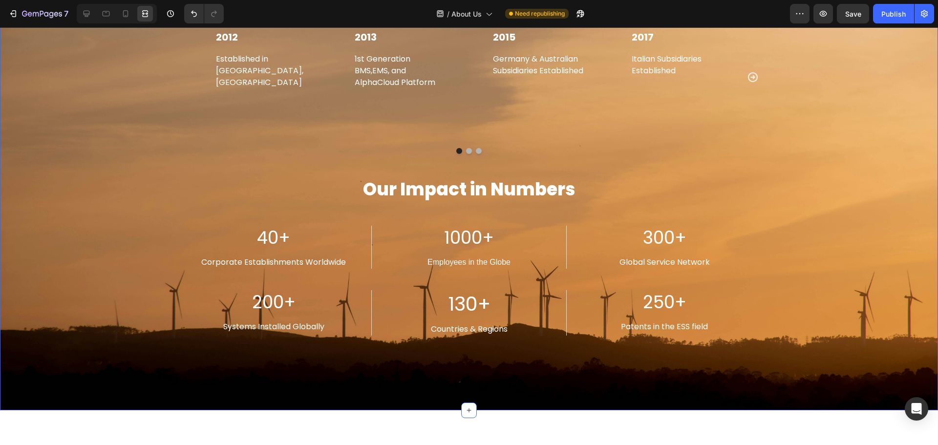
scroll to position [1546, 0]
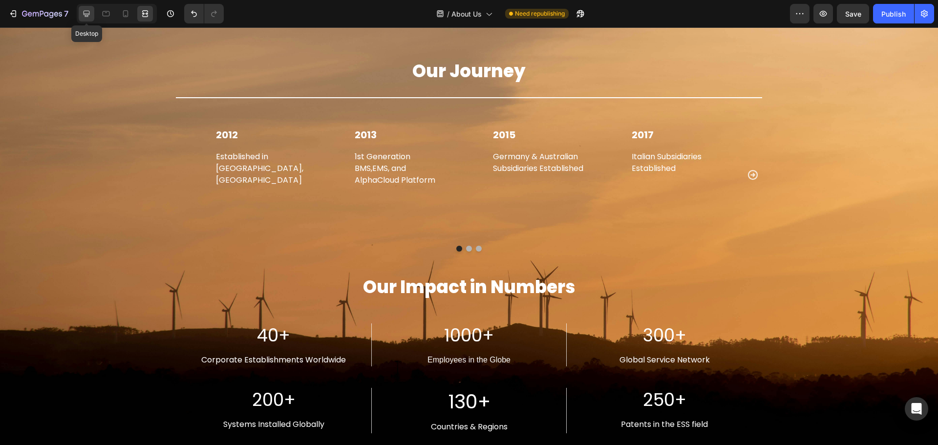
click at [89, 14] on icon at bounding box center [87, 14] width 6 height 6
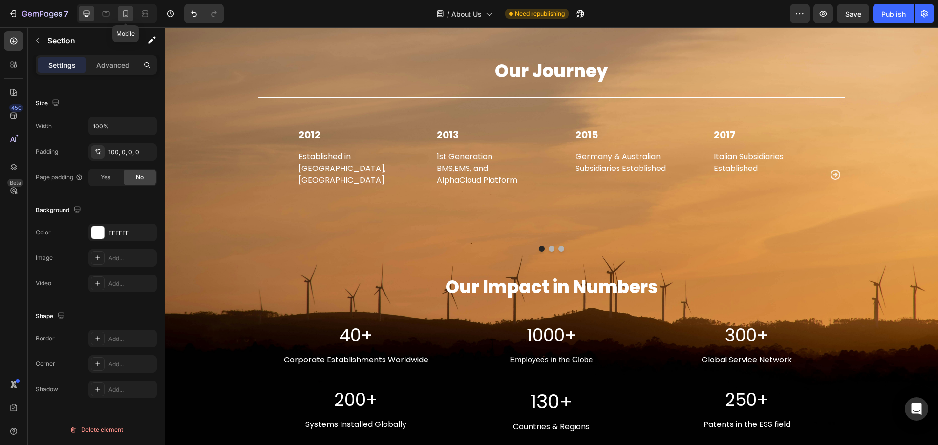
click at [126, 16] on icon at bounding box center [126, 14] width 10 height 10
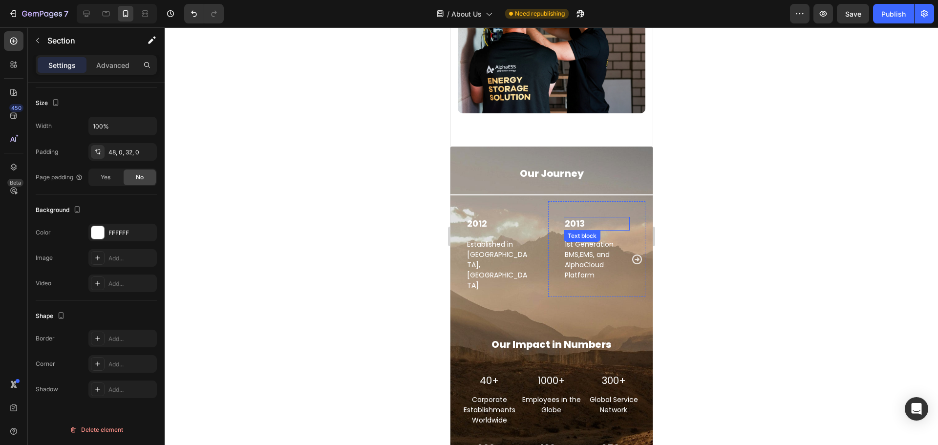
scroll to position [1461, 0]
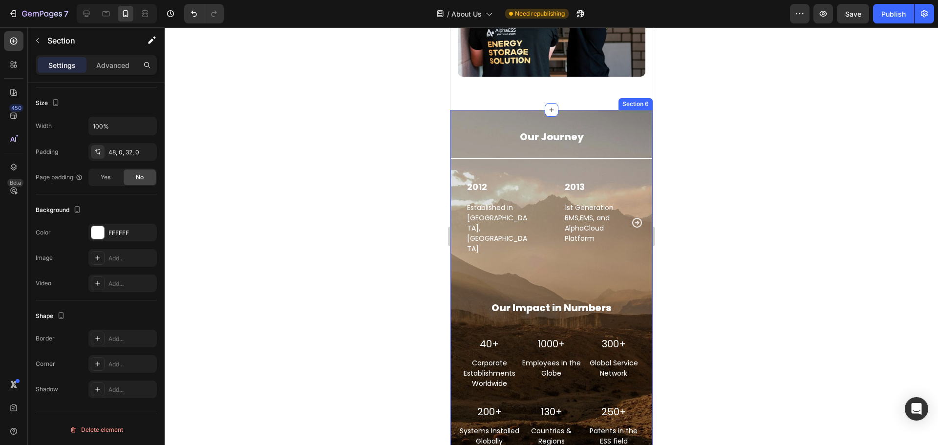
click at [488, 110] on div "Our Journey Heading Title Line 2012 Text block Established in [GEOGRAPHIC_DATA]…" at bounding box center [551, 290] width 202 height 361
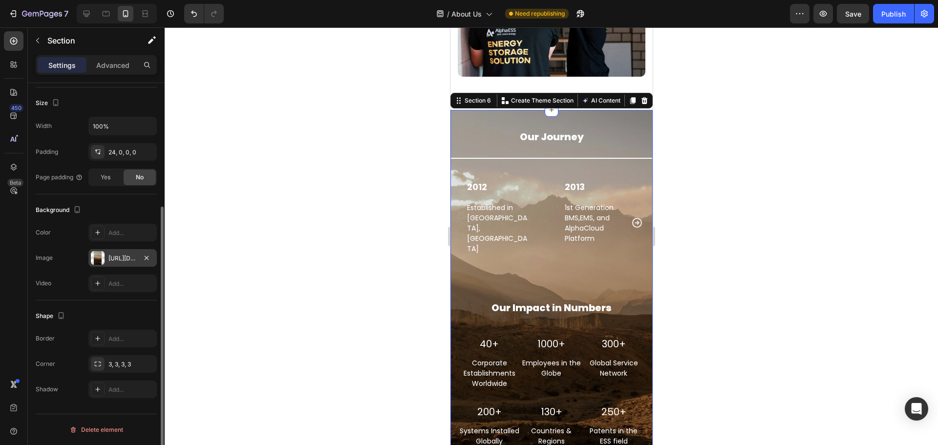
click at [95, 259] on div at bounding box center [98, 258] width 14 height 14
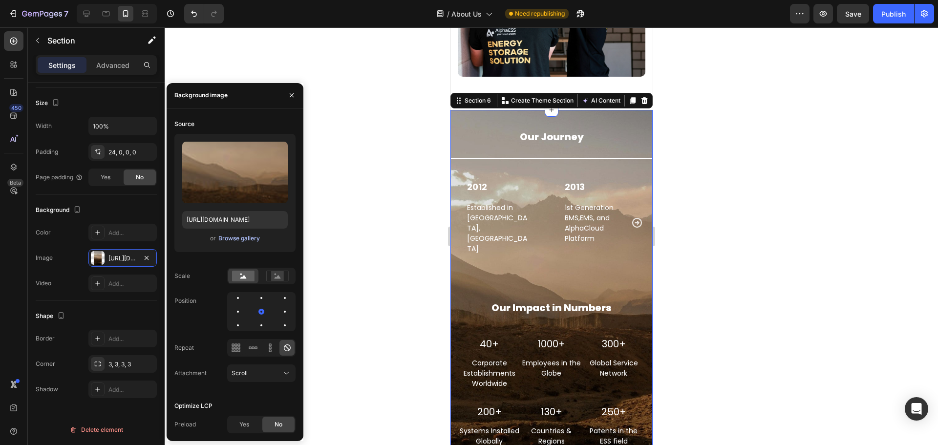
click at [236, 236] on div "Browse gallery" at bounding box center [239, 238] width 42 height 9
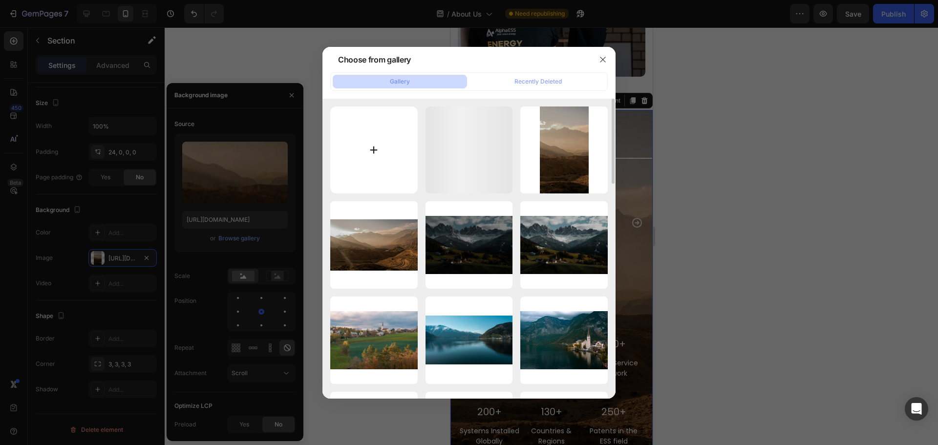
click at [362, 142] on input "file" at bounding box center [373, 150] width 87 height 87
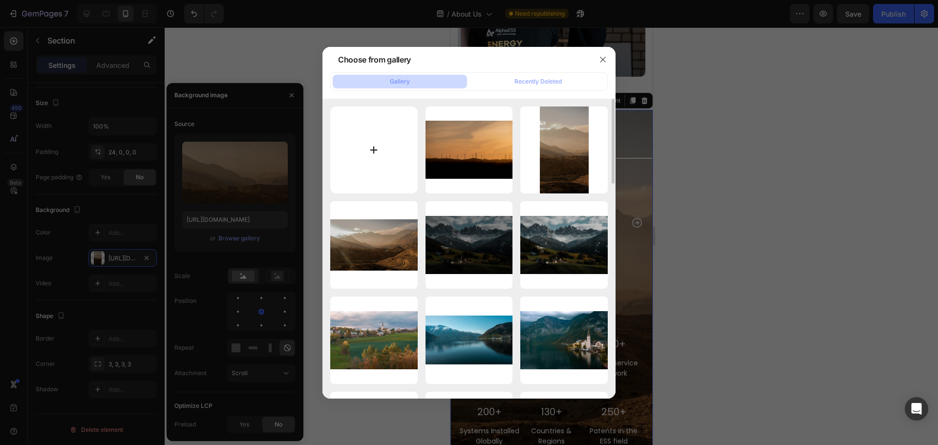
type input "C:\fakepath\pexels-sicula-d-664882594-31505935.jpg"
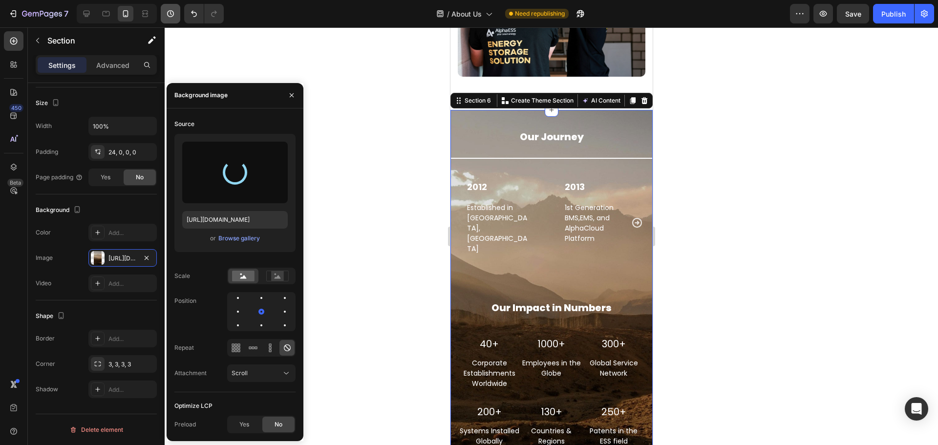
type input "[URL][DOMAIN_NAME]"
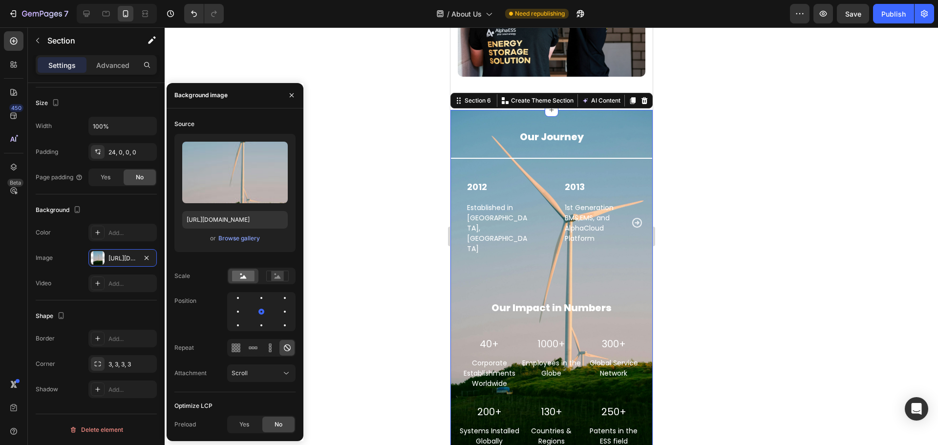
click at [689, 277] on div at bounding box center [552, 236] width 774 height 418
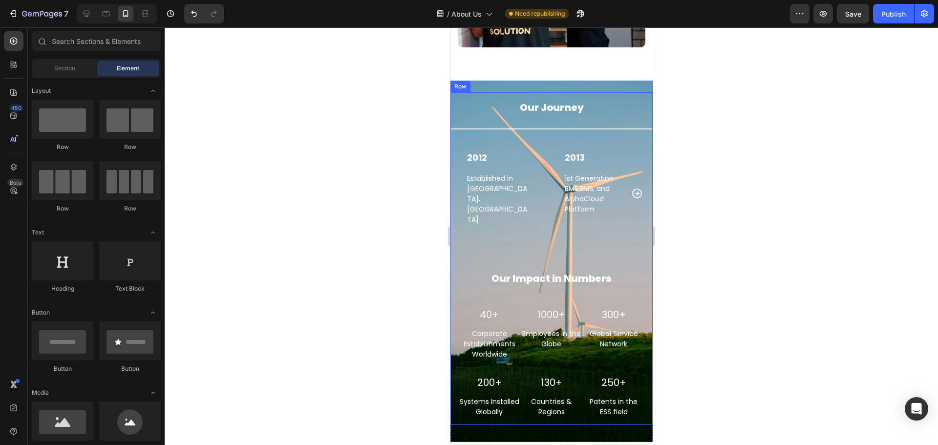
scroll to position [1608, 0]
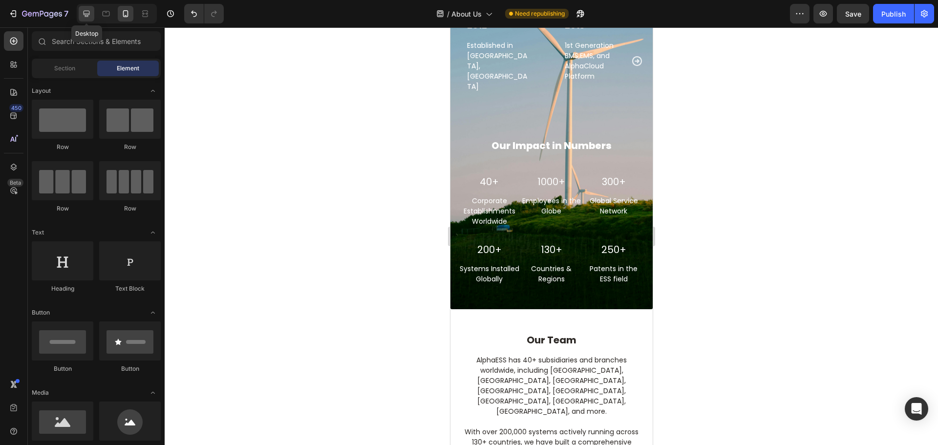
click at [84, 15] on icon at bounding box center [87, 14] width 10 height 10
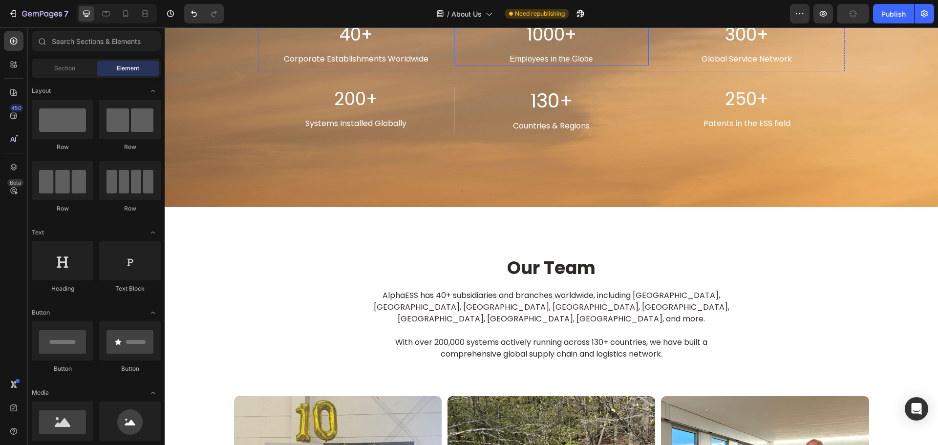
scroll to position [1700, 0]
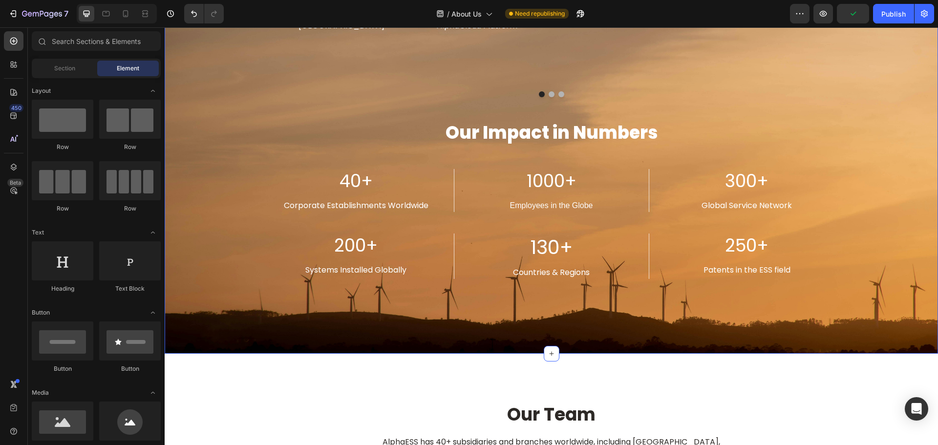
click at [184, 133] on div "Our Journey Heading Title Line 2012 Text block Established in [GEOGRAPHIC_DATA]…" at bounding box center [551, 106] width 759 height 418
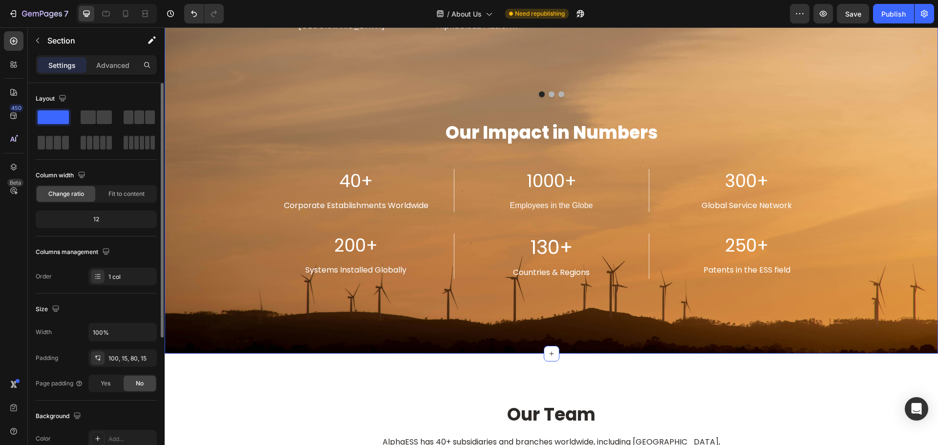
scroll to position [206, 0]
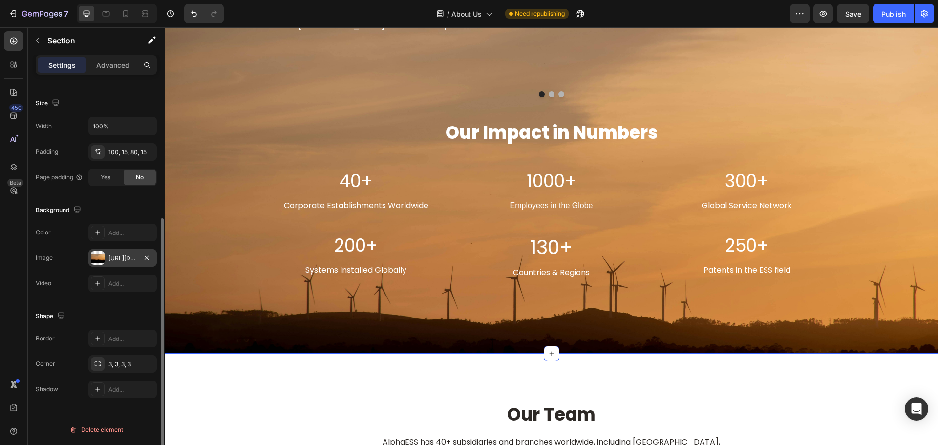
click at [97, 256] on div at bounding box center [98, 258] width 14 height 14
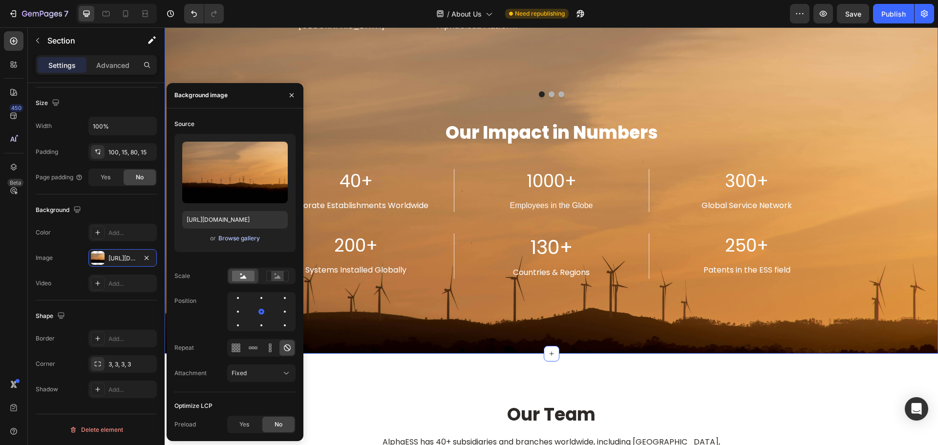
click at [229, 234] on div "Browse gallery" at bounding box center [239, 238] width 42 height 9
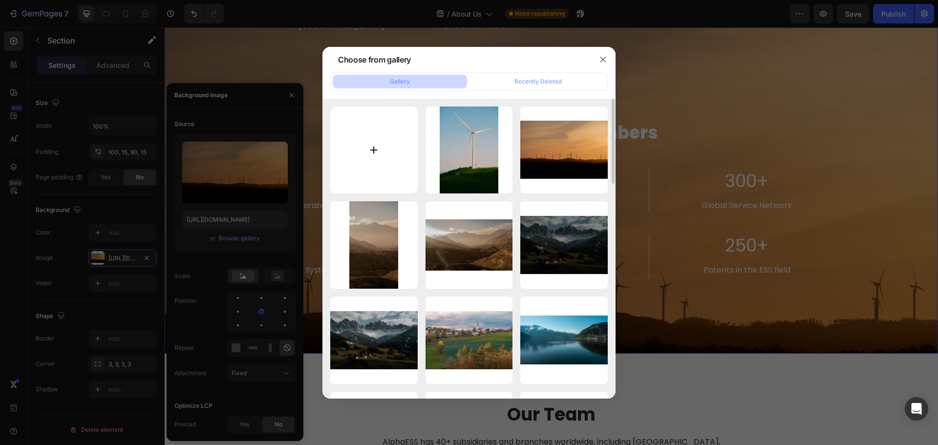
click at [376, 137] on input "file" at bounding box center [373, 150] width 87 height 87
type input "C:\fakepath\pexels-[PERSON_NAME]-105199946-9634459.jpg"
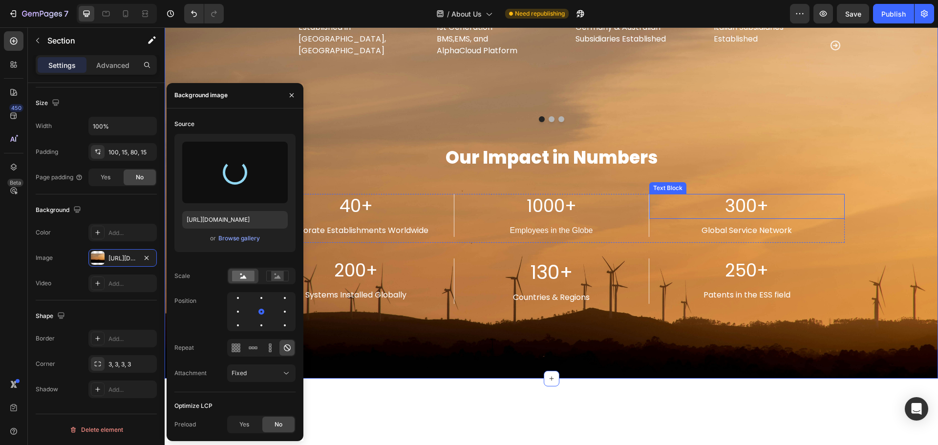
scroll to position [1554, 0]
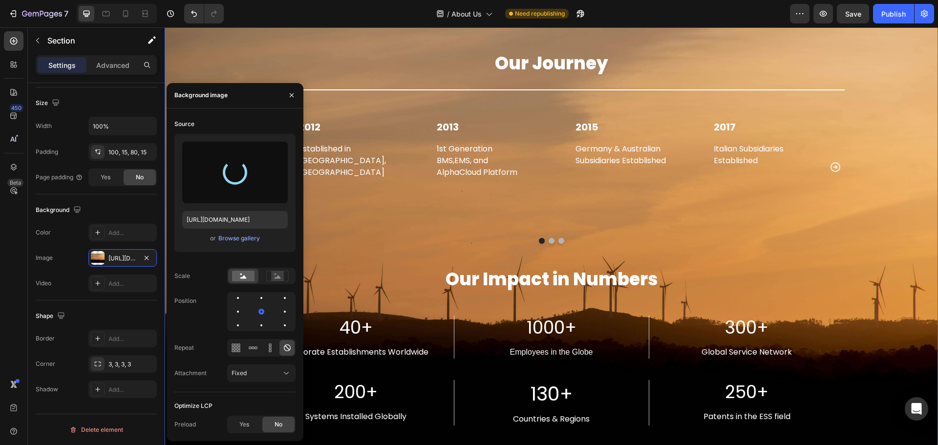
type input "[URL][DOMAIN_NAME]"
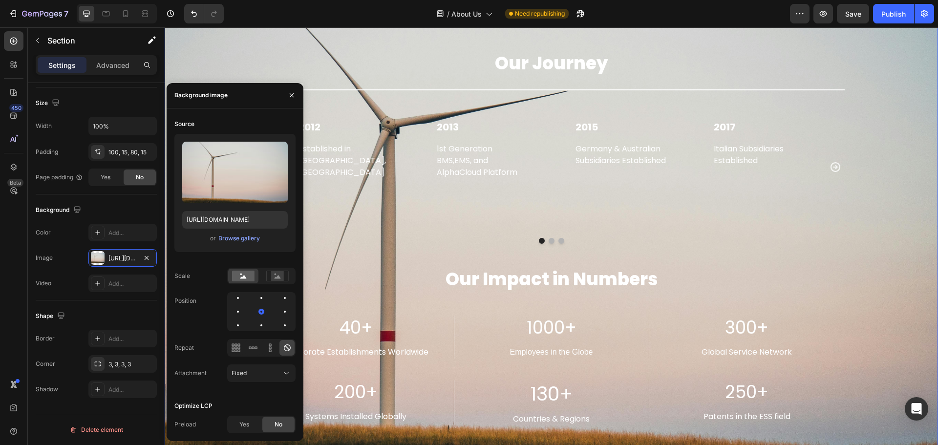
click at [332, 10] on div "/ About Us Need republishing" at bounding box center [511, 14] width 559 height 20
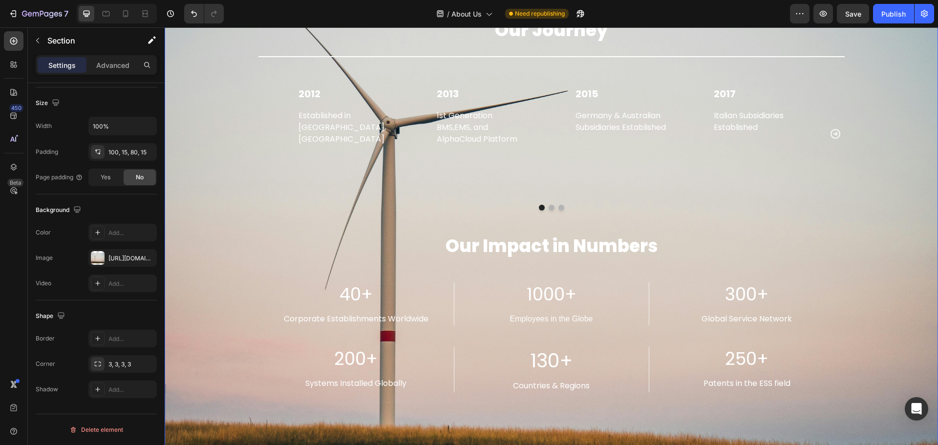
scroll to position [1603, 0]
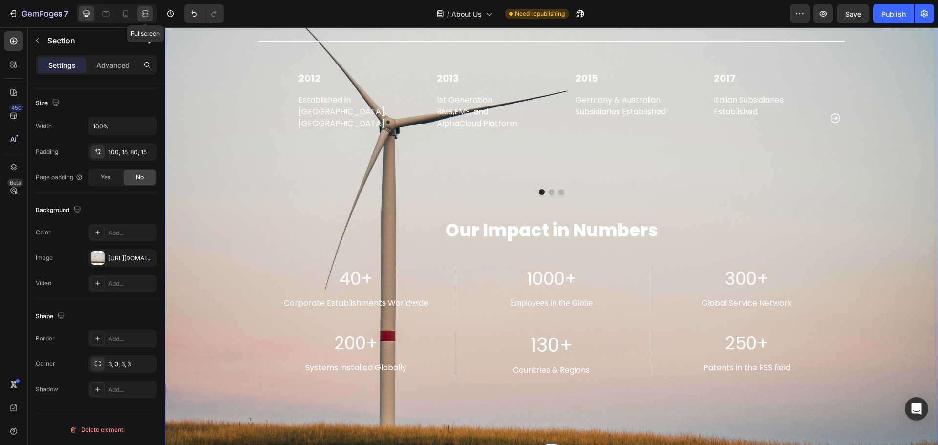
click at [142, 17] on icon at bounding box center [145, 14] width 10 height 10
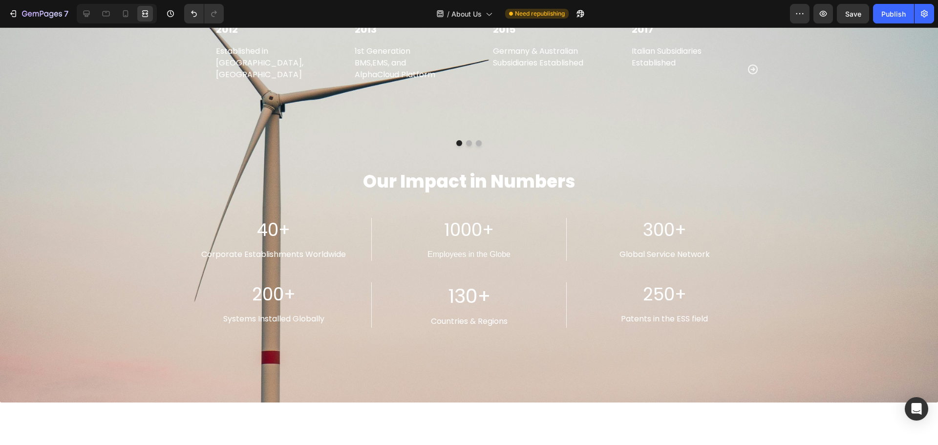
scroll to position [1603, 0]
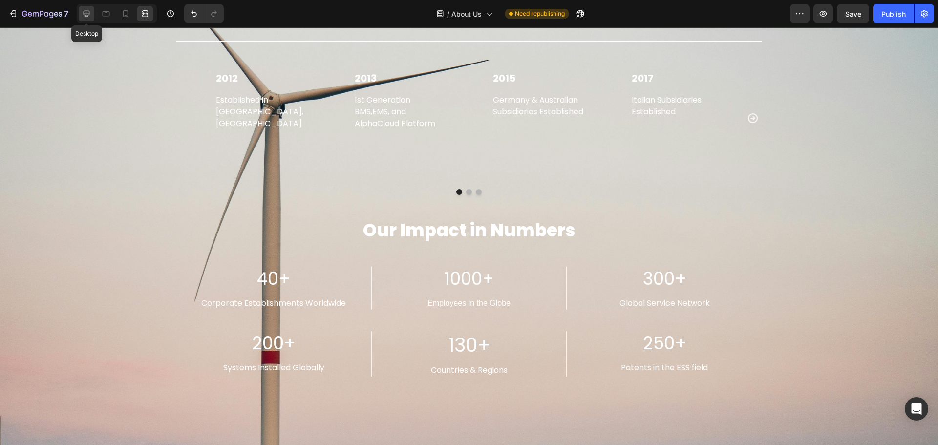
click at [90, 10] on icon at bounding box center [87, 14] width 10 height 10
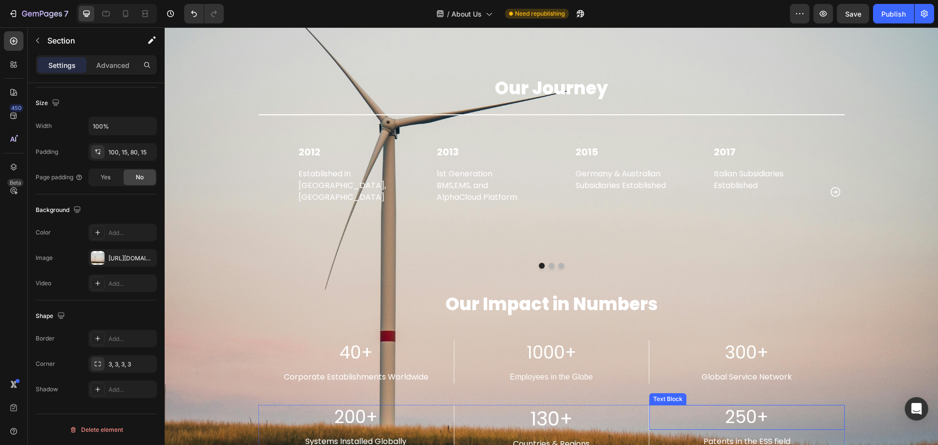
scroll to position [1505, 0]
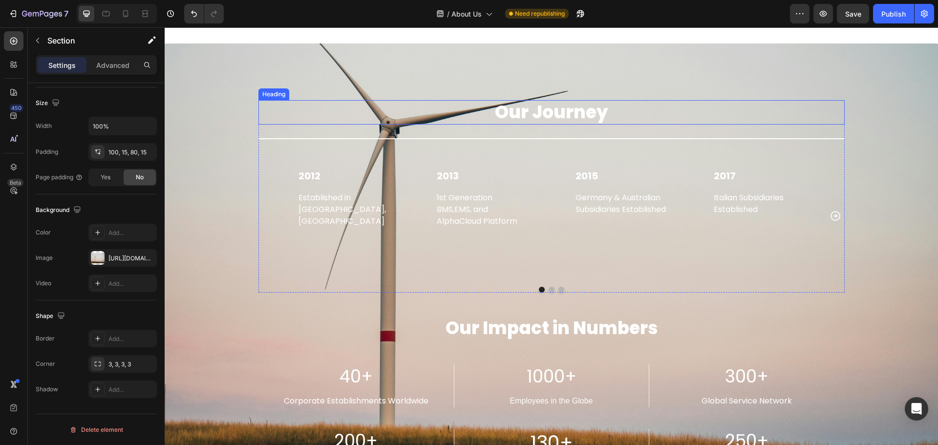
click at [535, 109] on h2 "Our Journey" at bounding box center [552, 112] width 587 height 25
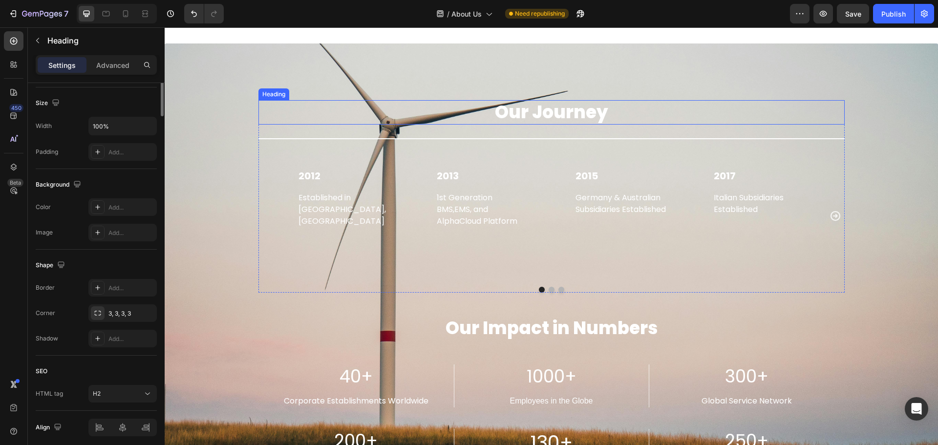
scroll to position [0, 0]
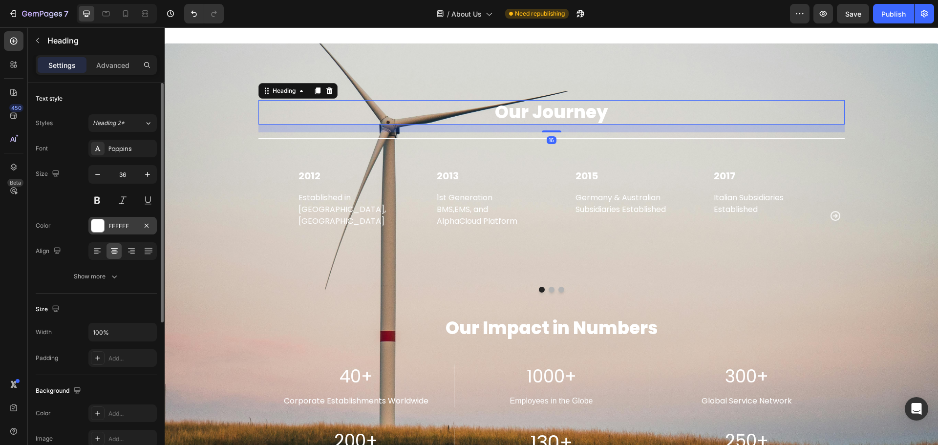
click at [101, 225] on div at bounding box center [97, 225] width 13 height 13
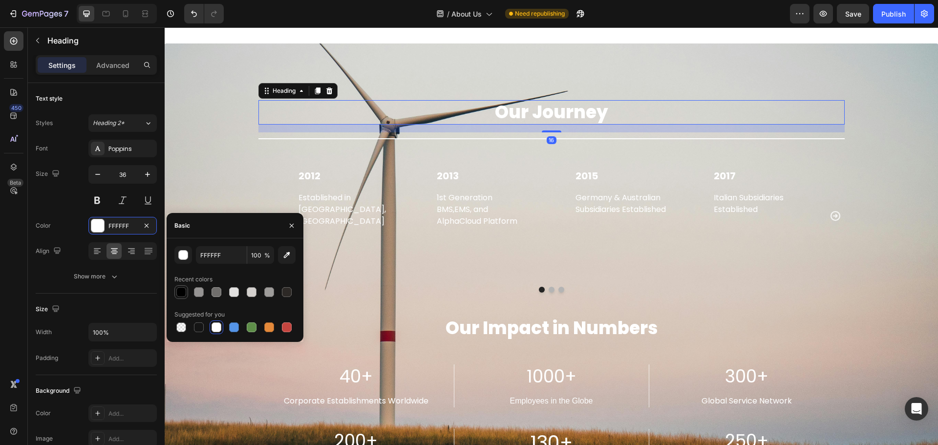
click at [179, 291] on div at bounding box center [181, 292] width 10 height 10
type input "000000"
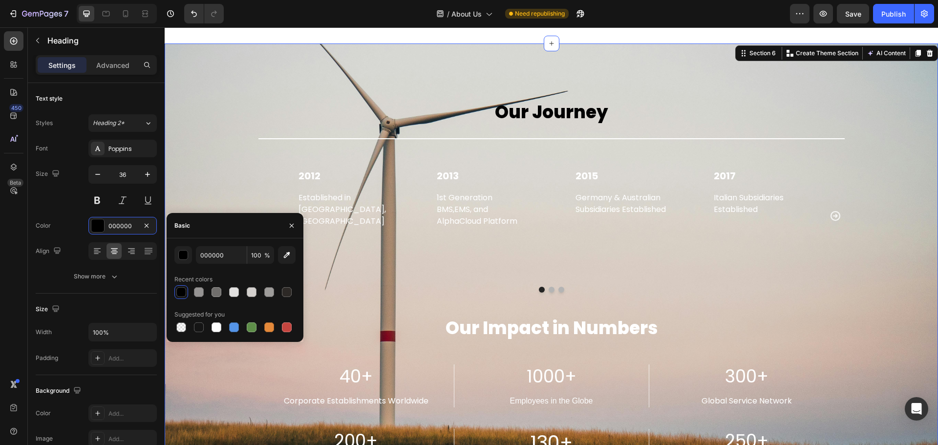
click at [913, 339] on div "Our Journey Heading Title Line 2012 Text block Established in [GEOGRAPHIC_DATA]…" at bounding box center [551, 301] width 759 height 418
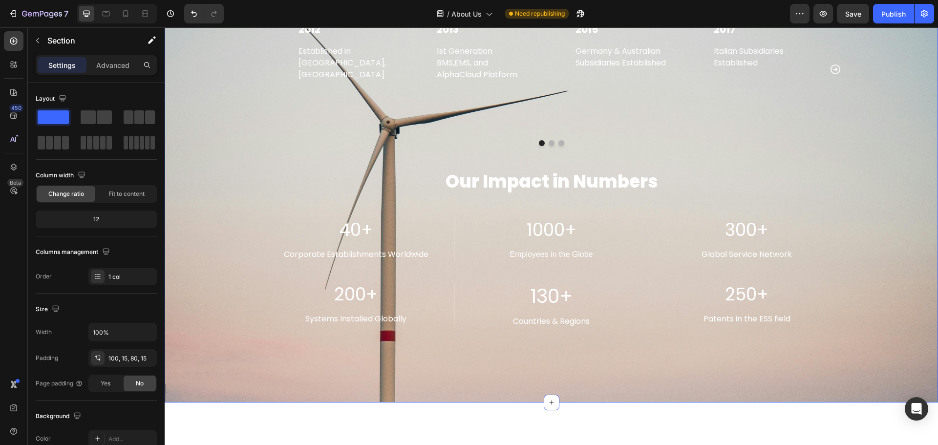
scroll to position [1554, 0]
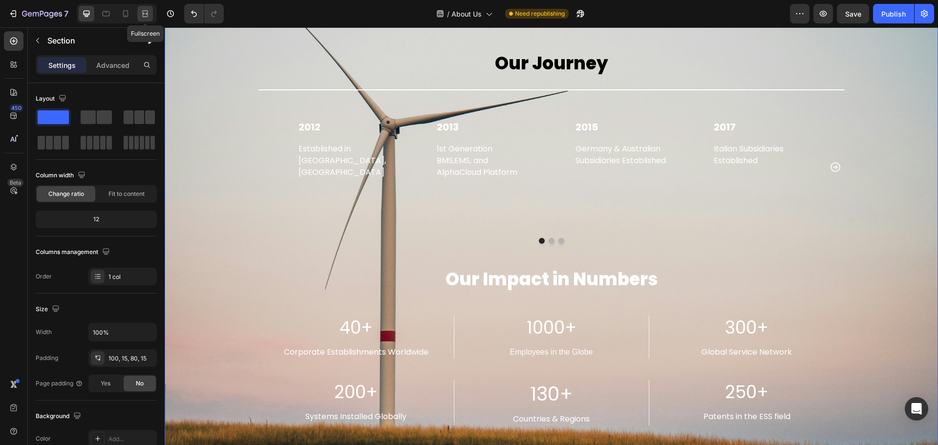
click at [142, 11] on icon at bounding box center [145, 14] width 10 height 10
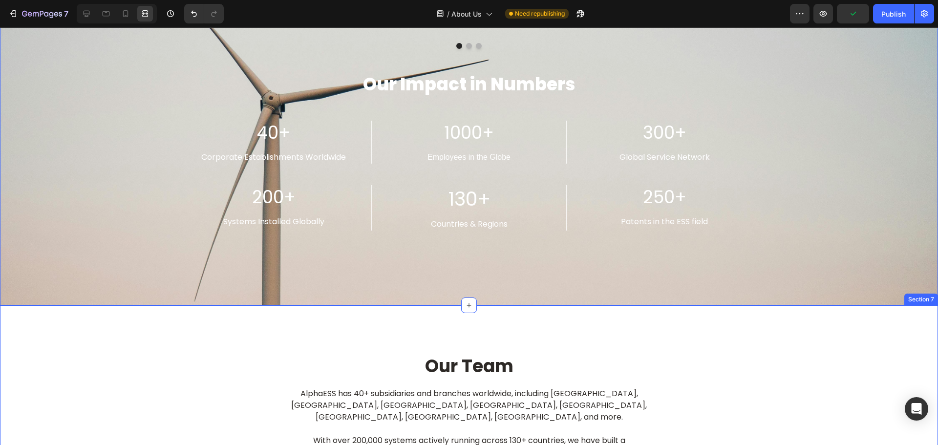
scroll to position [1456, 0]
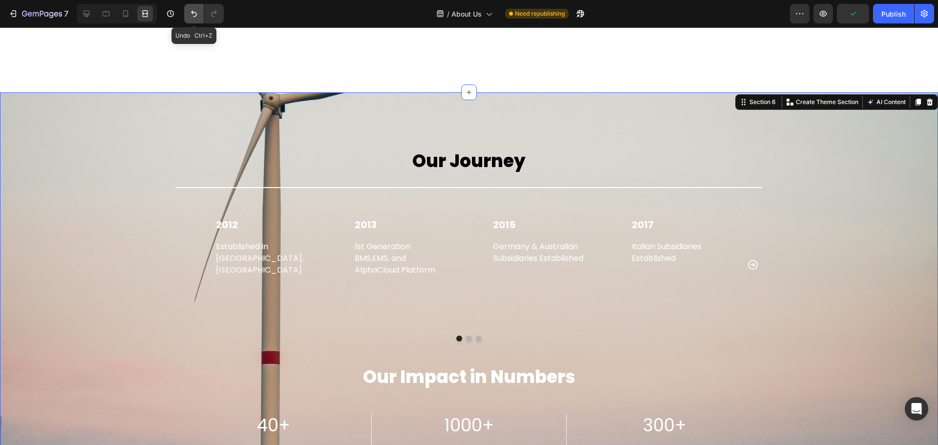
drag, startPoint x: 194, startPoint y: 15, endPoint x: 304, endPoint y: 41, distance: 113.5
click at [194, 15] on icon "Undo/Redo" at bounding box center [194, 14] width 10 height 10
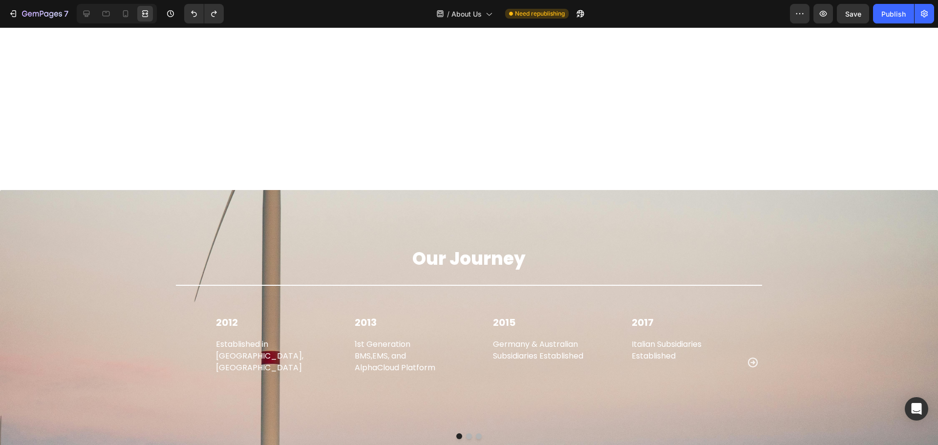
scroll to position [1652, 0]
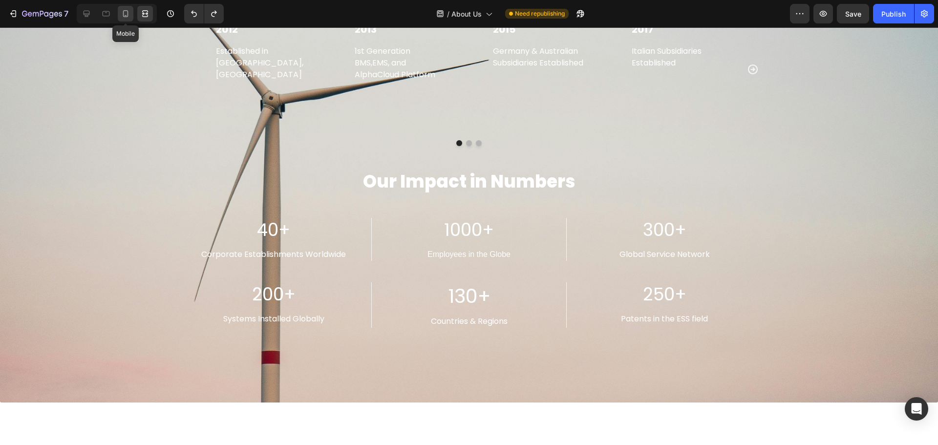
click at [121, 11] on icon at bounding box center [126, 14] width 10 height 10
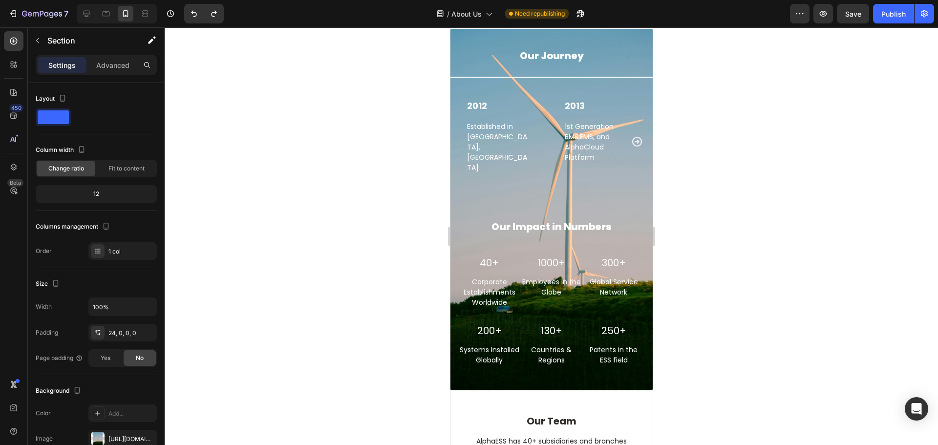
scroll to position [1489, 0]
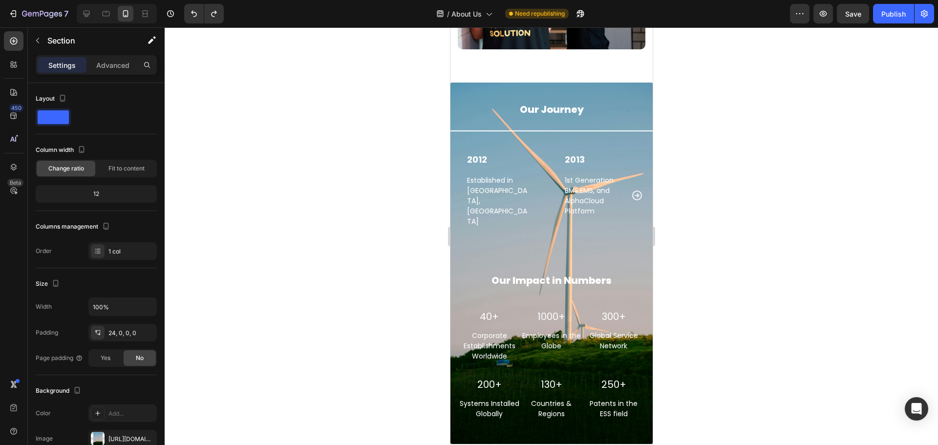
click at [500, 83] on div "Our Journey Heading Title Line 2012 Text block Established in [GEOGRAPHIC_DATA]…" at bounding box center [551, 263] width 202 height 361
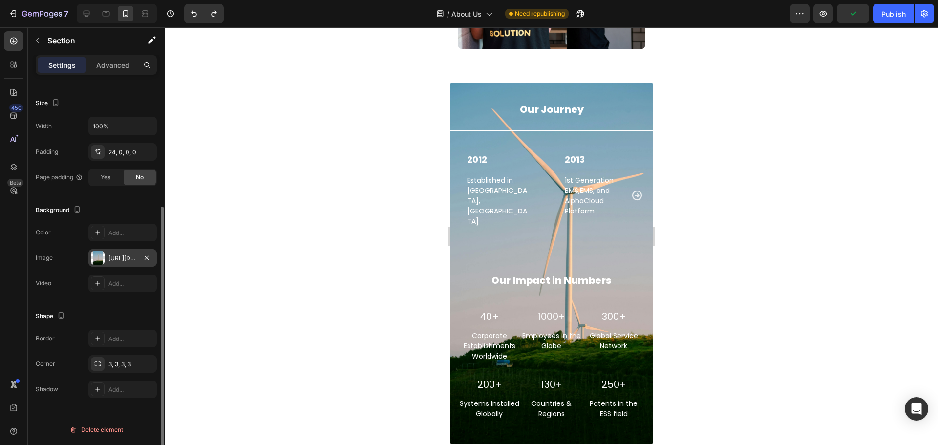
click at [95, 254] on div at bounding box center [98, 258] width 14 height 14
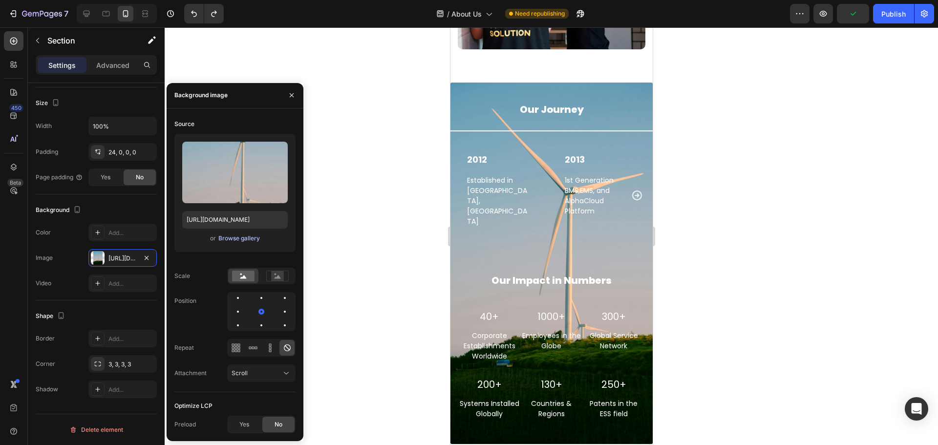
click at [252, 239] on div "Browse gallery" at bounding box center [239, 238] width 42 height 9
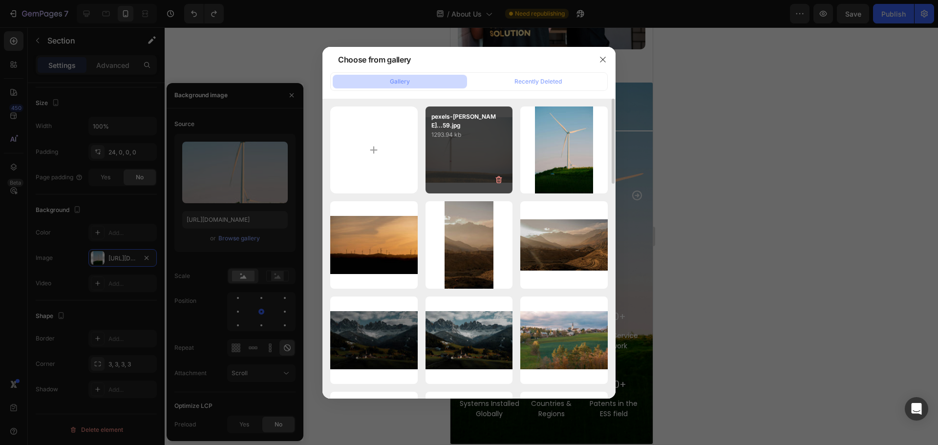
click at [461, 148] on div "pexels-[PERSON_NAME]...59.jpg 1293.94 kb" at bounding box center [469, 150] width 87 height 87
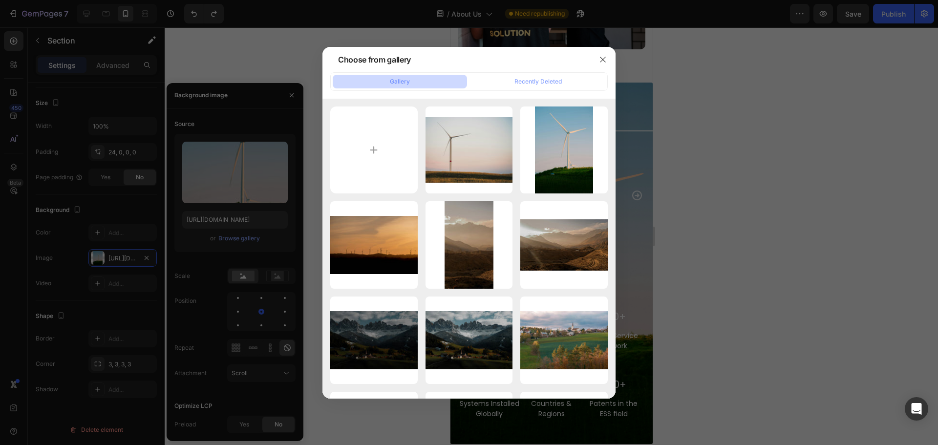
type input "[URL][DOMAIN_NAME]"
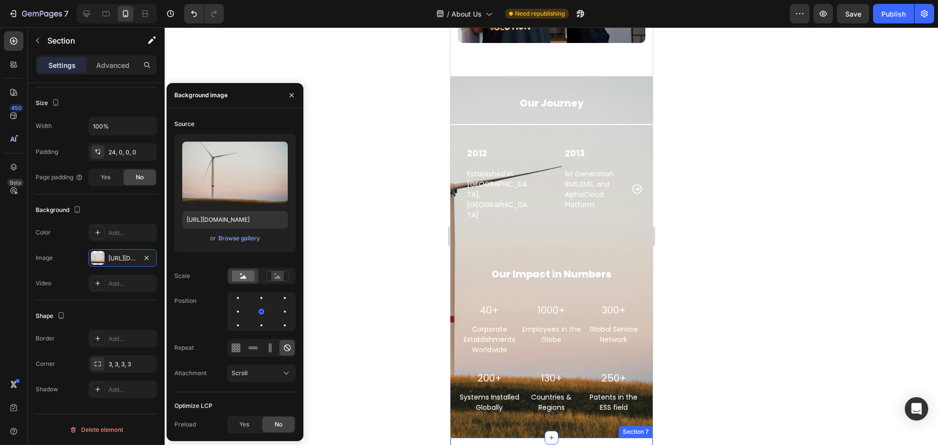
scroll to position [1489, 0]
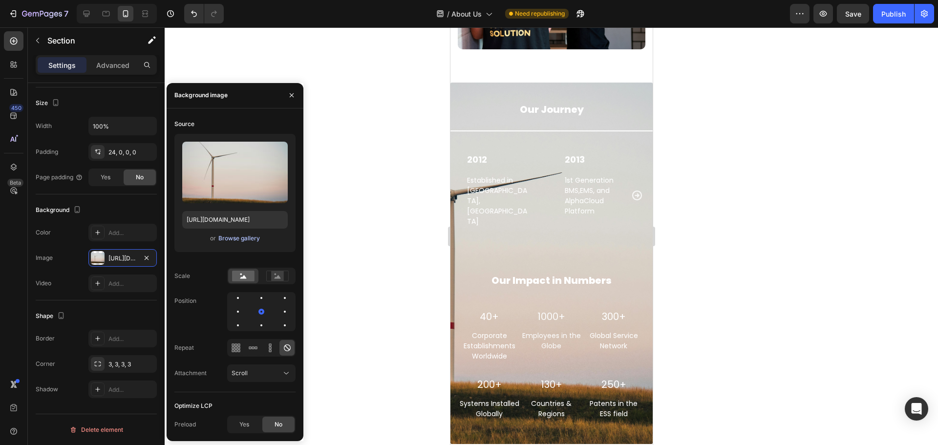
click at [231, 237] on div "Browse gallery" at bounding box center [239, 238] width 42 height 9
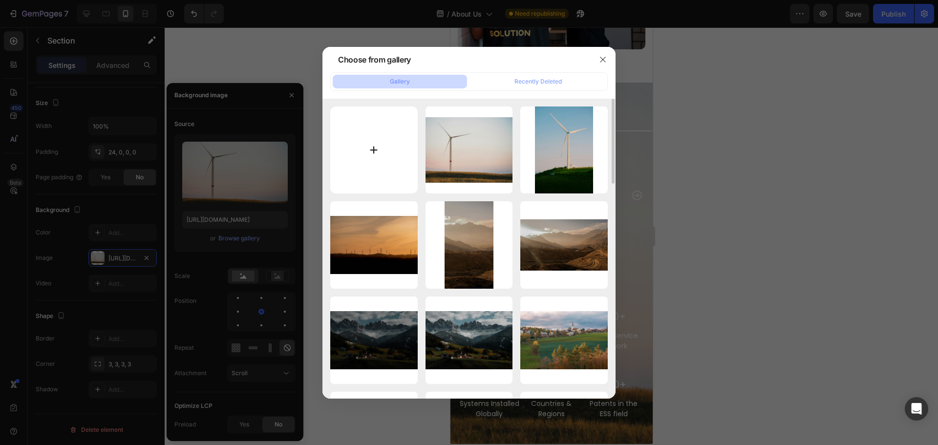
click at [373, 143] on input "file" at bounding box center [373, 150] width 87 height 87
type input "C:\fakepath\pexels-[PERSON_NAME]-105199946-9634459.jpg"
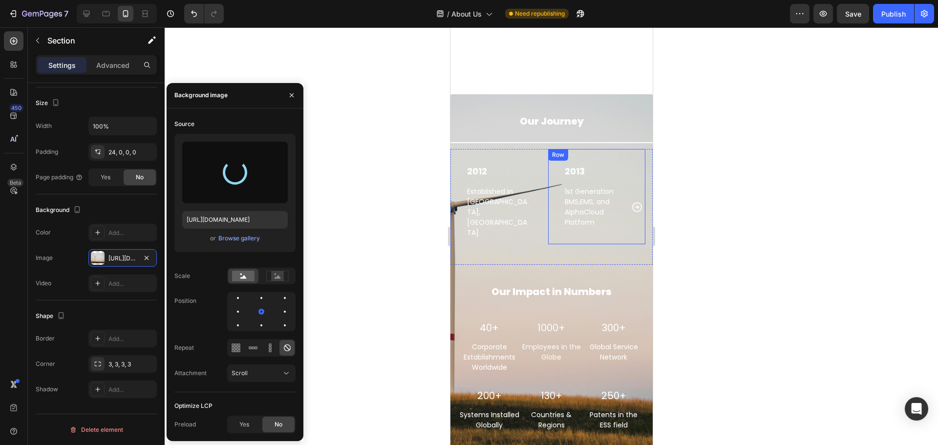
scroll to position [1587, 0]
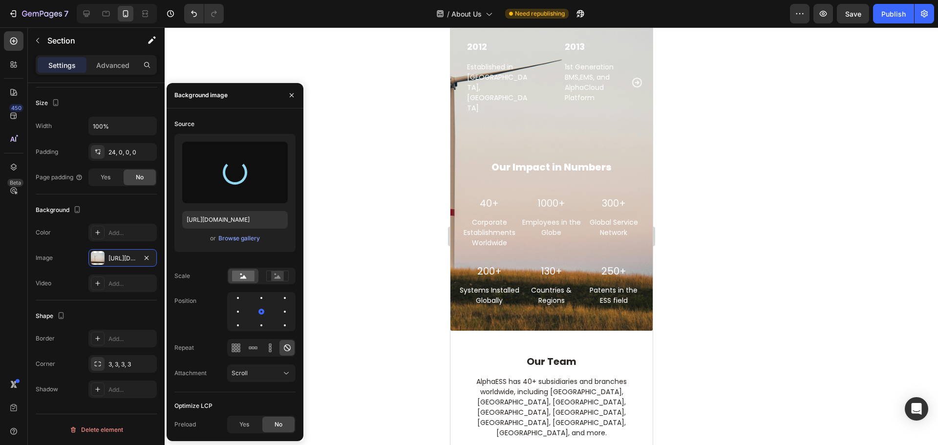
type input "[URL][DOMAIN_NAME]"
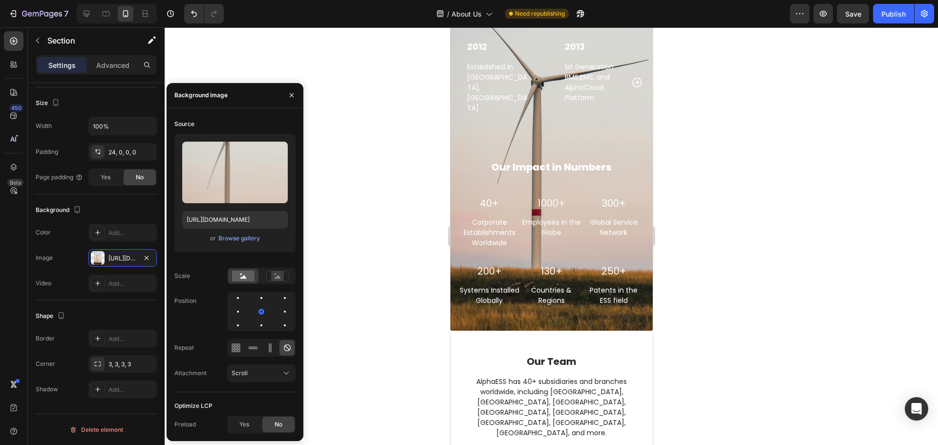
click at [349, 305] on div at bounding box center [552, 236] width 774 height 418
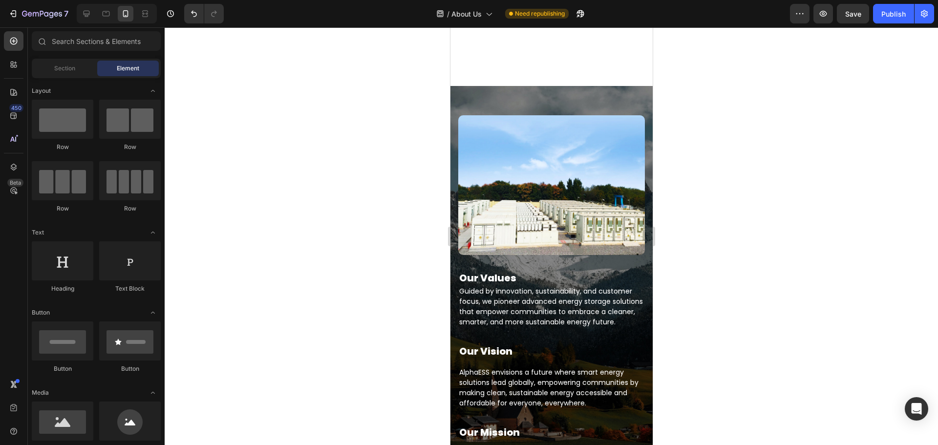
scroll to position [560, 0]
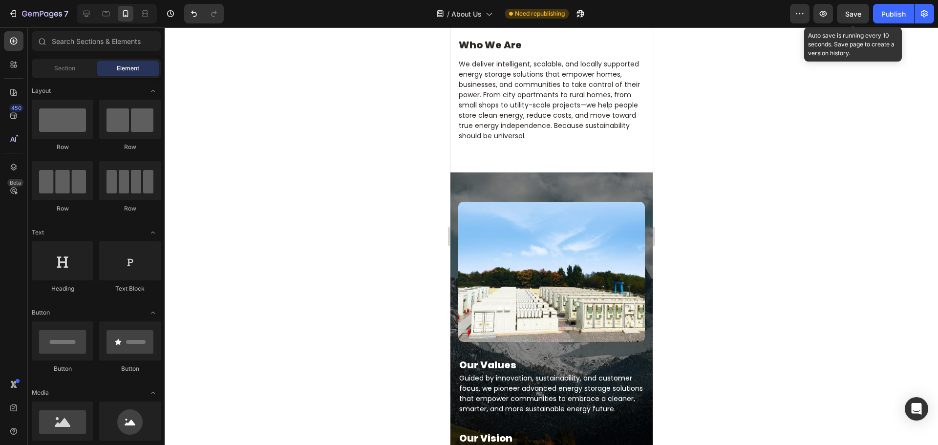
click at [851, 9] on div "Save" at bounding box center [854, 14] width 16 height 10
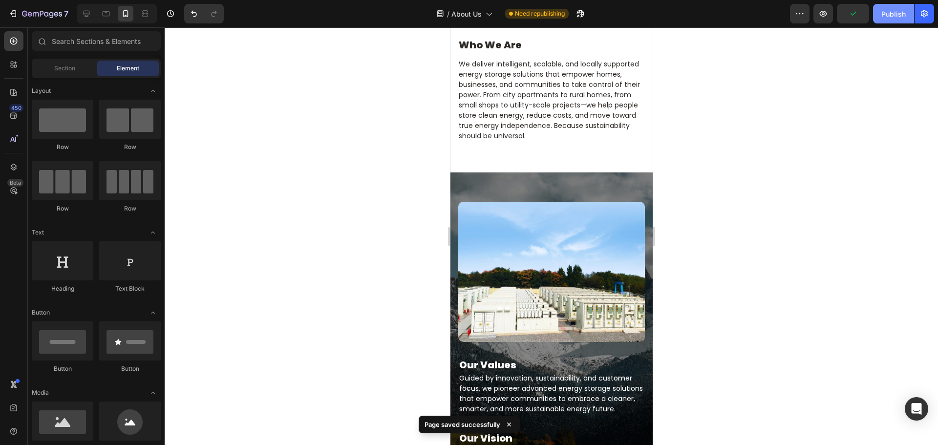
click at [905, 15] on div "Publish" at bounding box center [894, 14] width 24 height 10
